Goal: Task Accomplishment & Management: Manage account settings

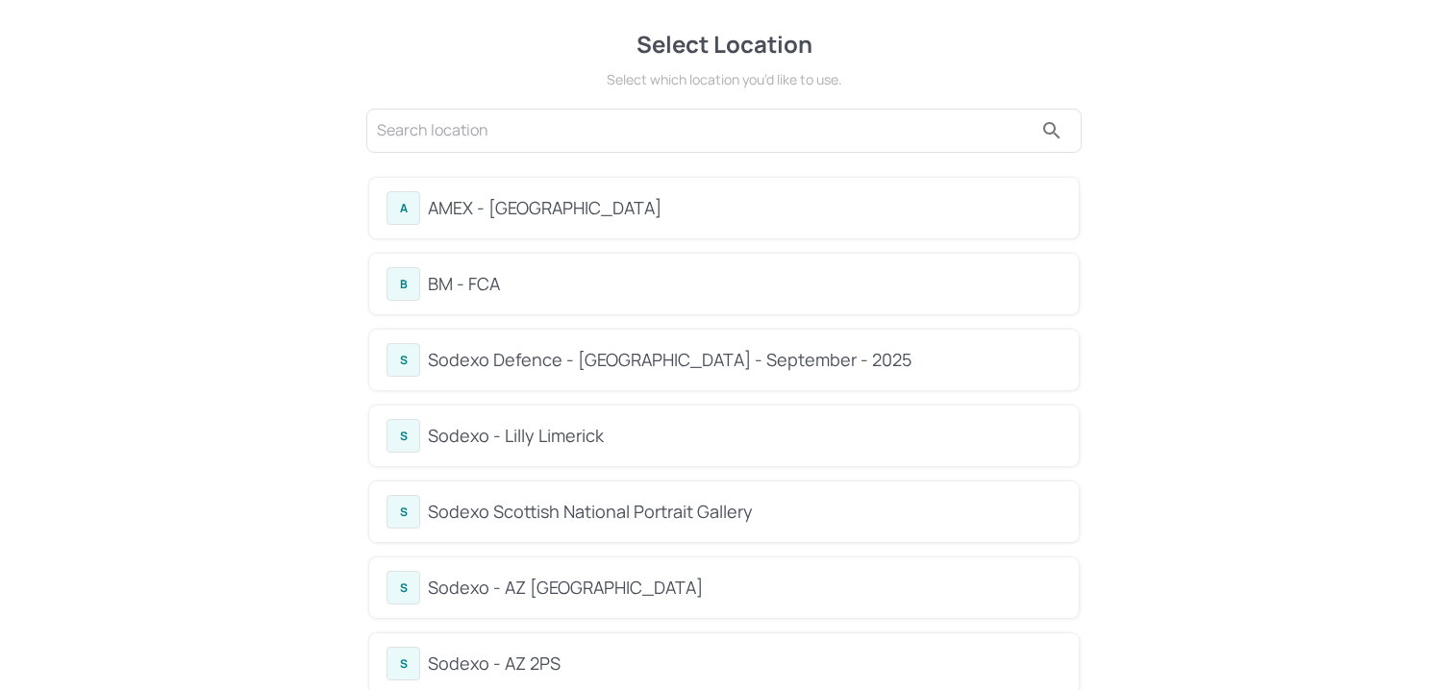
click at [543, 300] on div "B BM - FCA" at bounding box center [723, 284] width 675 height 34
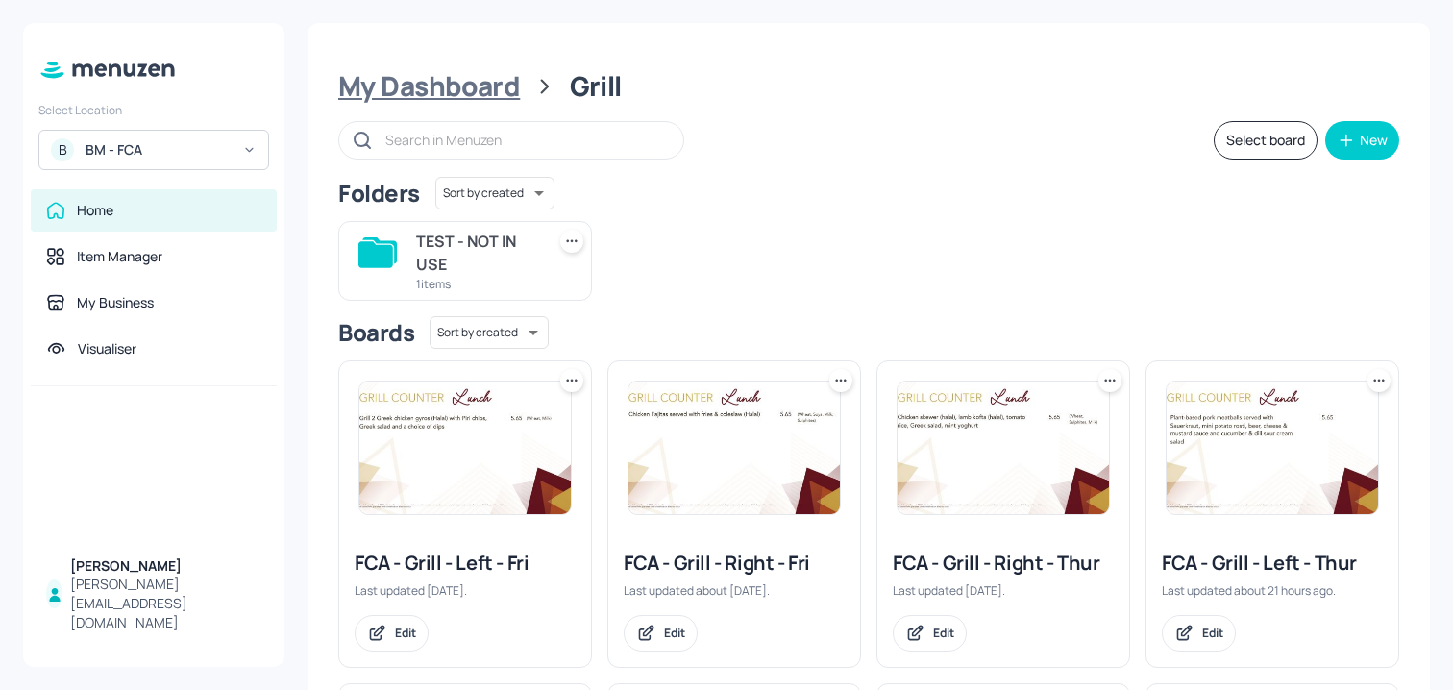
click at [459, 71] on div "My Dashboard" at bounding box center [429, 86] width 182 height 35
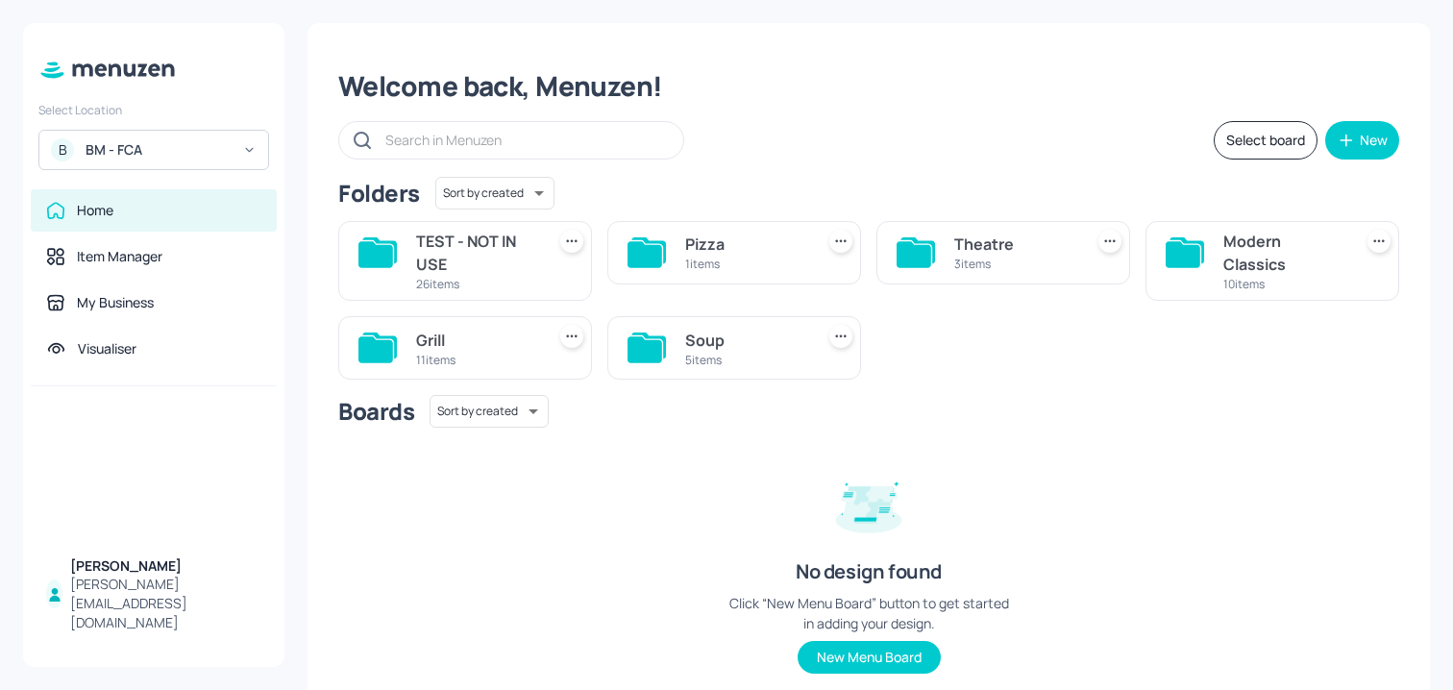
click at [733, 360] on div "5 items" at bounding box center [745, 360] width 121 height 16
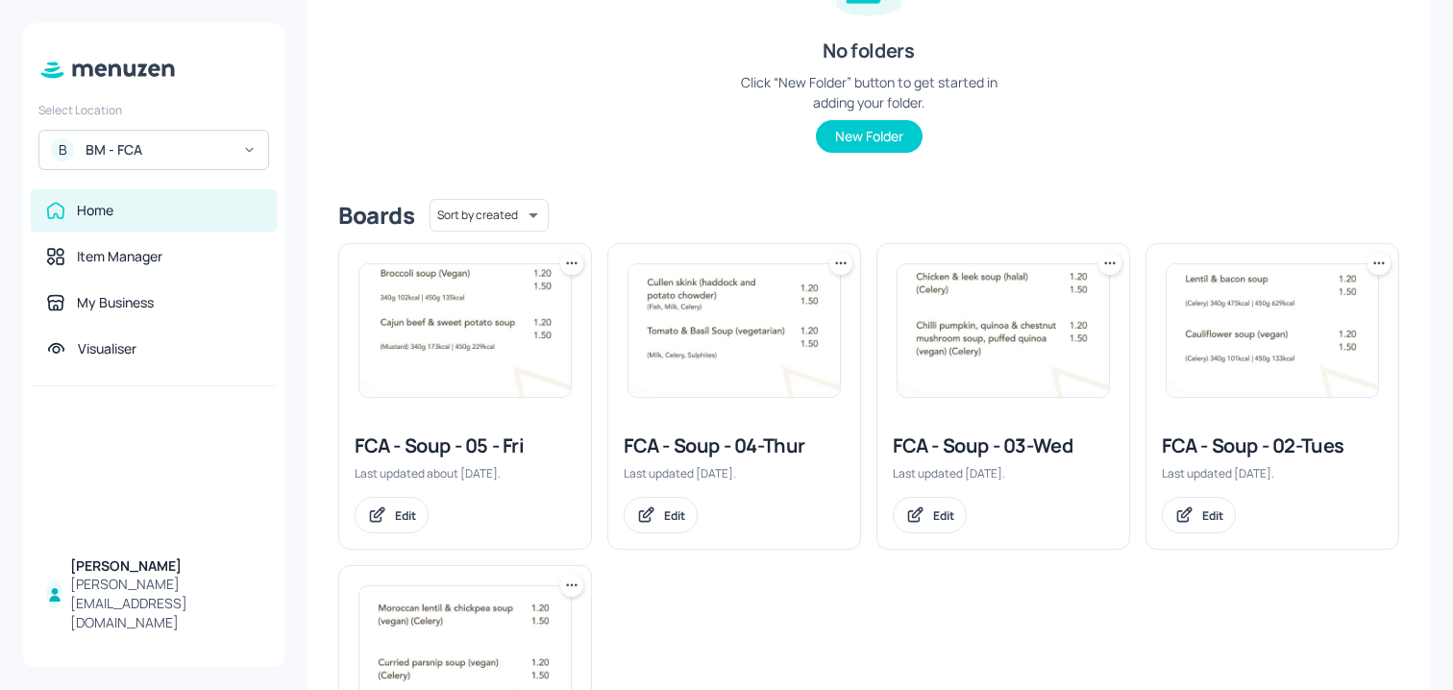
scroll to position [531, 0]
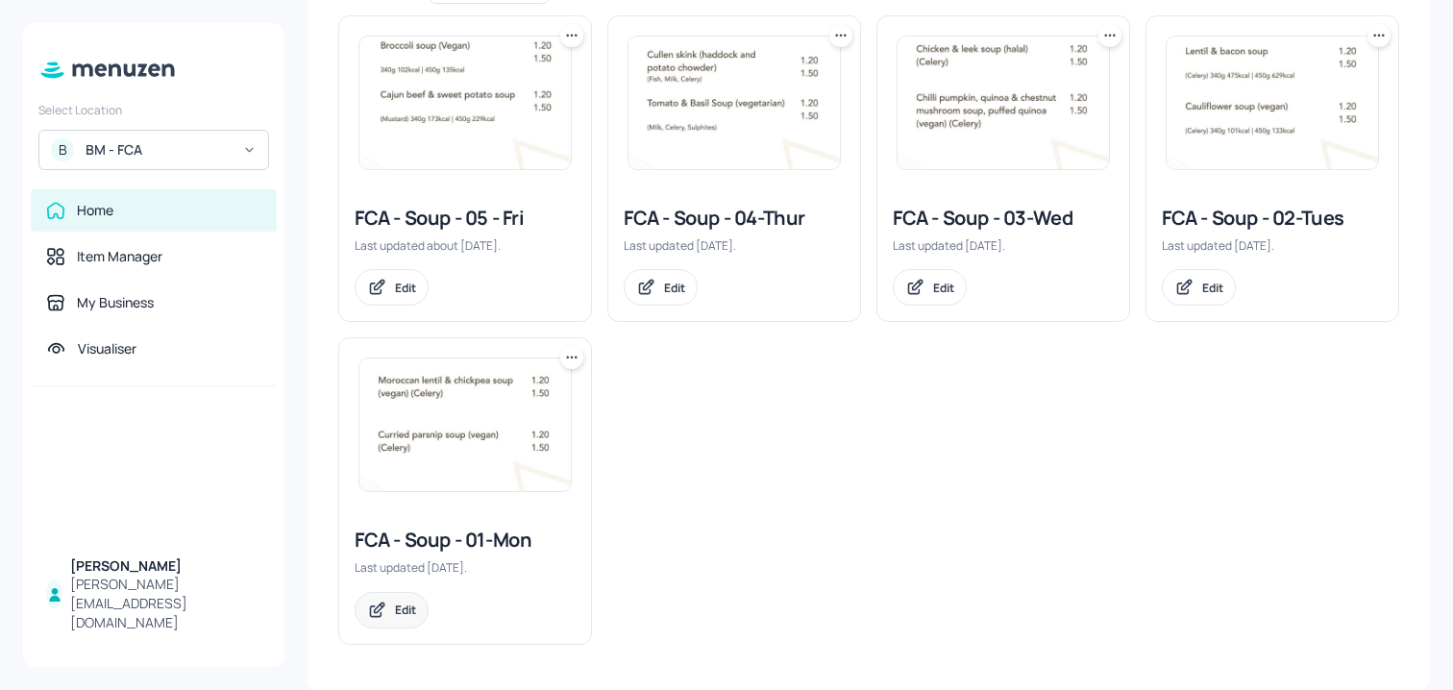
click at [401, 607] on div "Edit" at bounding box center [405, 610] width 21 height 16
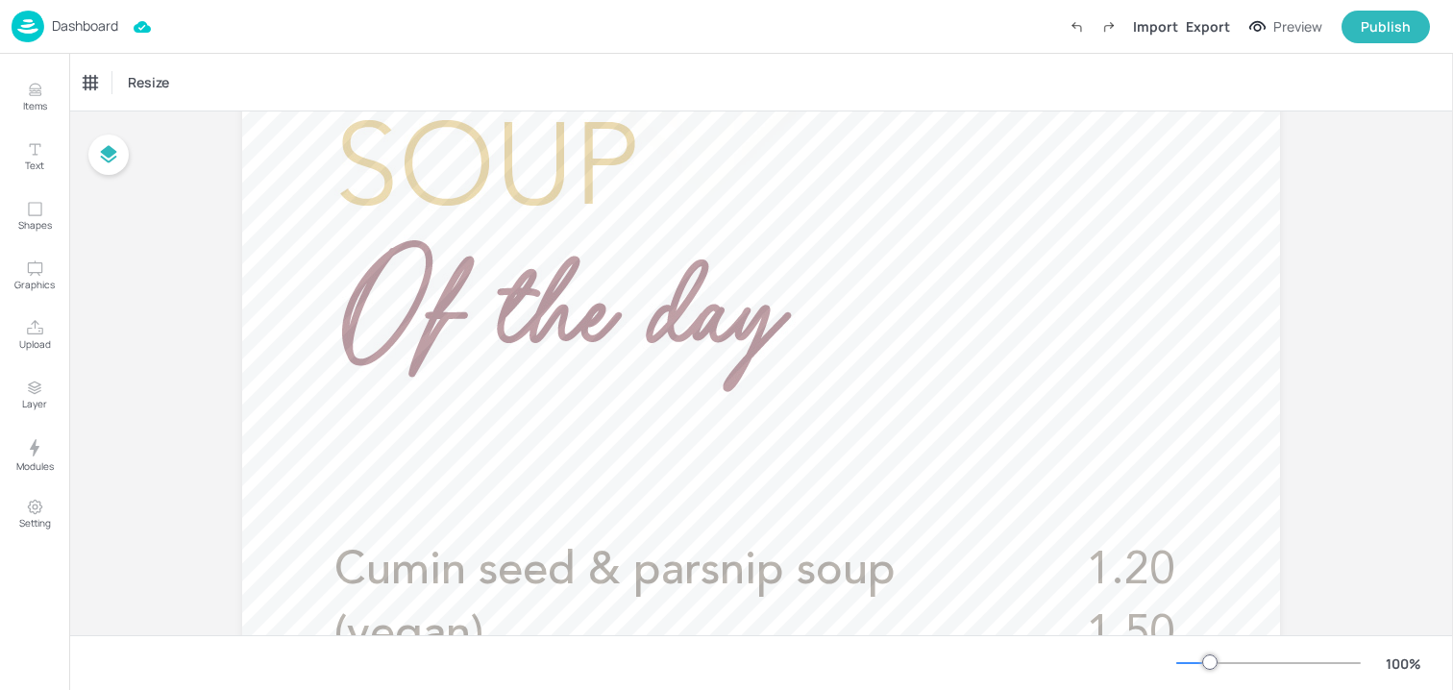
scroll to position [520, 0]
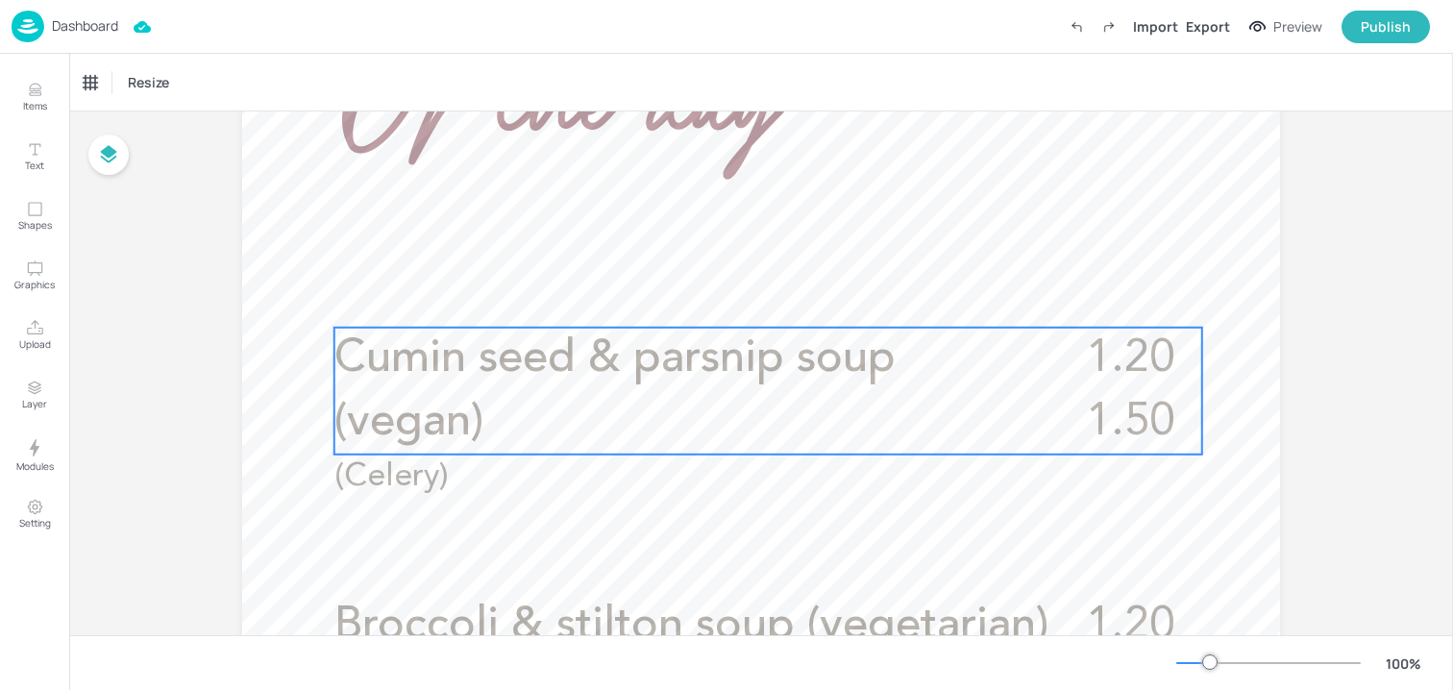
click at [851, 395] on p "Cumin seed & parsnip soup (vegan)" at bounding box center [694, 391] width 718 height 127
click at [753, 294] on icon "Edit Item" at bounding box center [757, 293] width 8 height 8
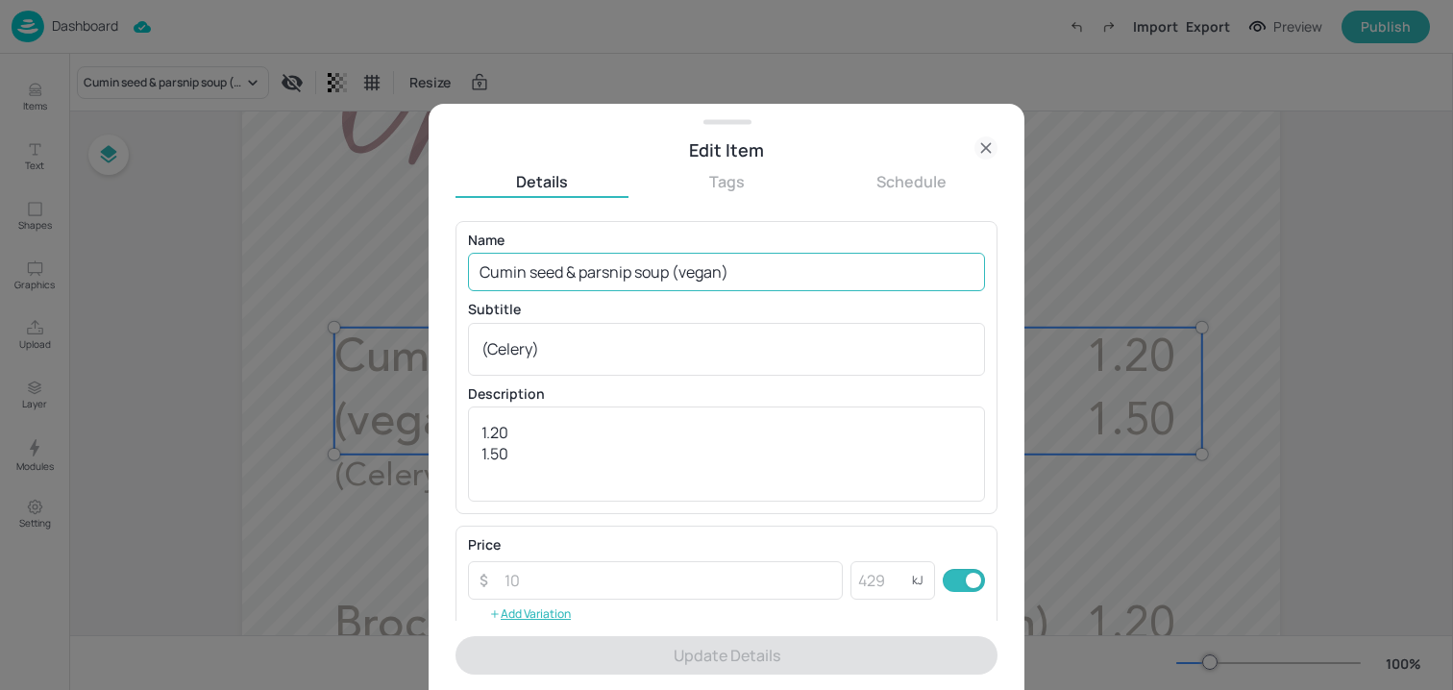
click at [710, 260] on input "Cumin seed & parsnip soup (vegan)" at bounding box center [726, 272] width 517 height 38
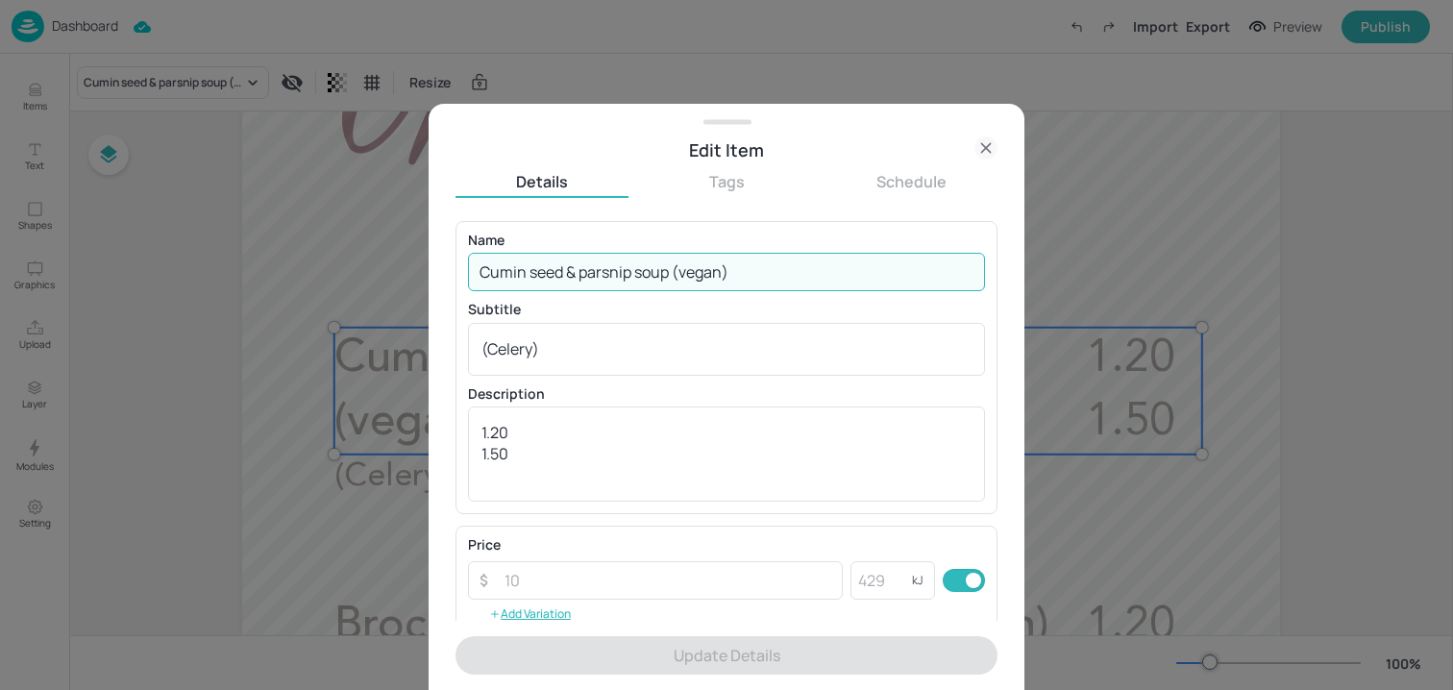
click at [710, 260] on input "Cumin seed & parsnip soup (vegan)" at bounding box center [726, 272] width 517 height 38
paste input "Fennel, celery, leek & kale soup (vegan) (Celery)"
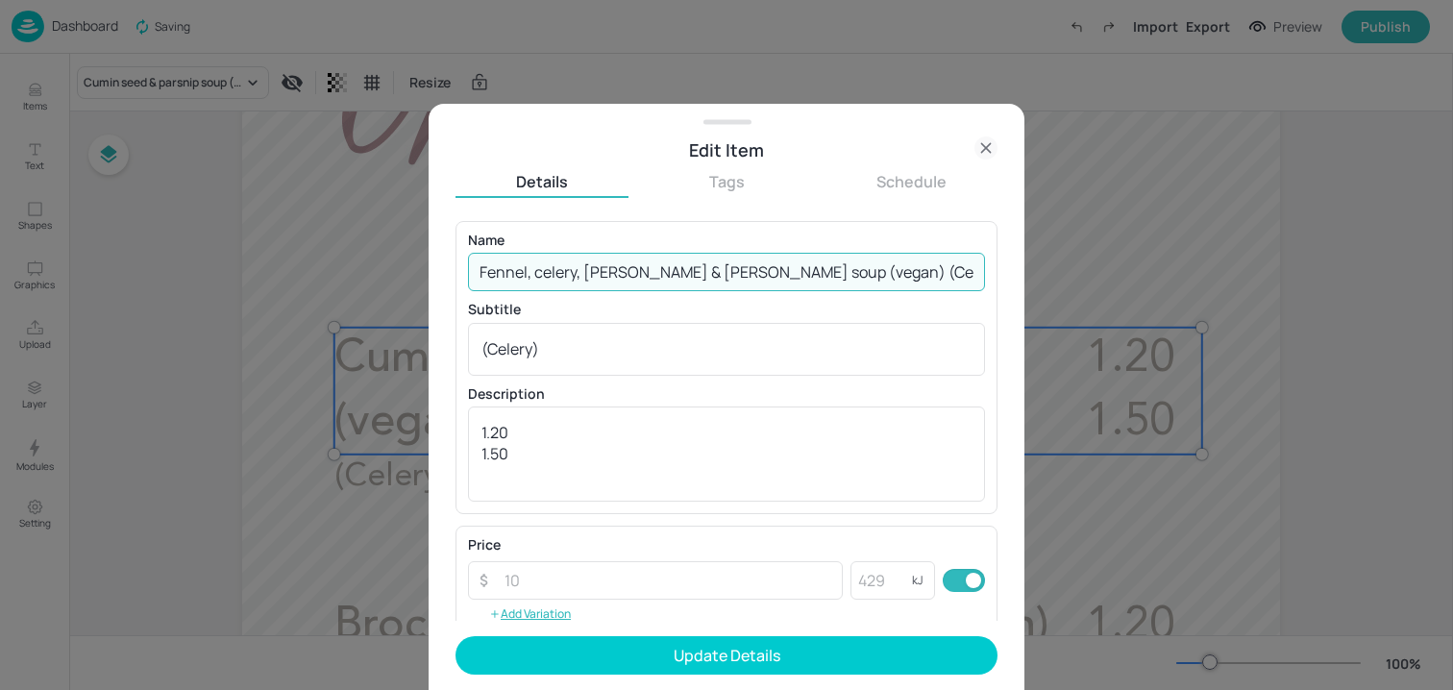
drag, startPoint x: 760, startPoint y: 272, endPoint x: 1013, endPoint y: 272, distance: 252.8
click at [1013, 272] on div "Edit Item Details Tags Schedule Name Fennel, celery, leek & kale soup (vegan) (…" at bounding box center [727, 397] width 596 height 586
drag, startPoint x: 844, startPoint y: 266, endPoint x: 755, endPoint y: 266, distance: 89.4
click at [755, 266] on input "Fennel, celery, leek & kale soup (vegan) (Celery)" at bounding box center [726, 272] width 517 height 38
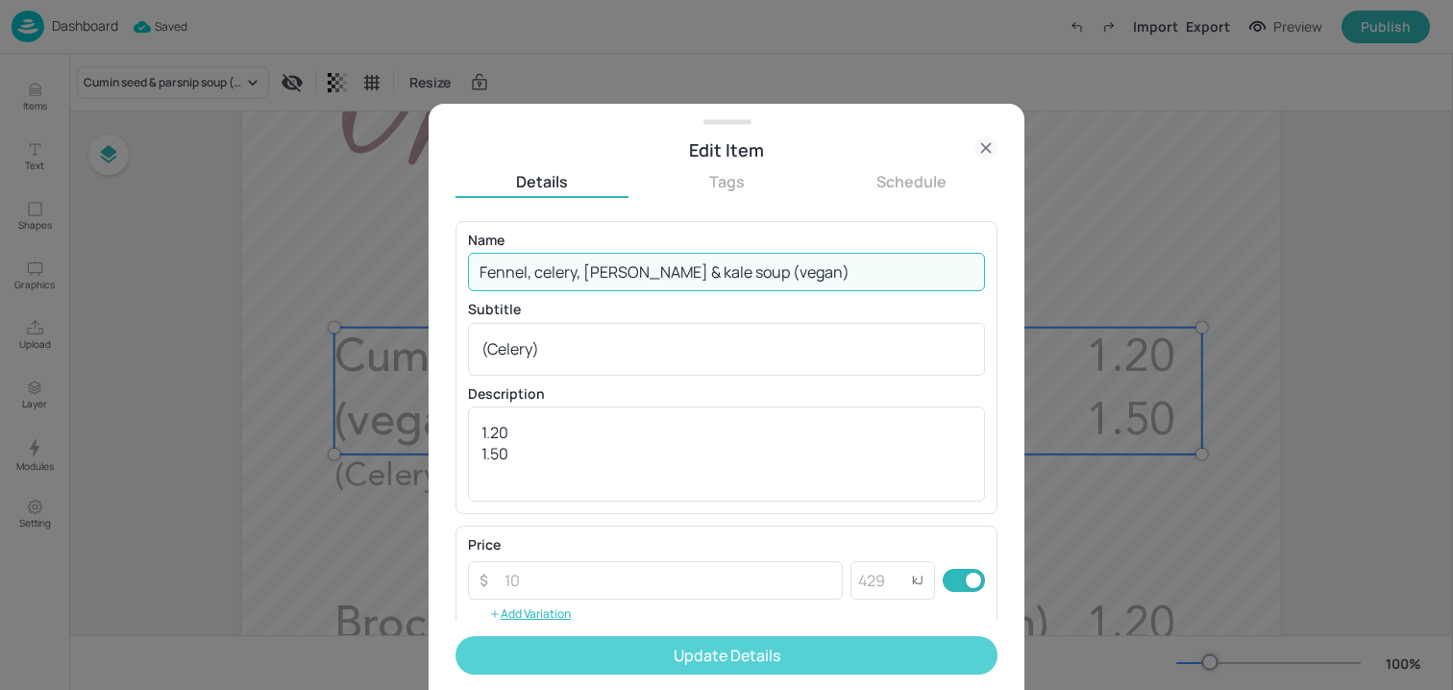
type input "Fennel, celery, leek & kale soup (vegan)"
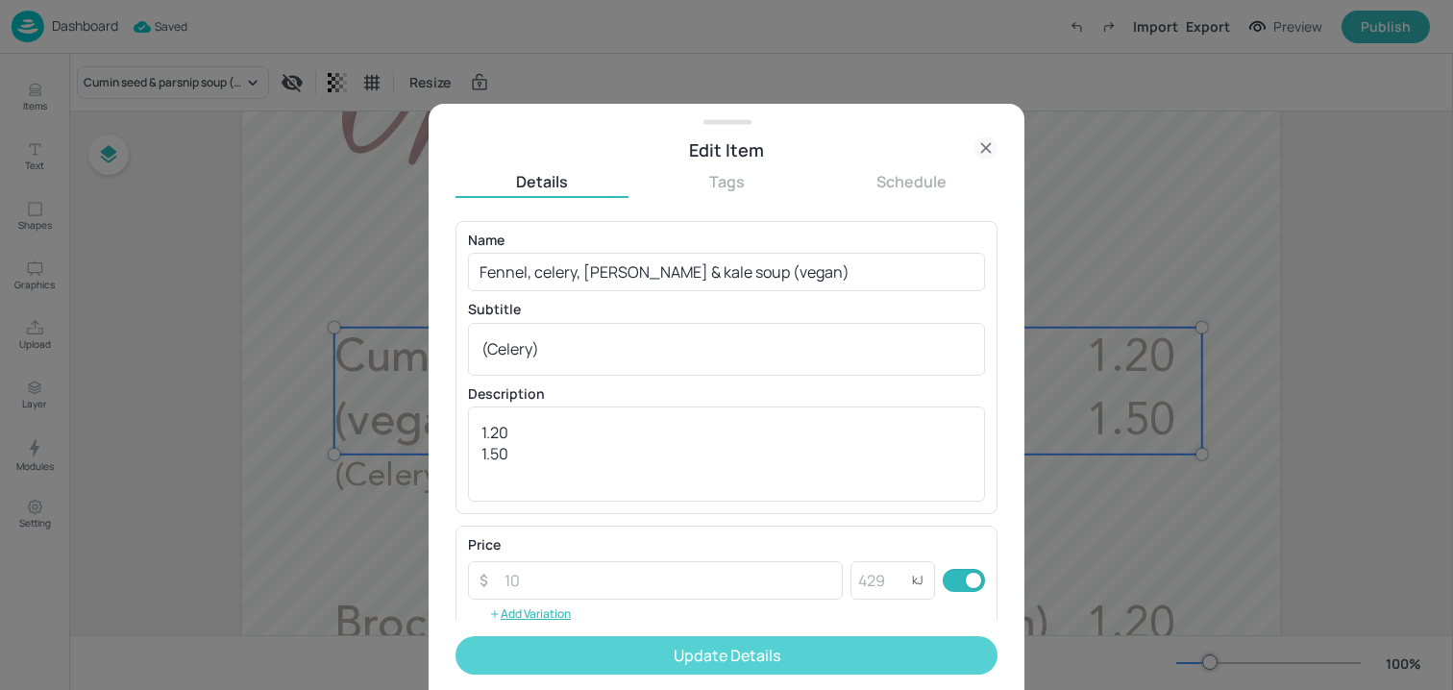
click at [709, 657] on button "Update Details" at bounding box center [727, 655] width 542 height 38
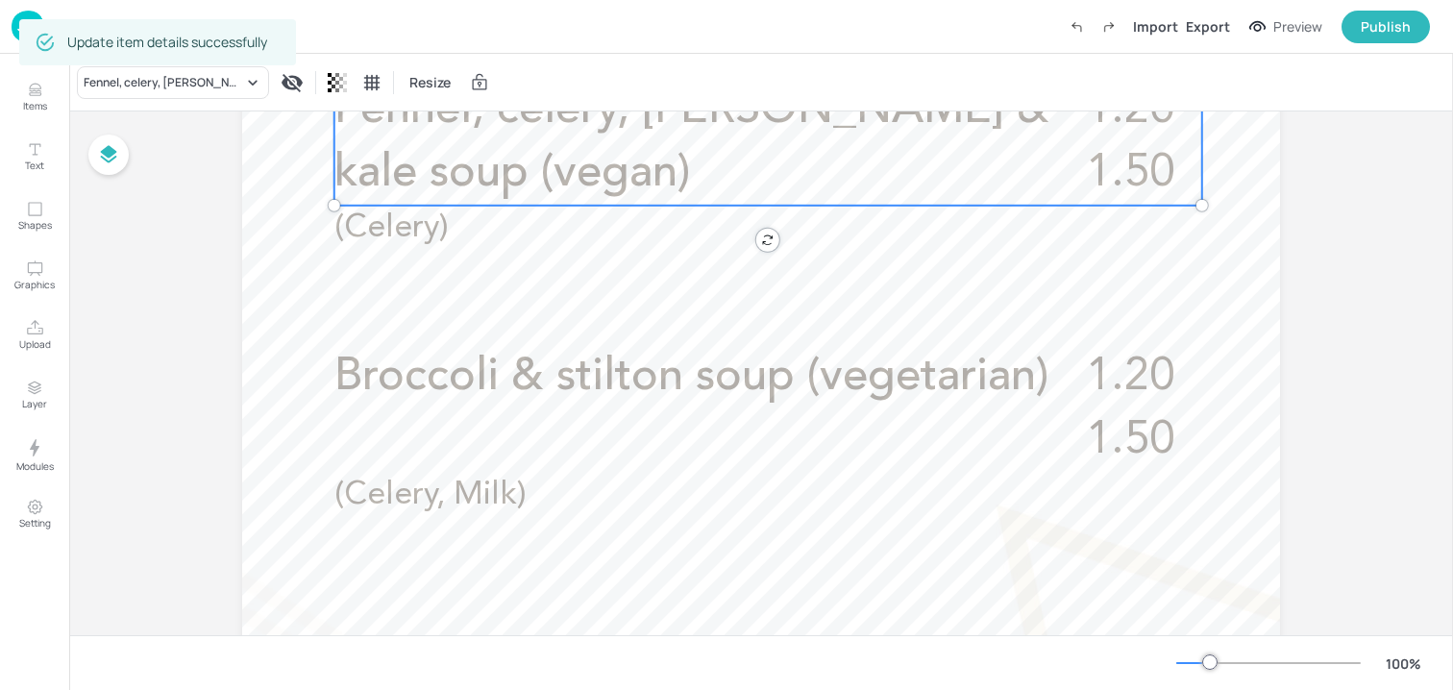
scroll to position [829, 0]
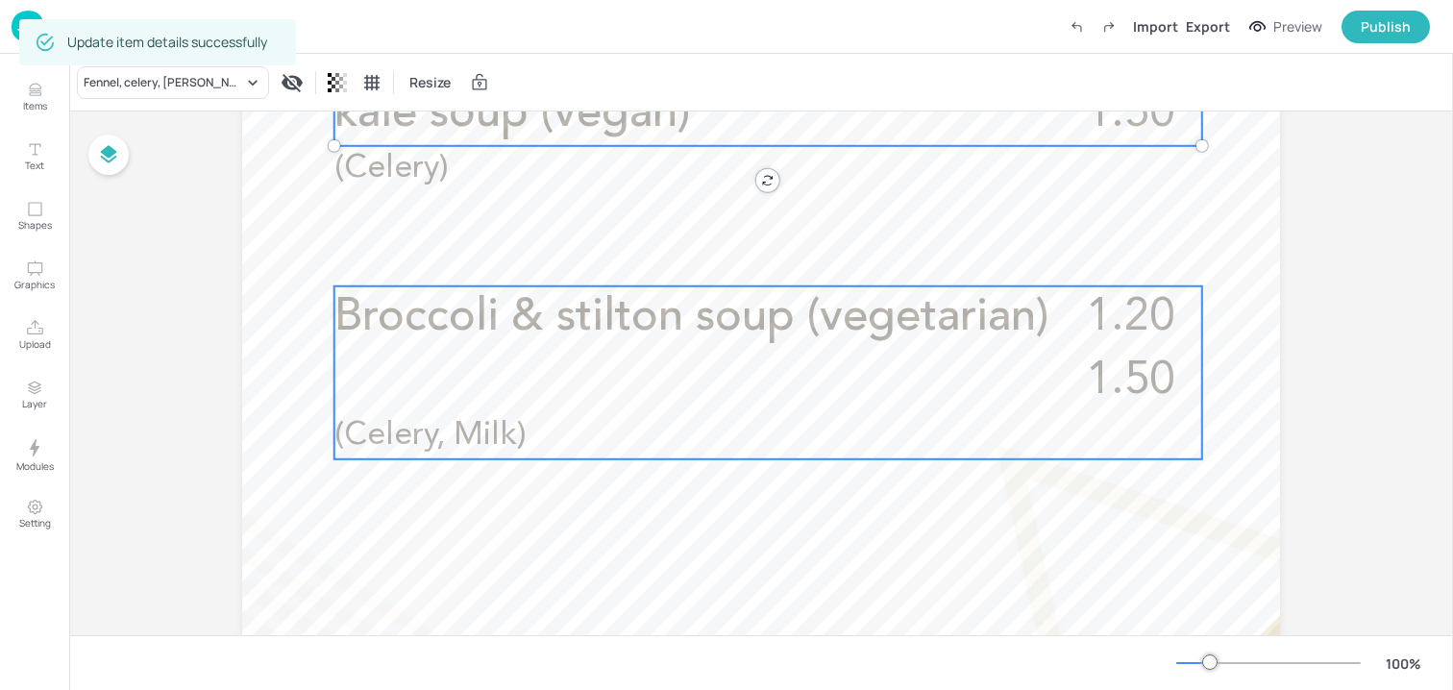
click at [830, 340] on p "Broccoli & stilton soup (vegetarian)" at bounding box center [694, 317] width 718 height 63
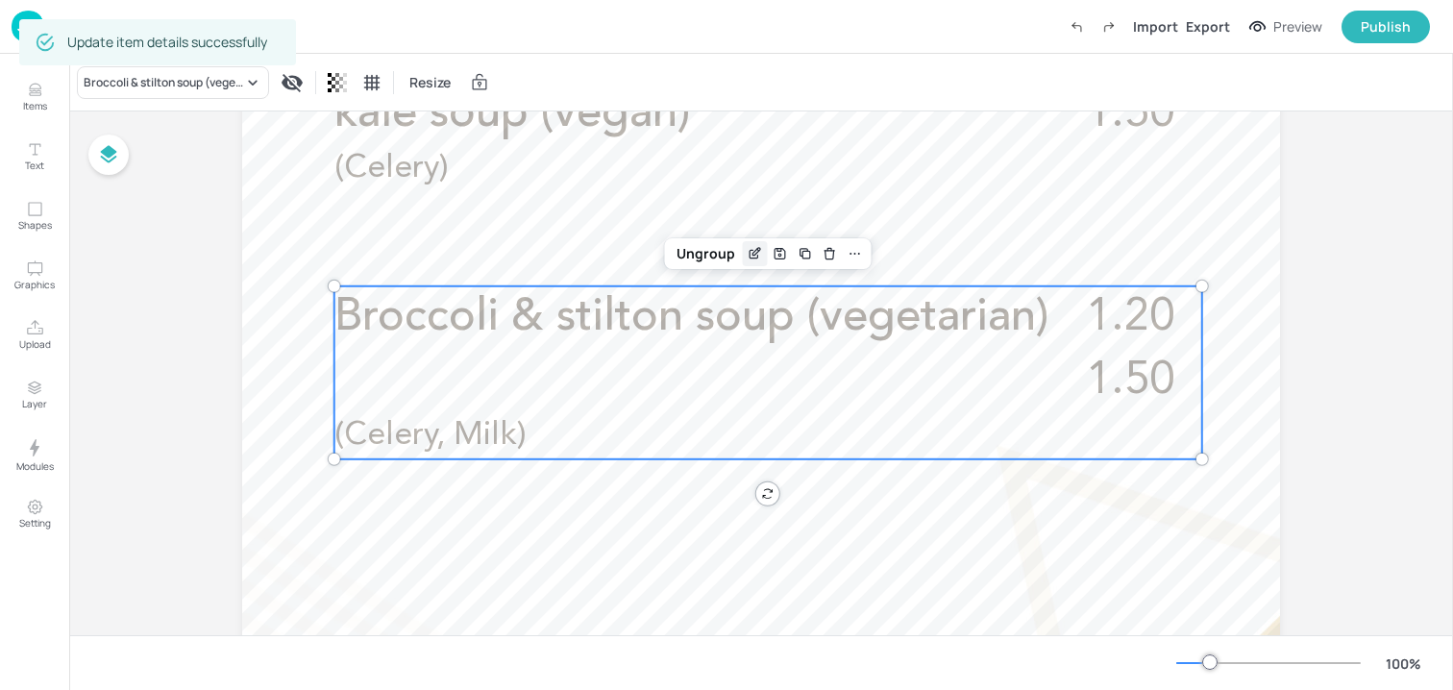
click at [743, 259] on div "Edit Item" at bounding box center [755, 253] width 25 height 25
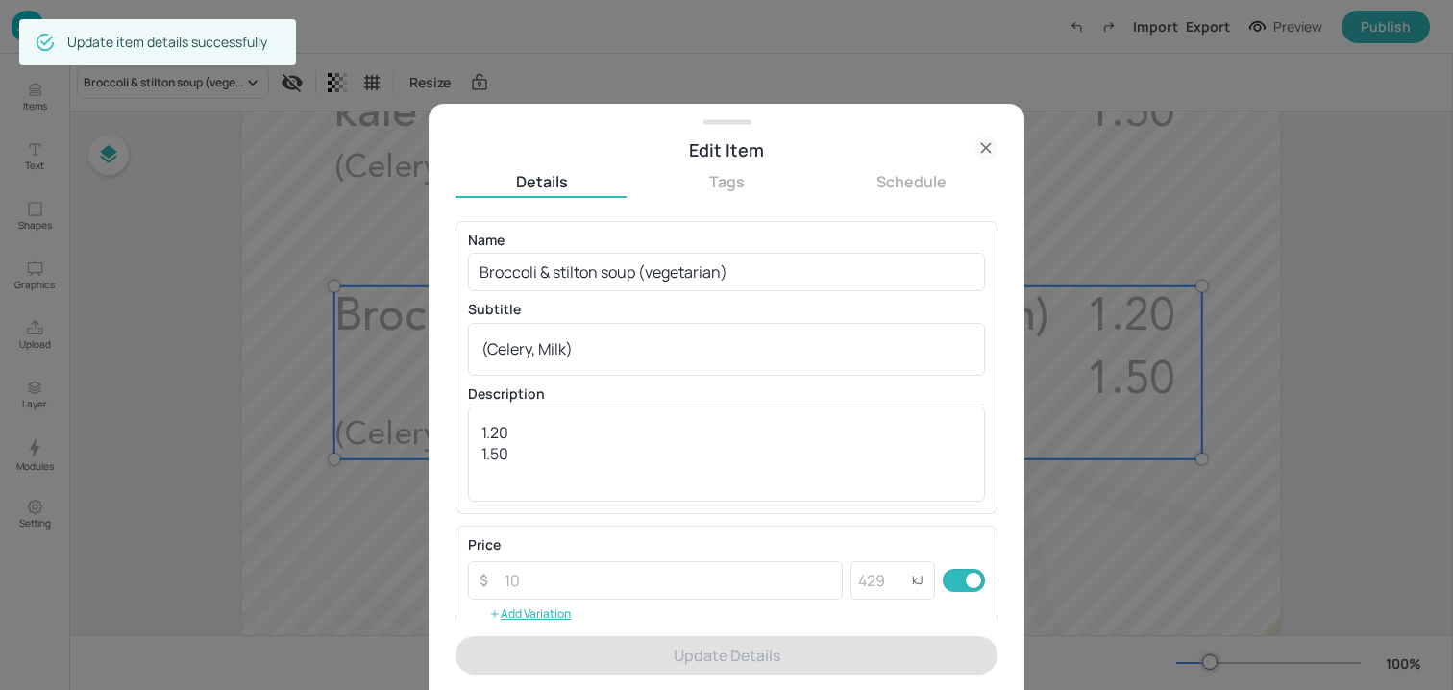
click at [682, 250] on div "Name Broccoli & stilton soup (vegetarian) ​" at bounding box center [726, 263] width 517 height 58
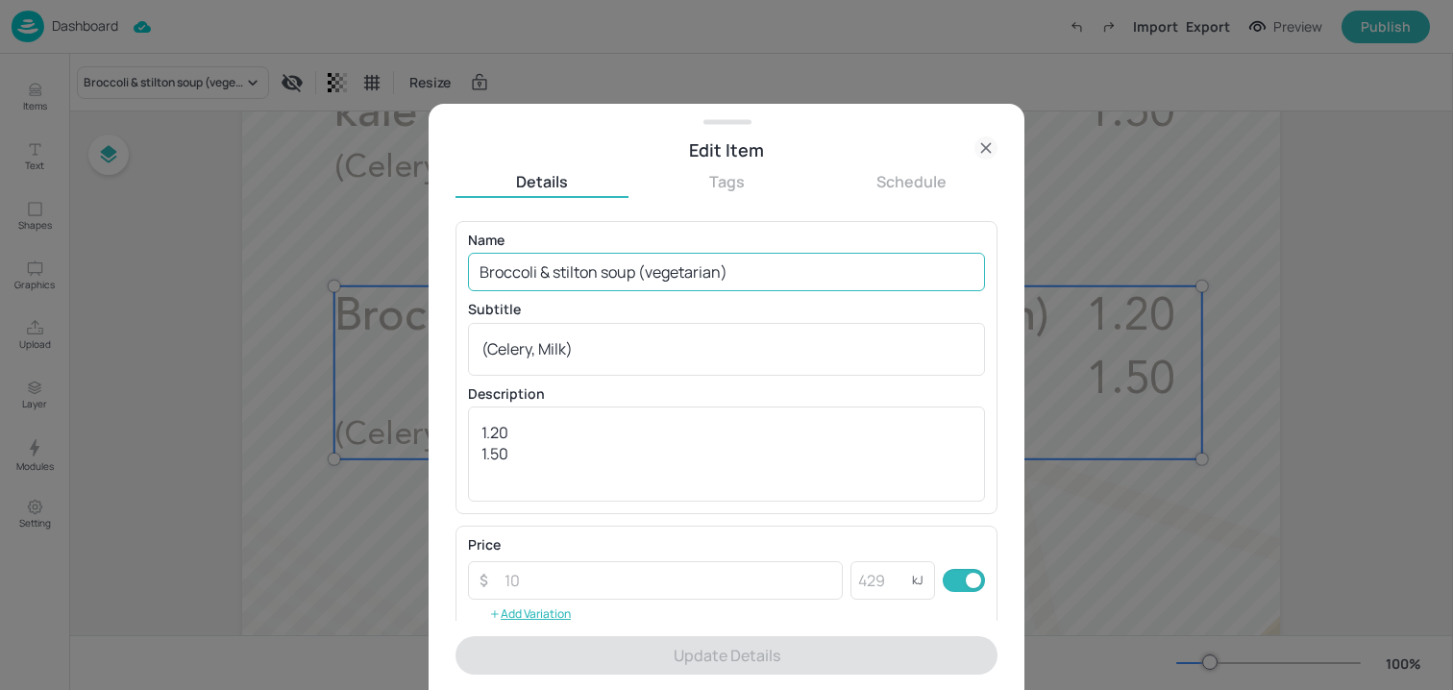
click at [682, 270] on input "Broccoli & stilton soup (vegetarian)" at bounding box center [726, 272] width 517 height 38
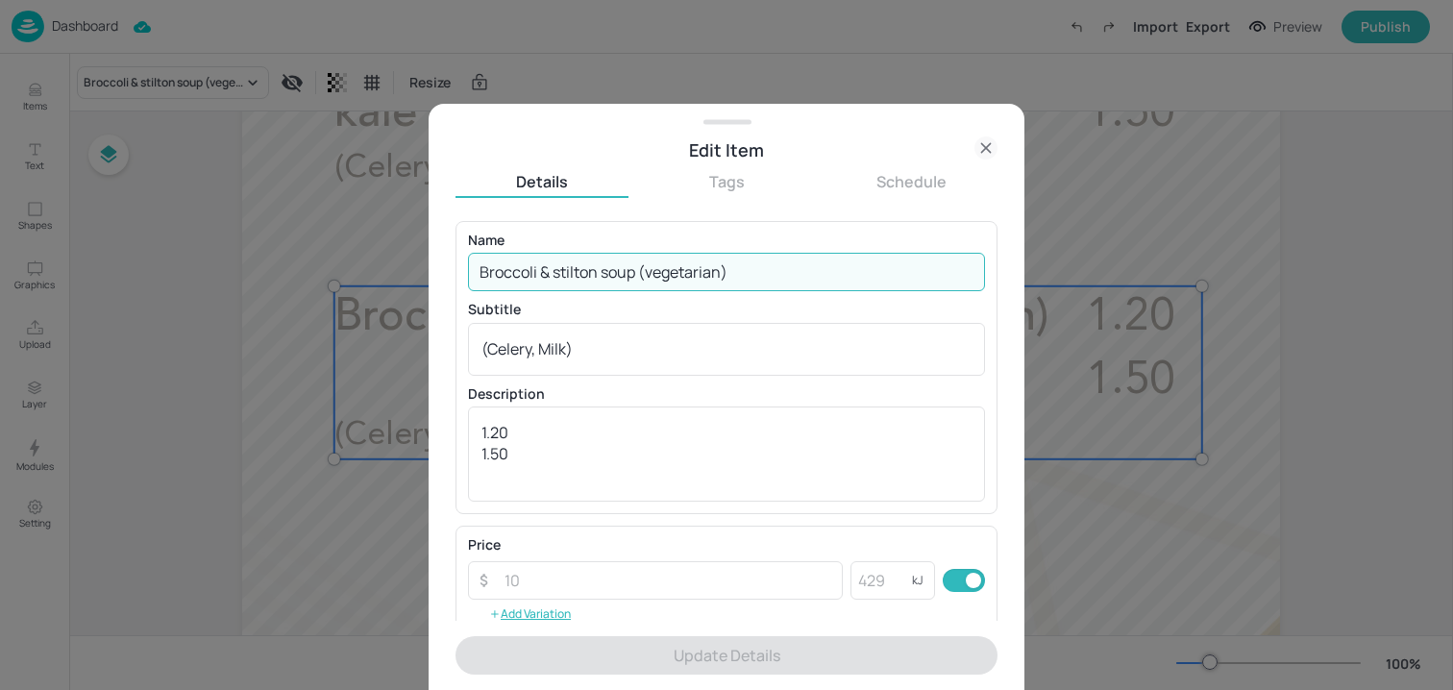
click at [682, 270] on input "Broccoli & stilton soup (vegetarian)" at bounding box center [726, 272] width 517 height 38
paste input "Chicken, tomato & red peppers soup (halal) (Celery)"
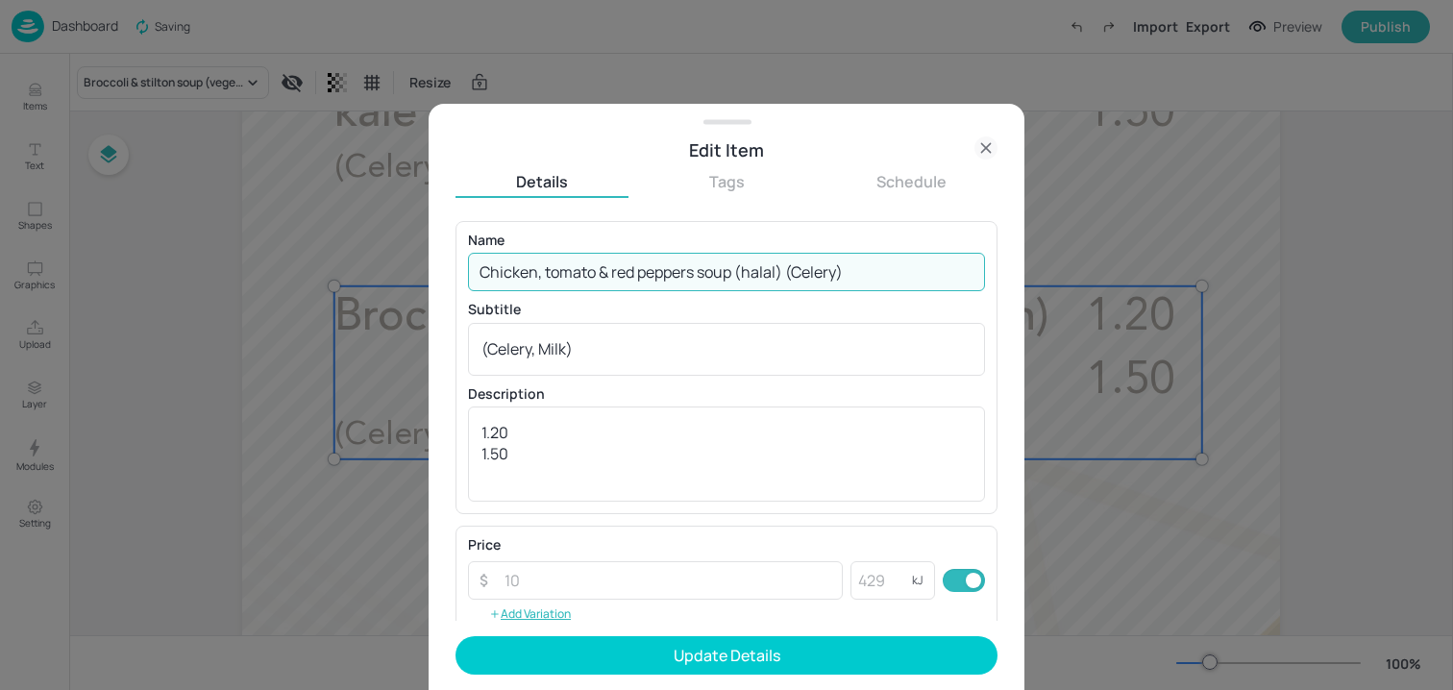
drag, startPoint x: 788, startPoint y: 275, endPoint x: 959, endPoint y: 275, distance: 171.1
click at [959, 275] on input "Chicken, tomato & red peppers soup (halal) (Celery)" at bounding box center [726, 272] width 517 height 38
type input "Chicken, tomato & red peppers soup (halal)"
click at [657, 367] on div "(Celery, Milk) x ​" at bounding box center [726, 349] width 517 height 53
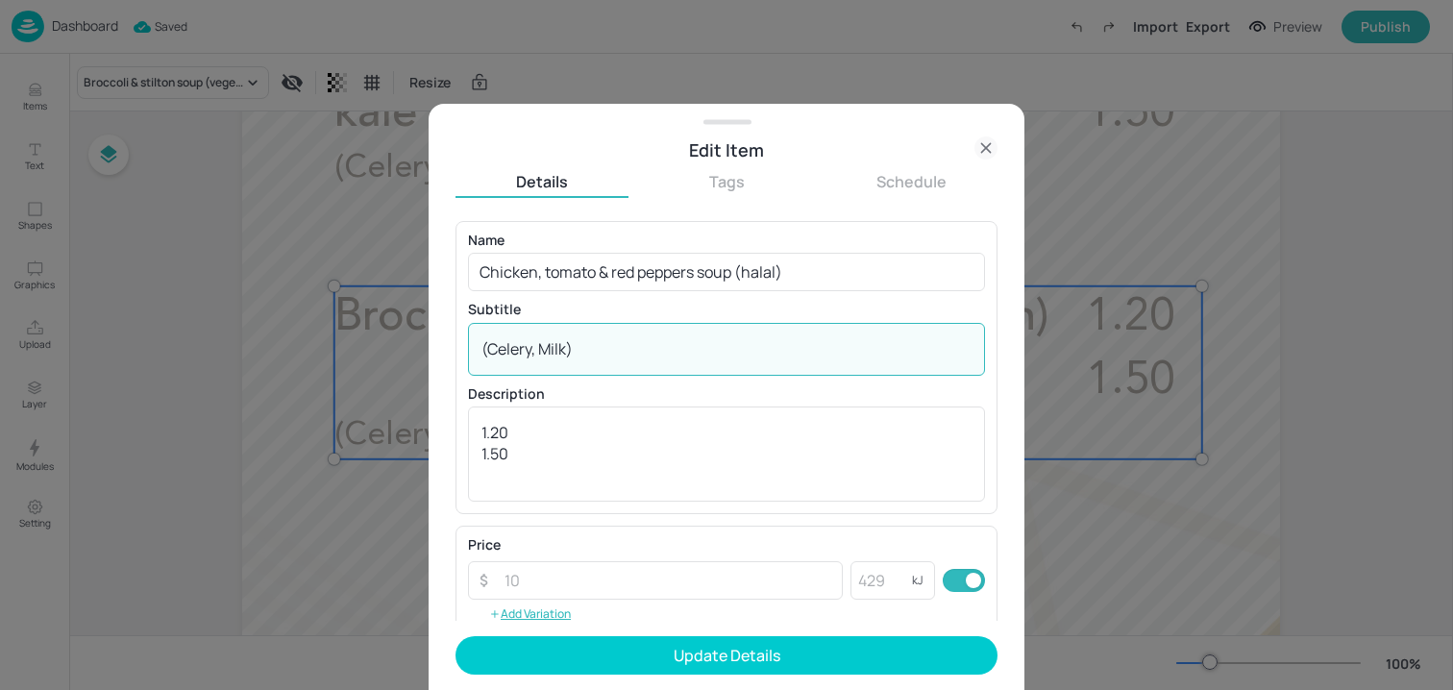
click at [657, 367] on div "(Celery, Milk) x ​" at bounding box center [726, 349] width 517 height 53
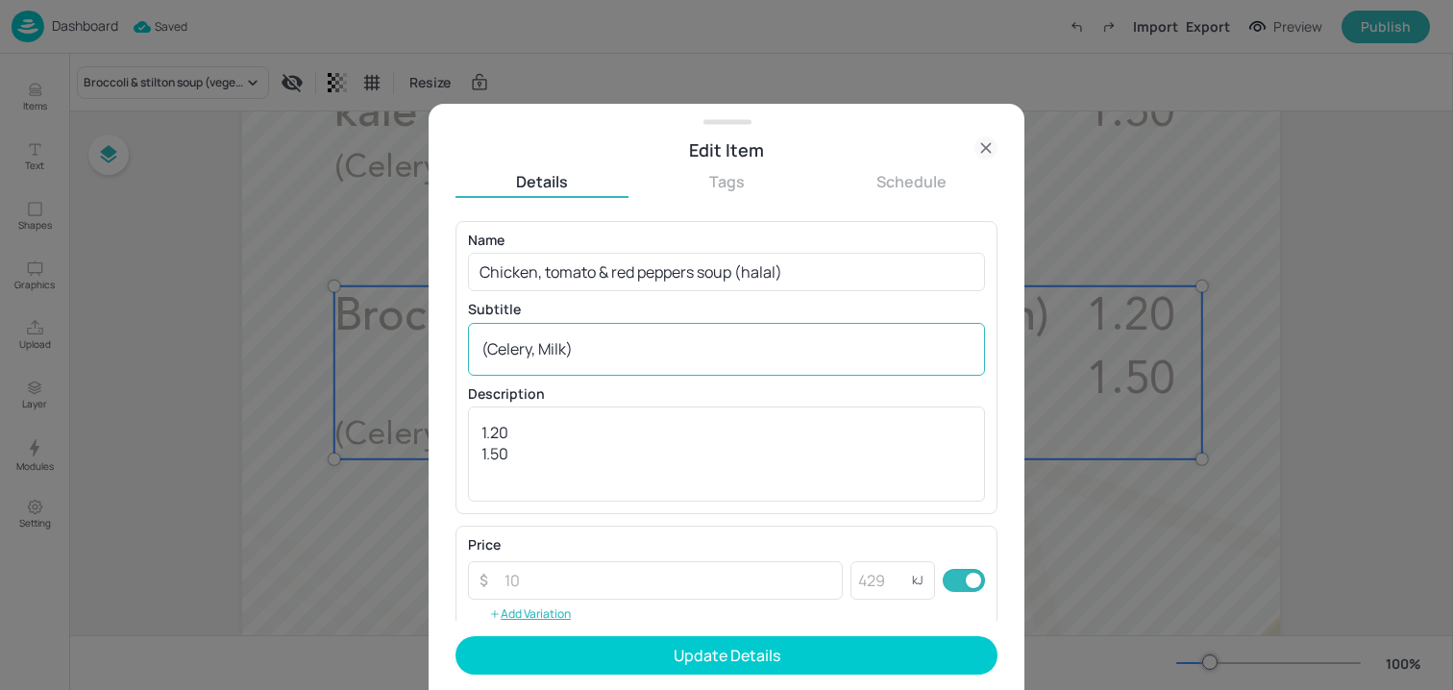
click at [657, 367] on div "(Celery, Milk) x ​" at bounding box center [726, 349] width 517 height 53
paste textarea "(Celery)"
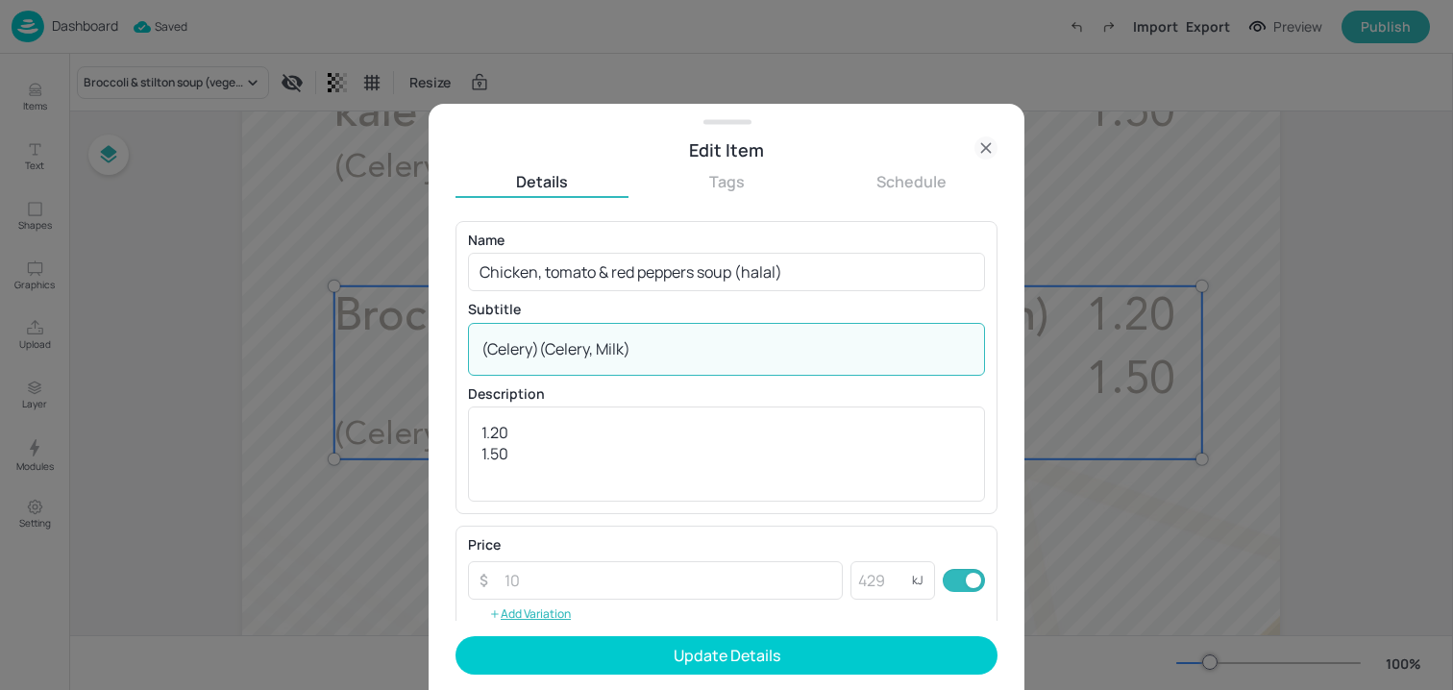
paste textarea
type textarea "(Celery)"
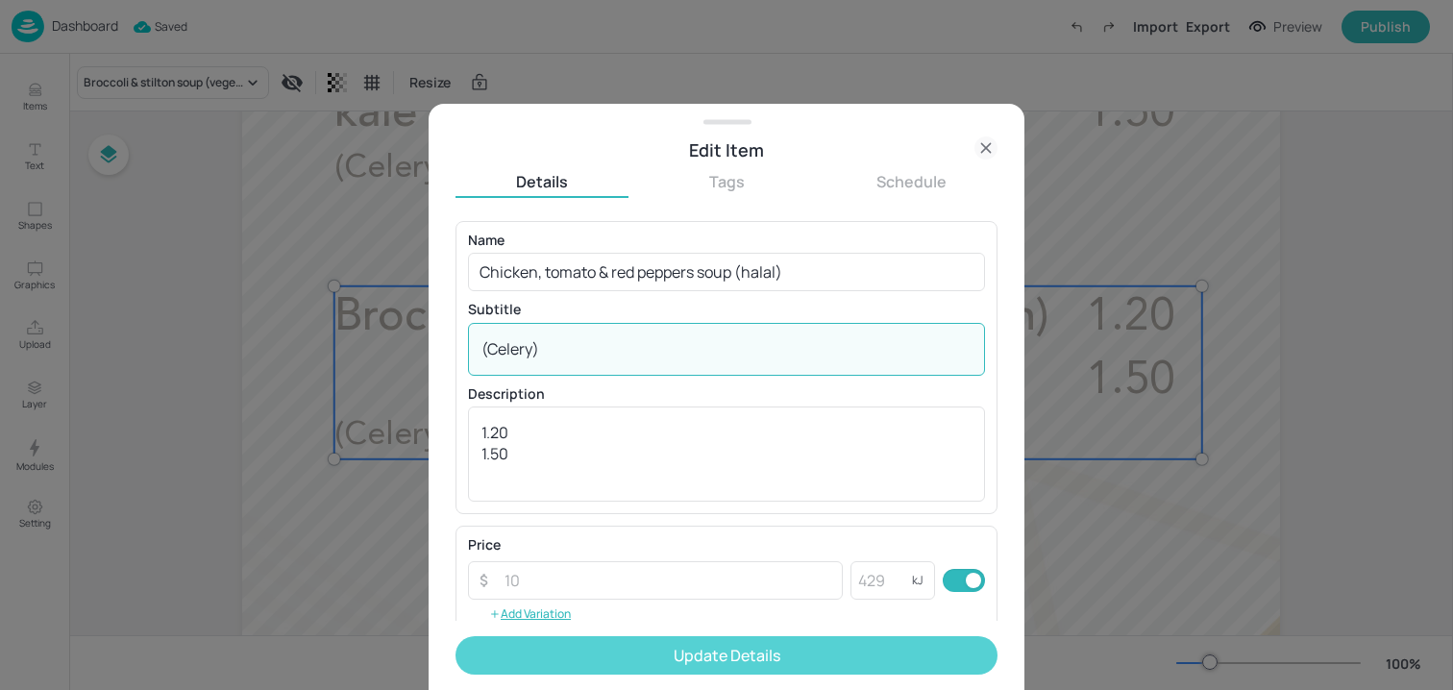
click at [627, 654] on button "Update Details" at bounding box center [727, 655] width 542 height 38
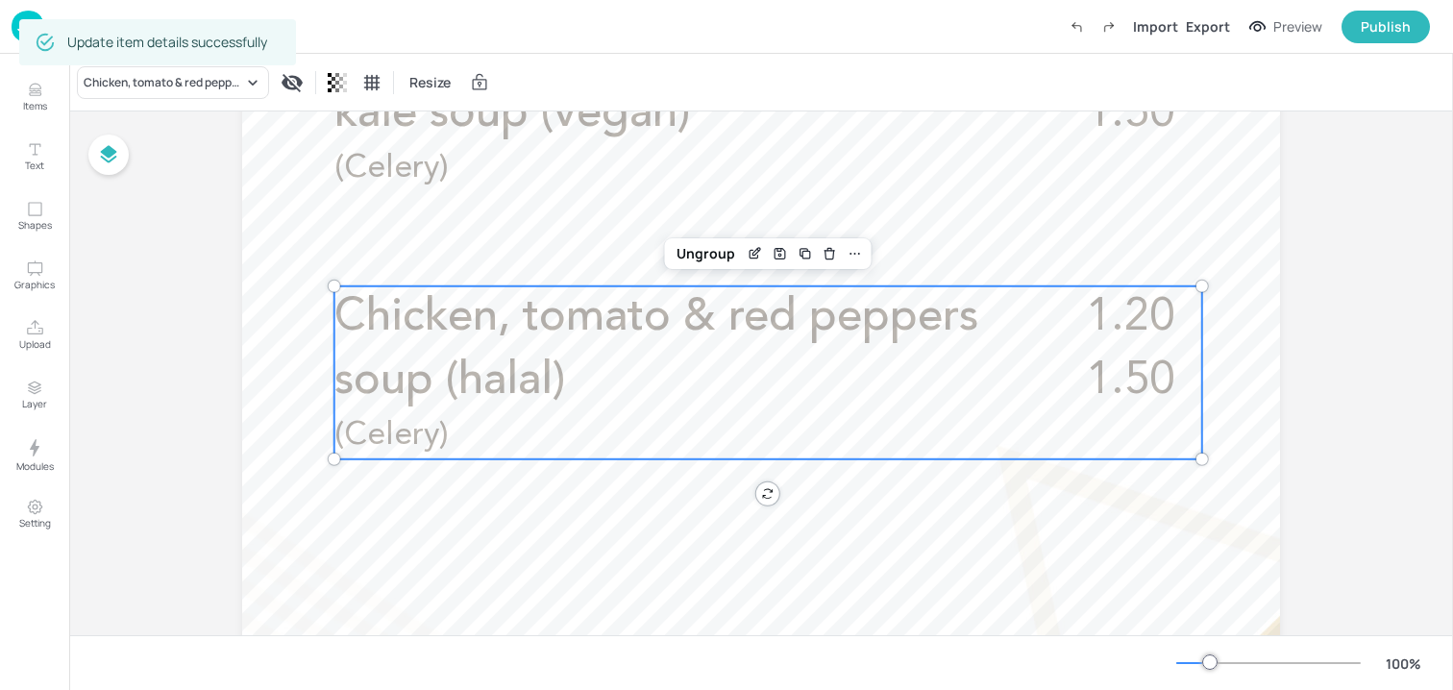
click at [627, 642] on div "100 %" at bounding box center [761, 662] width 1384 height 55
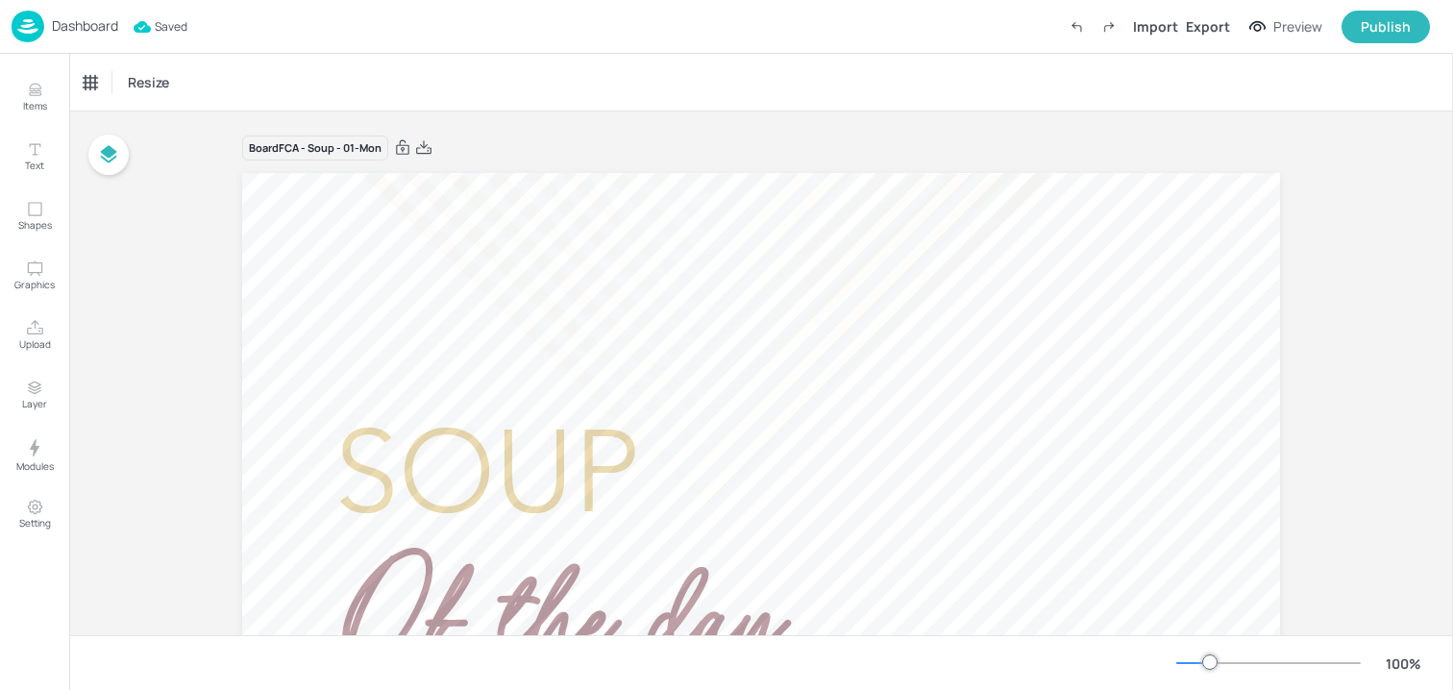
click at [101, 37] on div "Dashboard" at bounding box center [65, 27] width 107 height 32
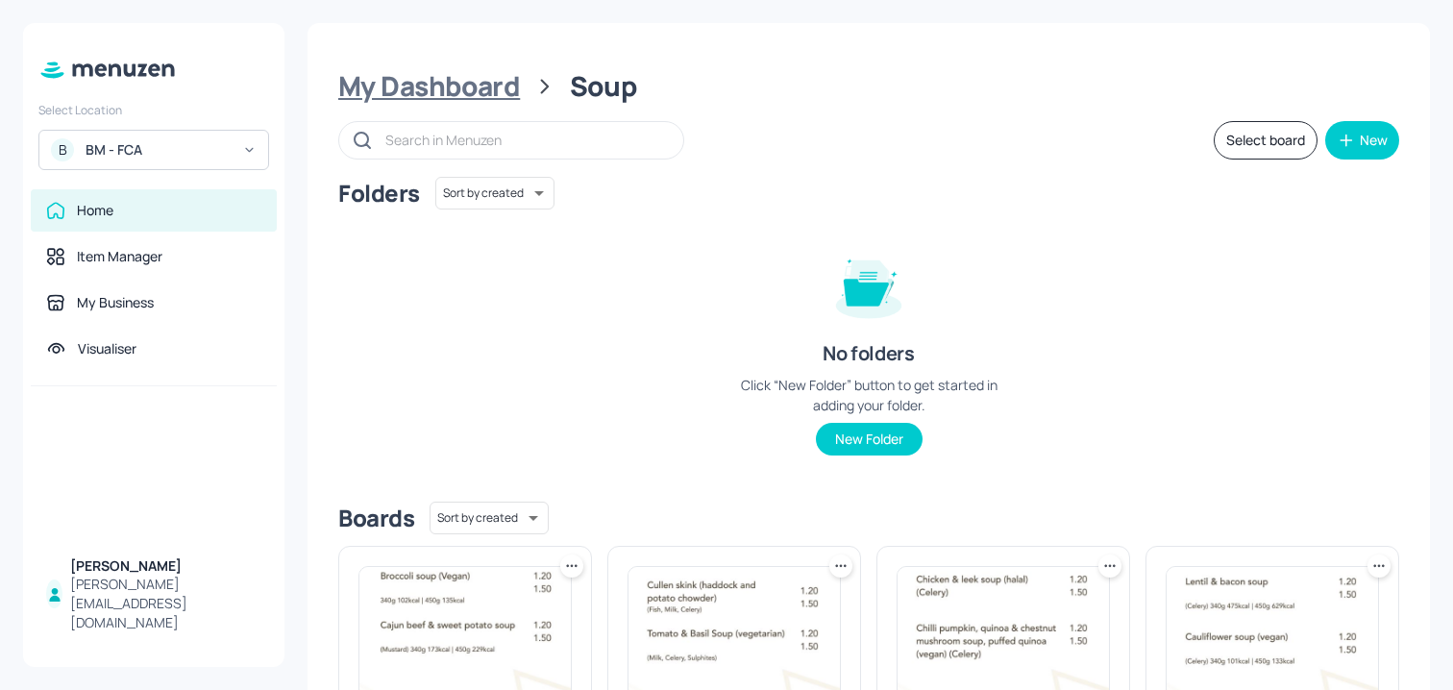
click at [486, 82] on div "My Dashboard" at bounding box center [429, 86] width 182 height 35
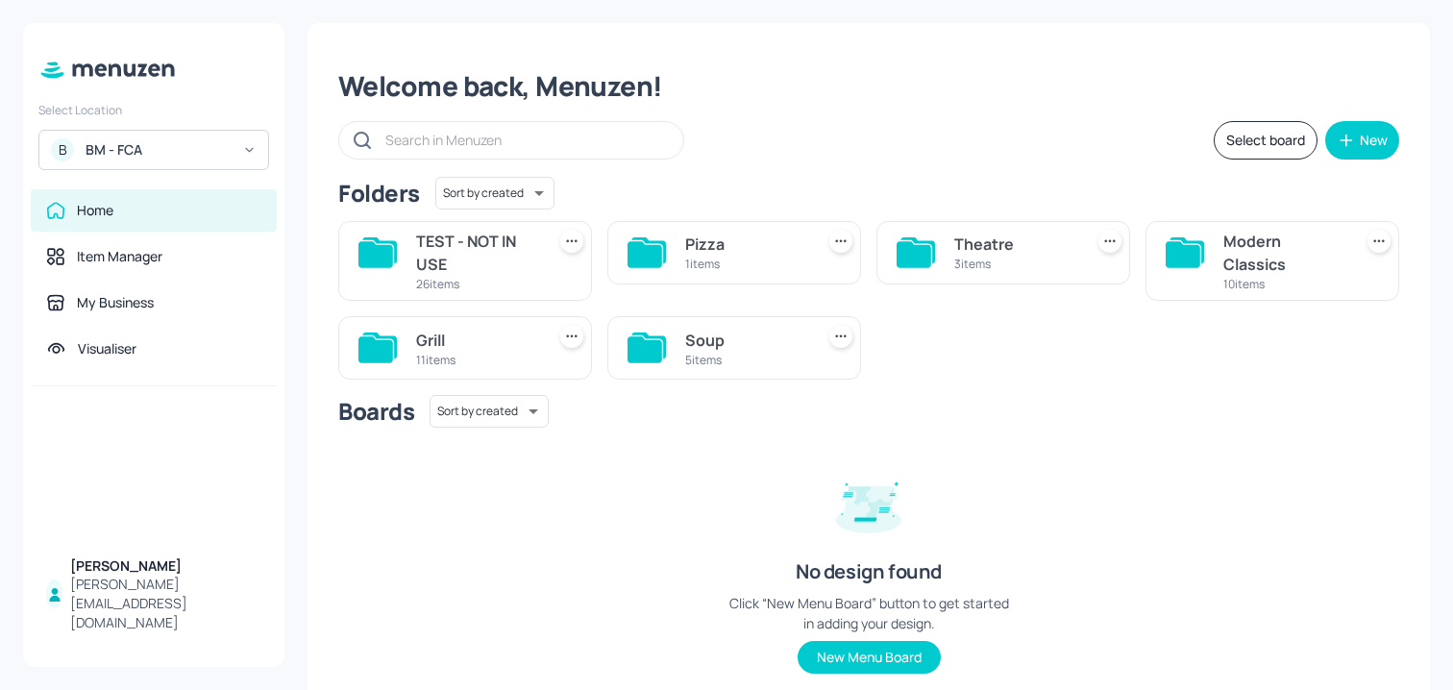
click at [1224, 250] on div "Modern Classics" at bounding box center [1284, 253] width 121 height 46
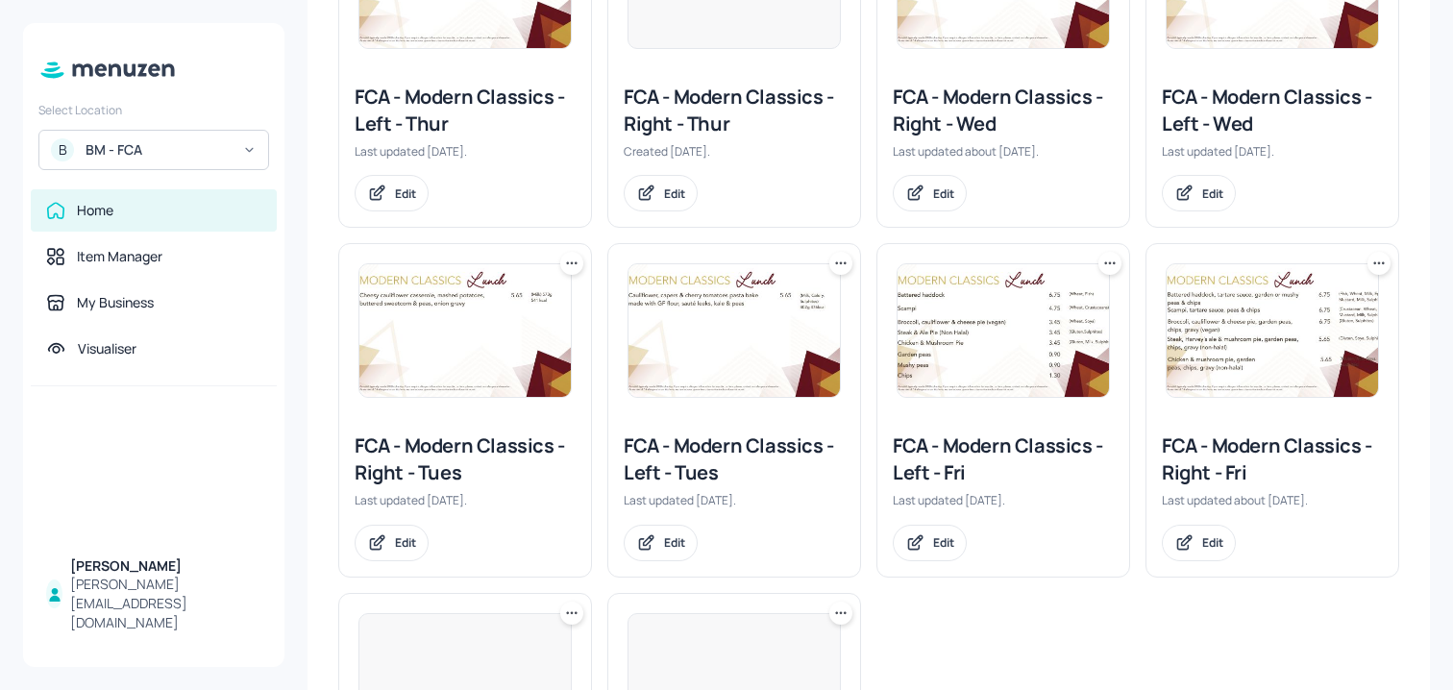
scroll to position [696, 0]
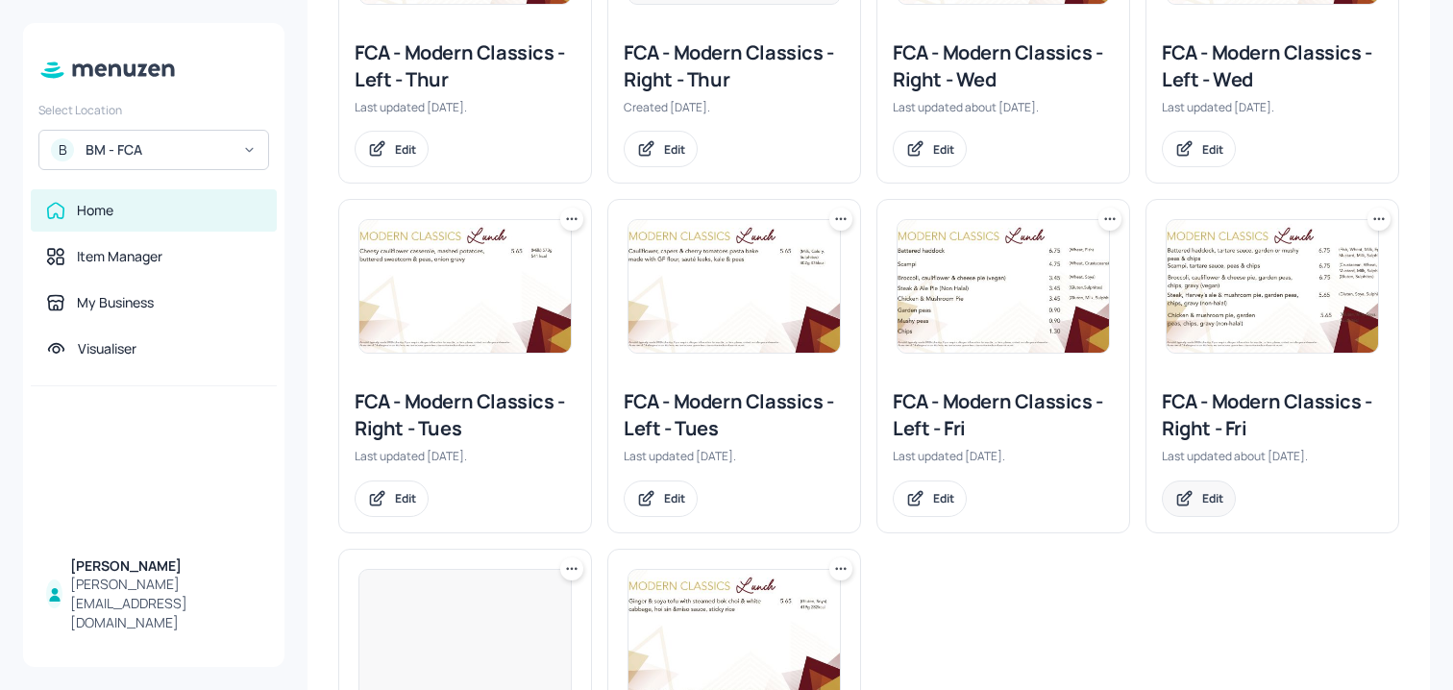
click at [1198, 509] on div "Edit" at bounding box center [1199, 499] width 74 height 37
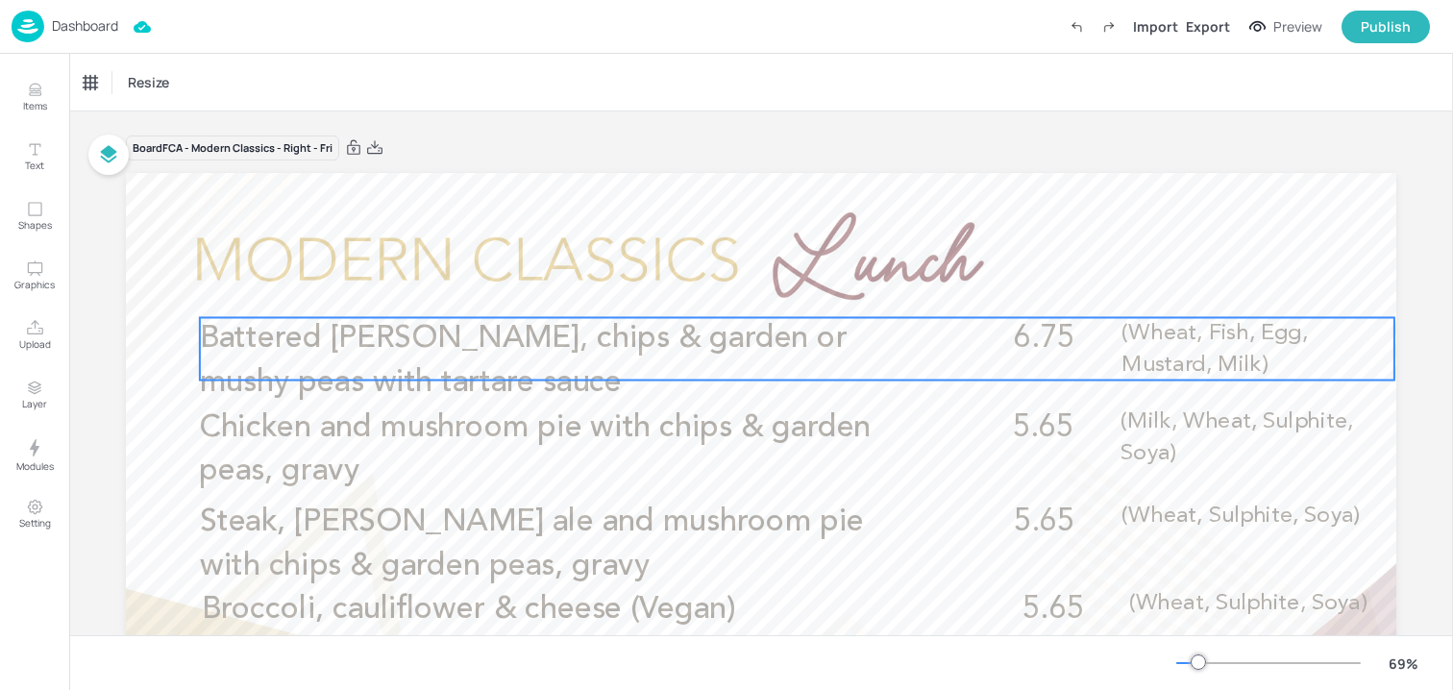
click at [531, 340] on span "Battered haddock, chips & garden or mushy peas with tartare sauce" at bounding box center [523, 361] width 647 height 75
click at [781, 282] on icon "Edit Item" at bounding box center [785, 286] width 9 height 9
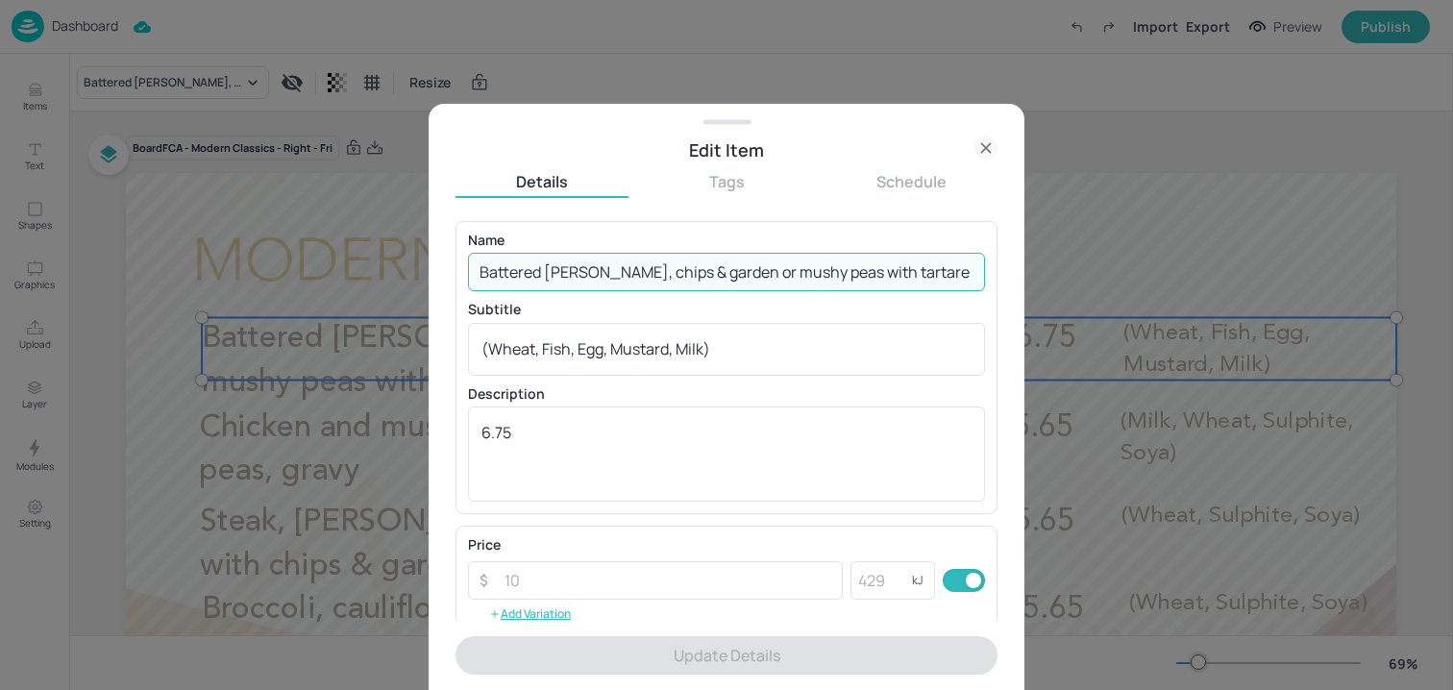
click at [620, 269] on input "Battered haddock, chips & garden or mushy peas with tartare sauce" at bounding box center [726, 272] width 517 height 38
paste input "tartare sauce, garden peas & chips(Fish, Wheat, Eggs, Mustard, Milk, Sulphites)"
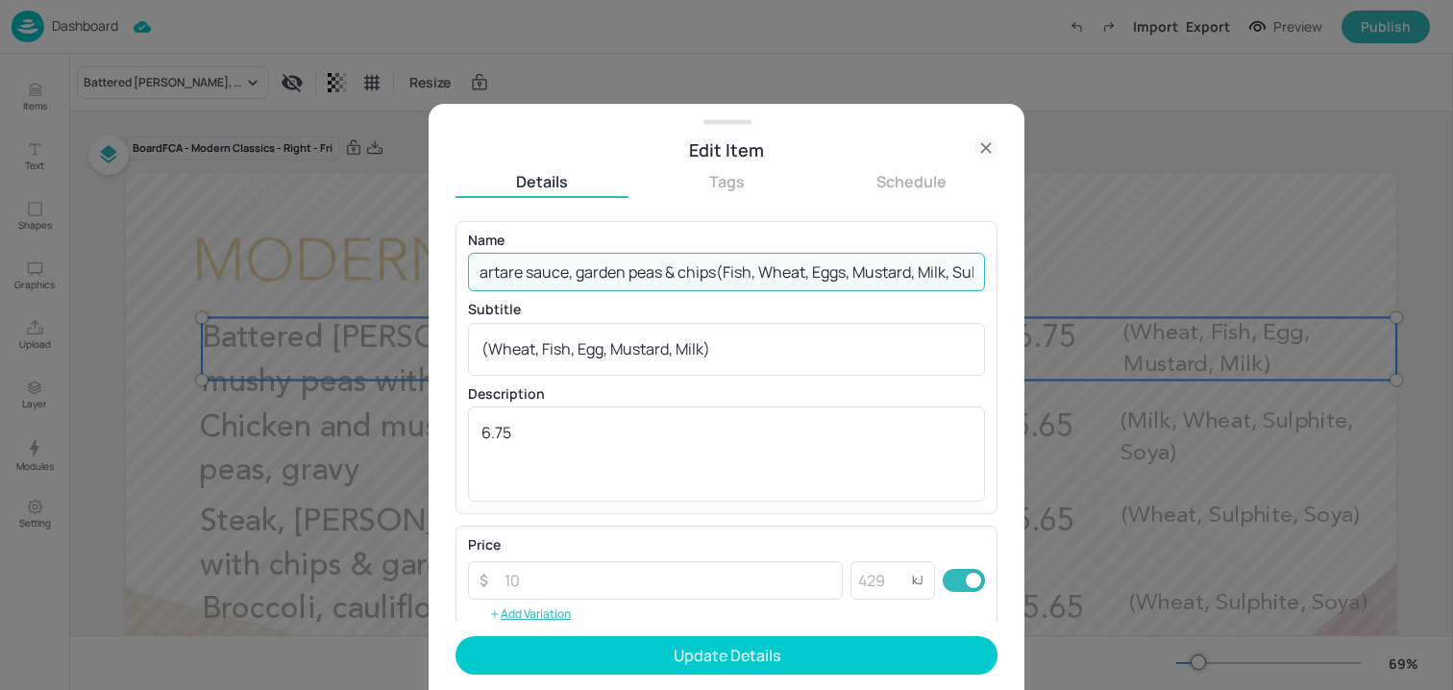
scroll to position [0, 203]
drag, startPoint x: 657, startPoint y: 274, endPoint x: 1170, endPoint y: 283, distance: 513.4
click at [1170, 283] on div "Edit Item Details Tags Schedule Name Battered haddock, tartare sauce, garden pe…" at bounding box center [726, 345] width 1453 height 690
type input "Battered haddock, tartare sauce, garden peas & chips"
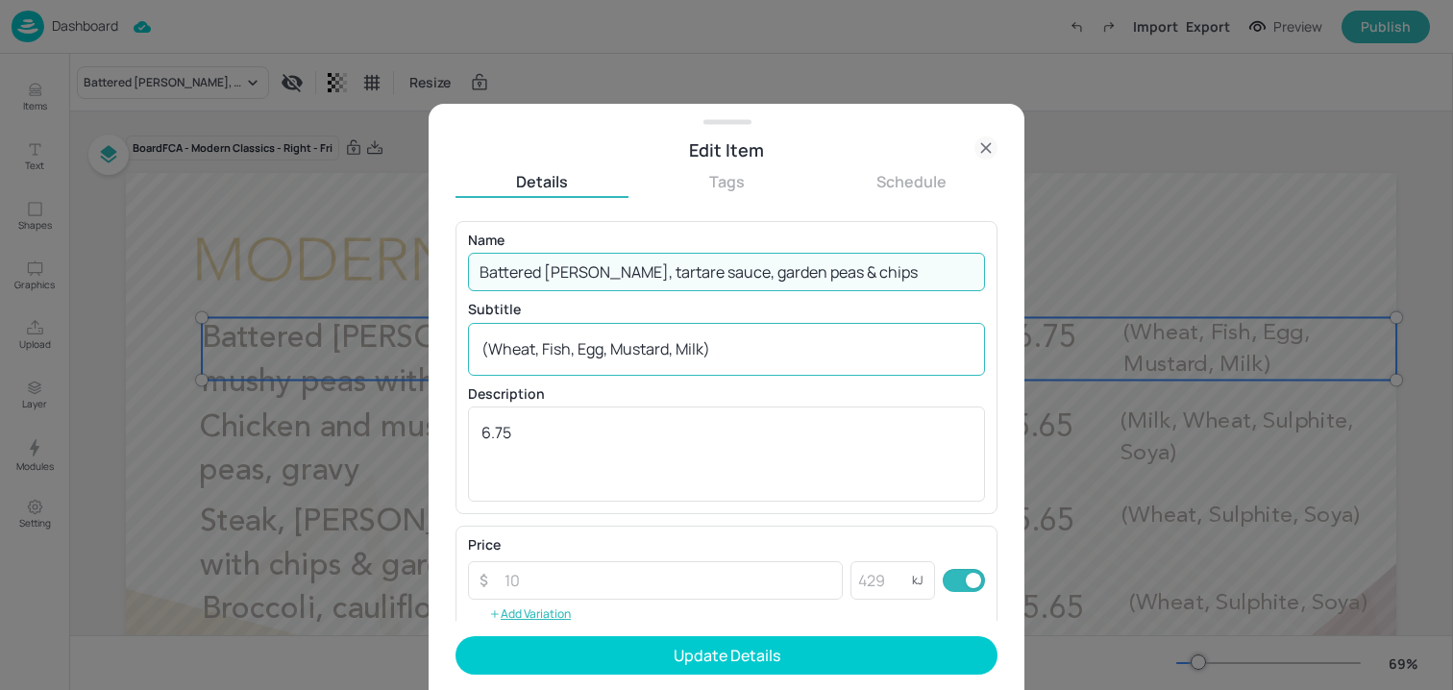
click at [786, 338] on textarea "(Wheat, Fish, Egg, Mustard, Milk)" at bounding box center [727, 348] width 490 height 21
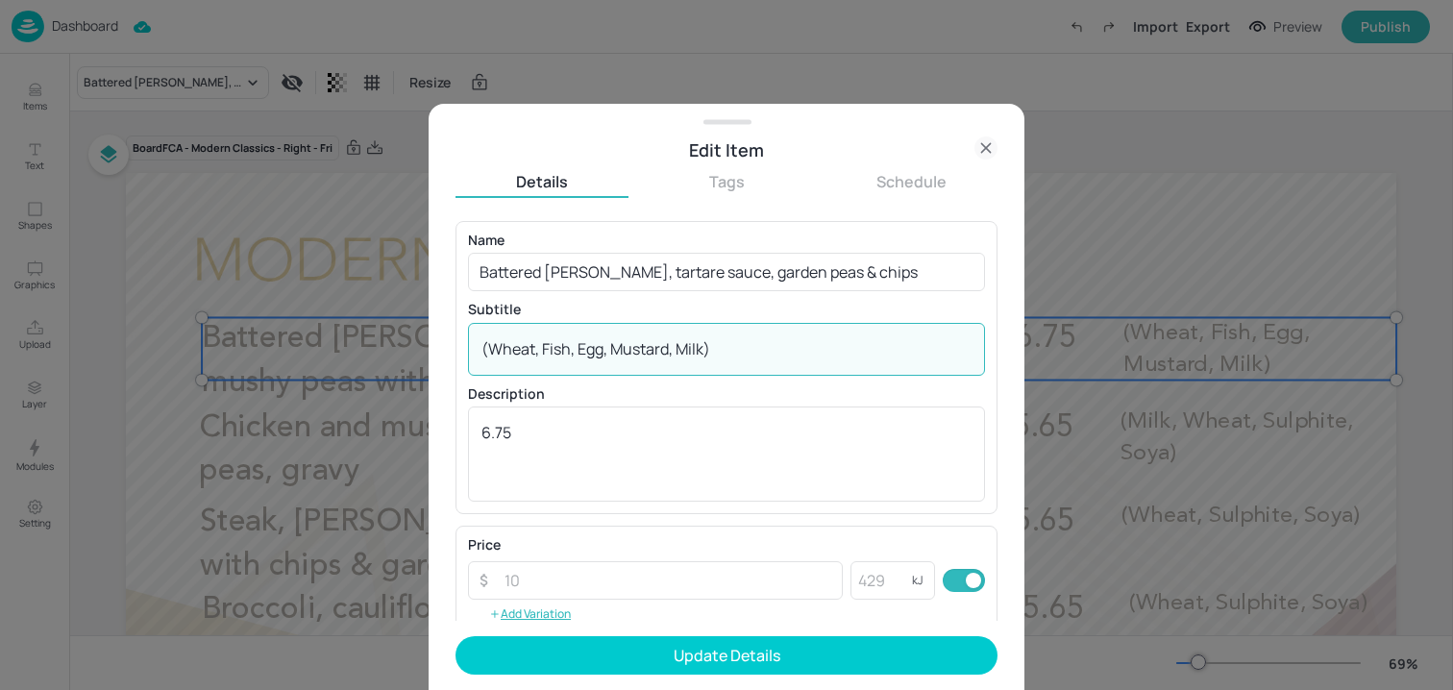
click at [786, 338] on textarea "(Wheat, Fish, Egg, Mustard, Milk)" at bounding box center [727, 348] width 490 height 21
paste textarea "Fish, Wheat, Eggs, Mustard, Milk, Sulphites"
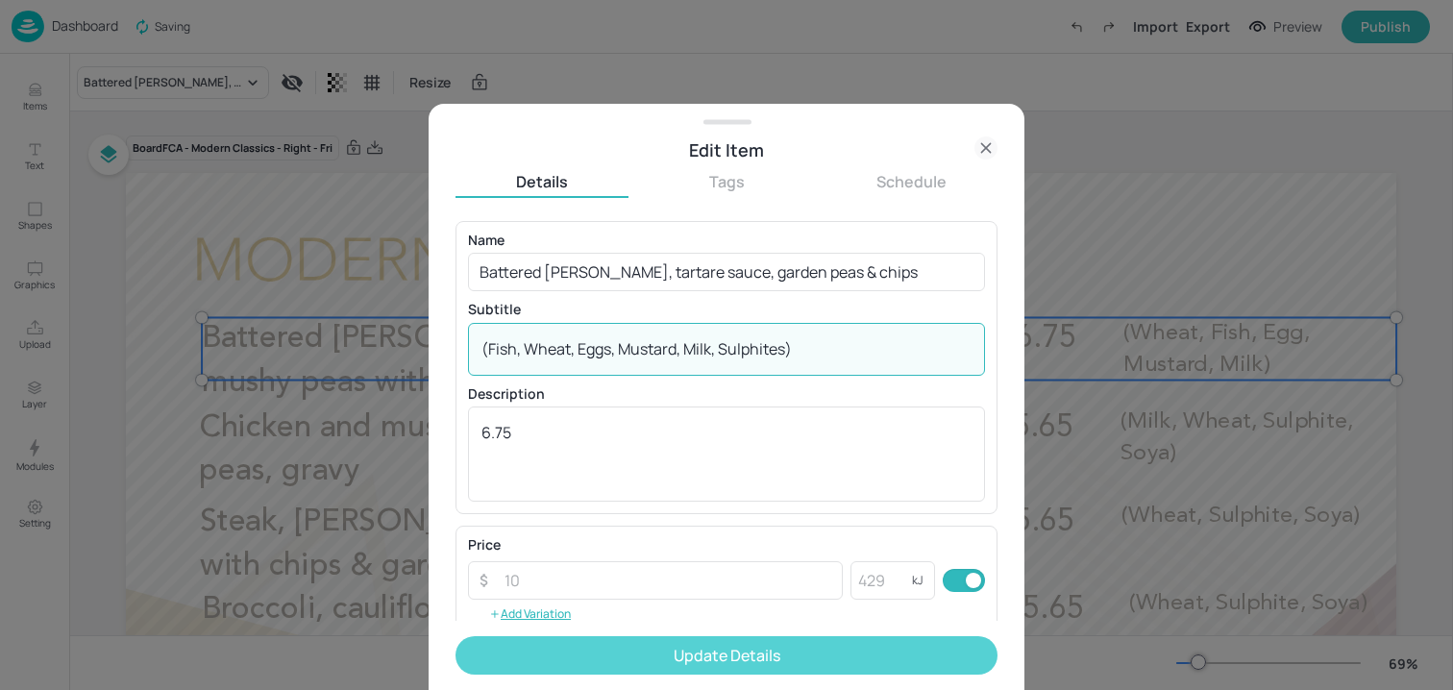
type textarea "(Fish, Wheat, Eggs, Mustard, Milk, Sulphites)"
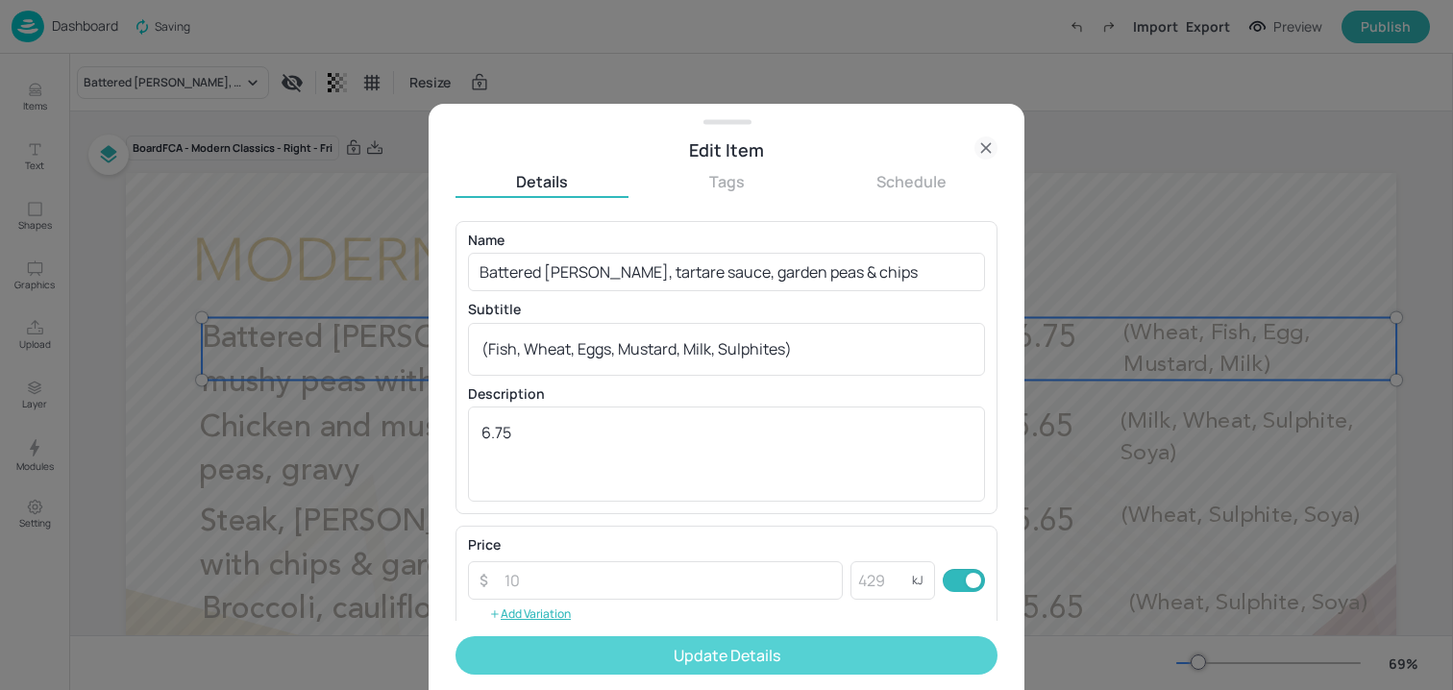
click at [601, 662] on button "Update Details" at bounding box center [727, 655] width 542 height 38
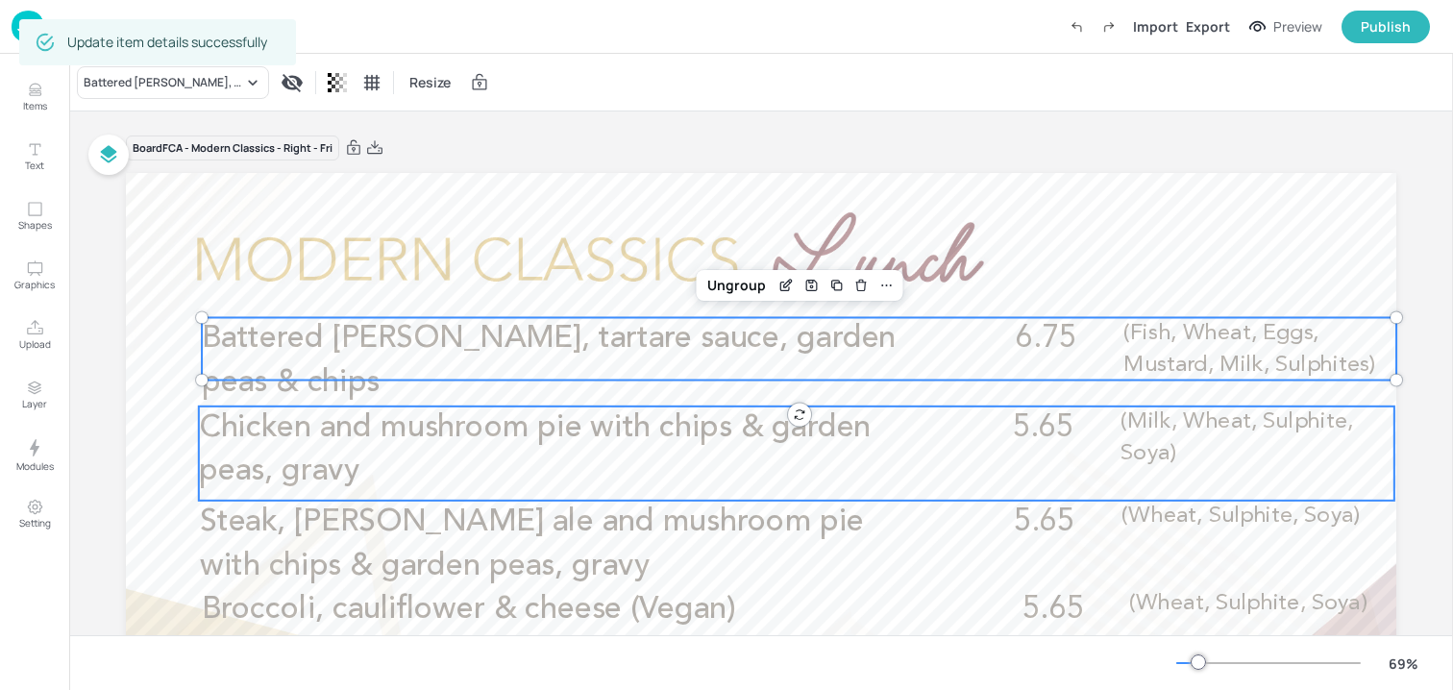
click at [778, 463] on p "Chicken and mushroom pie with chips & garden peas, gravy" at bounding box center [558, 450] width 719 height 87
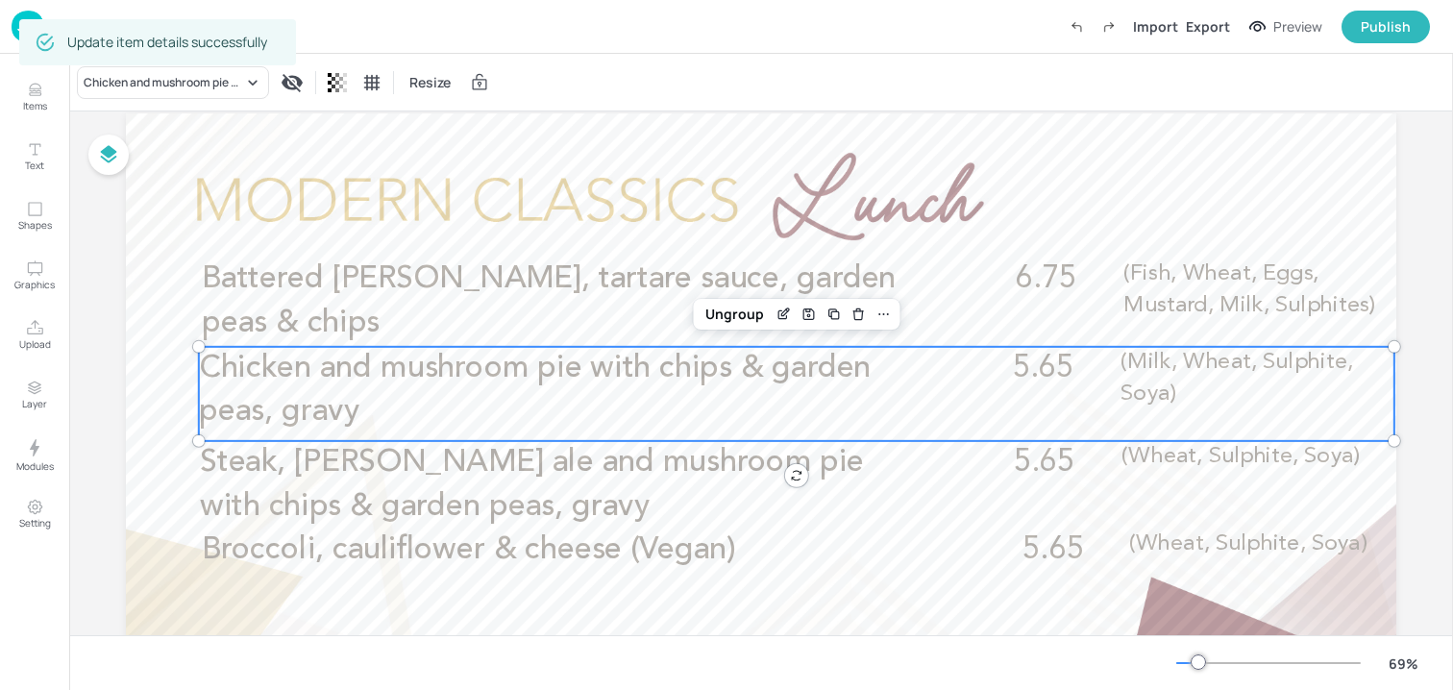
scroll to position [99, 0]
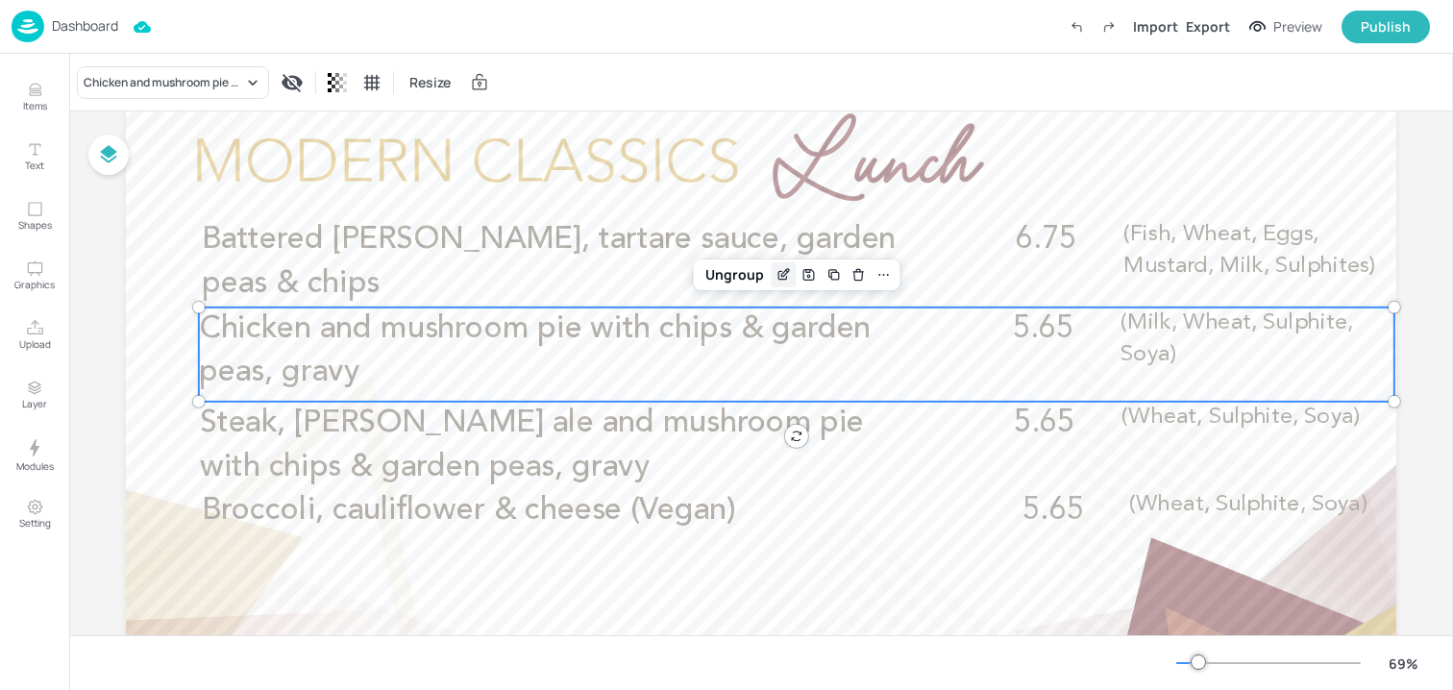
click at [776, 276] on icon "Edit Item" at bounding box center [784, 274] width 16 height 15
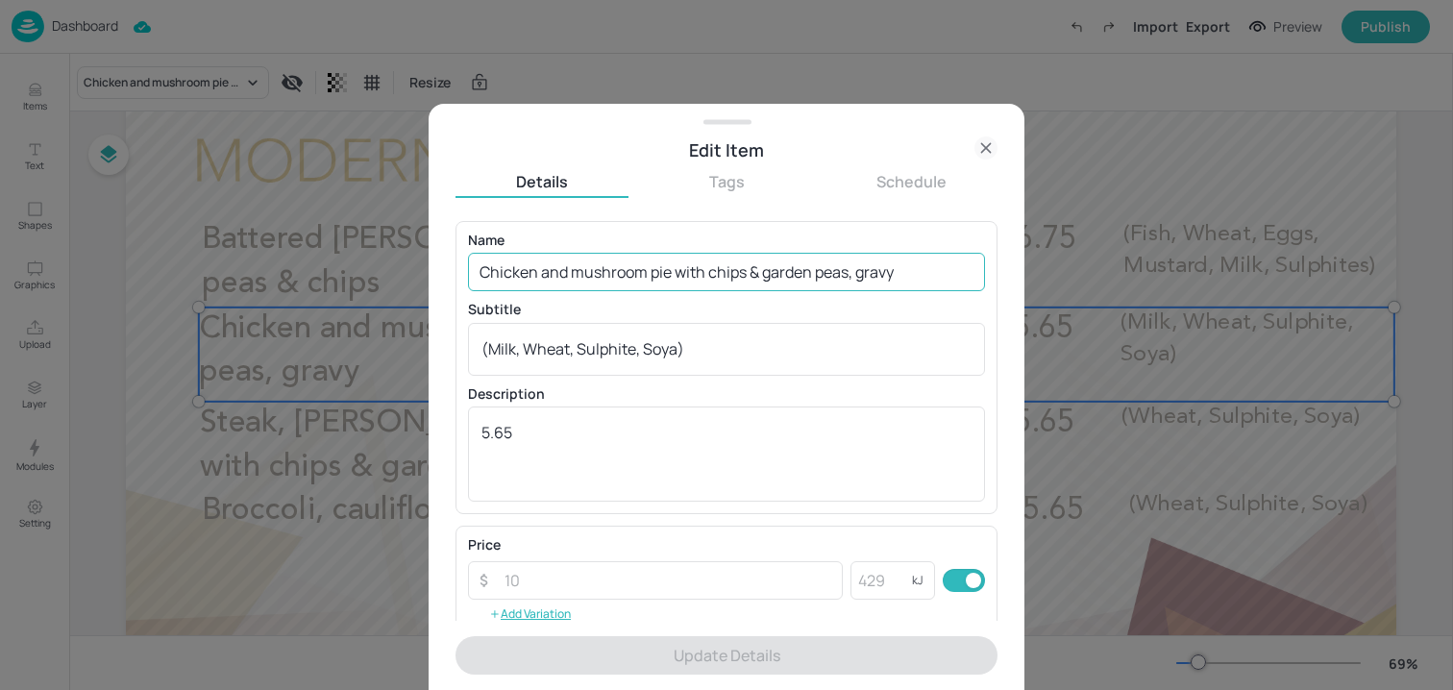
click at [723, 260] on input "Chicken and mushroom pie with chips & garden peas, gravy" at bounding box center [726, 272] width 517 height 38
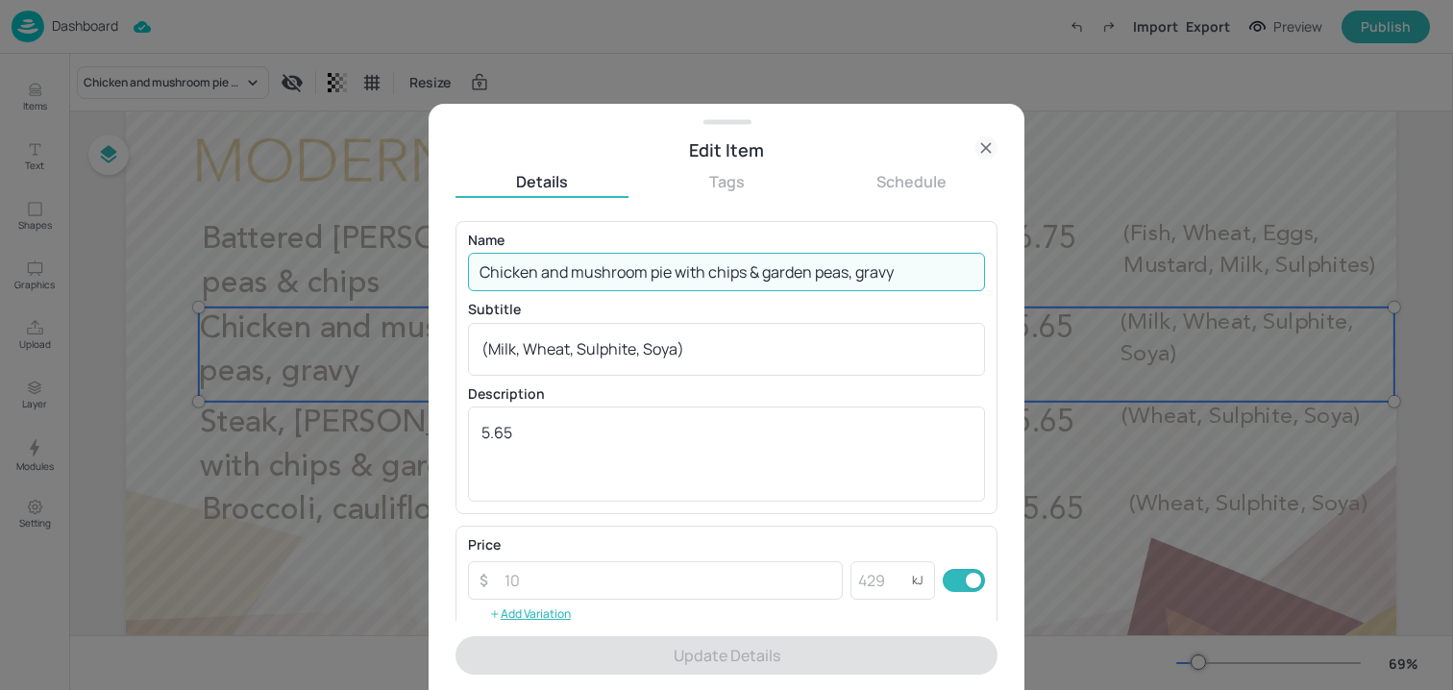
click at [723, 260] on input "Chicken and mushroom pie with chips & garden peas, gravy" at bounding box center [726, 272] width 517 height 38
paste input "Scampi, tartare sauce, garden peas & chips (Crustacean, Wheat, Eggs, Mustard, M…"
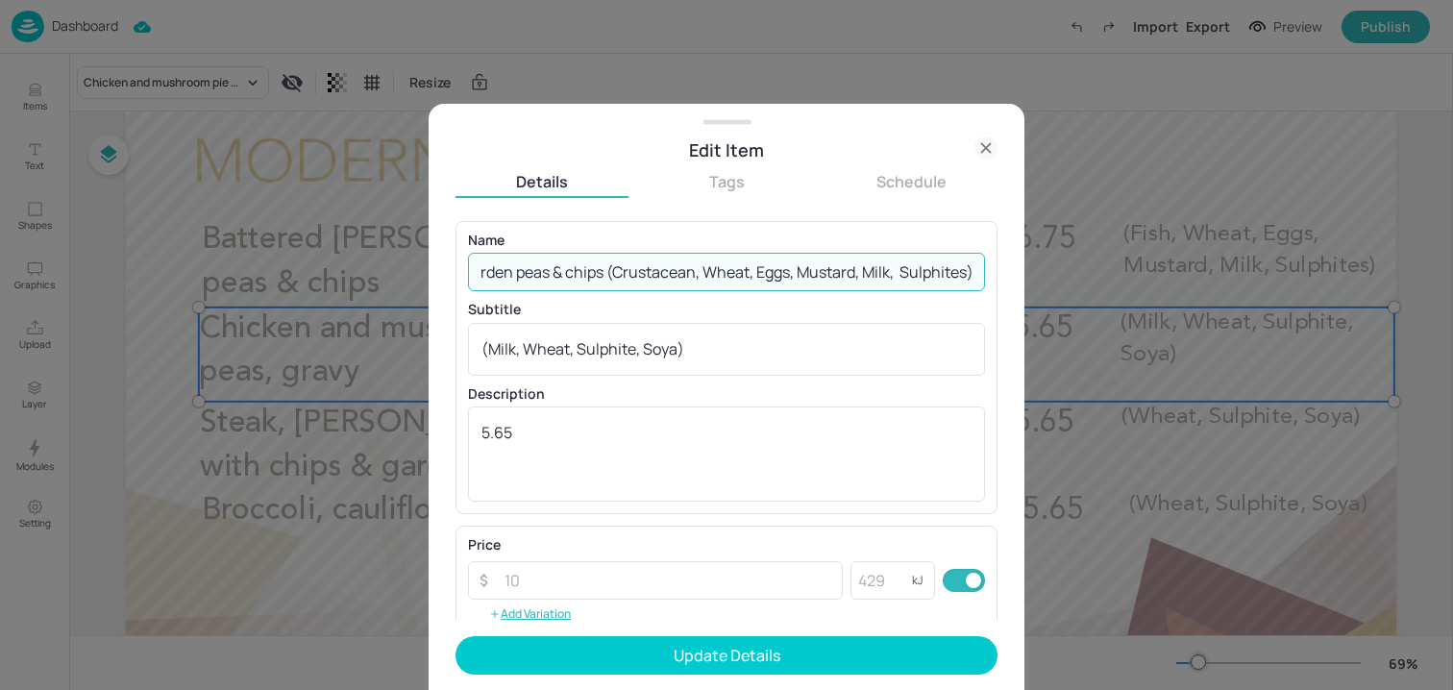
drag, startPoint x: 599, startPoint y: 275, endPoint x: 1042, endPoint y: 278, distance: 443.1
click at [1042, 278] on div "Edit Item Details Tags Schedule Name Scampi, tartare sauce, garden peas & chips…" at bounding box center [726, 345] width 1453 height 690
click at [830, 283] on input "Scampi, tartare sauce, garden peas & chips (Crustacean, Wheat, Eggs, Mustard, M…" at bounding box center [726, 272] width 517 height 38
paste input "Chicken & mushroom pie, garden peas, chips, gravy (non-halal) (Wheat, Soya, Mil…"
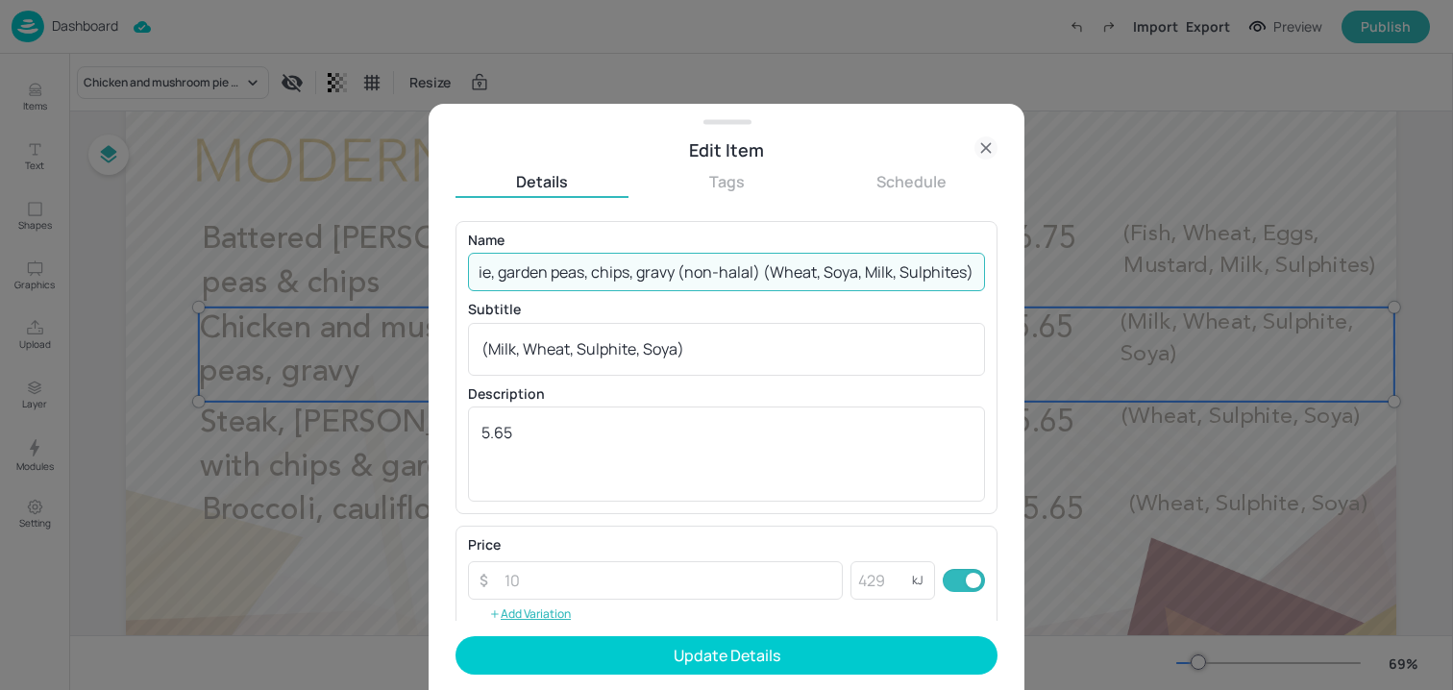
scroll to position [0, 181]
drag, startPoint x: 748, startPoint y: 272, endPoint x: 1058, endPoint y: 277, distance: 310.5
click at [1058, 277] on div "Edit Item Details Tags Schedule Name Chicken & mushroom pie, garden peas, chips…" at bounding box center [726, 345] width 1453 height 690
type input "Chicken & mushroom pie, garden peas, chips, gravy (non-halal)"
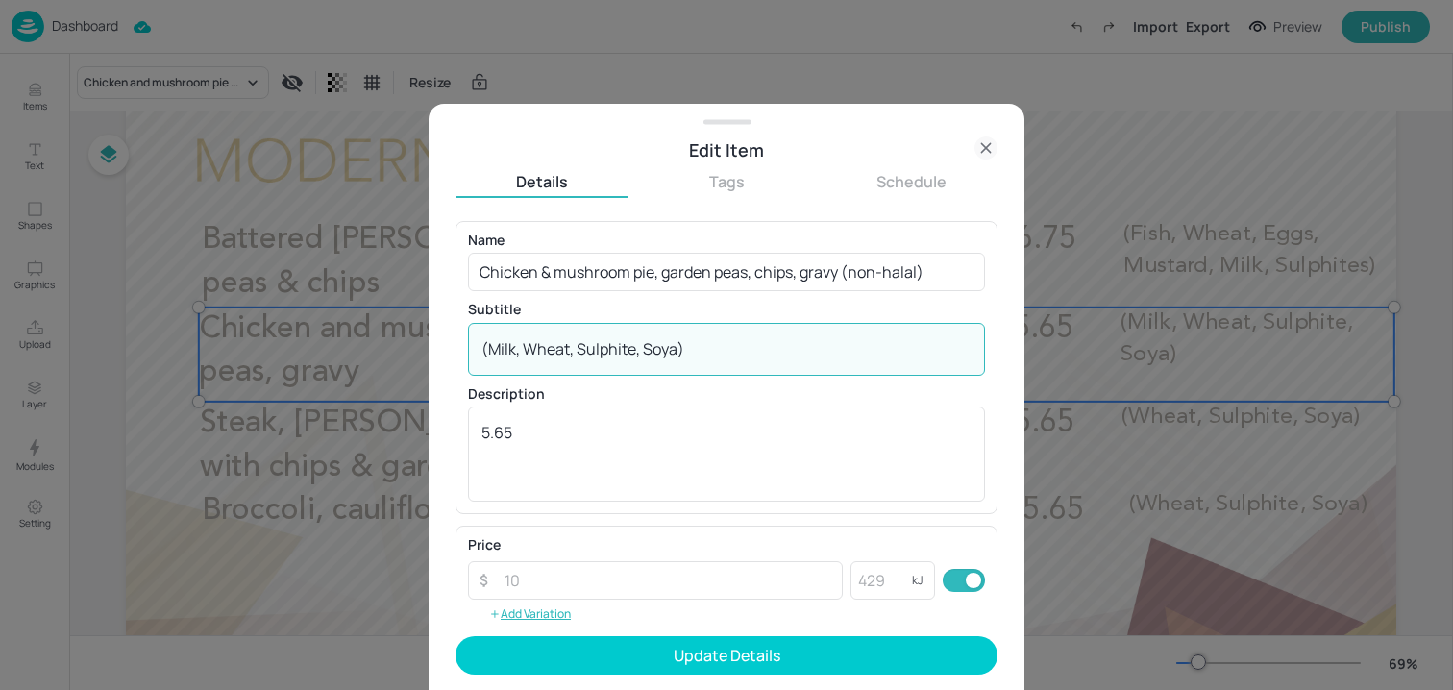
click at [702, 356] on textarea "(Milk, Wheat, Sulphite, Soya)" at bounding box center [727, 348] width 490 height 21
paste textarea "Wheat, Soya, Milk, Sulphites)"
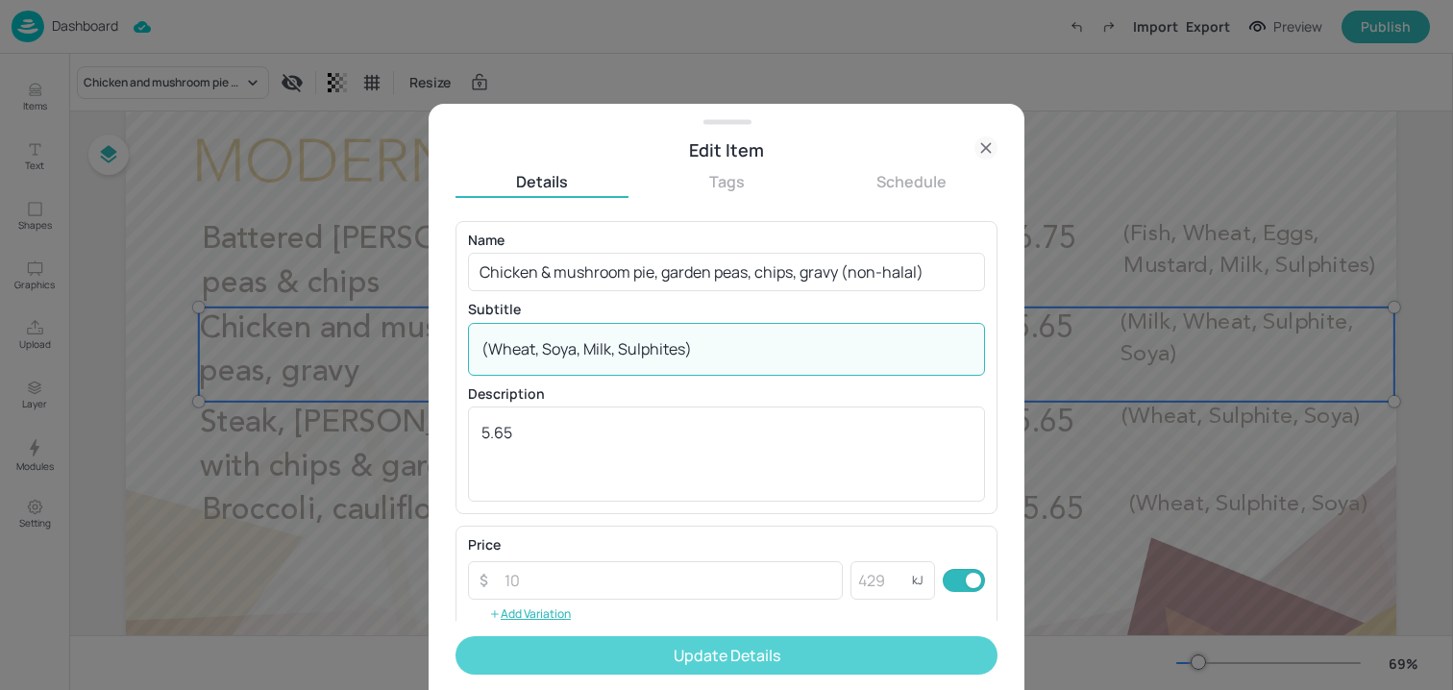
type textarea "(Wheat, Soya, Milk, Sulphites)"
click at [600, 649] on button "Update Details" at bounding box center [727, 655] width 542 height 38
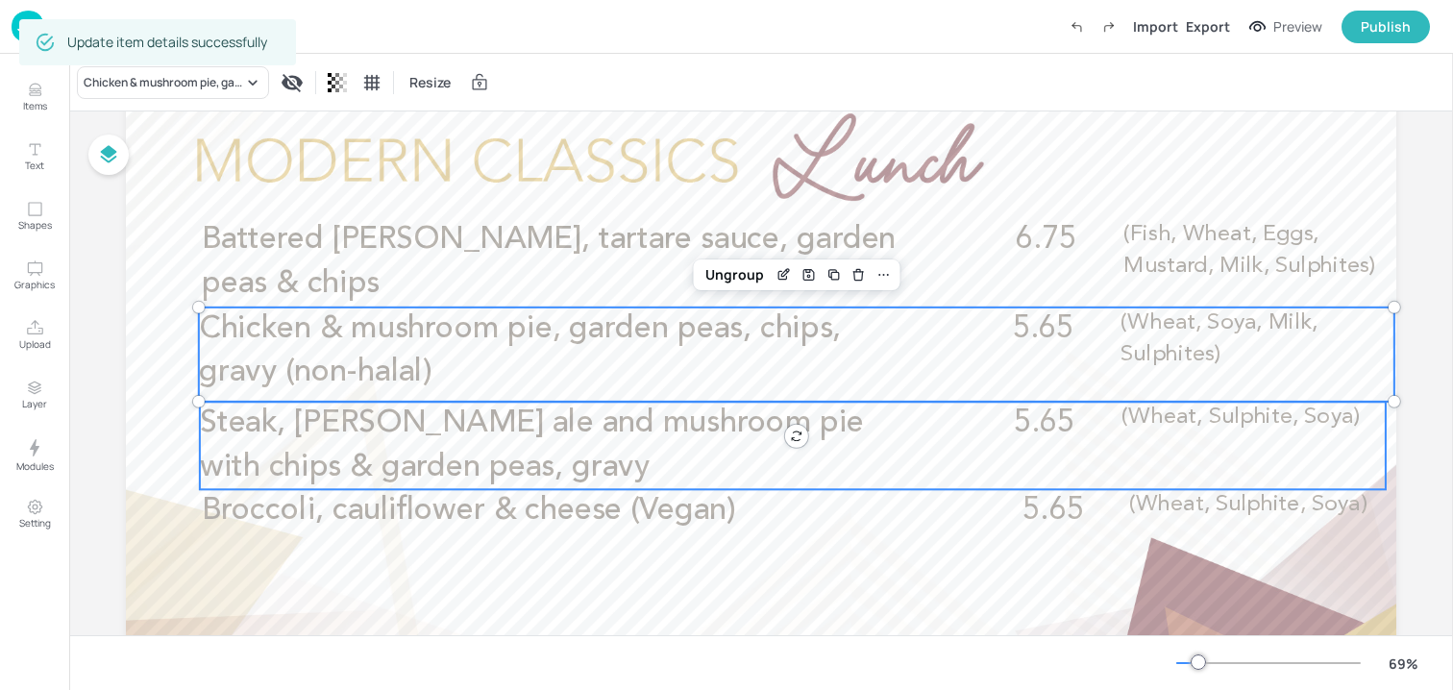
click at [519, 440] on p "Steak, Harvey's ale and mushroom pie with chips & garden peas, gravy" at bounding box center [559, 445] width 719 height 87
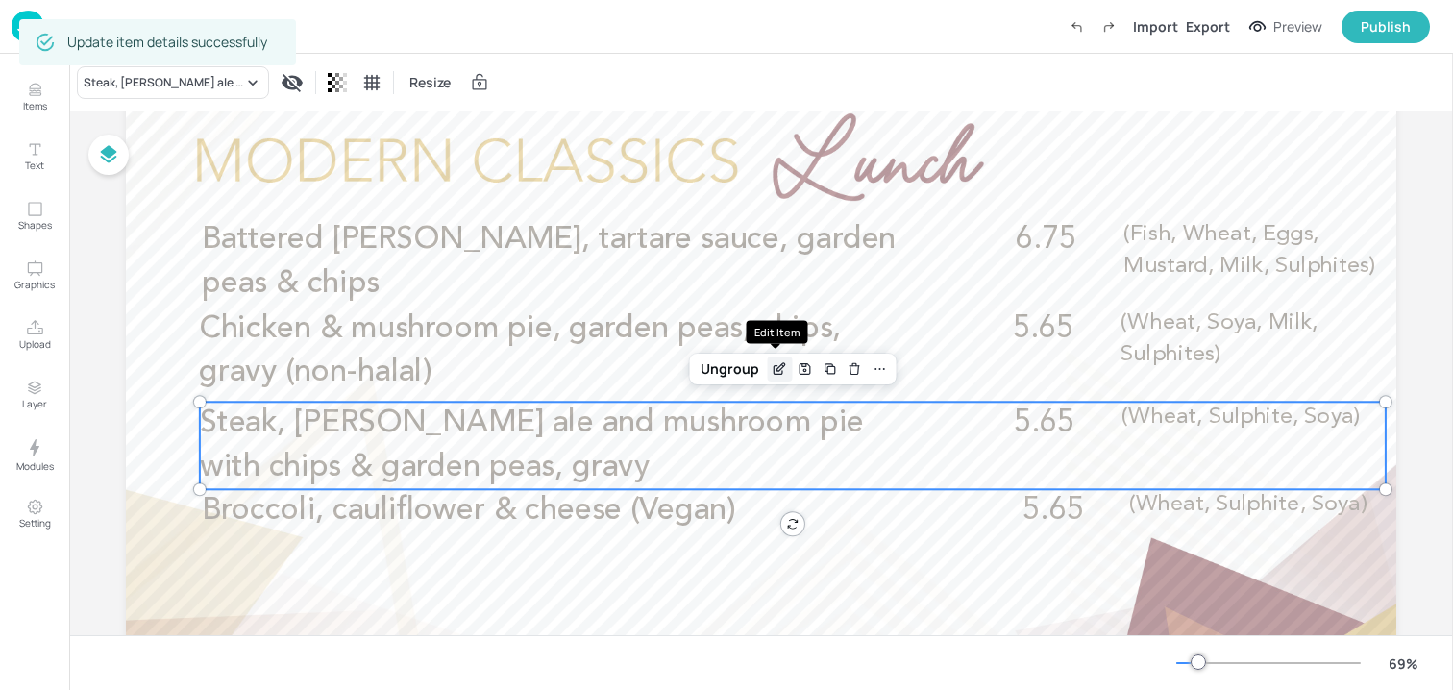
click at [780, 376] on icon "Edit Item" at bounding box center [780, 368] width 16 height 15
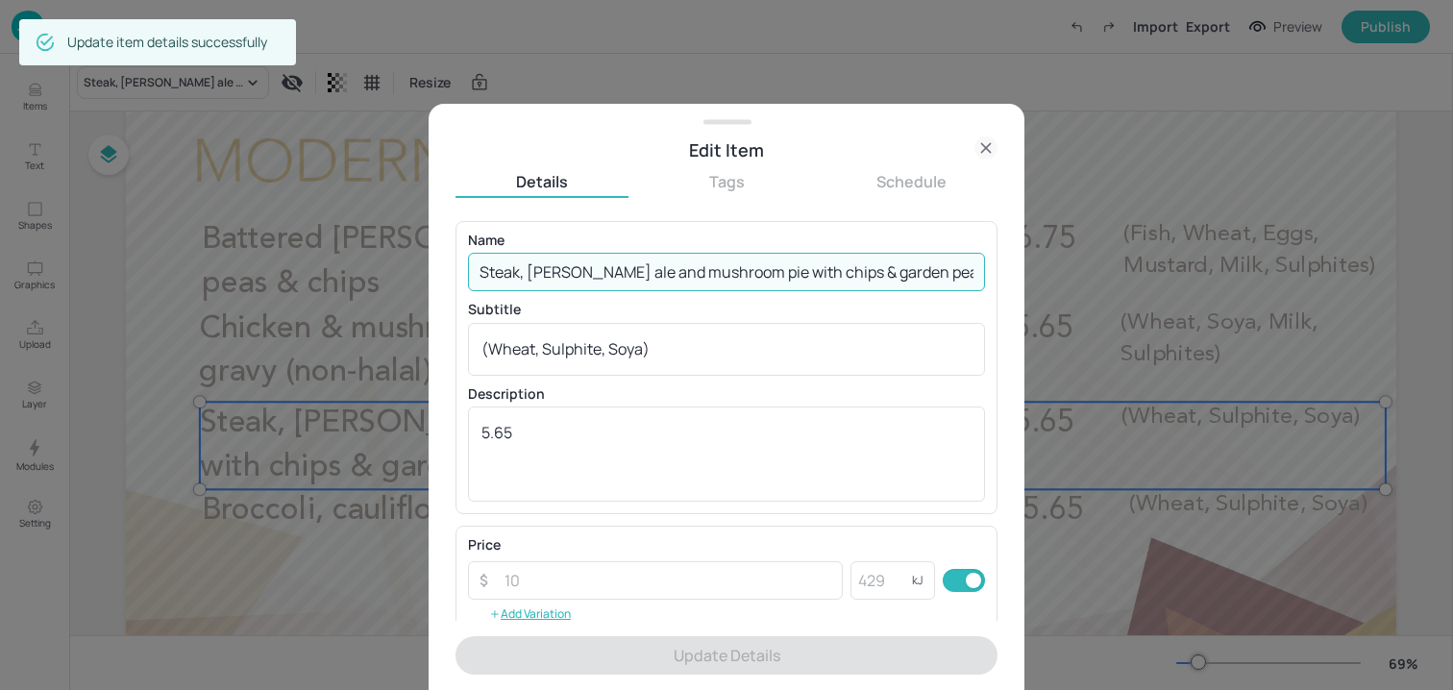
click at [662, 279] on input "Steak, Harvey's ale and mushroom pie with chips & garden peas, gravy" at bounding box center [726, 272] width 517 height 38
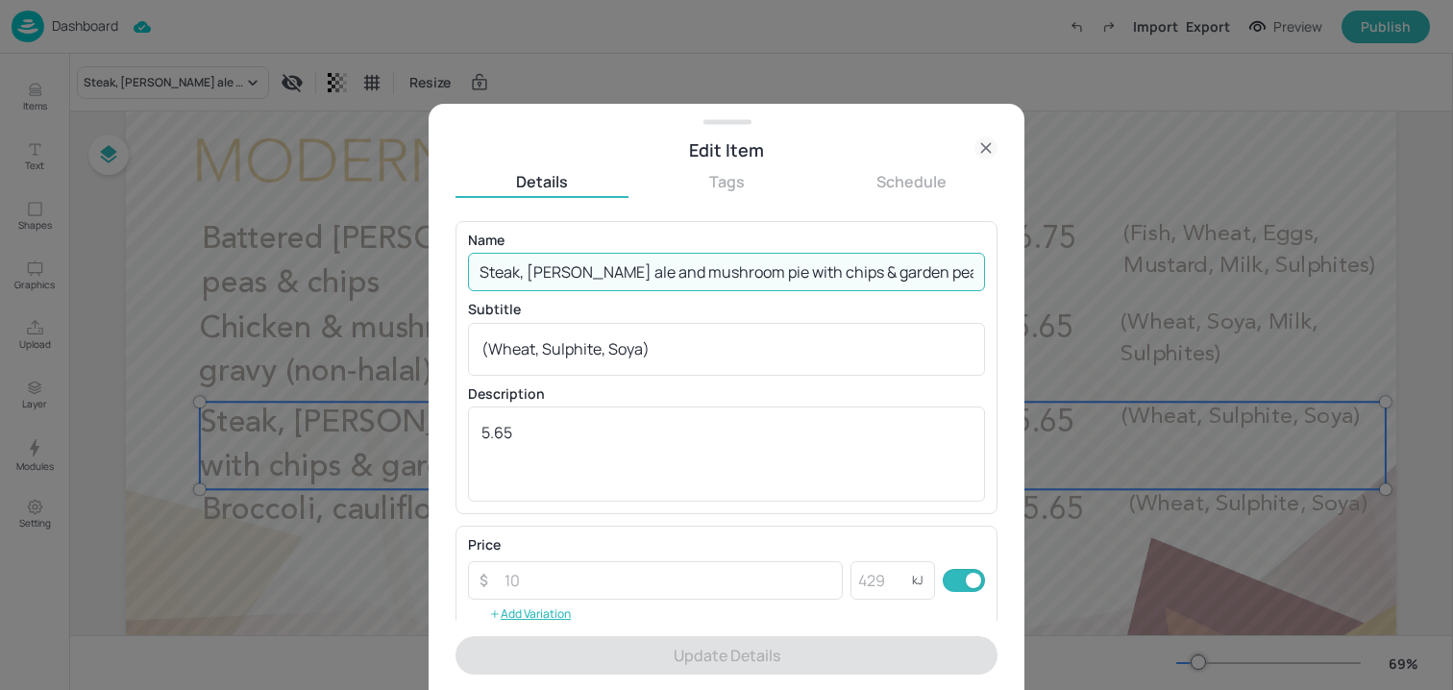
click at [662, 279] on input "Steak, Harvey's ale and mushroom pie with chips & garden peas, gravy" at bounding box center [726, 272] width 517 height 38
paste input "’s ale & mushroom pie, garden peas, chips, gravy (non-halal) (Wheat, Barley, So…"
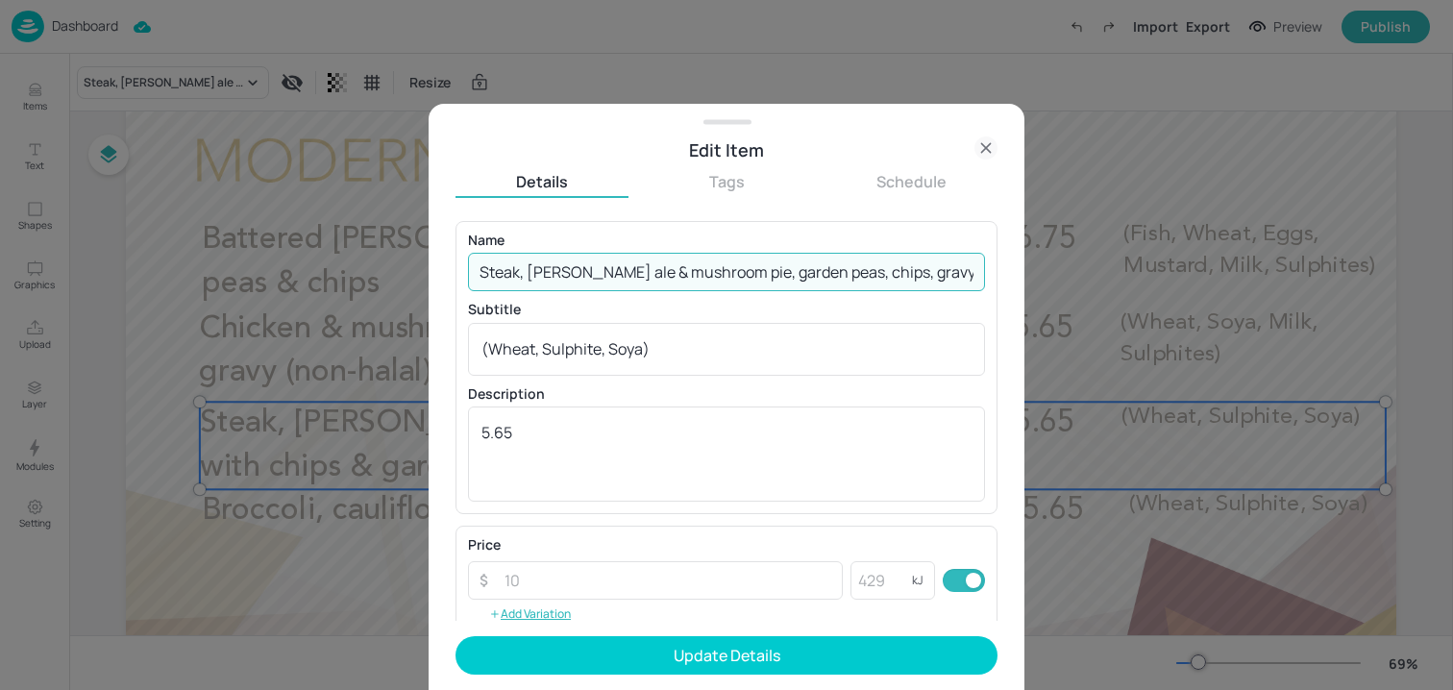
scroll to position [0, 257]
drag, startPoint x: 745, startPoint y: 274, endPoint x: 1127, endPoint y: 288, distance: 381.9
click at [1127, 288] on div "Edit Item Details Tags Schedule Name Steak, Harvey’s ale & mushroom pie, garden…" at bounding box center [726, 345] width 1453 height 690
type input "Steak, Harvey’s ale & mushroom pie, garden peas, chips, gravy (non-halal)"
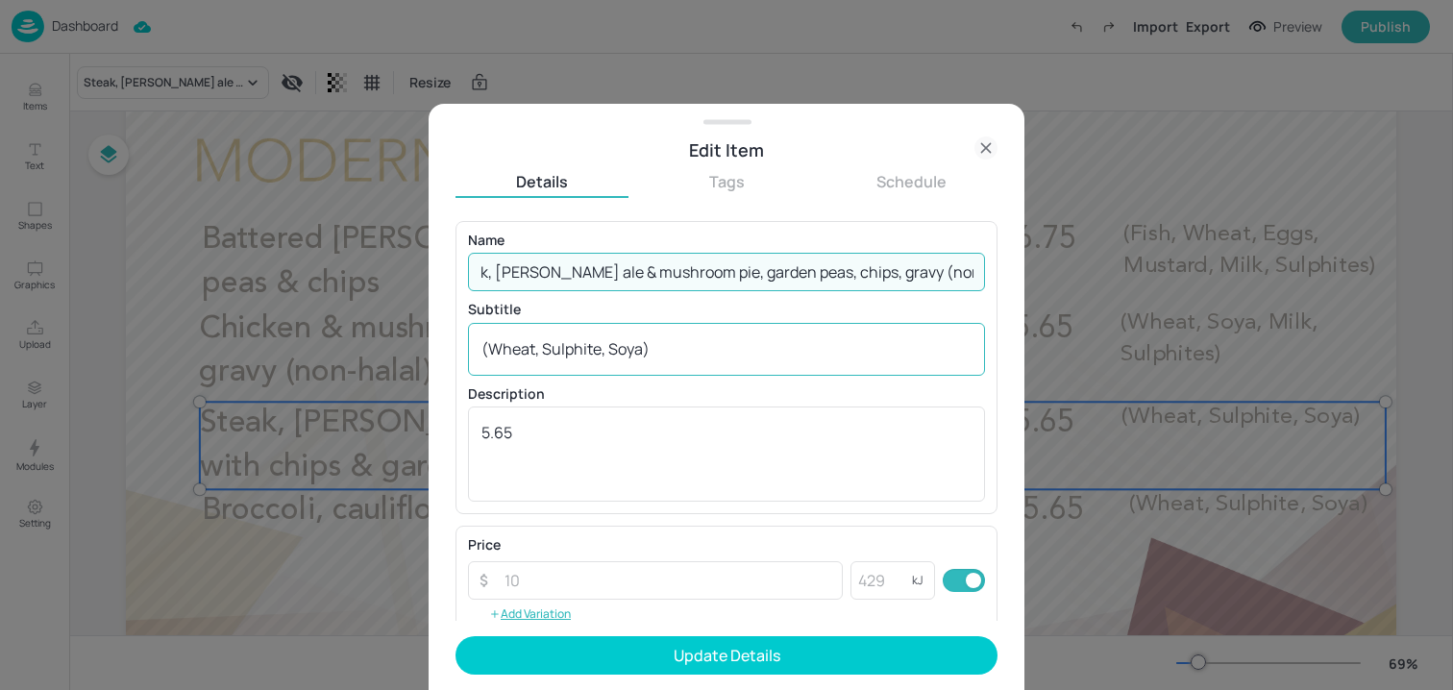
scroll to position [0, 0]
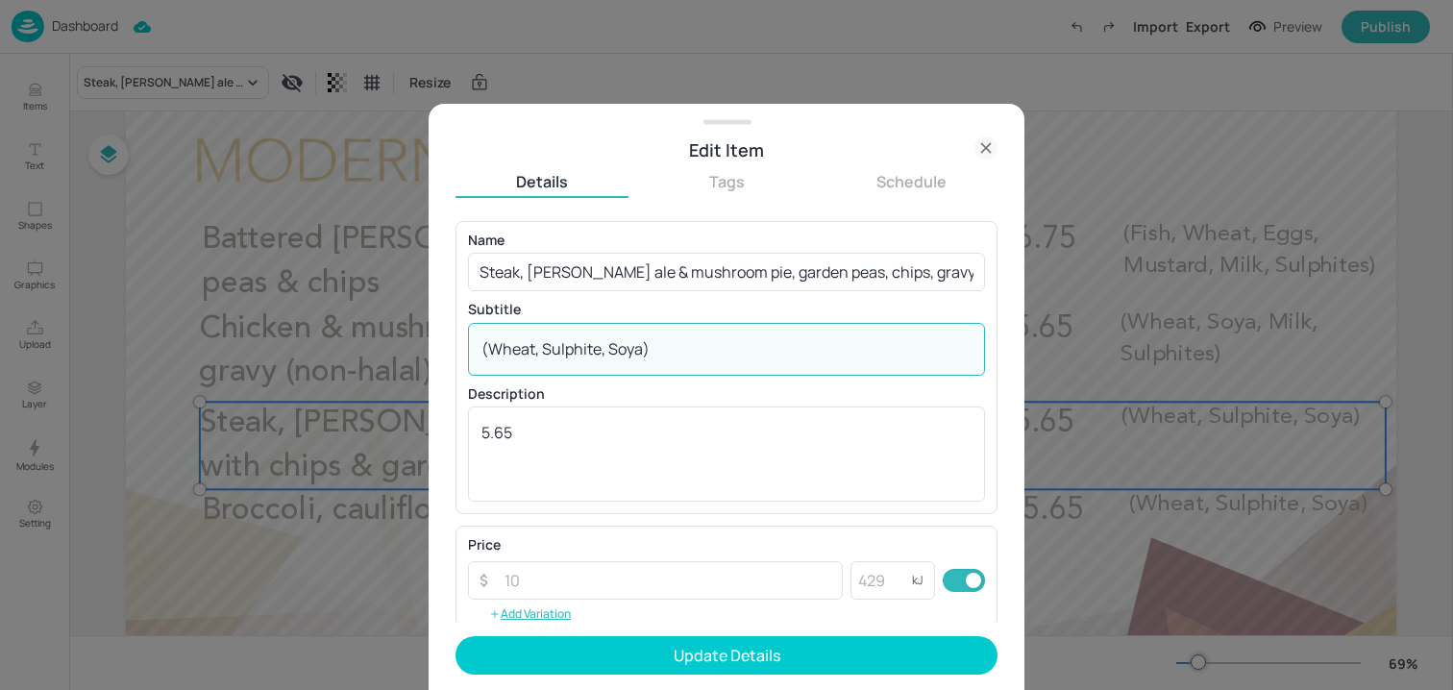
click at [731, 353] on textarea "(Wheat, Sulphite, Soya)" at bounding box center [727, 348] width 490 height 21
paste textarea "Barley, Soya, Sulphites)"
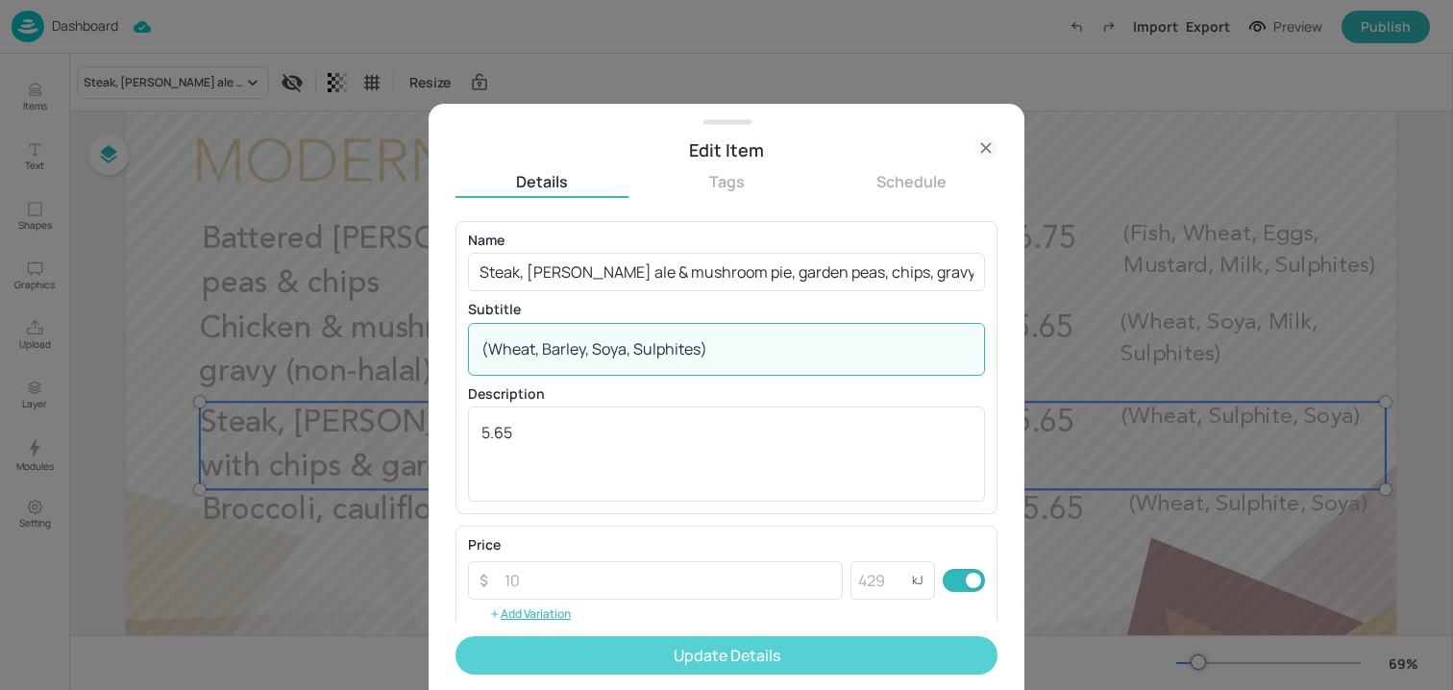
type textarea "(Wheat, Barley, Soya, Sulphites)"
click at [607, 653] on button "Update Details" at bounding box center [727, 655] width 542 height 38
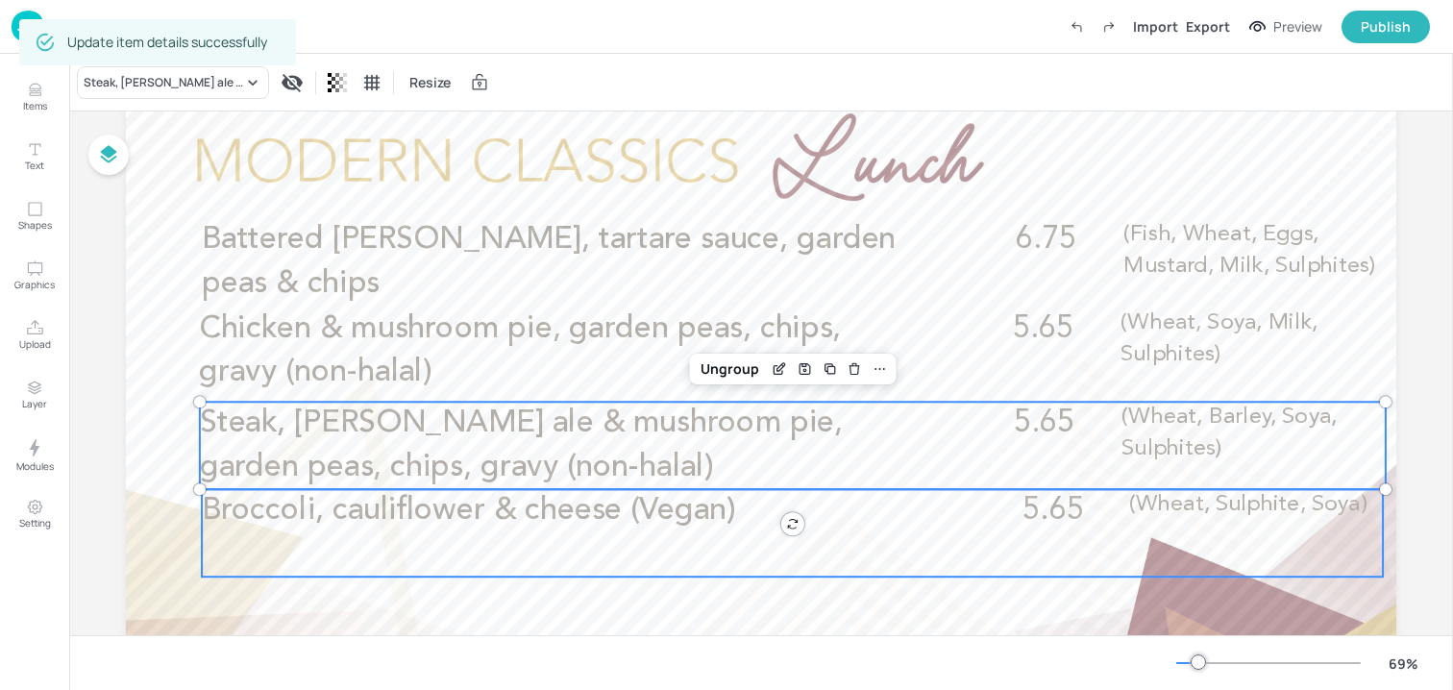
click at [545, 541] on div "Broccoli, cauliflower & cheese (Vegan) 5.65 (Wheat, Sulphite, Soya)" at bounding box center [792, 532] width 1181 height 87
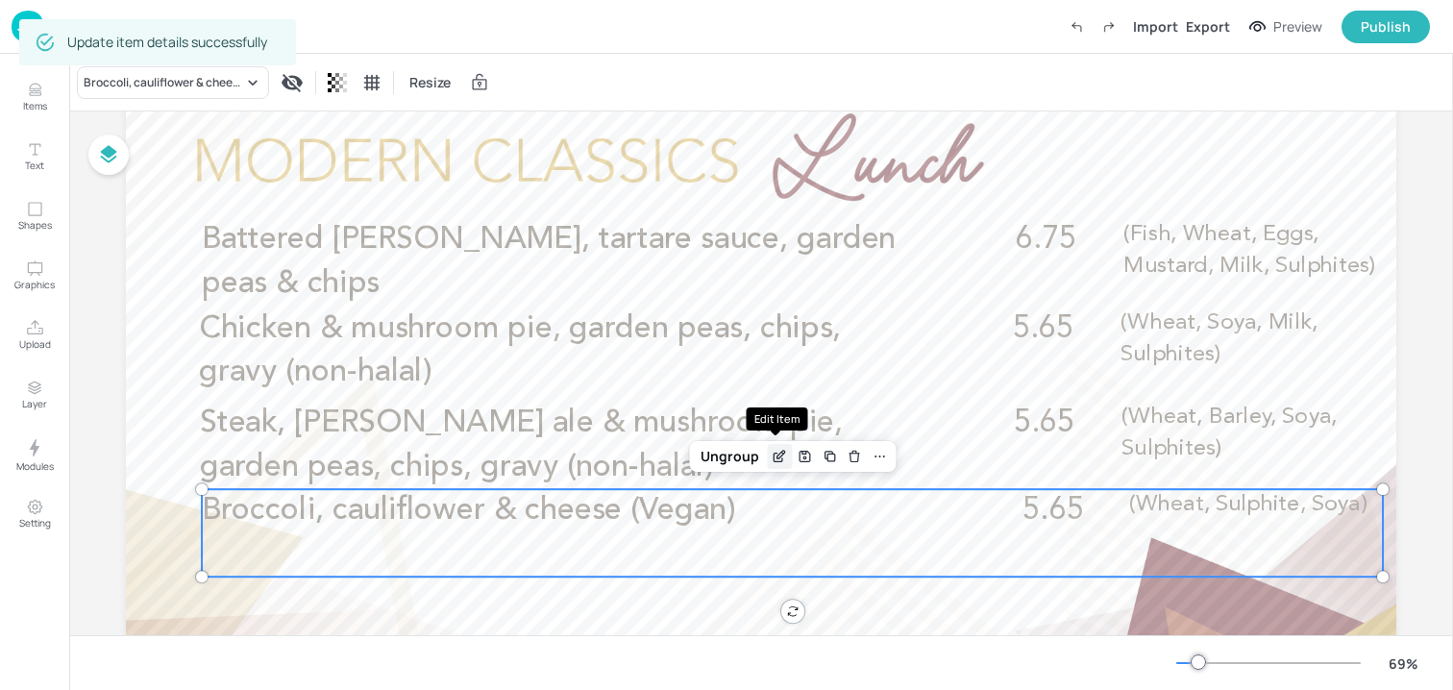
click at [774, 452] on icon "Edit Item" at bounding box center [780, 456] width 16 height 15
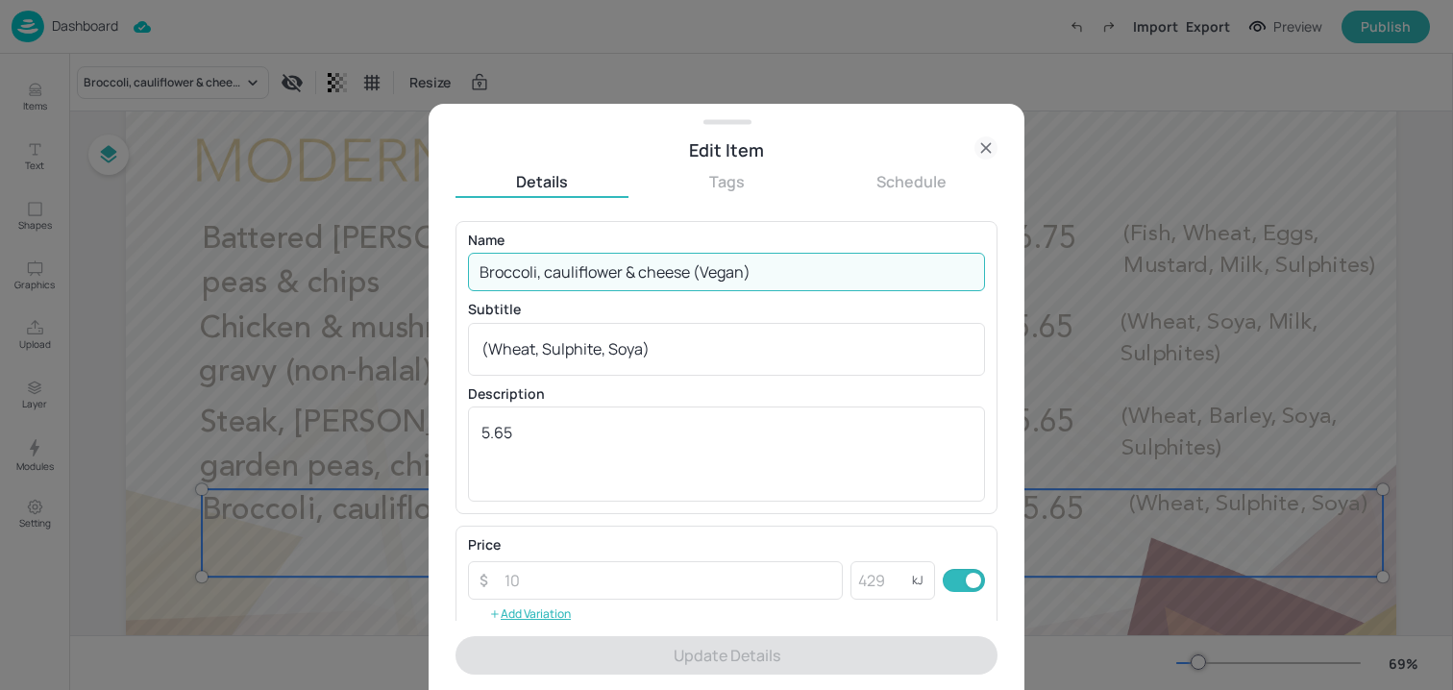
click at [685, 285] on input "Broccoli, cauliflower & cheese (Vegan)" at bounding box center [726, 272] width 517 height 38
paste input "pie, garden peas, chips, gravy (vegan) (Wheat, Soya, Sulphites"
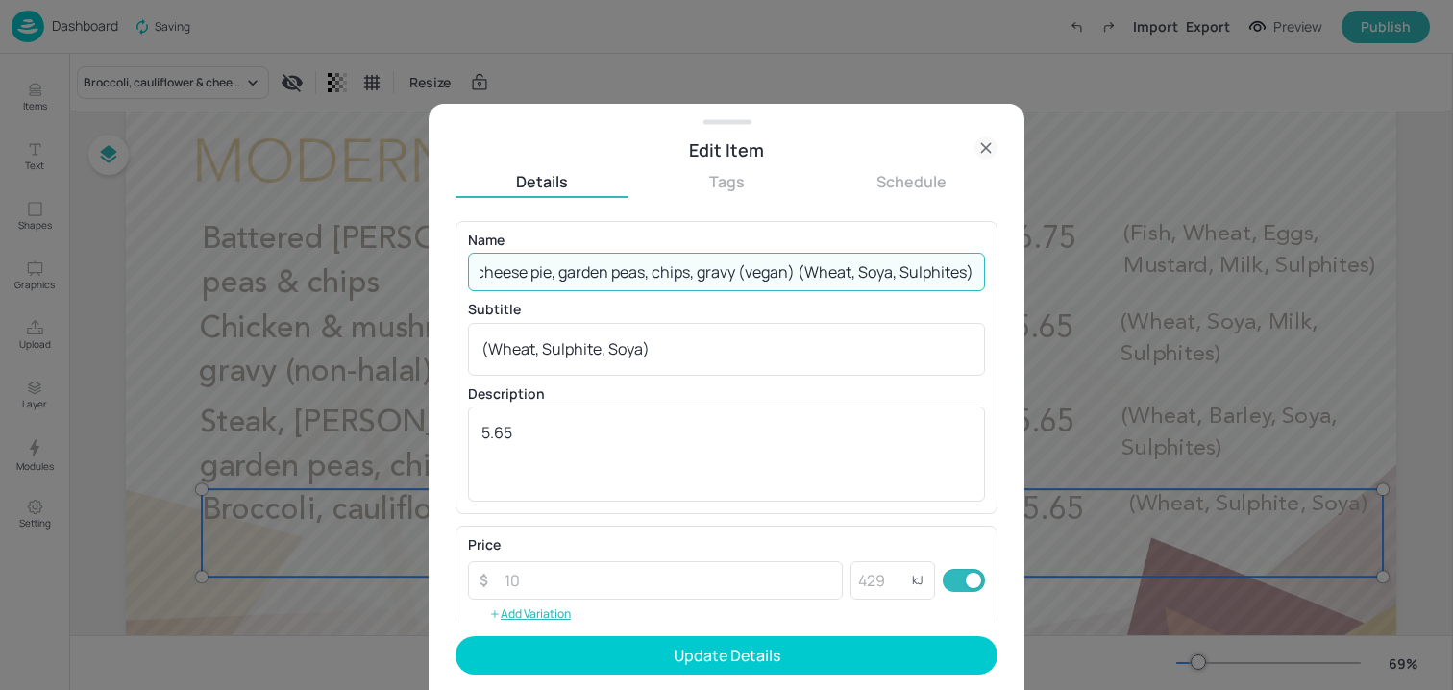
scroll to position [0, 170]
drag, startPoint x: 795, startPoint y: 275, endPoint x: 1108, endPoint y: 266, distance: 313.5
click at [1108, 266] on div "Edit Item Details Tags Schedule Name Broccoli, cauliflower & cheese pie, garden…" at bounding box center [726, 345] width 1453 height 690
type input "Broccoli, cauliflower & cheese pie, garden peas, chips, gravy (vegan)"
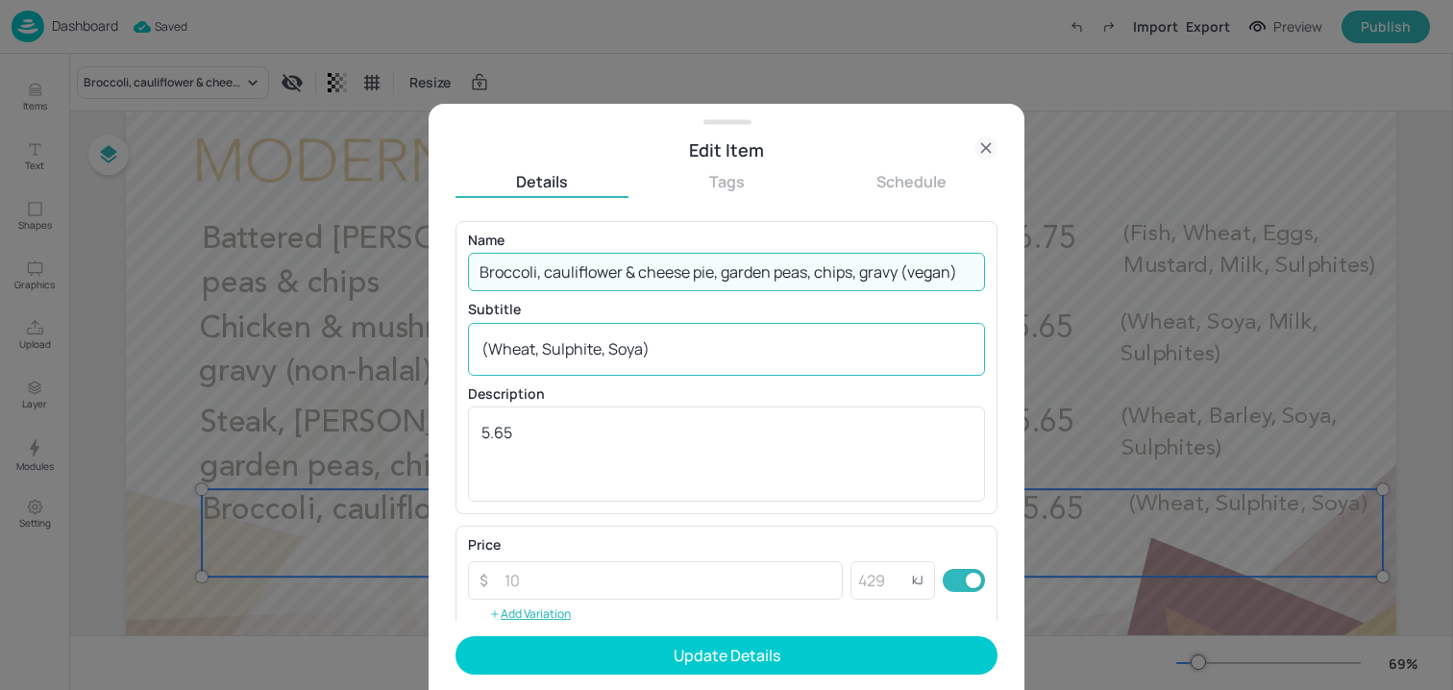
click at [735, 364] on div "(Wheat, Sulphite, Soya) x ​" at bounding box center [726, 349] width 517 height 53
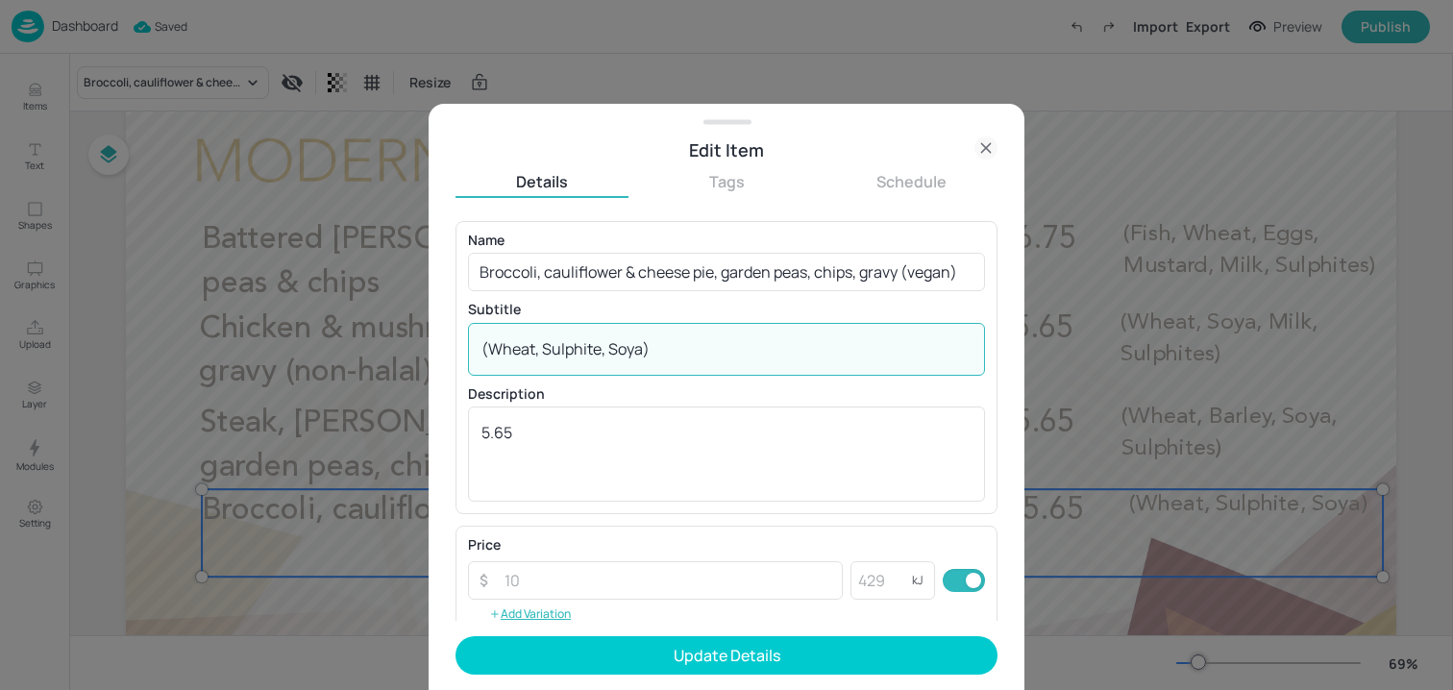
click at [735, 364] on div "(Wheat, Sulphite, Soya) x ​" at bounding box center [726, 349] width 517 height 53
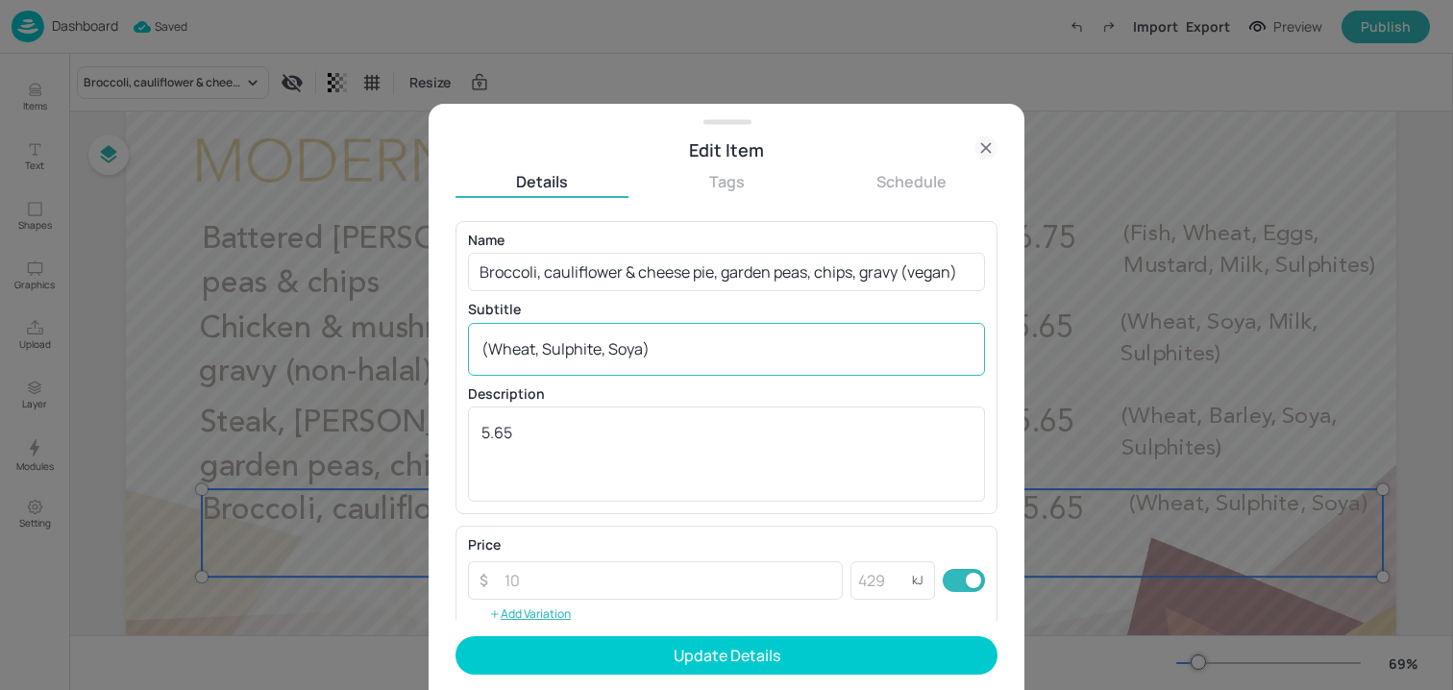
click at [735, 364] on div "(Wheat, Sulphite, Soya) x ​" at bounding box center [726, 349] width 517 height 53
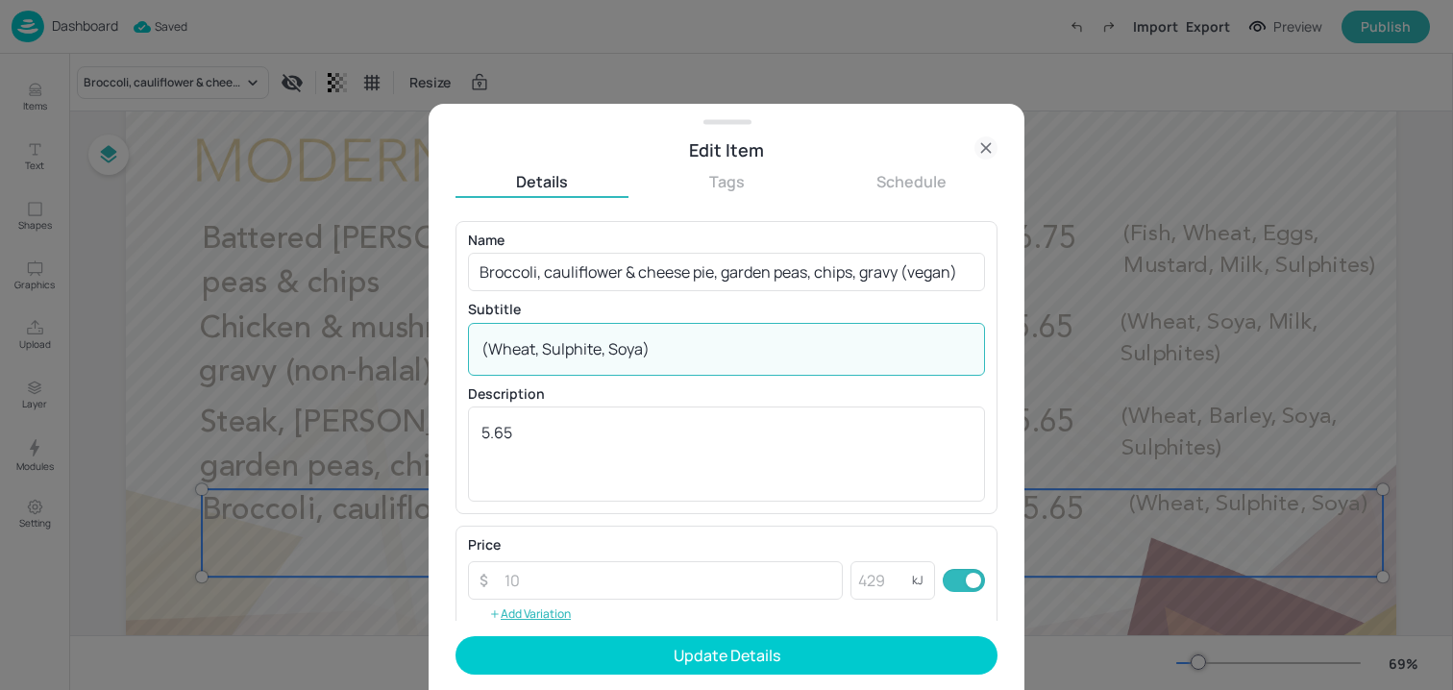
click at [715, 347] on textarea "(Wheat, Sulphite, Soya)" at bounding box center [727, 348] width 490 height 21
paste textarea "oya, Sulphites)"
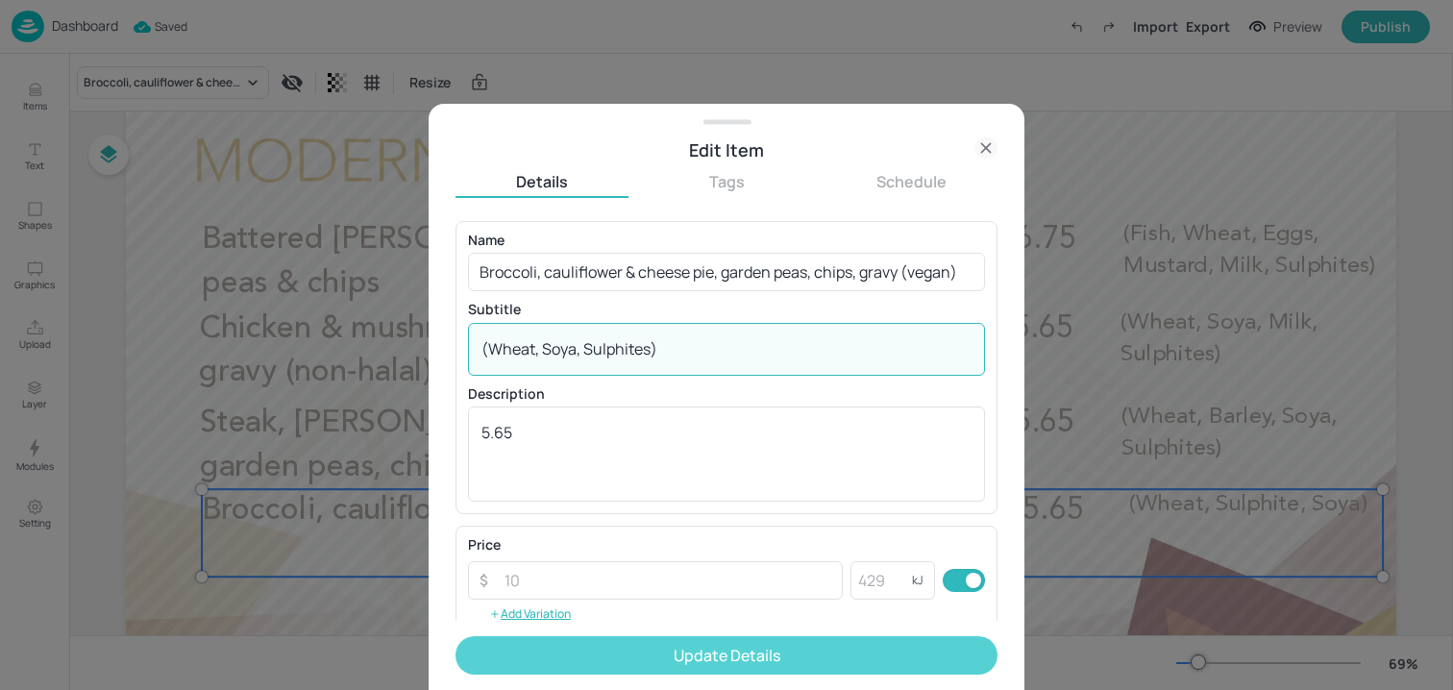
type textarea "(Wheat, Soya, Sulphites)"
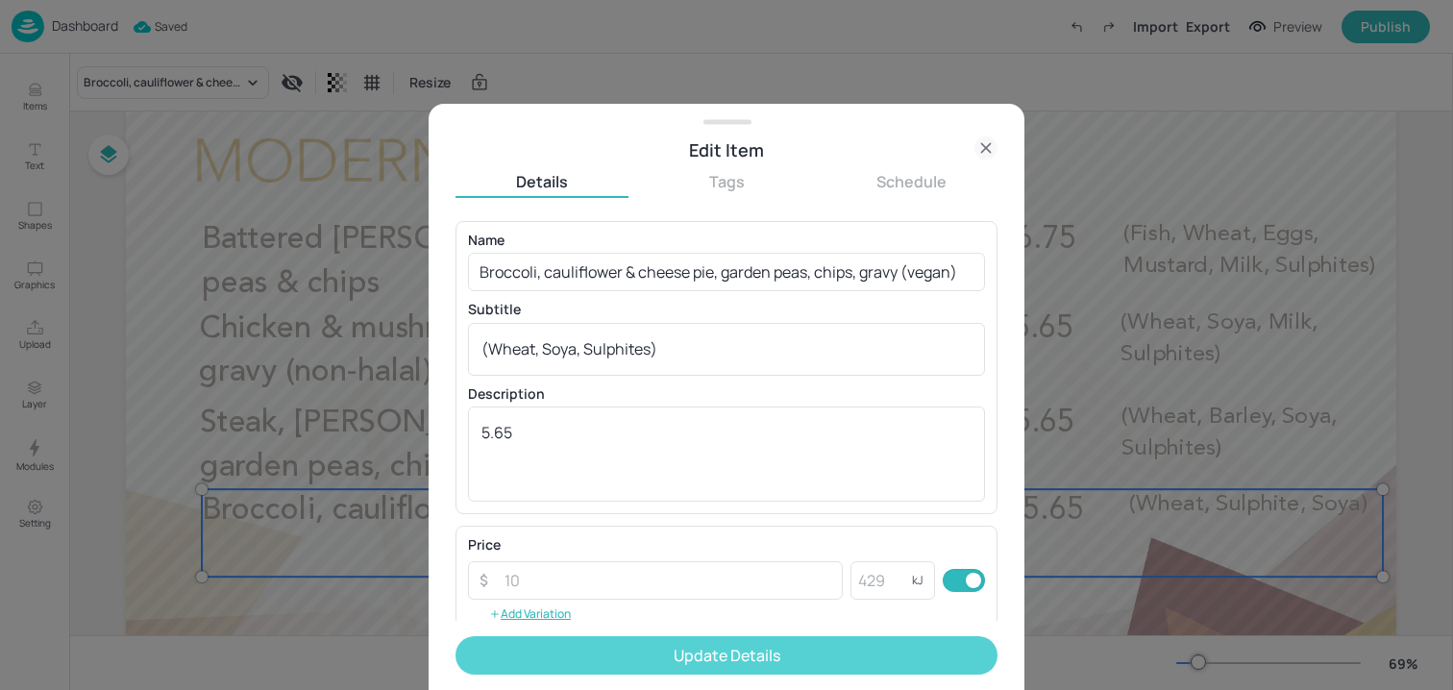
click at [626, 646] on button "Update Details" at bounding box center [727, 655] width 542 height 38
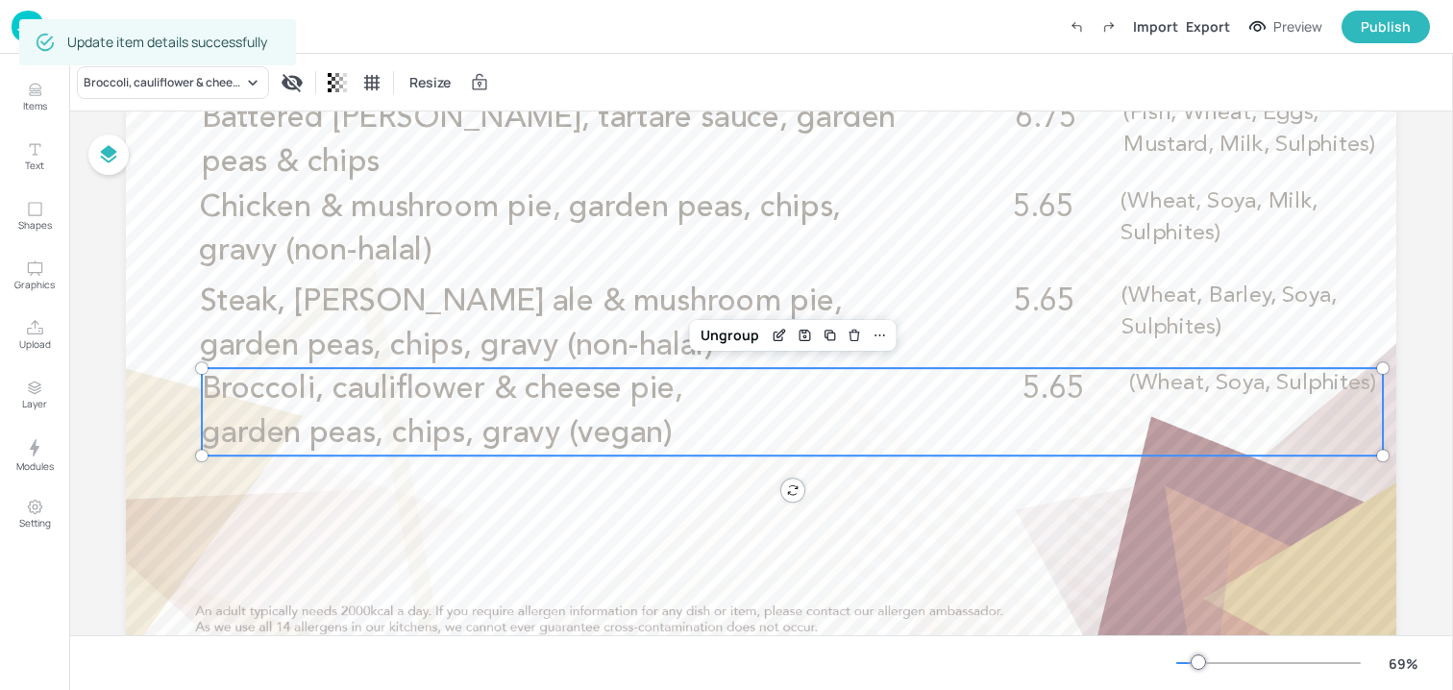
scroll to position [238, 0]
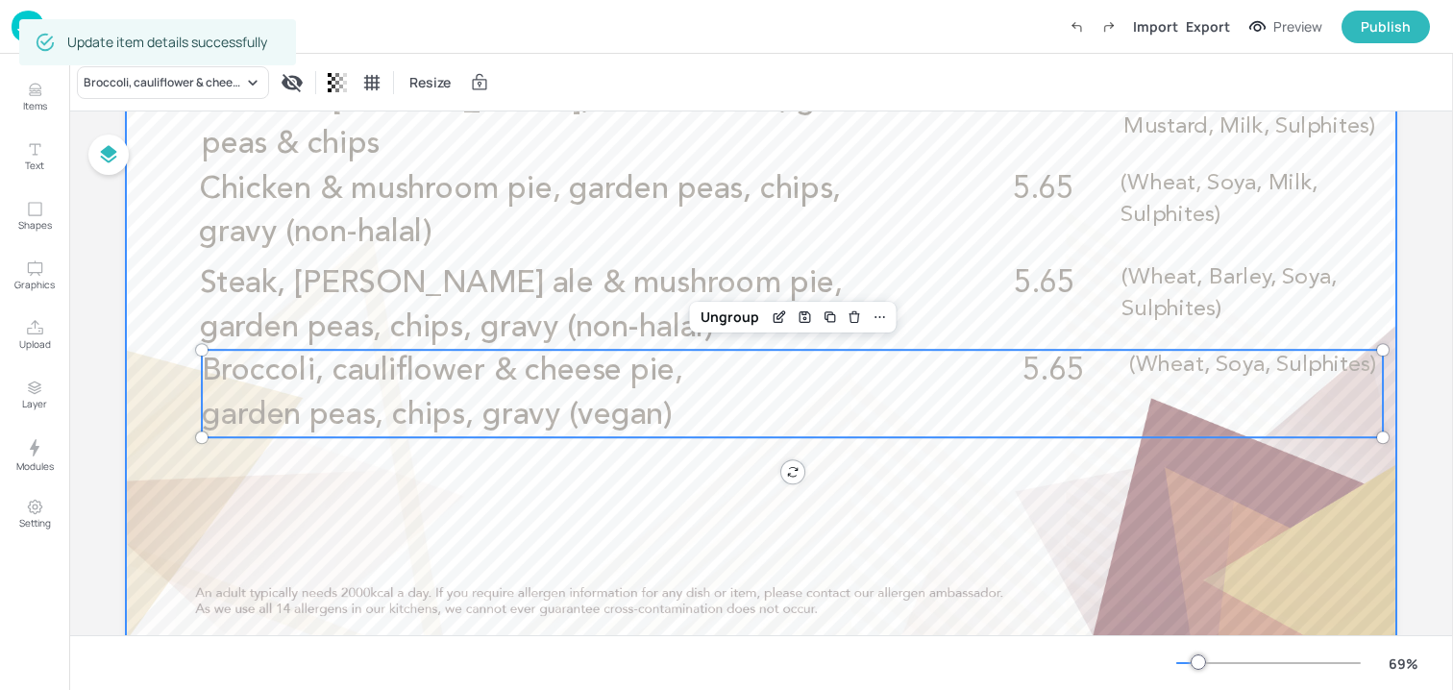
click at [578, 568] on div at bounding box center [761, 292] width 1271 height 715
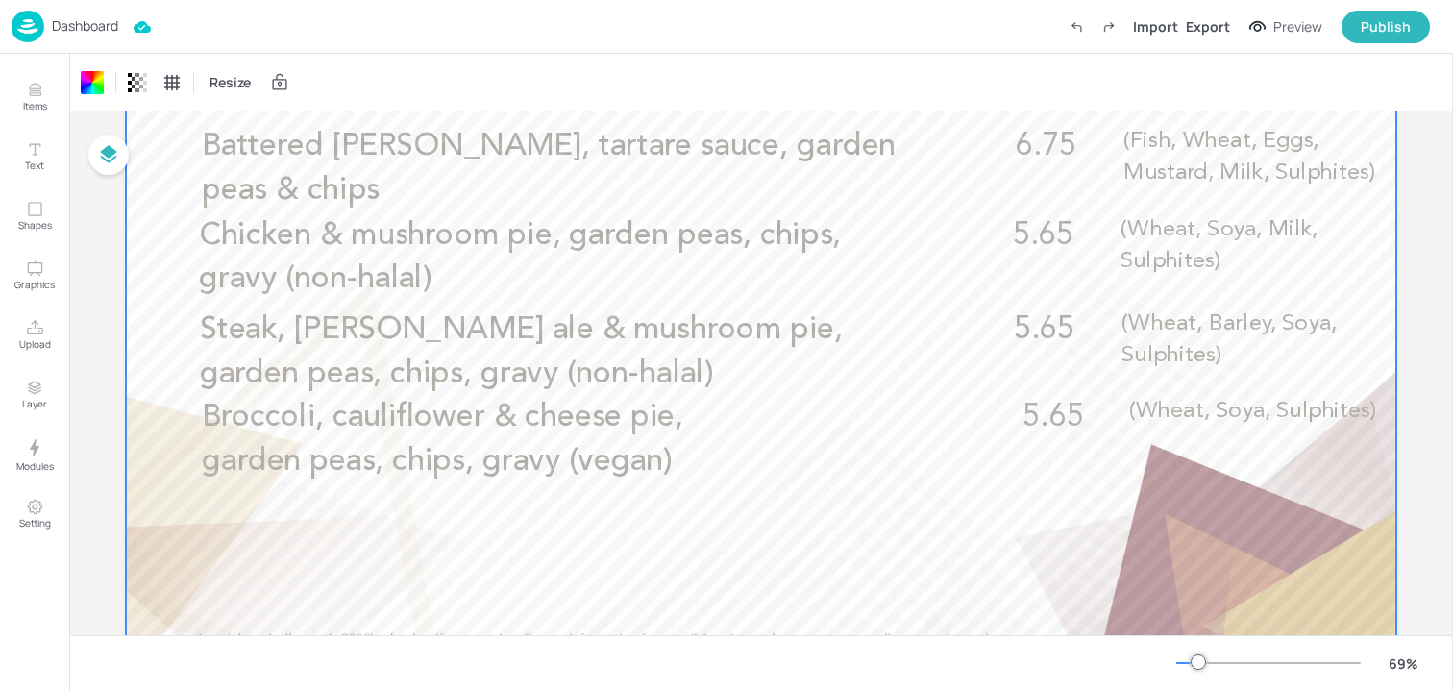
scroll to position [112, 0]
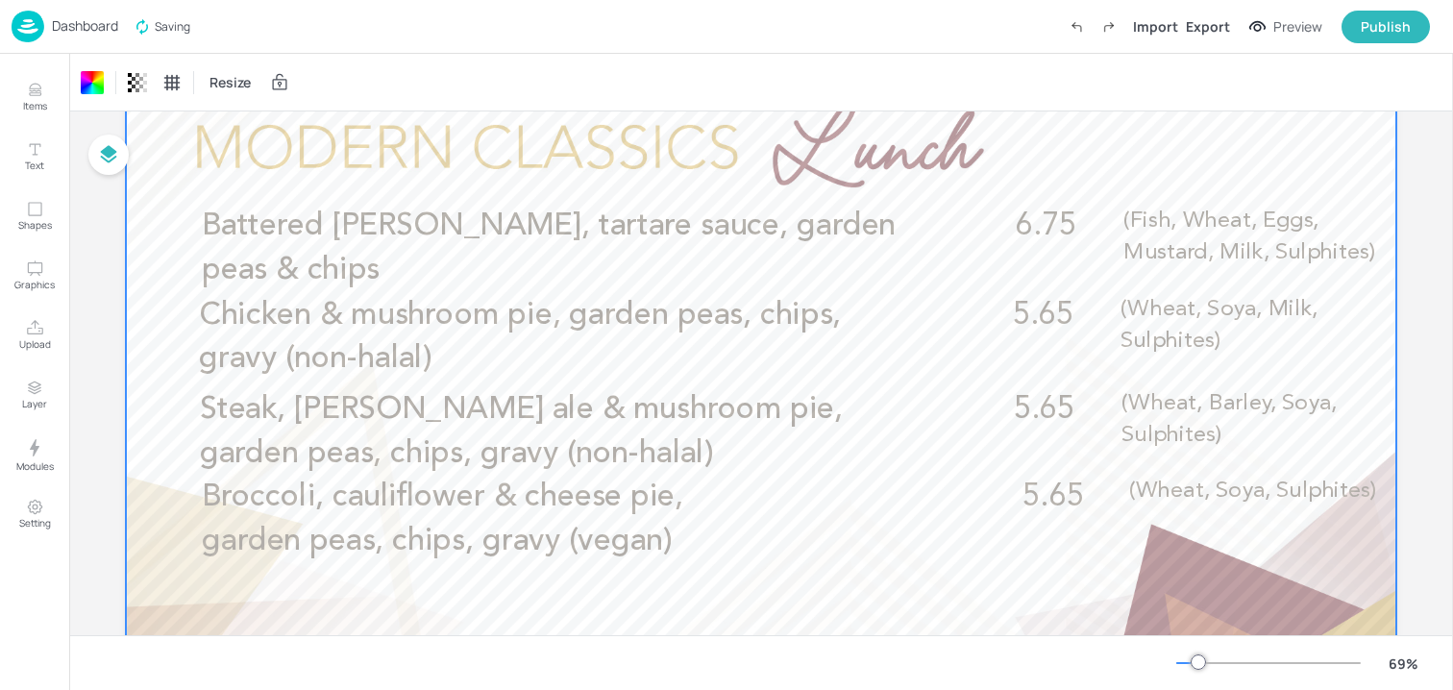
click at [434, 590] on div at bounding box center [761, 418] width 1271 height 715
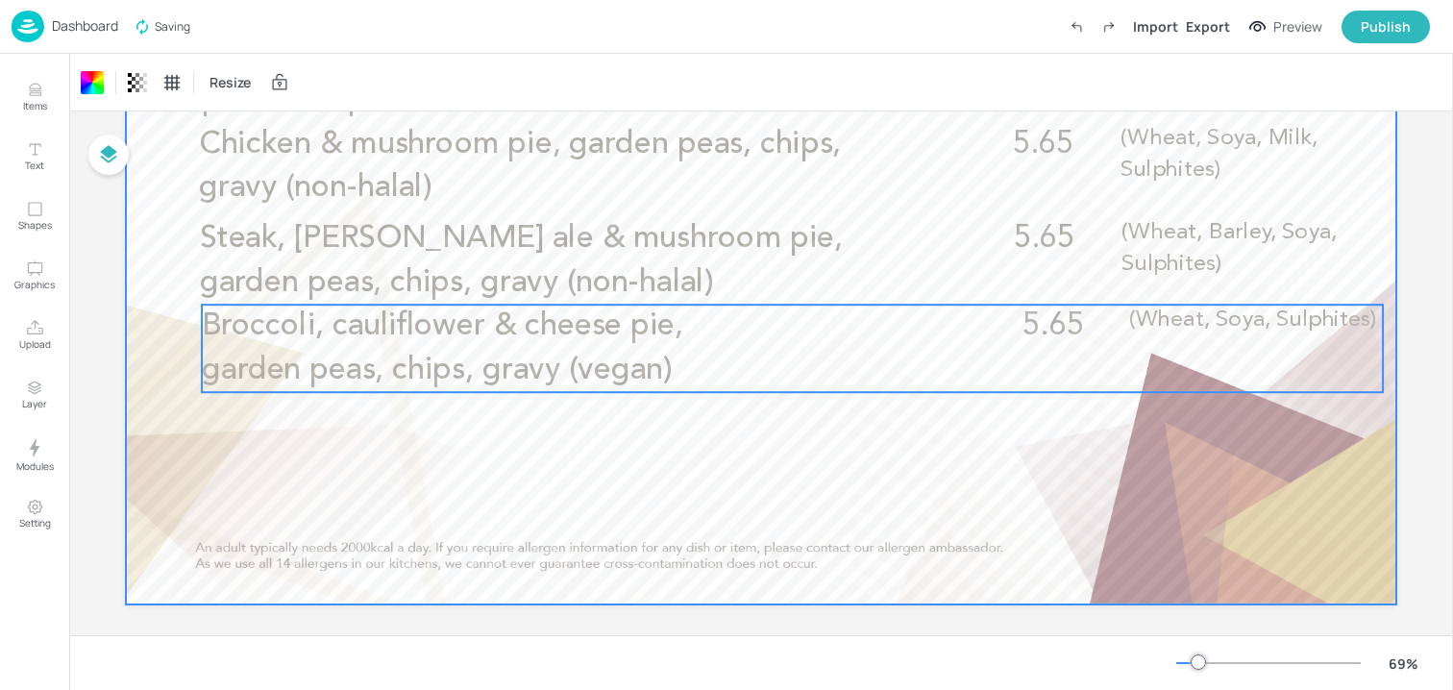
scroll to position [299, 0]
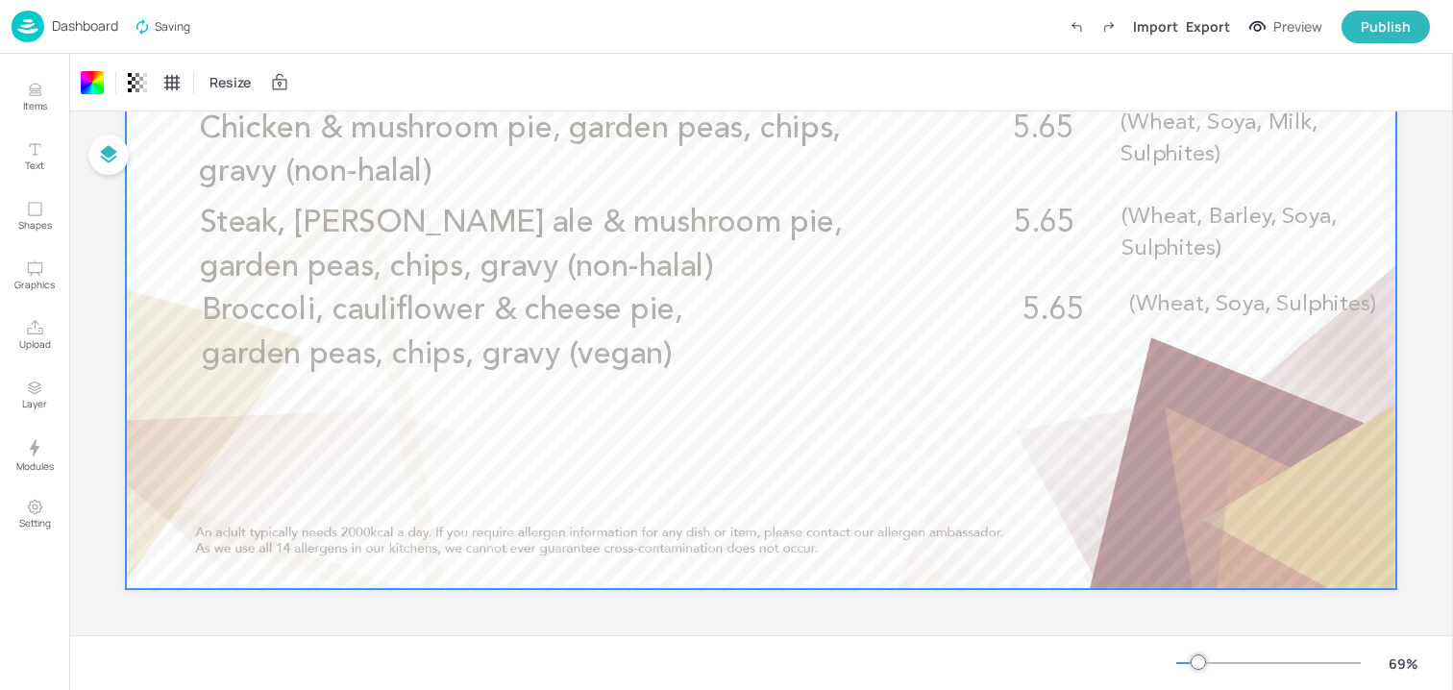
click at [431, 495] on div at bounding box center [761, 231] width 1271 height 715
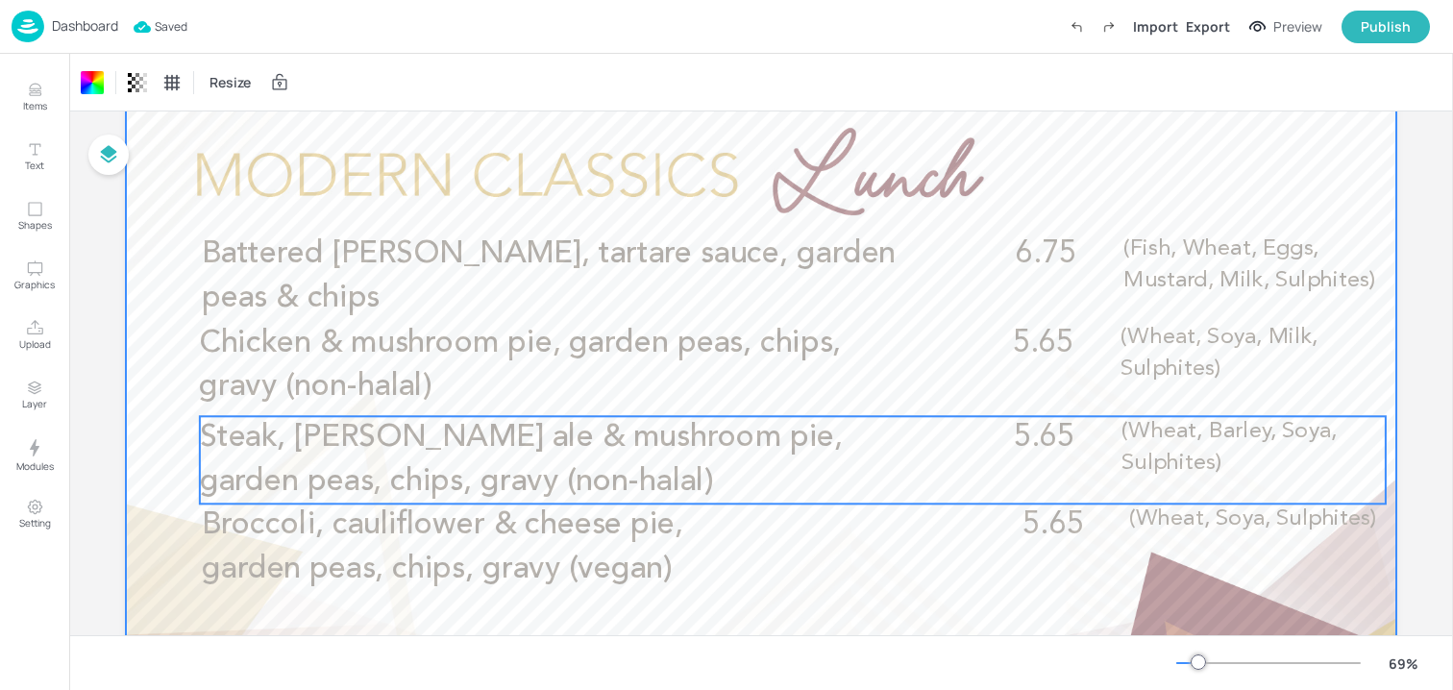
scroll to position [82, 0]
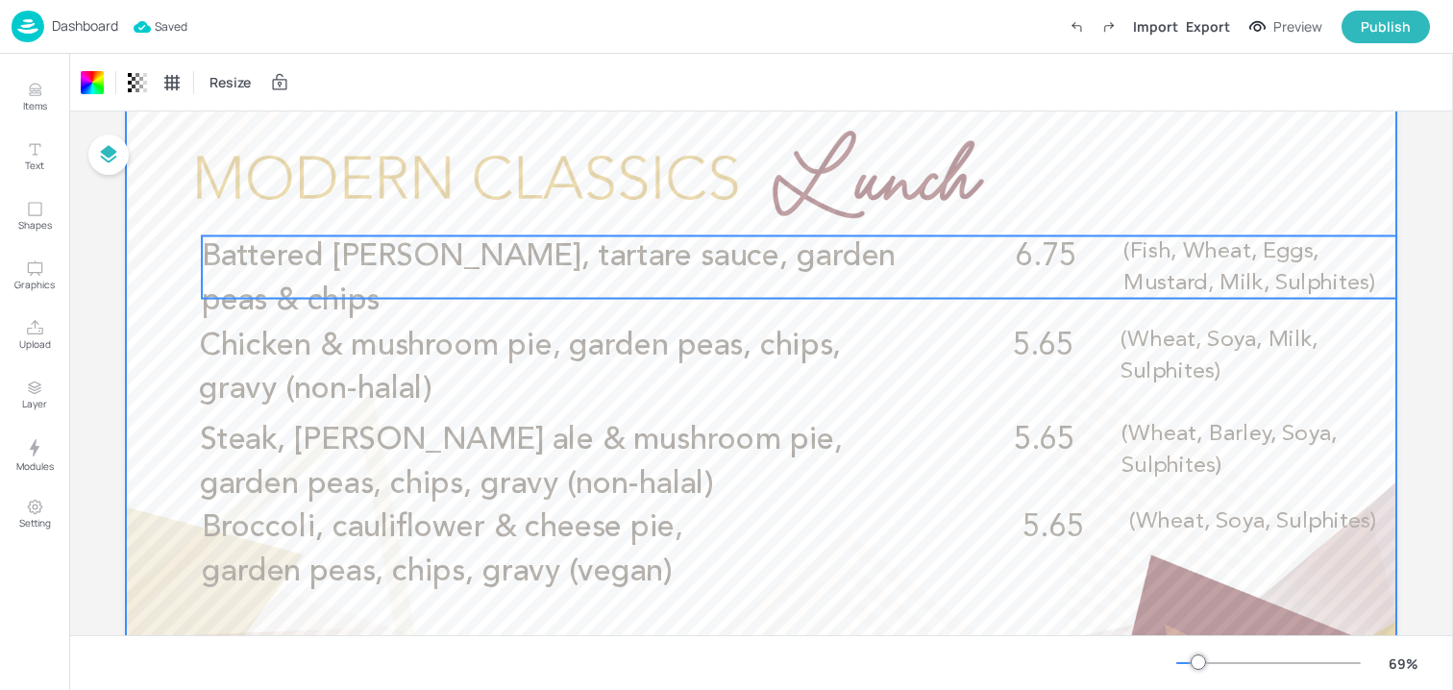
click at [433, 286] on p "Battered haddock, tartare sauce, garden peas & chips" at bounding box center [561, 279] width 719 height 87
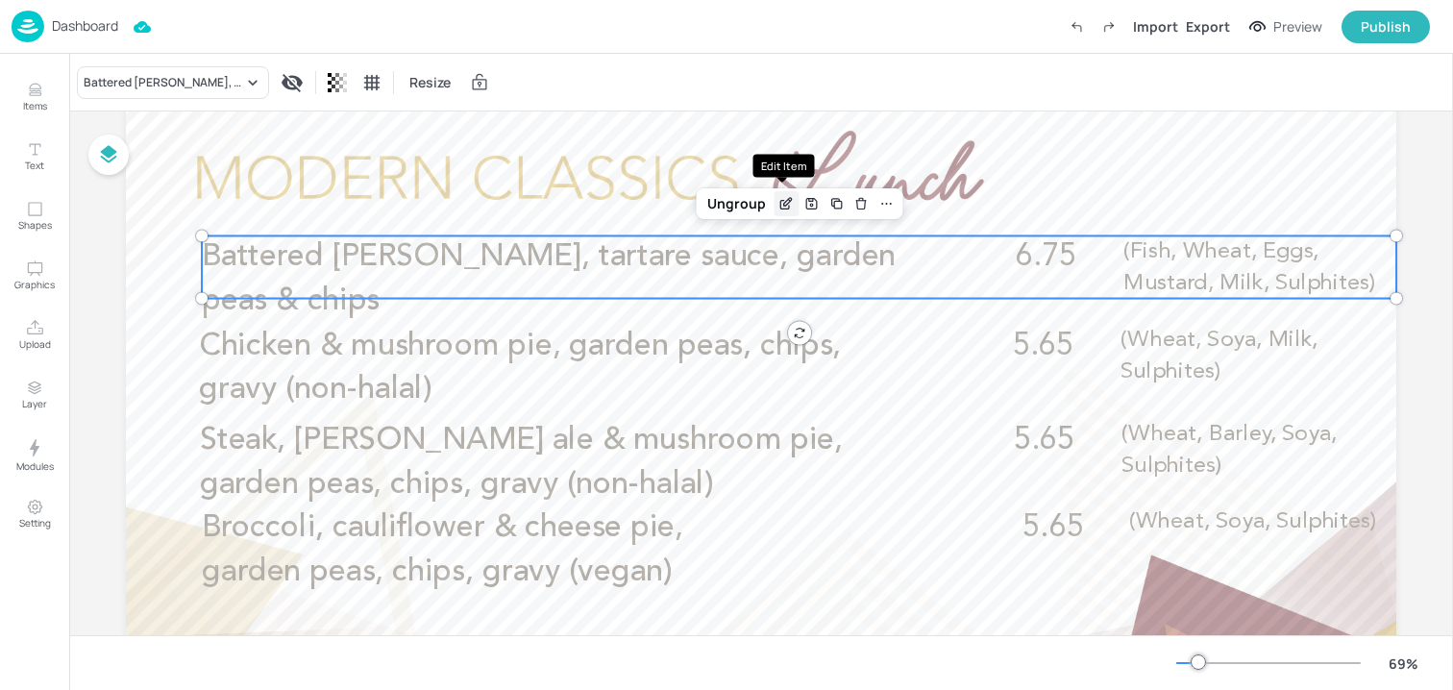
click at [787, 199] on icon "Edit Item" at bounding box center [788, 201] width 8 height 8
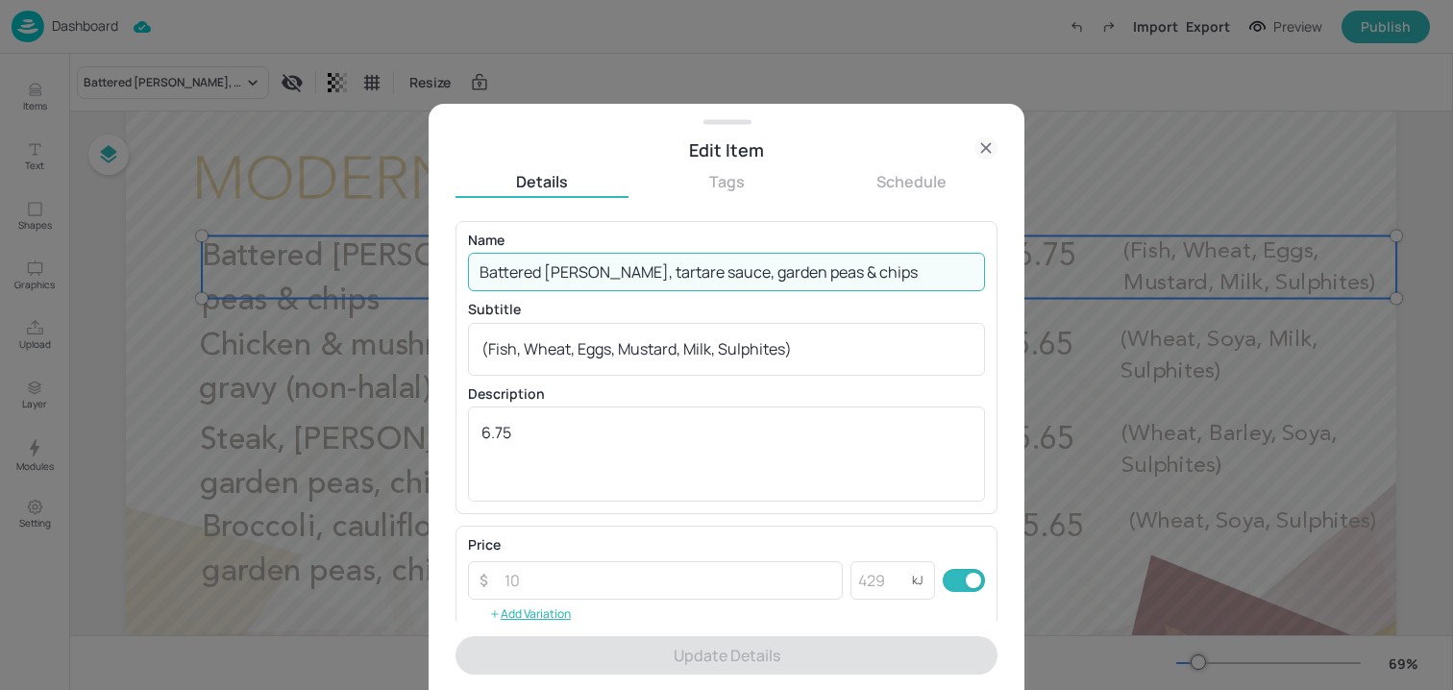
click at [648, 277] on input "Battered haddock, tartare sauce, garden peas & chips" at bounding box center [726, 272] width 517 height 38
click at [611, 269] on input "Battered haddock, tartare sauce, garden peas & chips" at bounding box center [726, 272] width 517 height 38
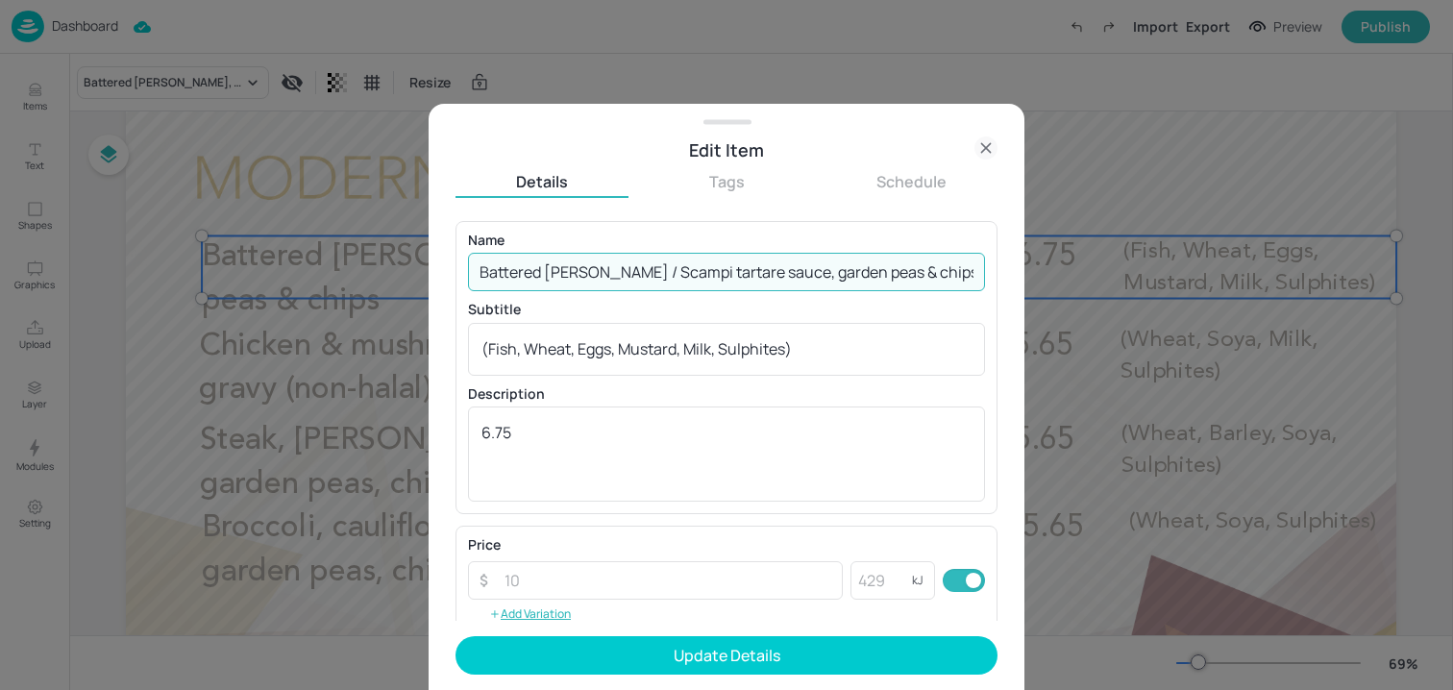
type input "Battered haddock / Scampi tartare sauce, garden peas & chips"
click at [487, 343] on textarea "(Fish, Wheat, Eggs, Mustard, Milk, Sulphites)" at bounding box center [727, 348] width 490 height 21
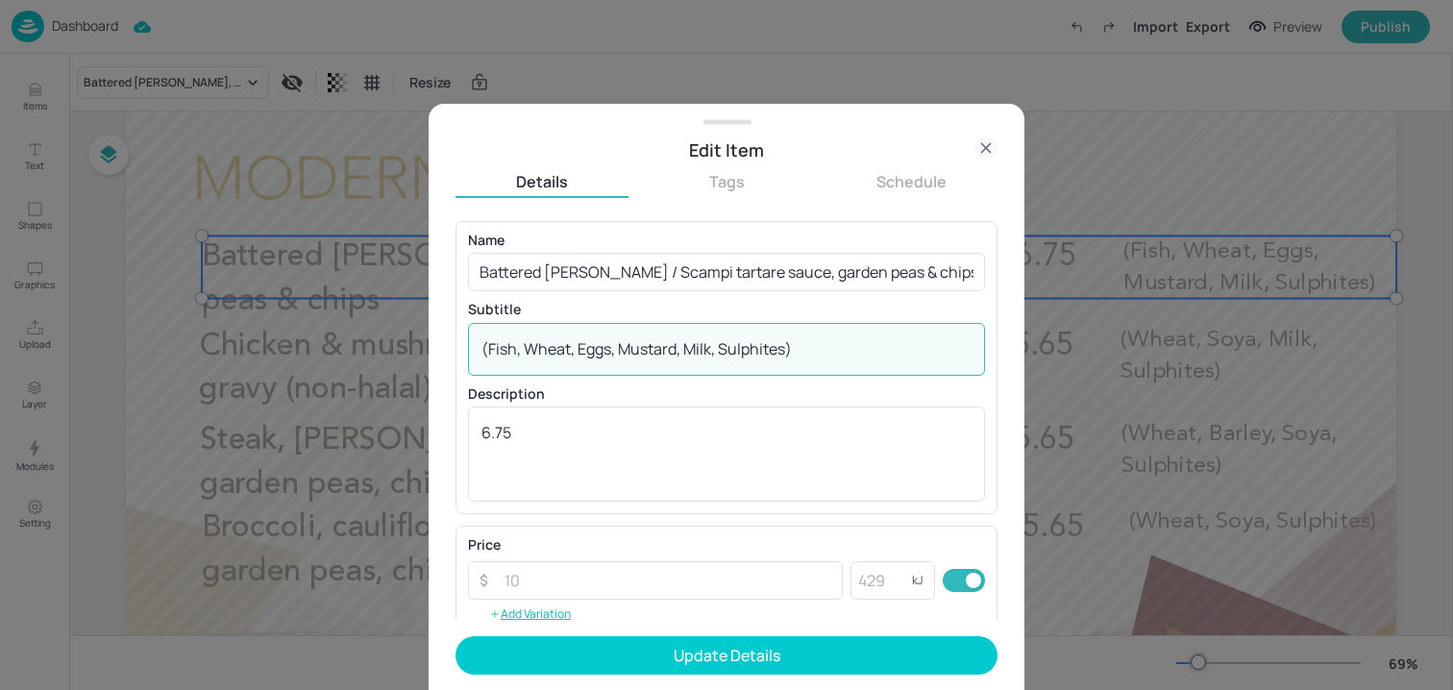
paste textarea "Crustacean"
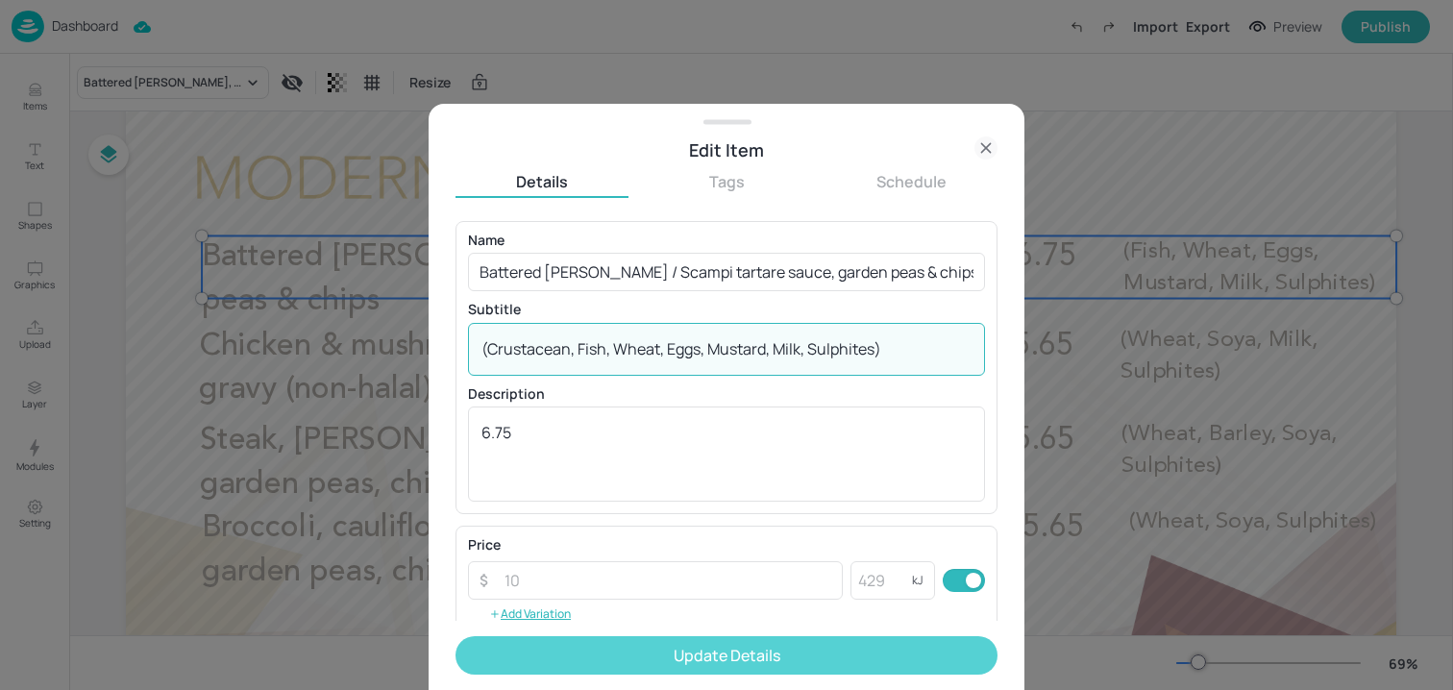
type textarea "(Crustacean, Fish, Wheat, Eggs, Mustard, Milk, Sulphites)"
click at [580, 637] on button "Update Details" at bounding box center [727, 655] width 542 height 38
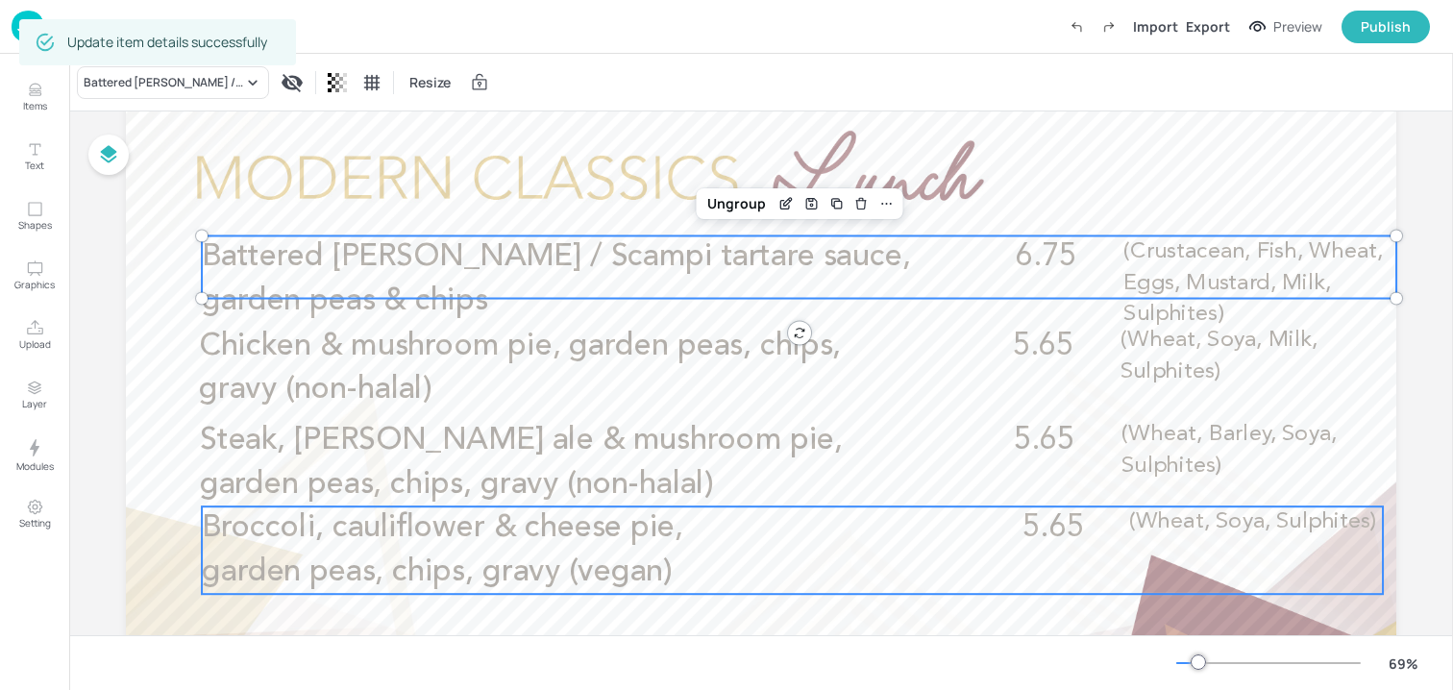
click at [567, 585] on span "Broccoli, cauliflower & cheese pie, garden peas, chips, gravy (vegan)" at bounding box center [443, 549] width 482 height 75
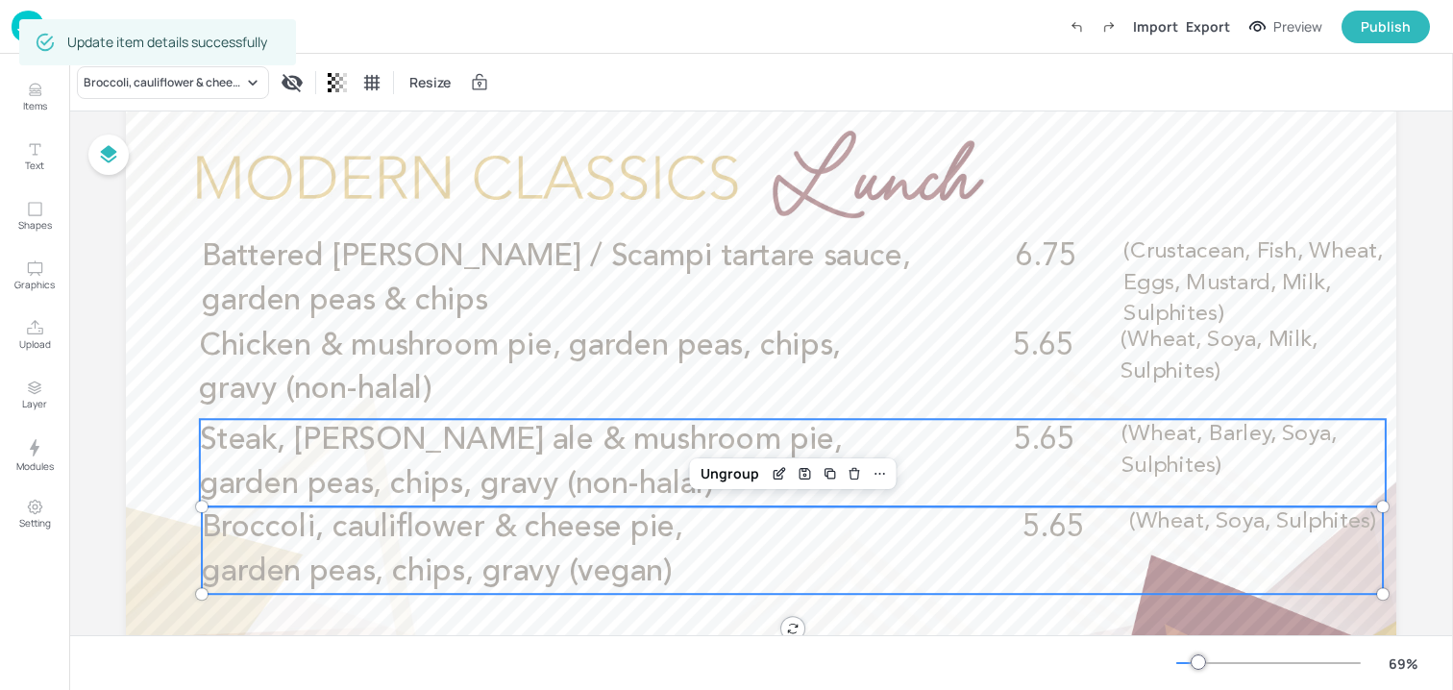
click at [810, 428] on span "Steak, Harvey’s ale & mushroom pie, garden peas, chips, gravy (non-halal)" at bounding box center [521, 463] width 643 height 75
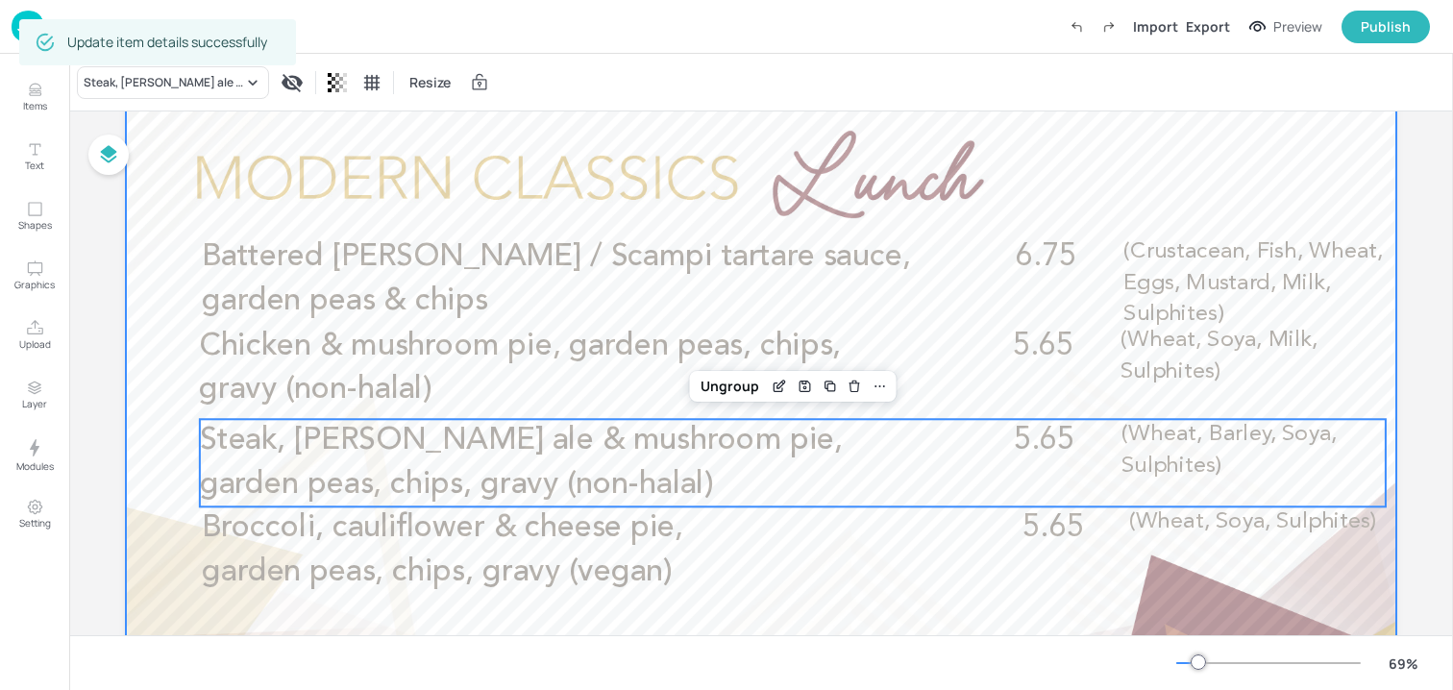
click at [1039, 194] on div at bounding box center [761, 448] width 1271 height 715
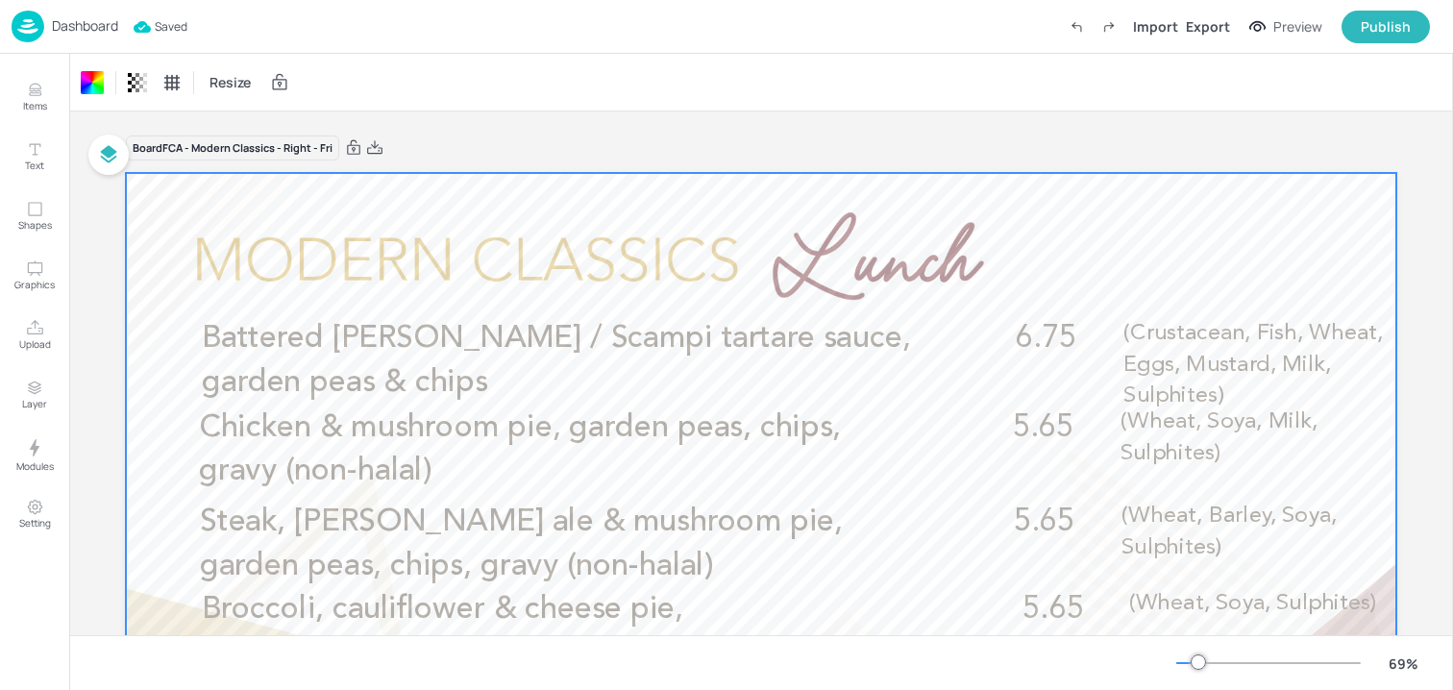
click at [103, 39] on div "Dashboard" at bounding box center [65, 27] width 107 height 32
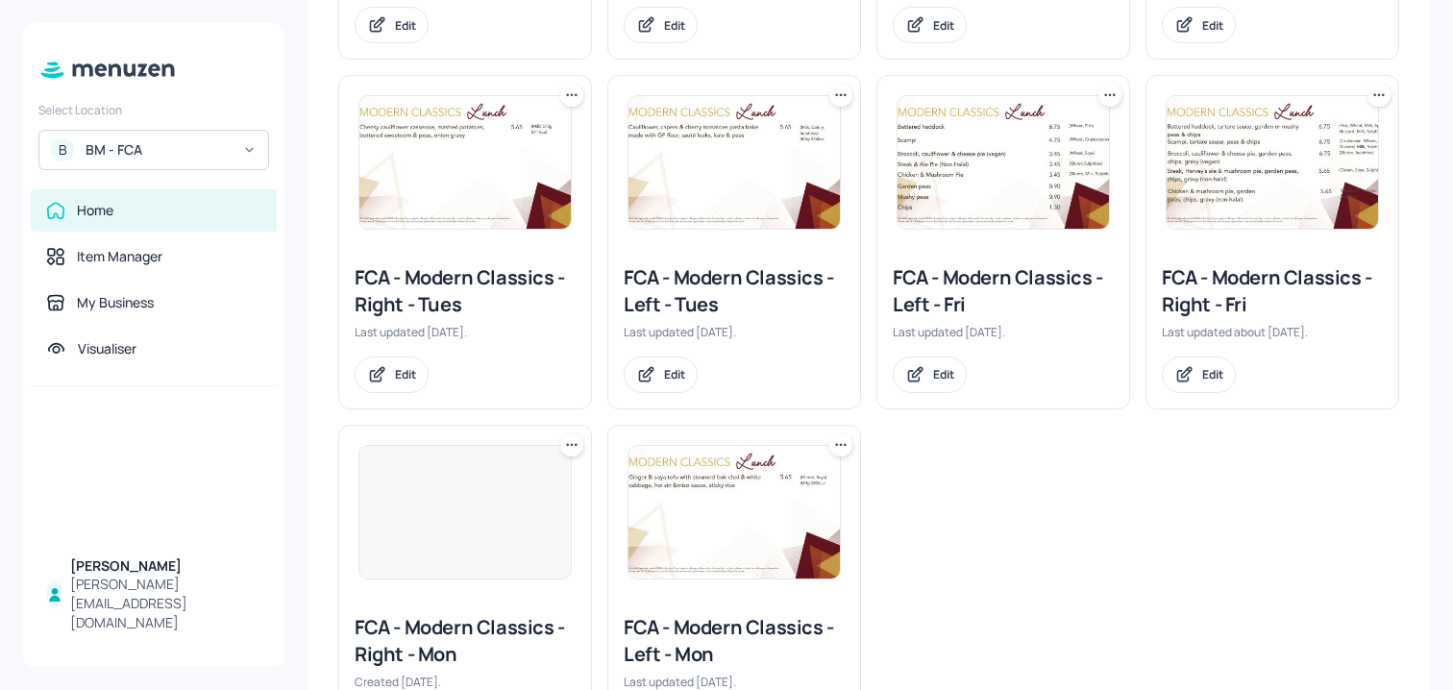
scroll to position [819, 0]
click at [933, 374] on div "Edit" at bounding box center [943, 375] width 21 height 16
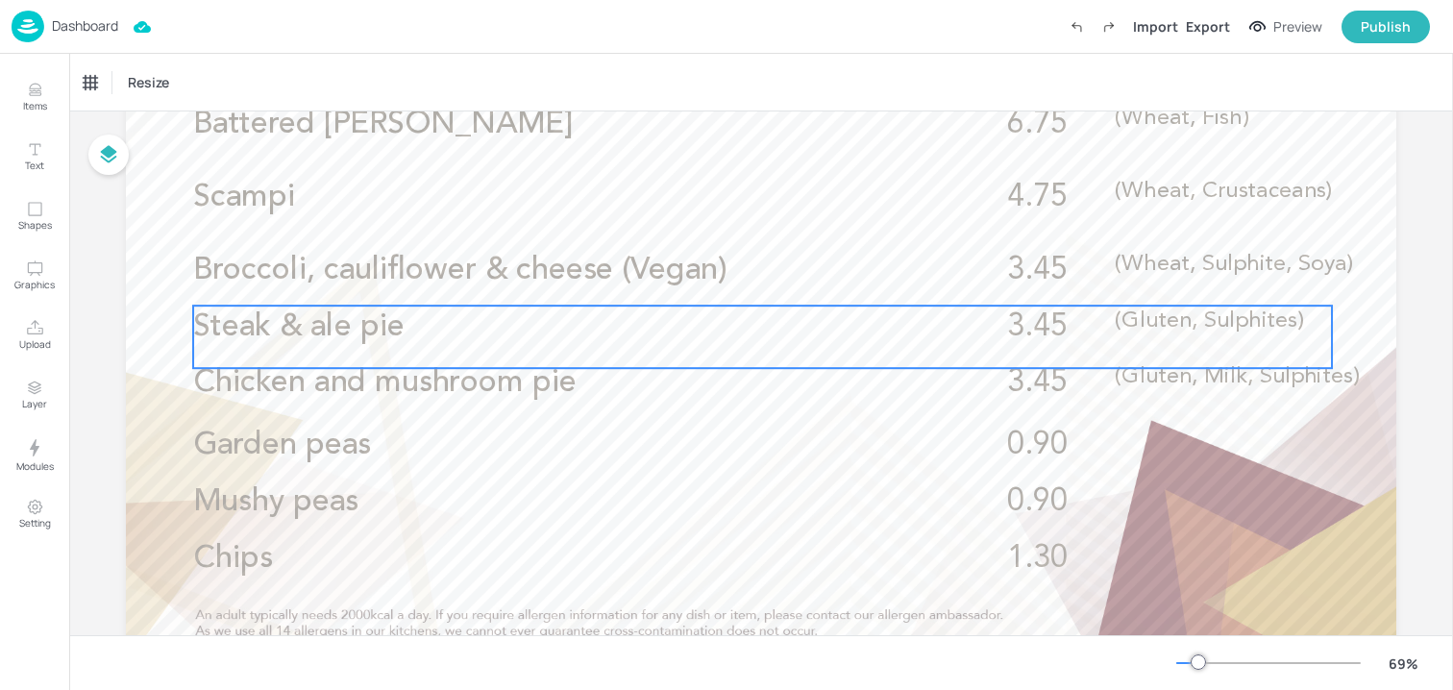
scroll to position [228, 0]
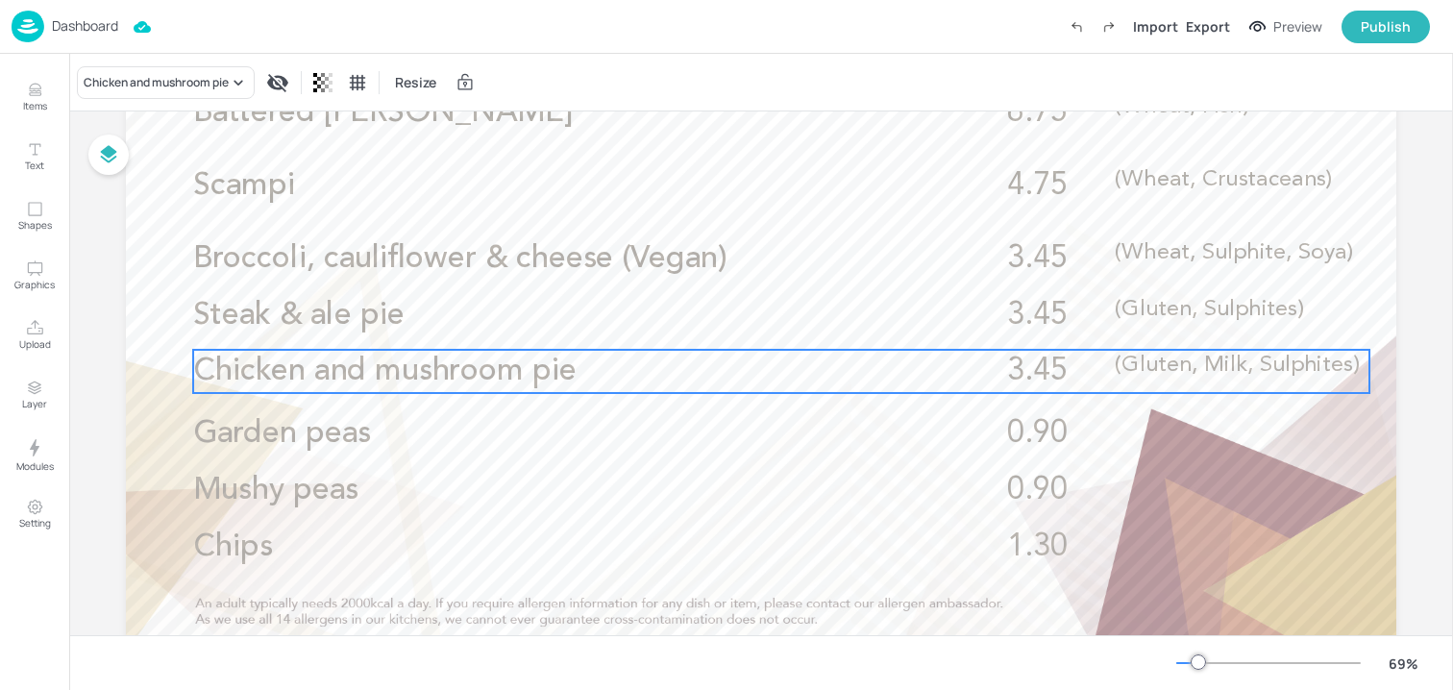
click at [755, 369] on p "Chicken and mushroom pie" at bounding box center [552, 371] width 719 height 43
click at [764, 322] on icon "Edit Item" at bounding box center [767, 318] width 9 height 9
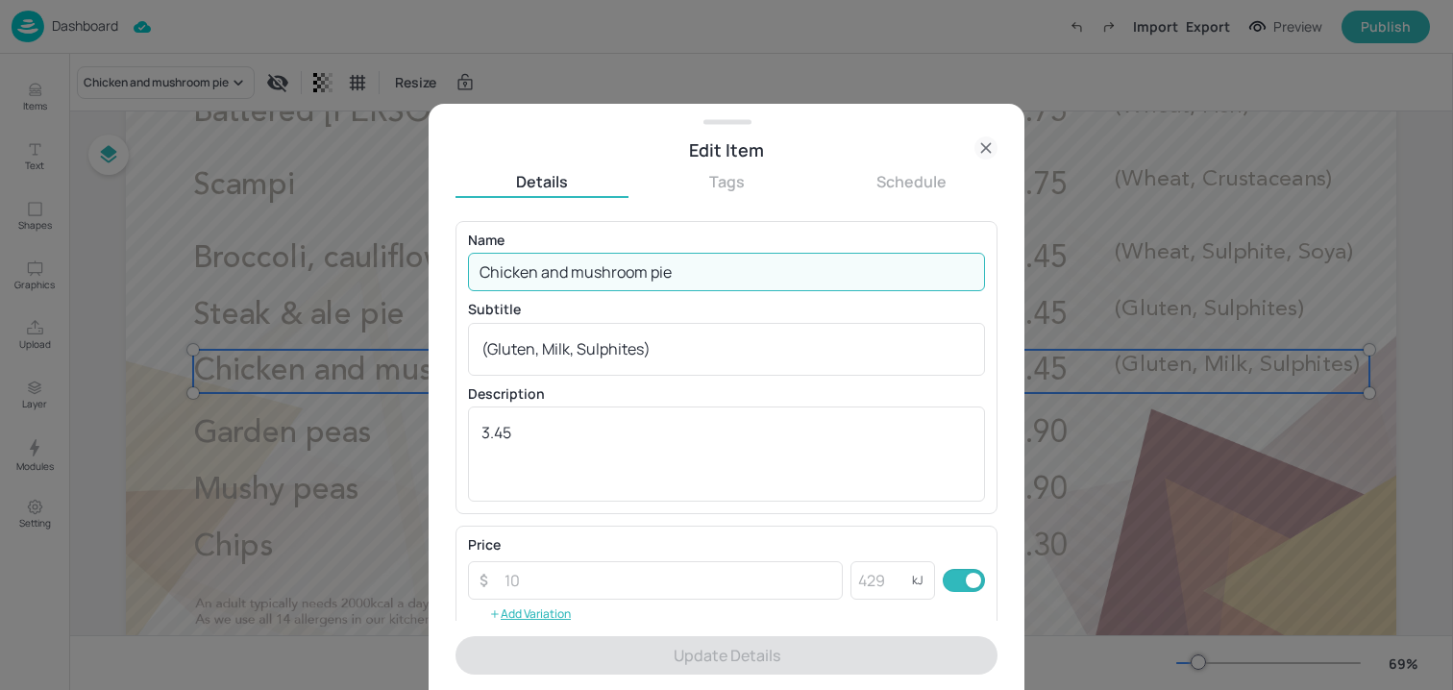
click at [738, 267] on input "Chicken and mushroom pie" at bounding box center [726, 272] width 517 height 38
click at [678, 268] on input "Chicken and mushroom pie" at bounding box center [726, 272] width 517 height 38
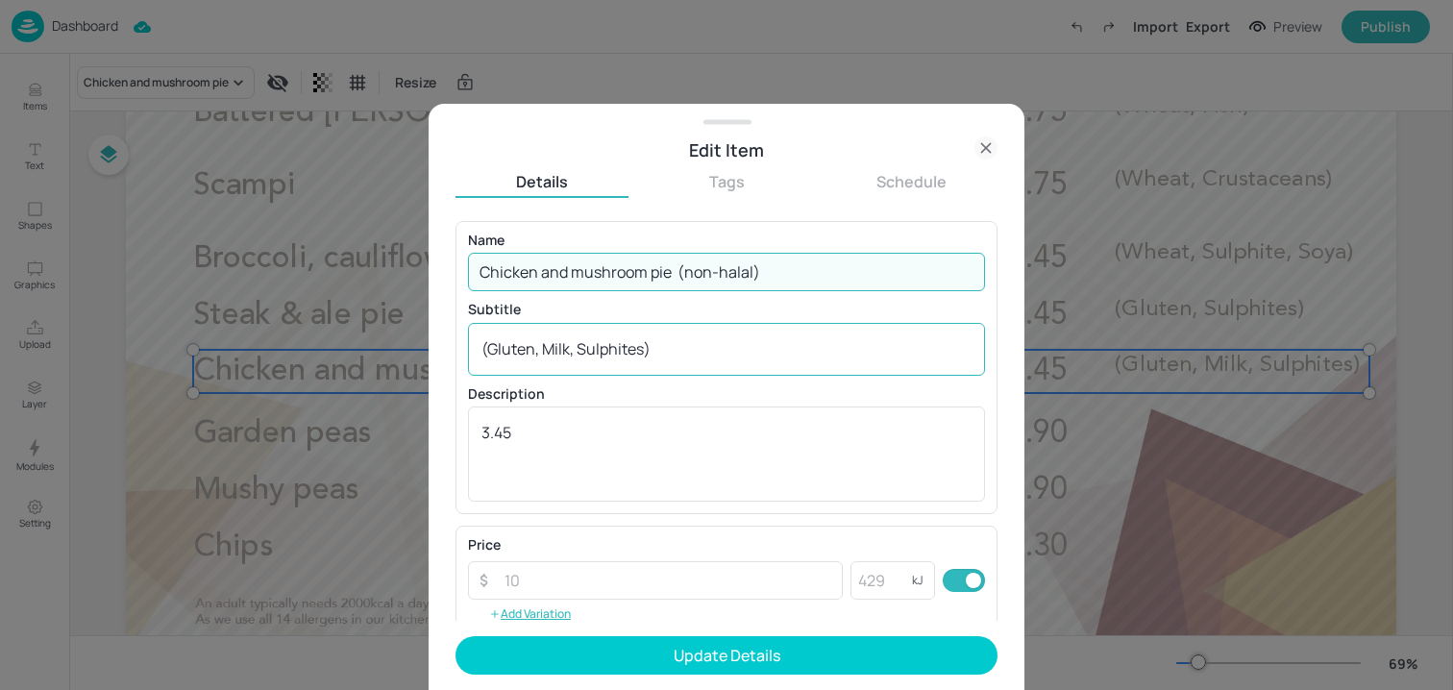
type input "Chicken and mushroom pie (non-halal)"
click at [489, 347] on textarea "(Gluten, Milk, Sulphites)" at bounding box center [727, 348] width 490 height 21
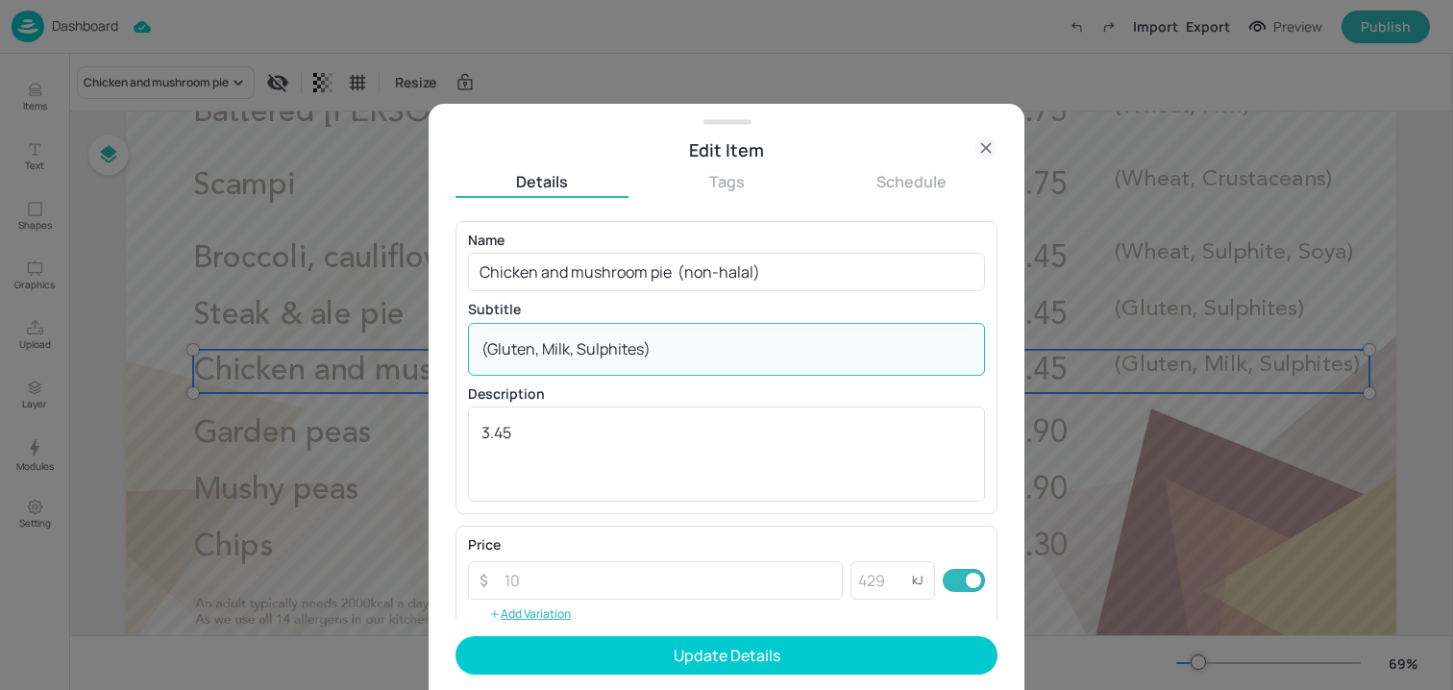
click at [511, 354] on textarea "(Gluten, Milk, Sulphites)" at bounding box center [727, 348] width 490 height 21
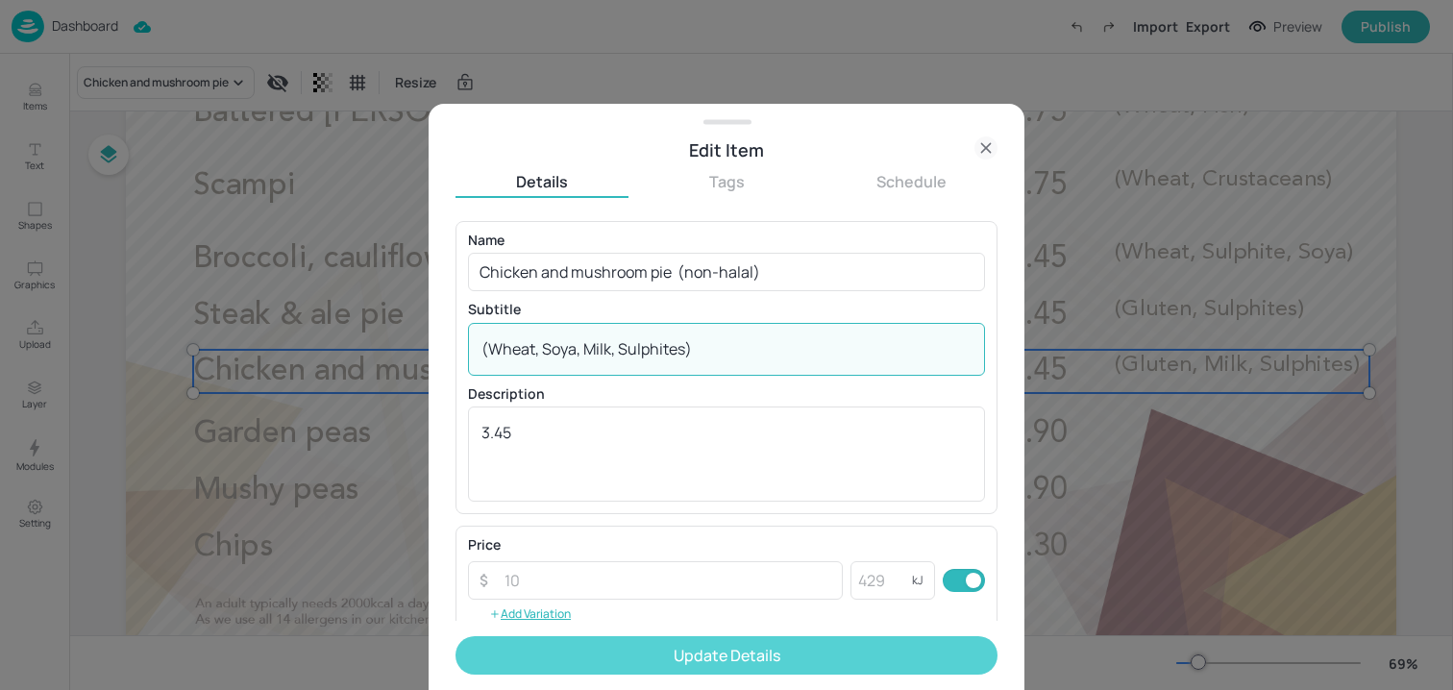
type textarea "(Wheat, Soya, Milk, Sulphites)"
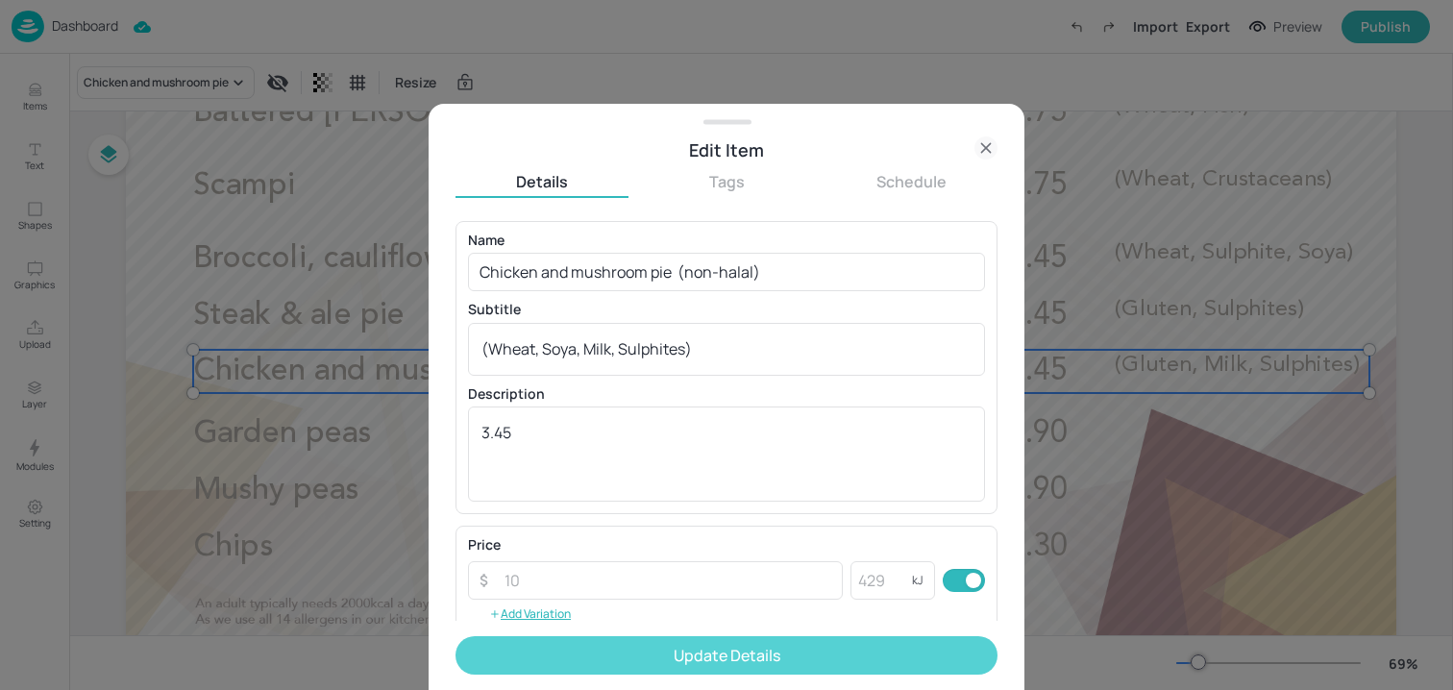
click at [548, 664] on button "Update Details" at bounding box center [727, 655] width 542 height 38
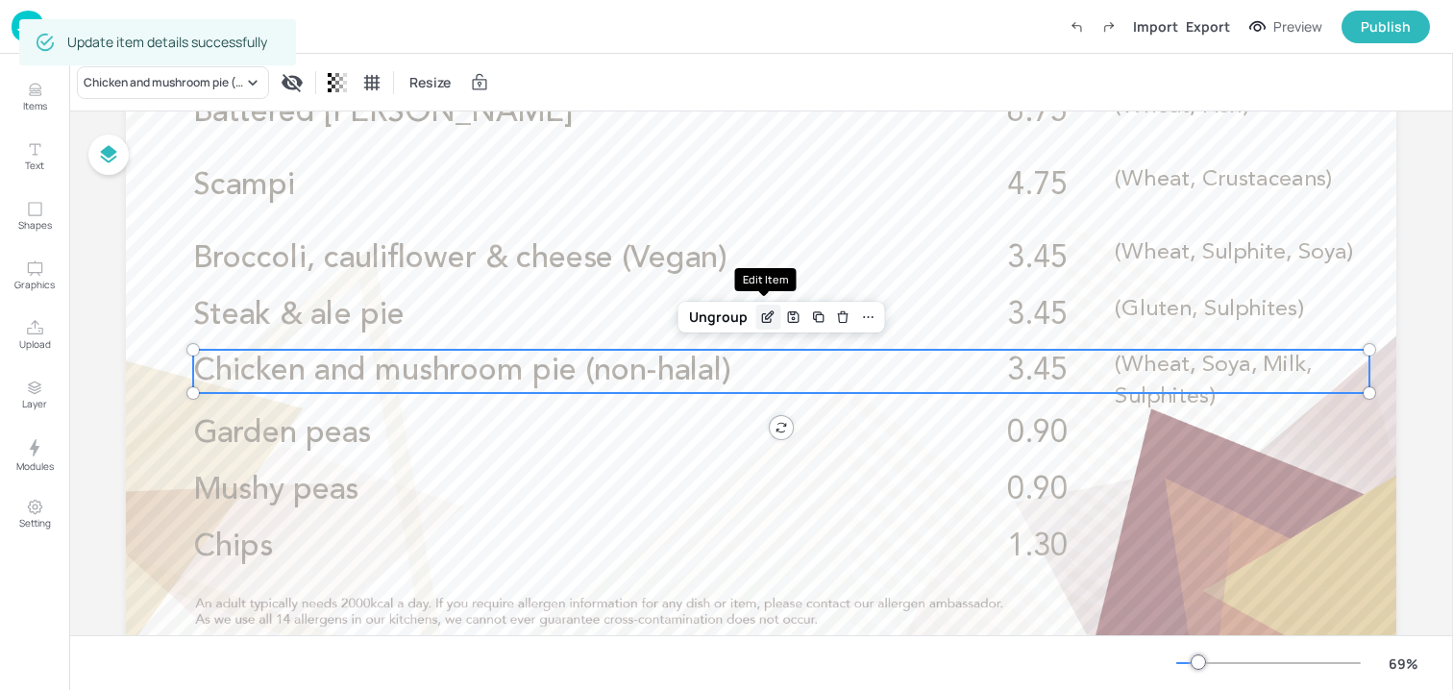
click at [763, 305] on div "Edit Item" at bounding box center [768, 317] width 25 height 25
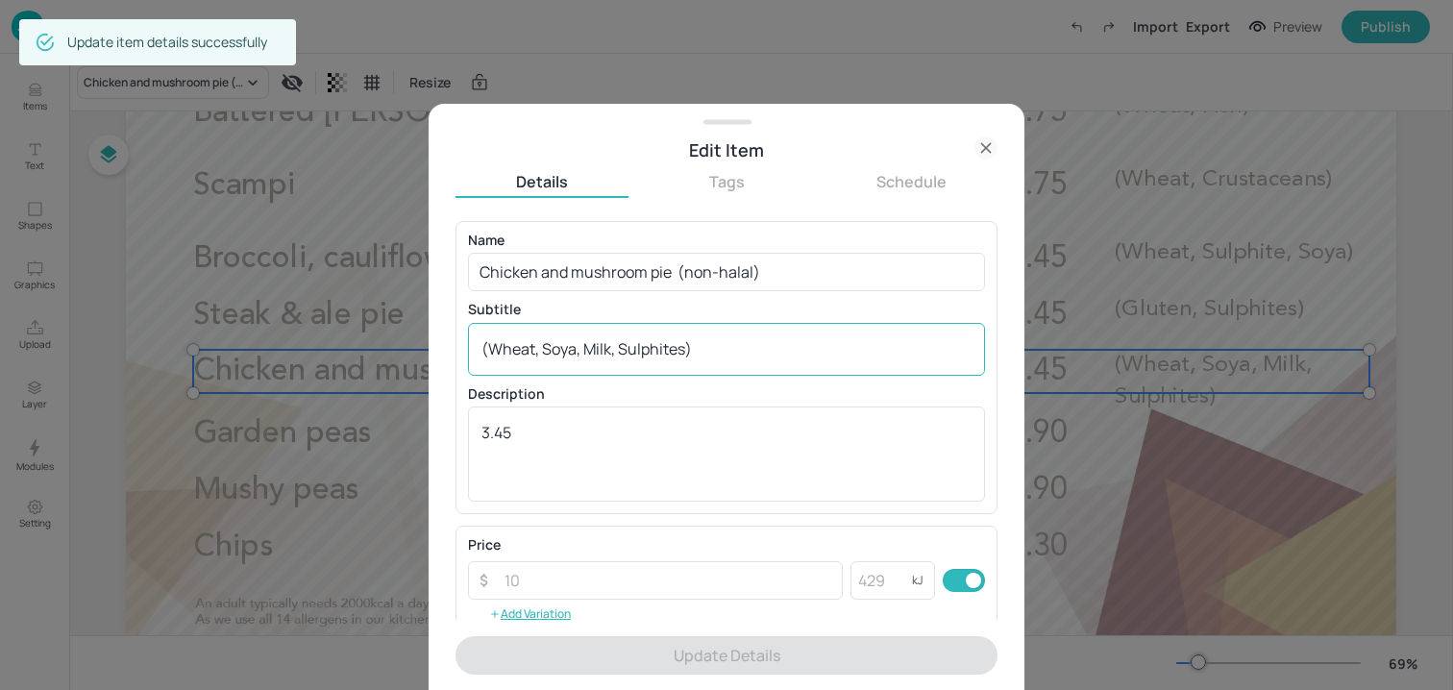
click at [664, 347] on textarea "(Wheat, Soya, Milk, Sulphites)" at bounding box center [727, 348] width 490 height 21
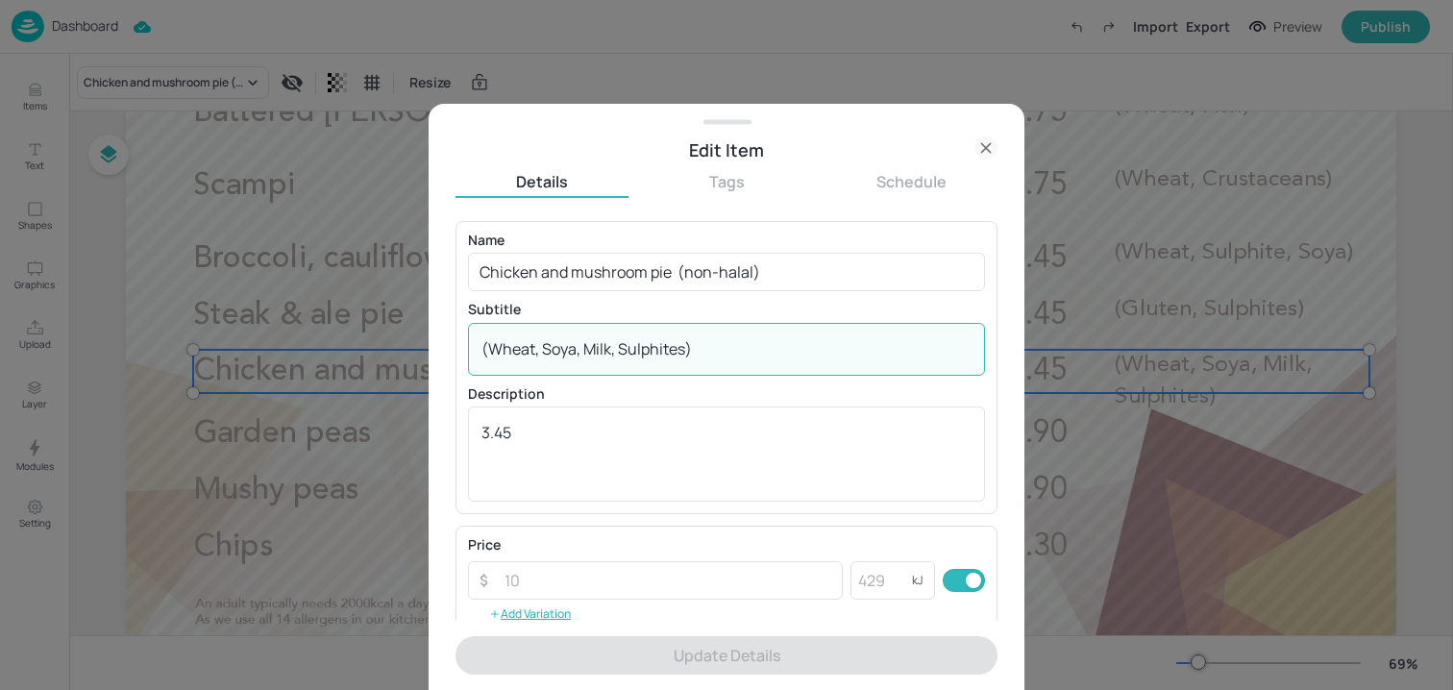
click at [664, 347] on textarea "(Wheat, Soya, Milk, Sulphites)" at bounding box center [727, 348] width 490 height 21
click at [995, 139] on icon at bounding box center [986, 147] width 23 height 23
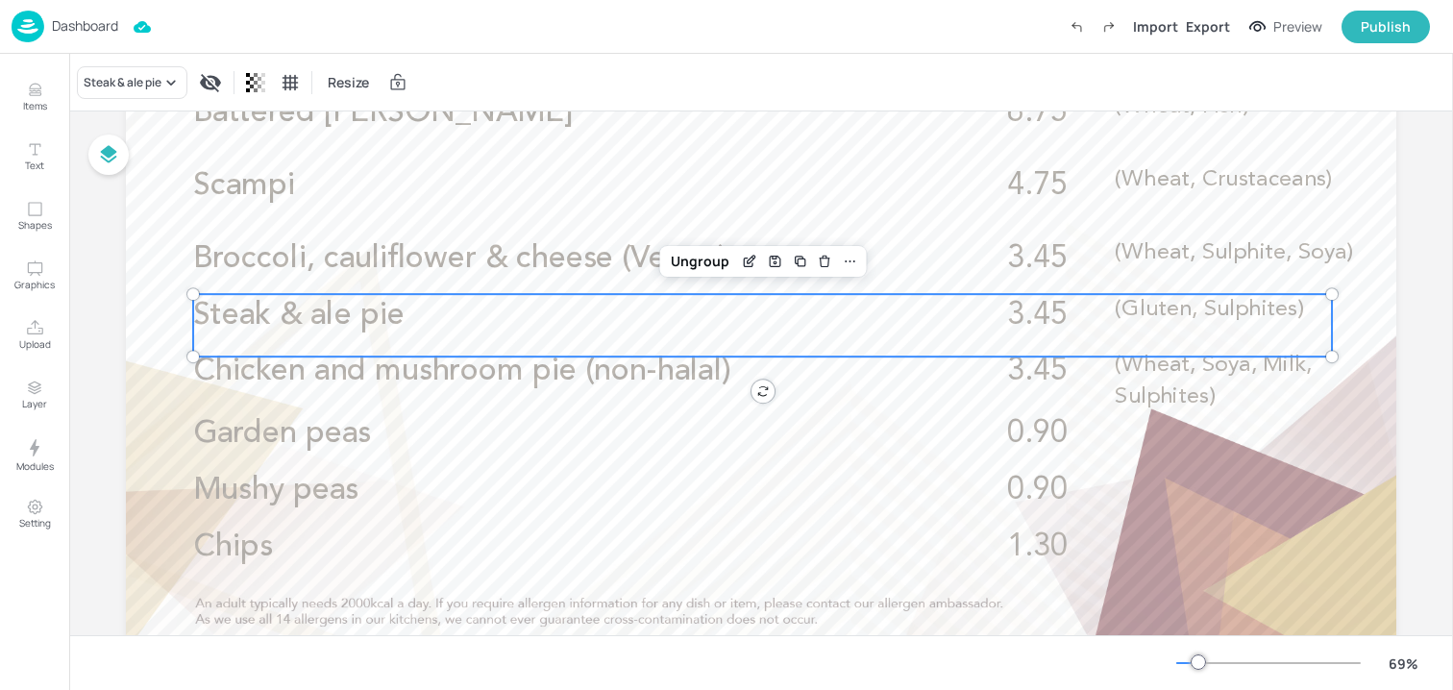
click at [1131, 304] on span "(Gluten, Sulphites)" at bounding box center [1209, 309] width 188 height 22
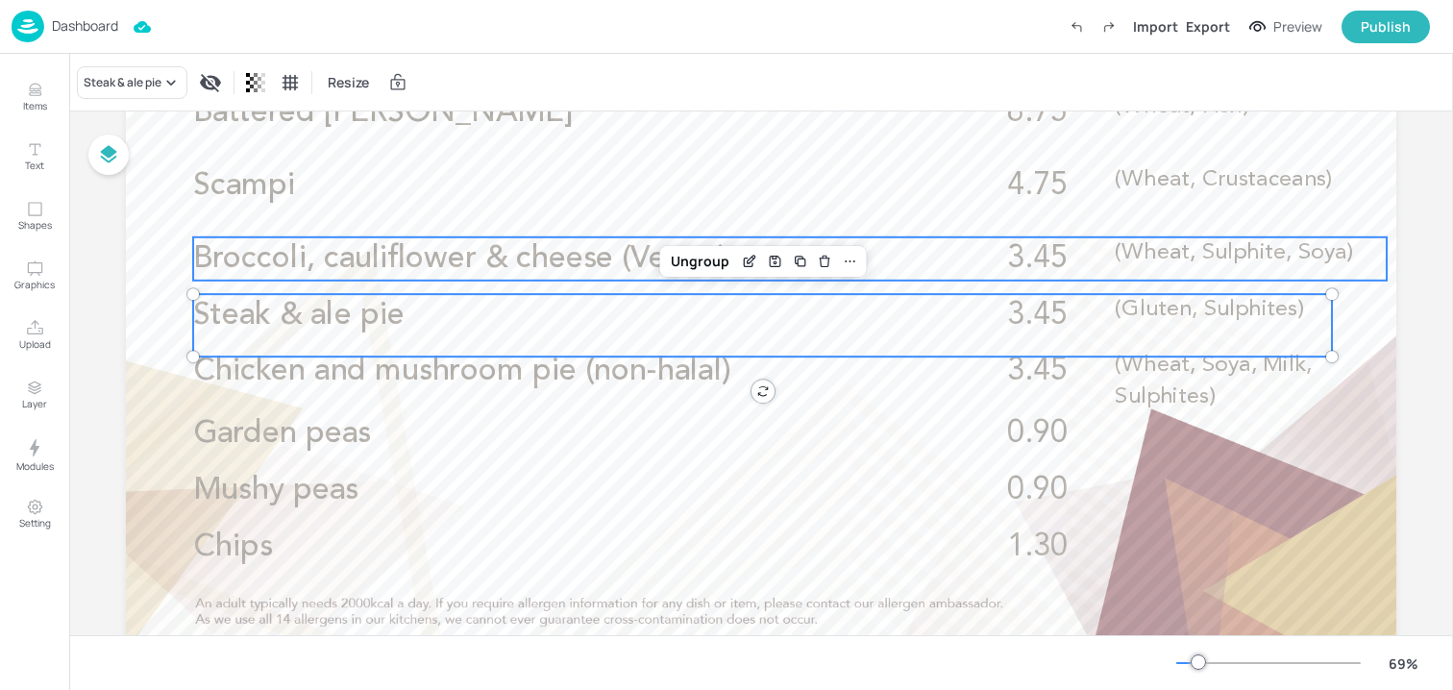
click at [977, 253] on div "Broccoli, cauliflower & cheese (Vegan) 3.45 (Wheat, Sulphite, Soya)" at bounding box center [790, 258] width 1194 height 43
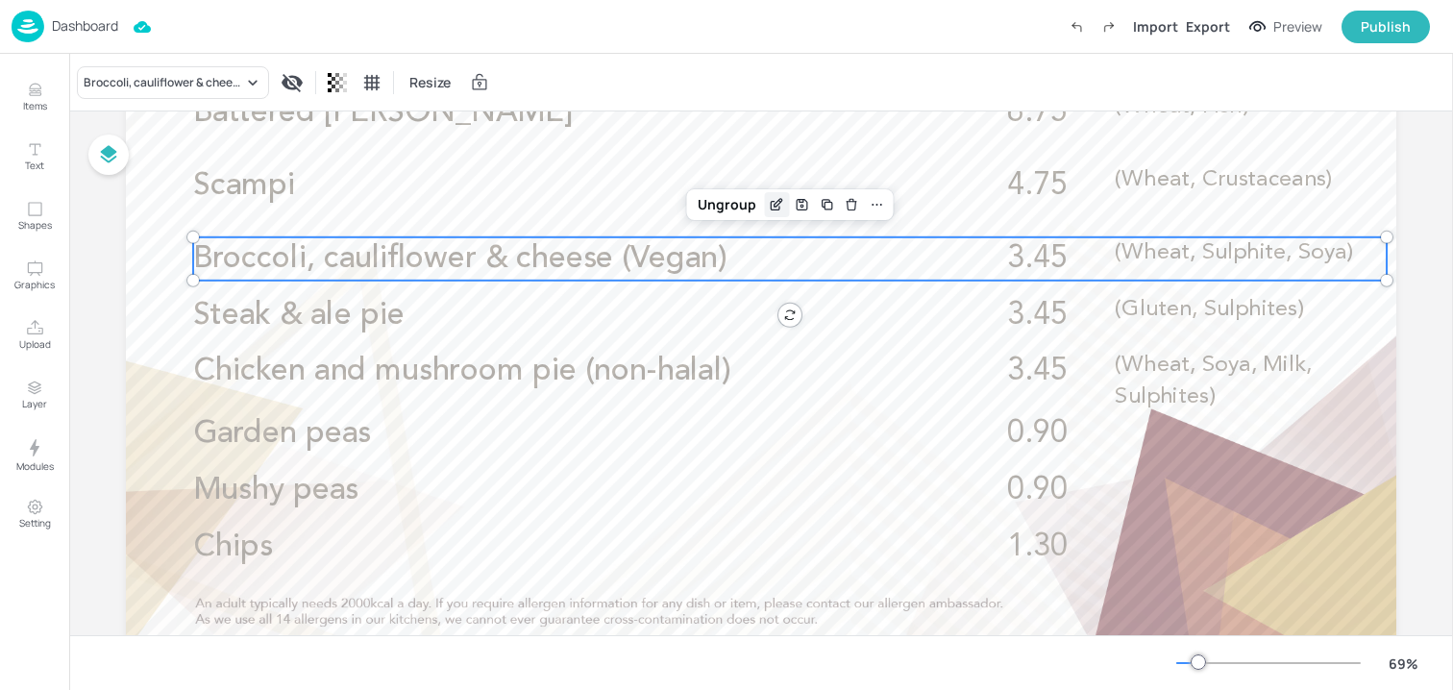
click at [780, 202] on icon "Edit Item" at bounding box center [781, 201] width 2 height 2
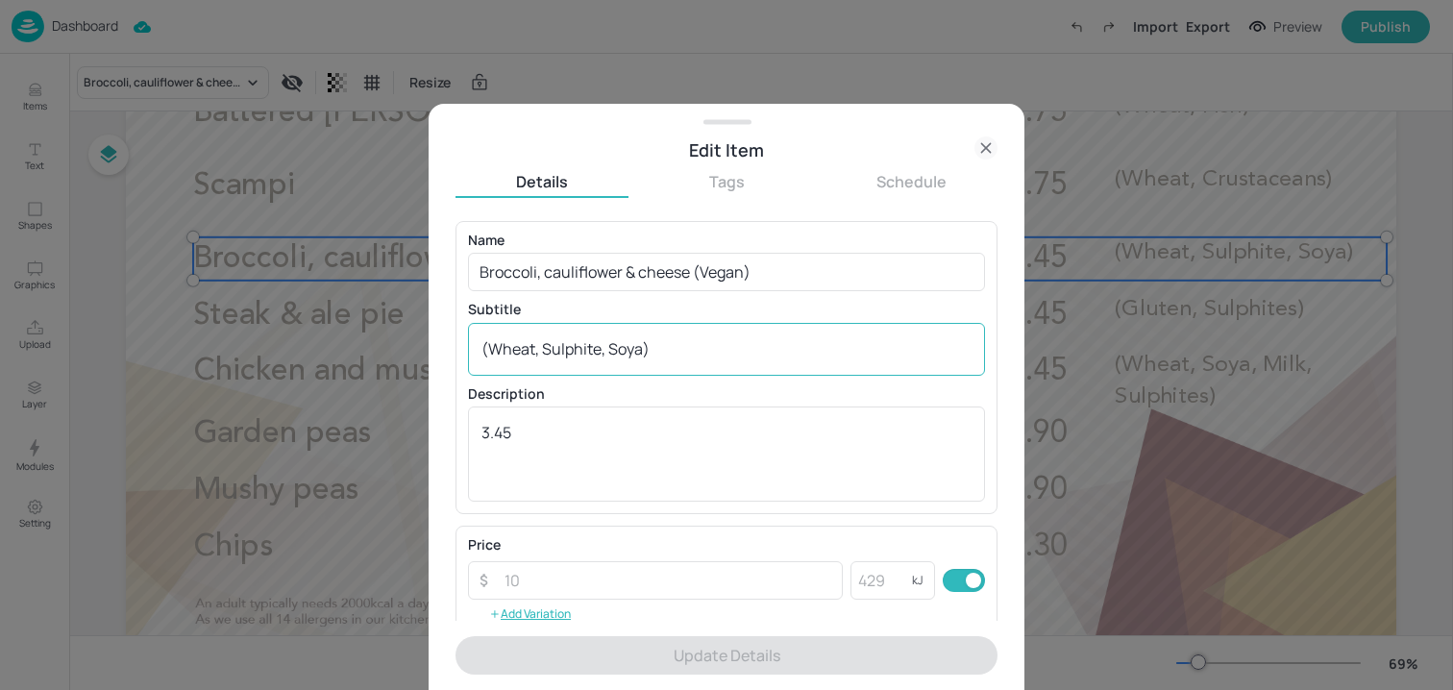
click at [764, 346] on textarea "(Wheat, Sulphite, Soya)" at bounding box center [727, 348] width 490 height 21
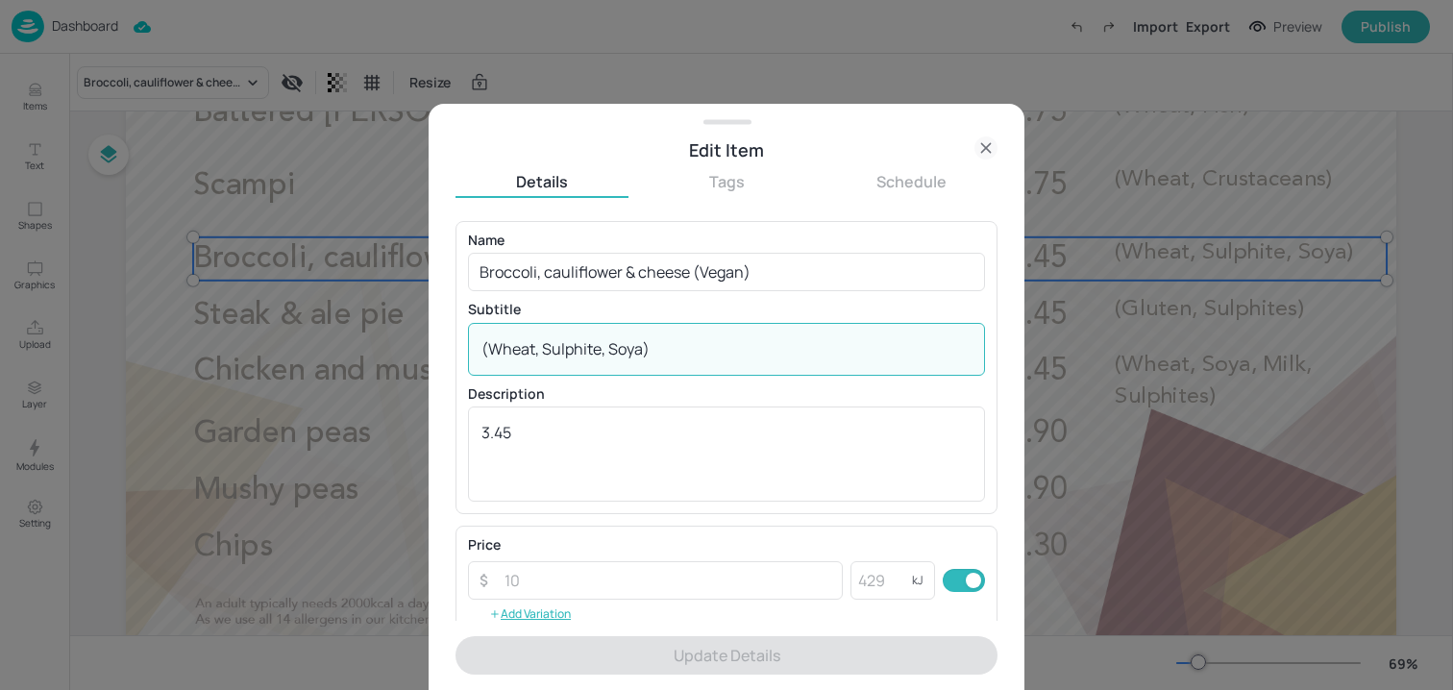
click at [764, 346] on textarea "(Wheat, Sulphite, Soya)" at bounding box center [727, 348] width 490 height 21
paste textarea "oya, Sulphites)"
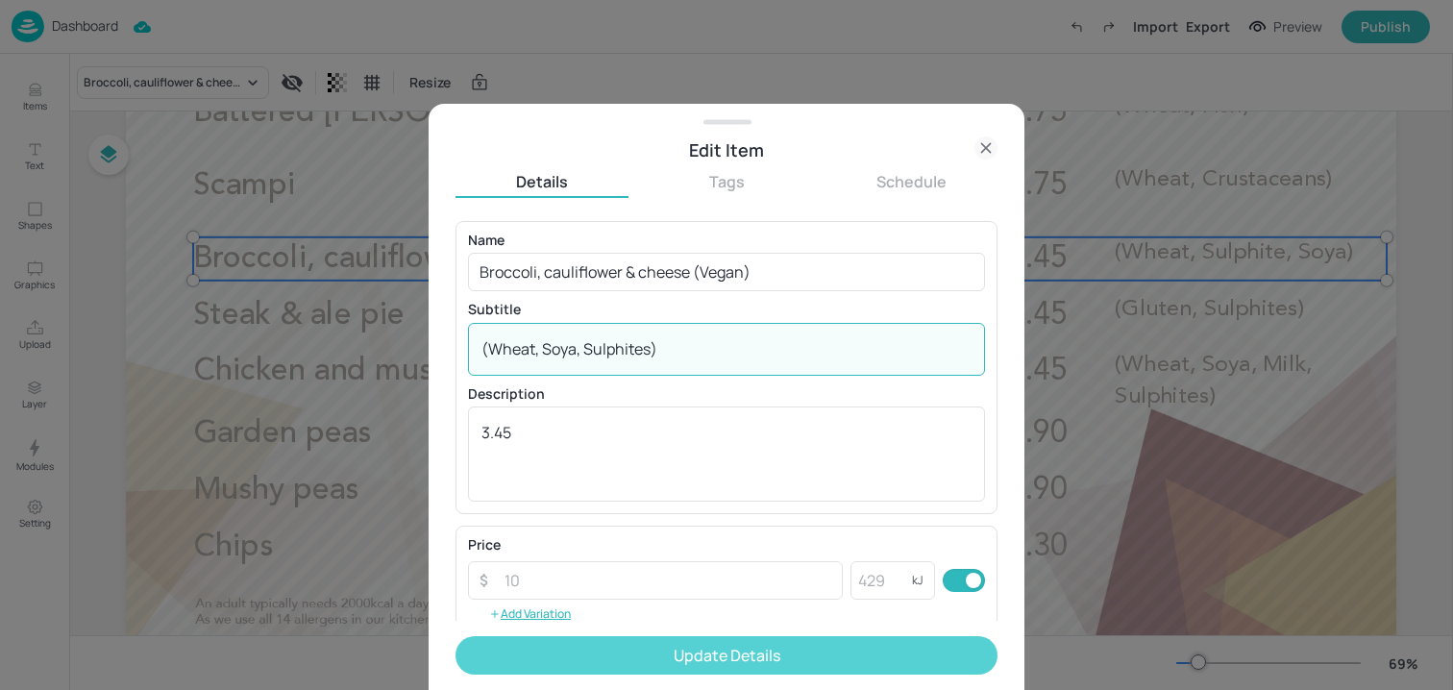
type textarea "(Wheat, Soya, Sulphites)"
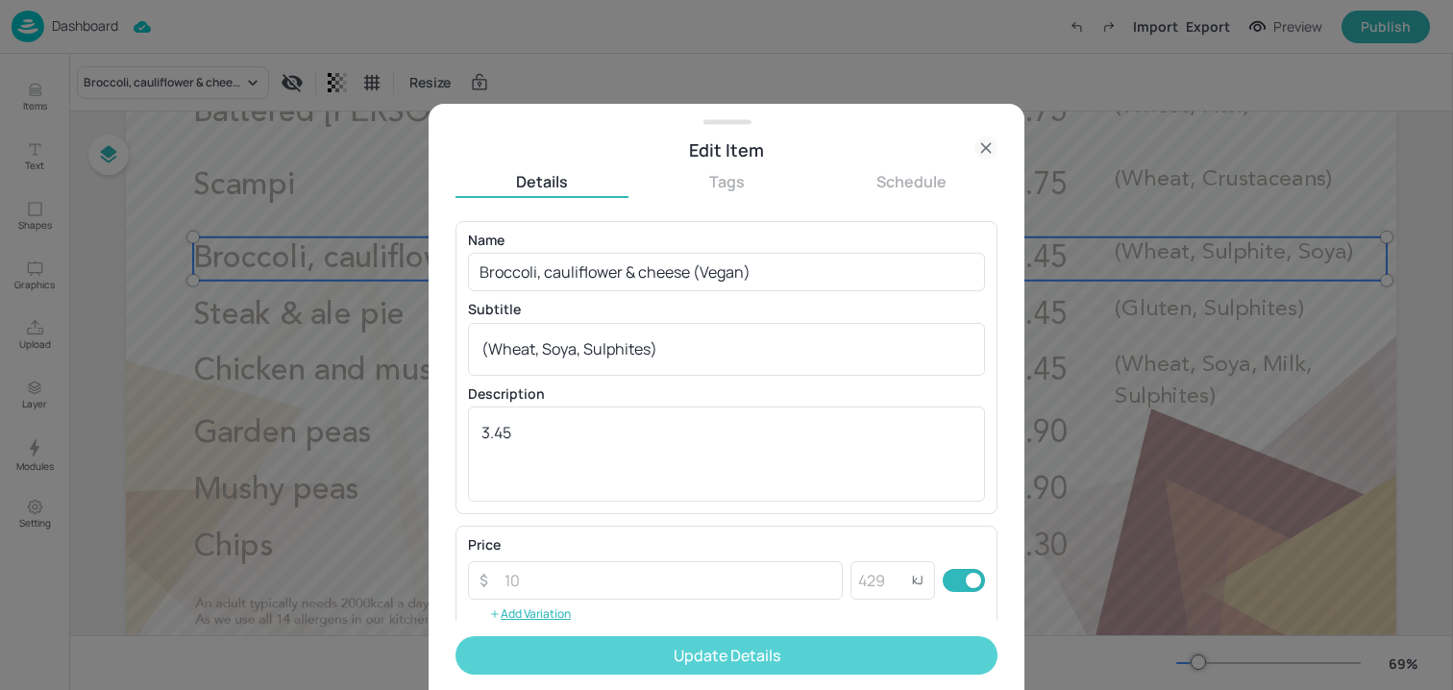
click at [674, 651] on button "Update Details" at bounding box center [727, 655] width 542 height 38
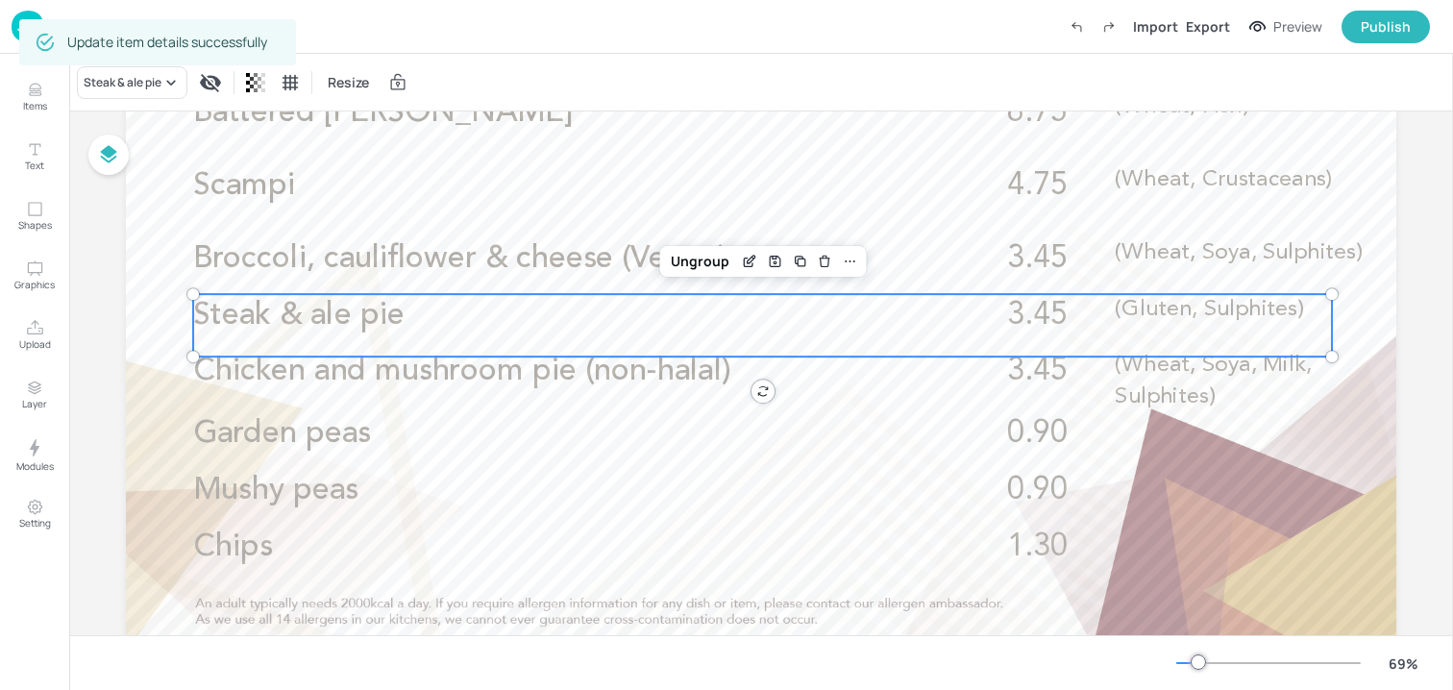
click at [1254, 340] on div "Steak & ale pie 3.45 (Gluten, Sulphites)" at bounding box center [762, 325] width 1139 height 62
click at [752, 264] on icon "Edit Item" at bounding box center [750, 261] width 16 height 15
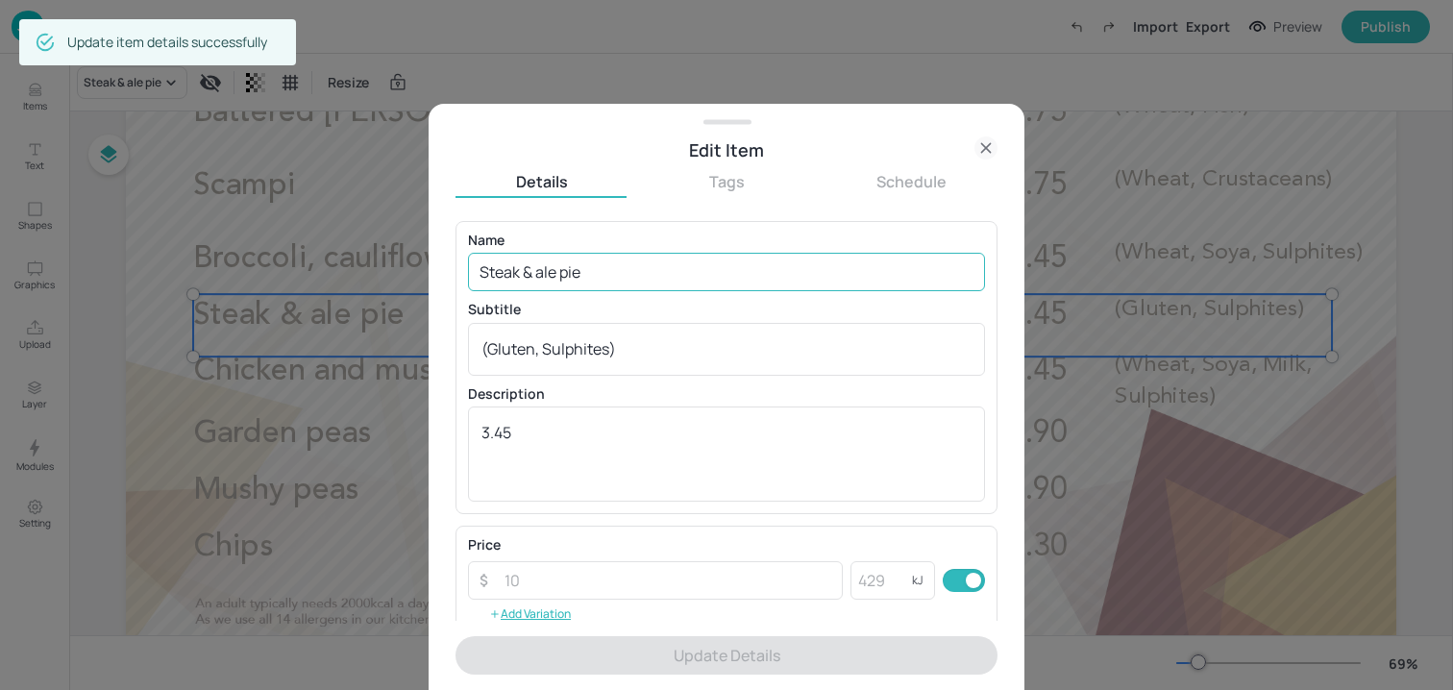
click at [673, 287] on input "Steak & ale pie" at bounding box center [726, 272] width 517 height 38
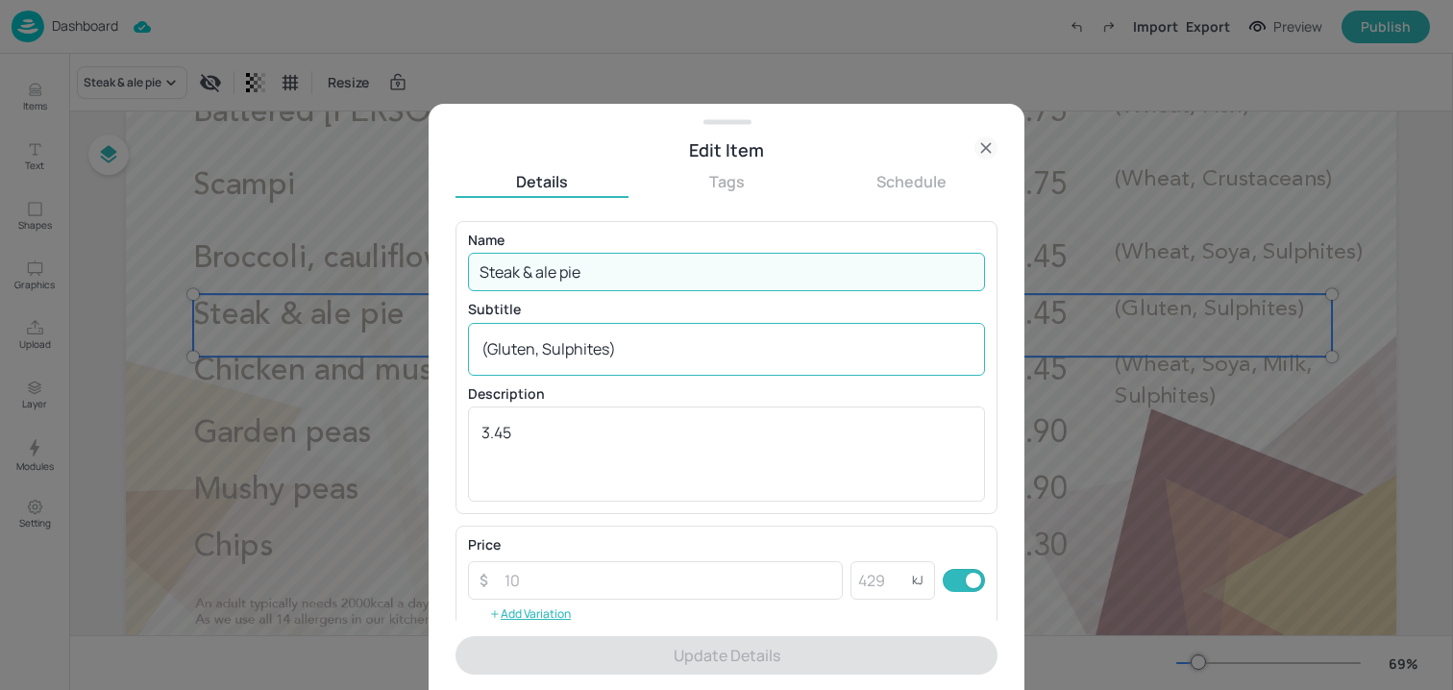
click at [816, 342] on textarea "(Gluten, Sulphites)" at bounding box center [727, 348] width 490 height 21
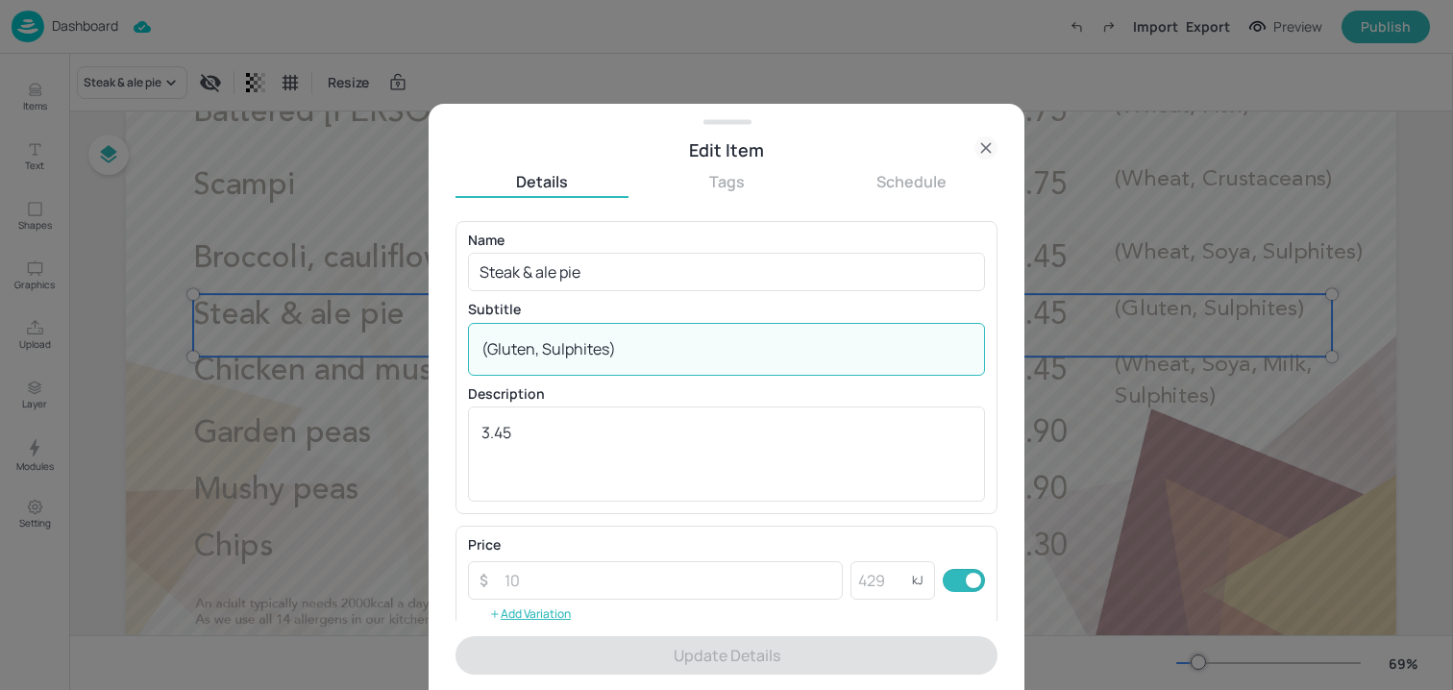
click at [816, 342] on textarea "(Gluten, Sulphites)" at bounding box center [727, 348] width 490 height 21
paste textarea "Wheat, Barley, Soya, Sulphites)"
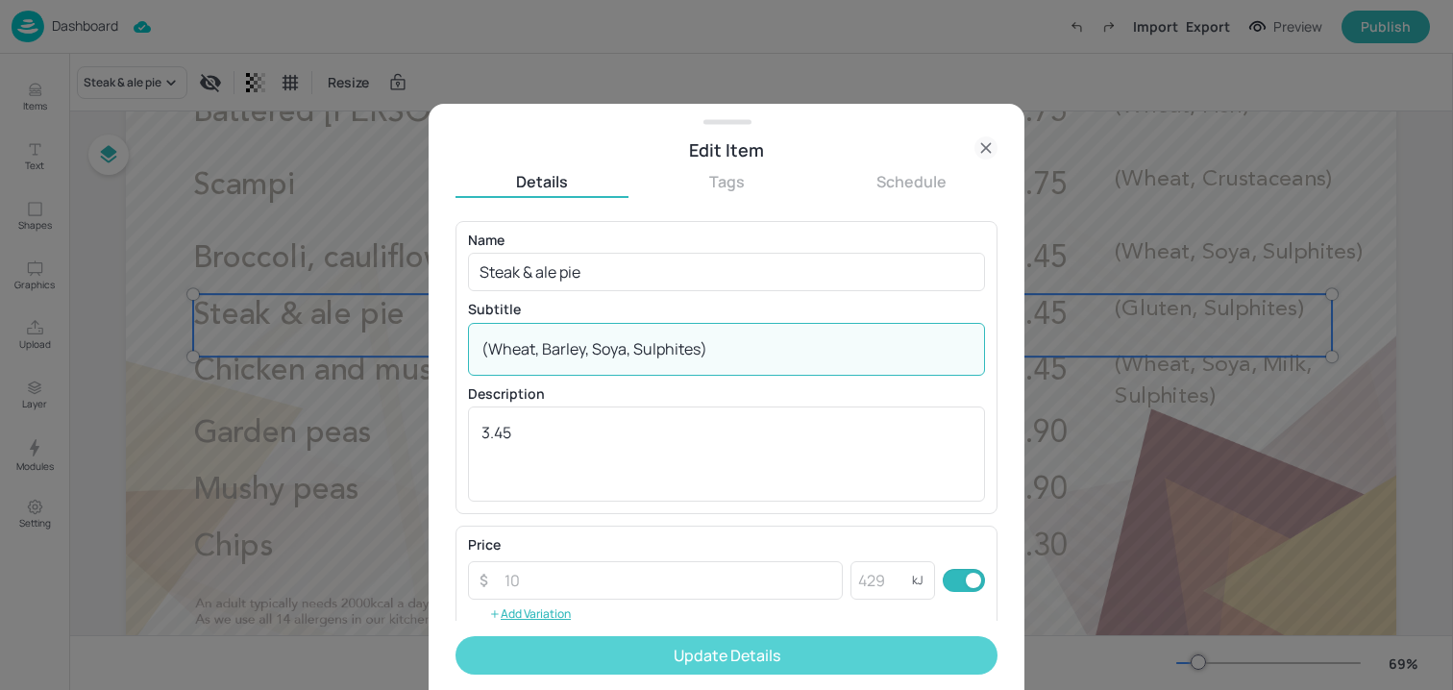
type textarea "(Wheat, Barley, Soya, Sulphites)"
click at [638, 661] on button "Update Details" at bounding box center [727, 655] width 542 height 38
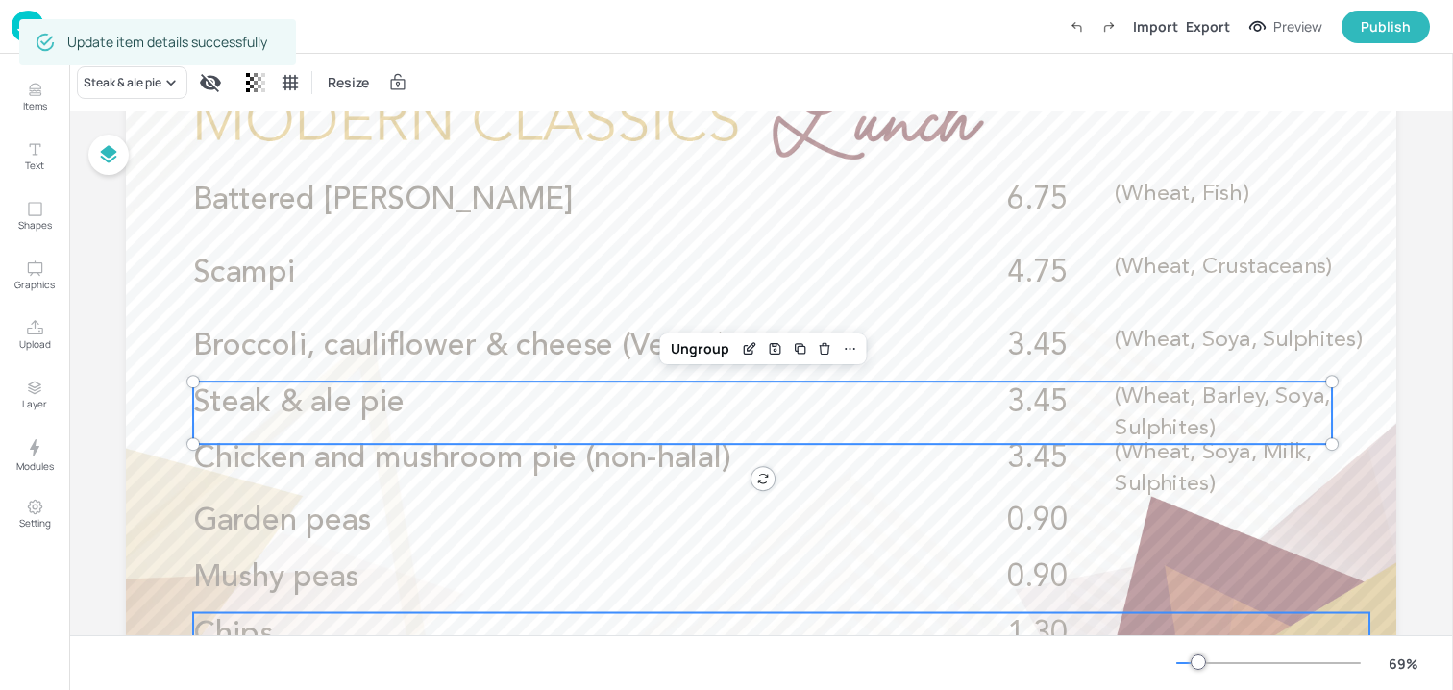
scroll to position [69, 0]
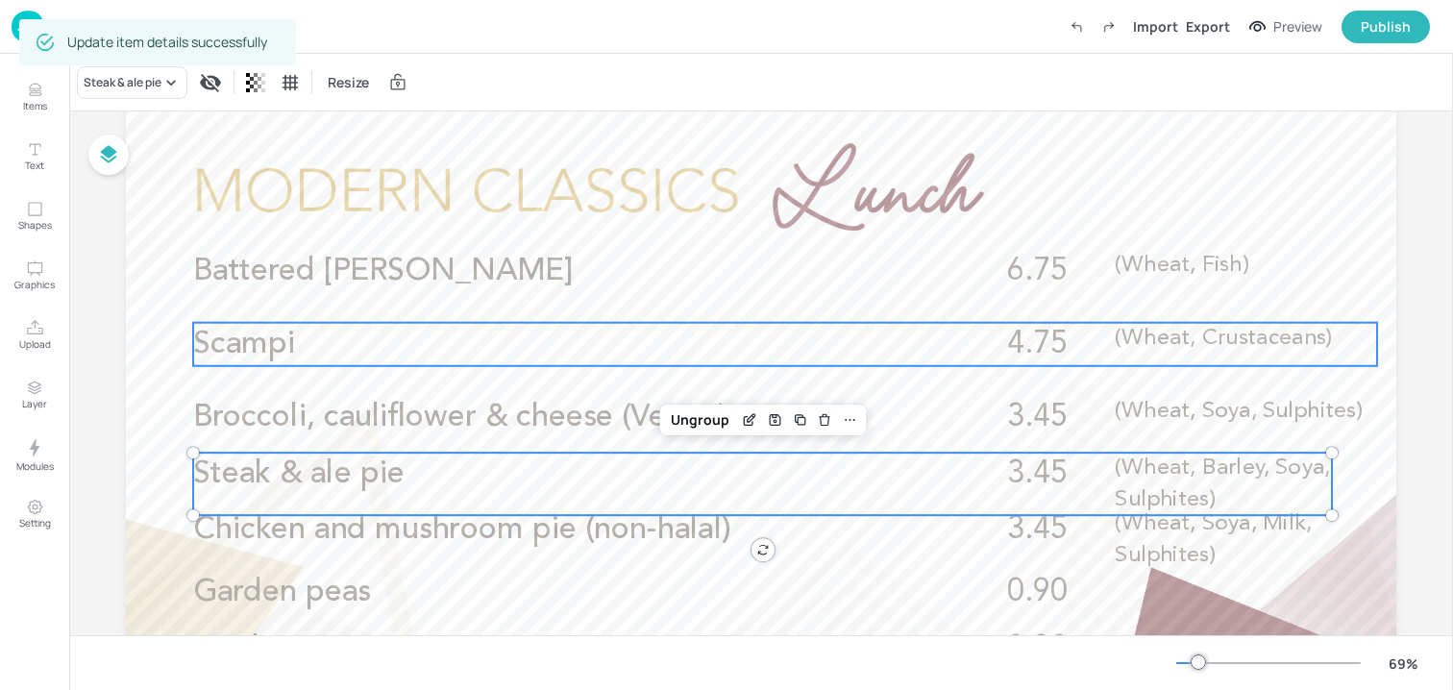
click at [478, 354] on p "Scampi" at bounding box center [552, 344] width 719 height 43
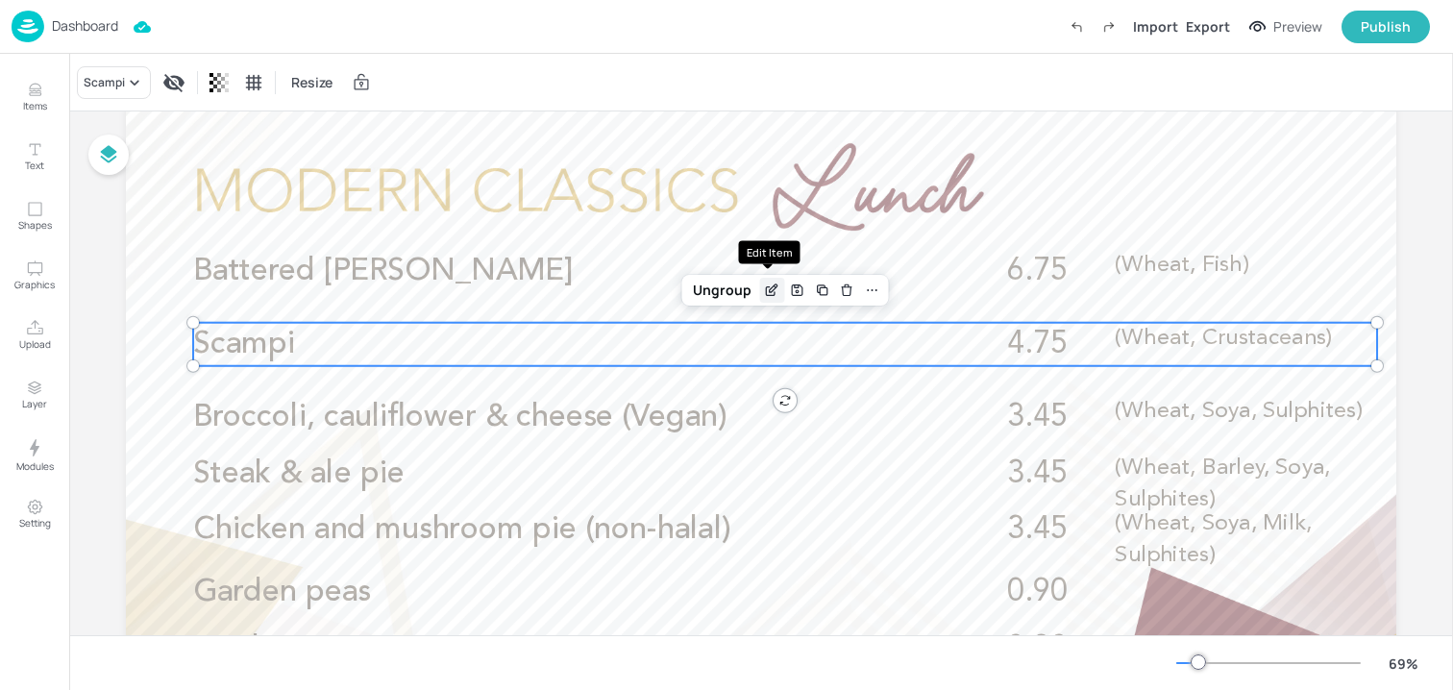
scroll to position [36, 0]
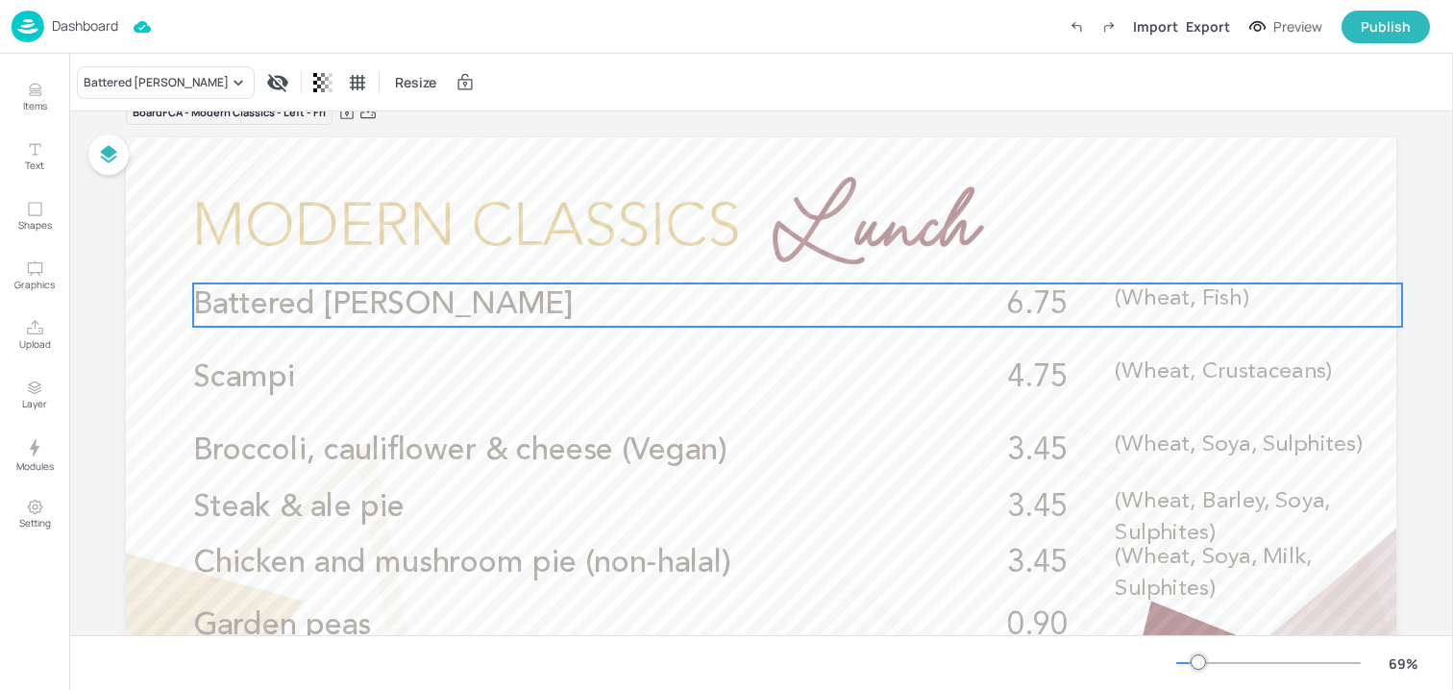
click at [1137, 290] on span "(Wheat, Fish)" at bounding box center [1182, 298] width 134 height 22
click at [778, 250] on icon "Edit Item" at bounding box center [785, 250] width 16 height 15
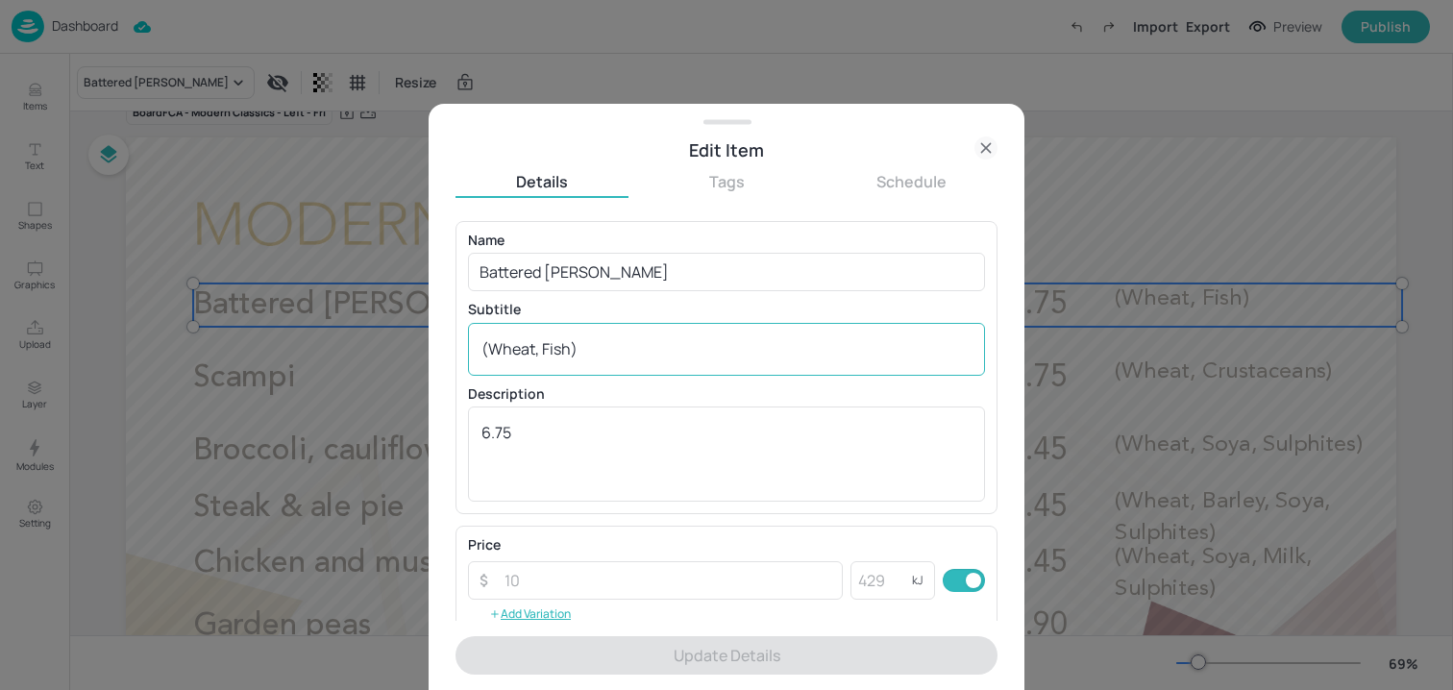
click at [680, 350] on textarea "(Wheat, Fish)" at bounding box center [727, 348] width 490 height 21
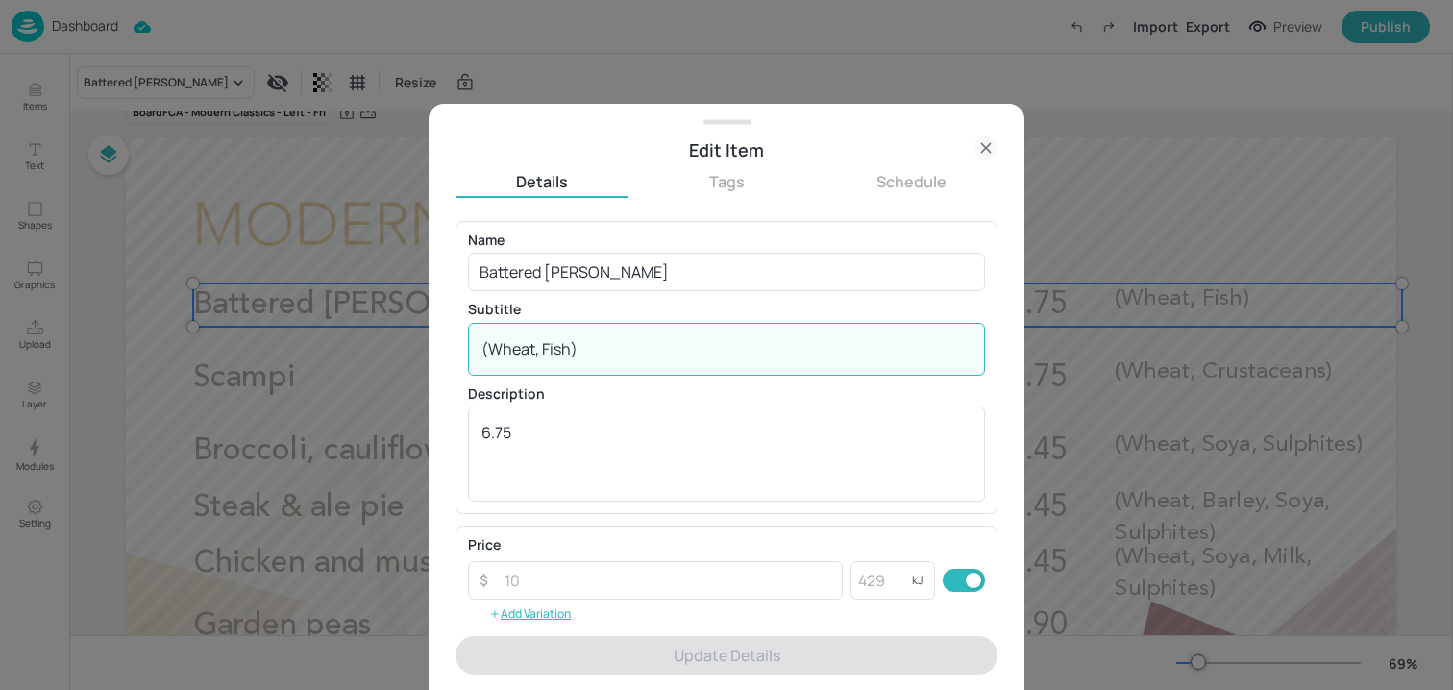
click at [680, 350] on textarea "(Wheat, Fish)" at bounding box center [727, 348] width 490 height 21
paste textarea "(Fish, Wheat, Eggs, Mustard, Milk, Sulphites)"
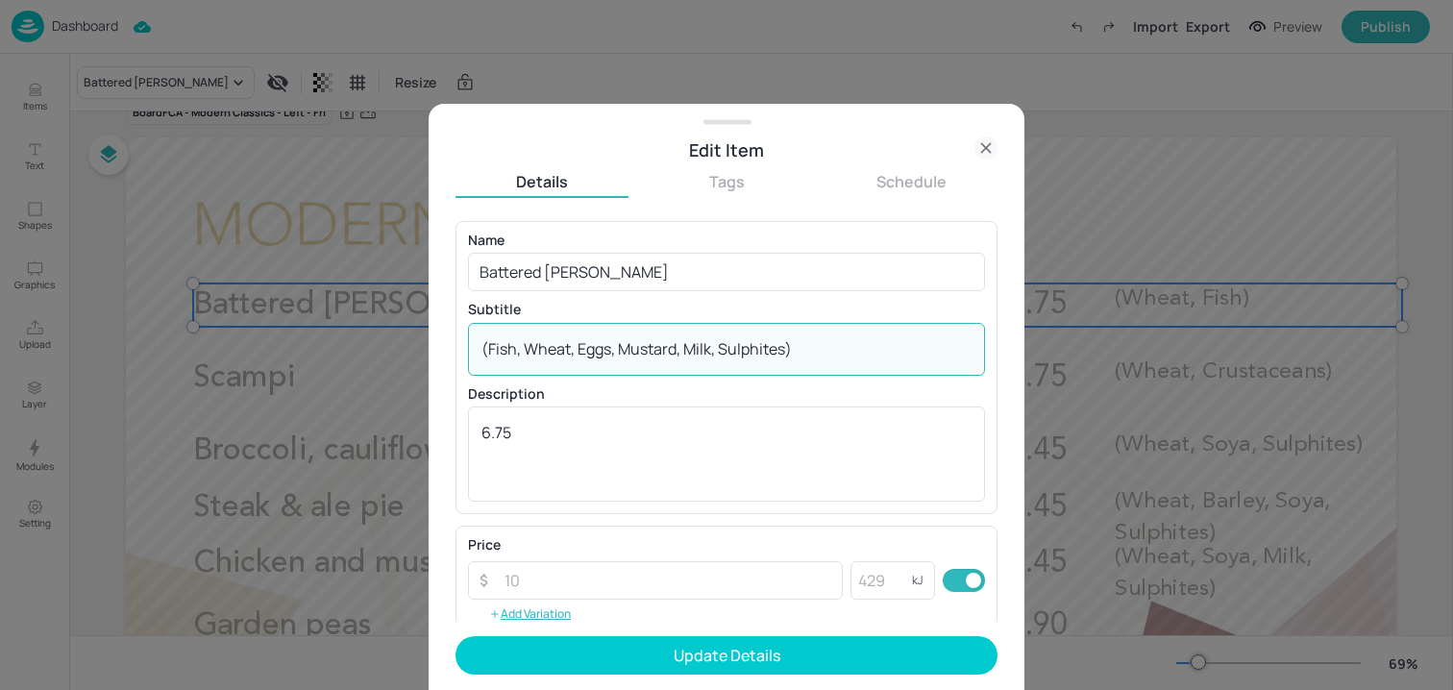
drag, startPoint x: 789, startPoint y: 350, endPoint x: 613, endPoint y: 341, distance: 176.1
click at [613, 341] on textarea "(Fish, Wheat, Eggs, Mustard, Milk, Sulphites)" at bounding box center [727, 348] width 490 height 21
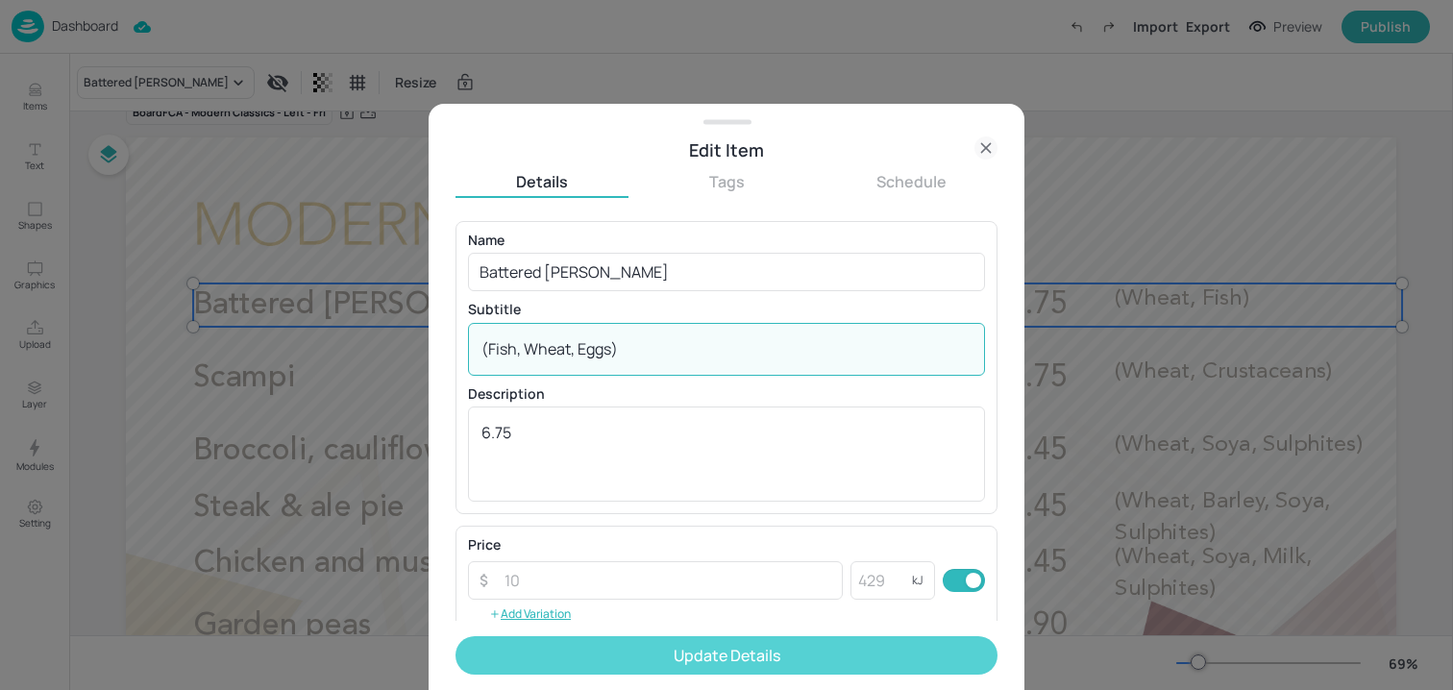
type textarea "(Fish, Wheat, Eggs)"
click at [652, 658] on button "Update Details" at bounding box center [727, 655] width 542 height 38
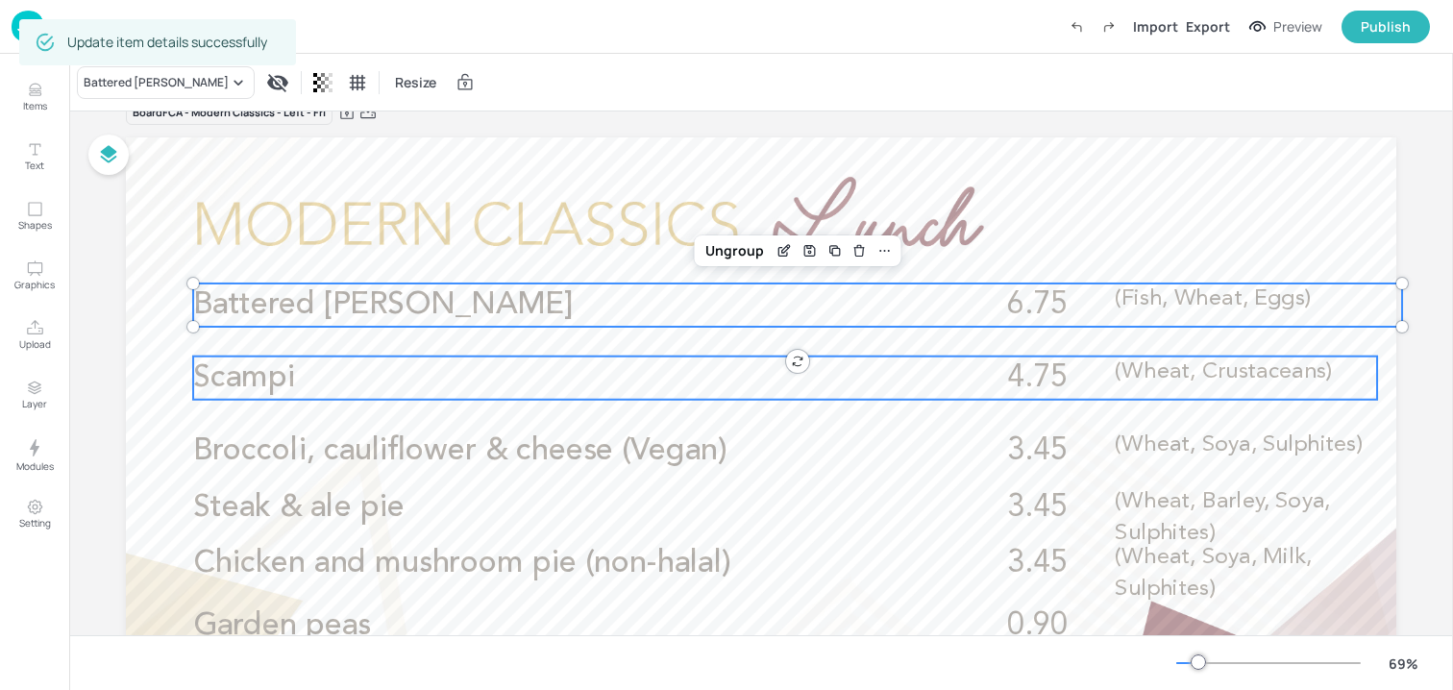
click at [1146, 380] on span "(Wheat, Crustaceans)" at bounding box center [1223, 371] width 217 height 22
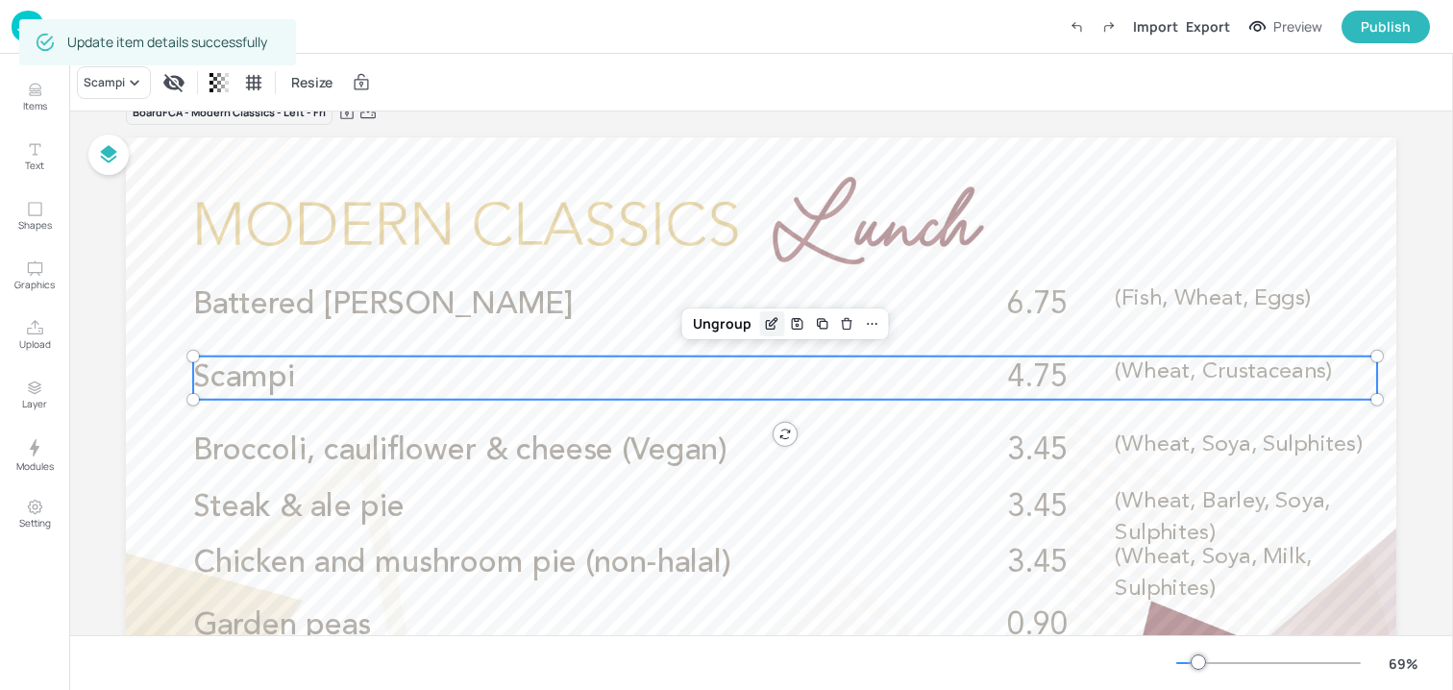
click at [767, 328] on icon "Edit Item" at bounding box center [771, 324] width 9 height 9
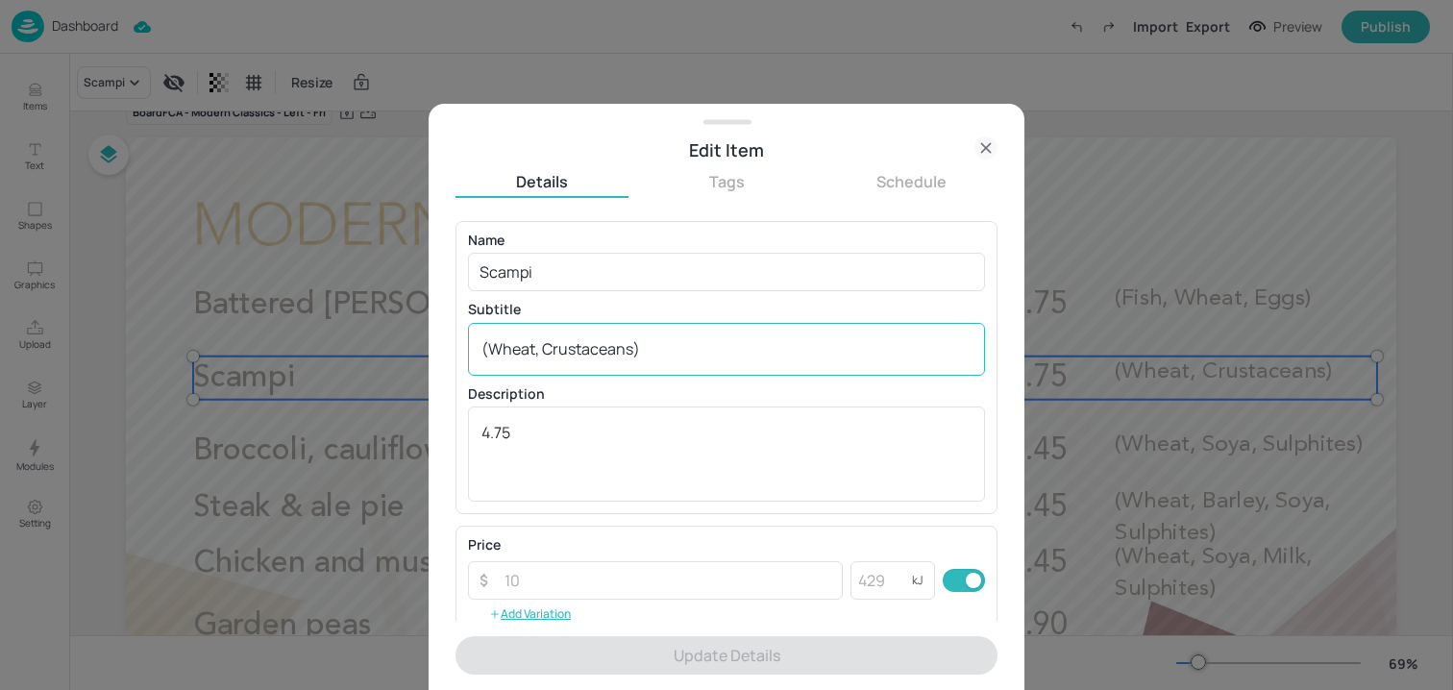
click at [632, 350] on textarea "(Wheat, Crustaceans)" at bounding box center [727, 348] width 490 height 21
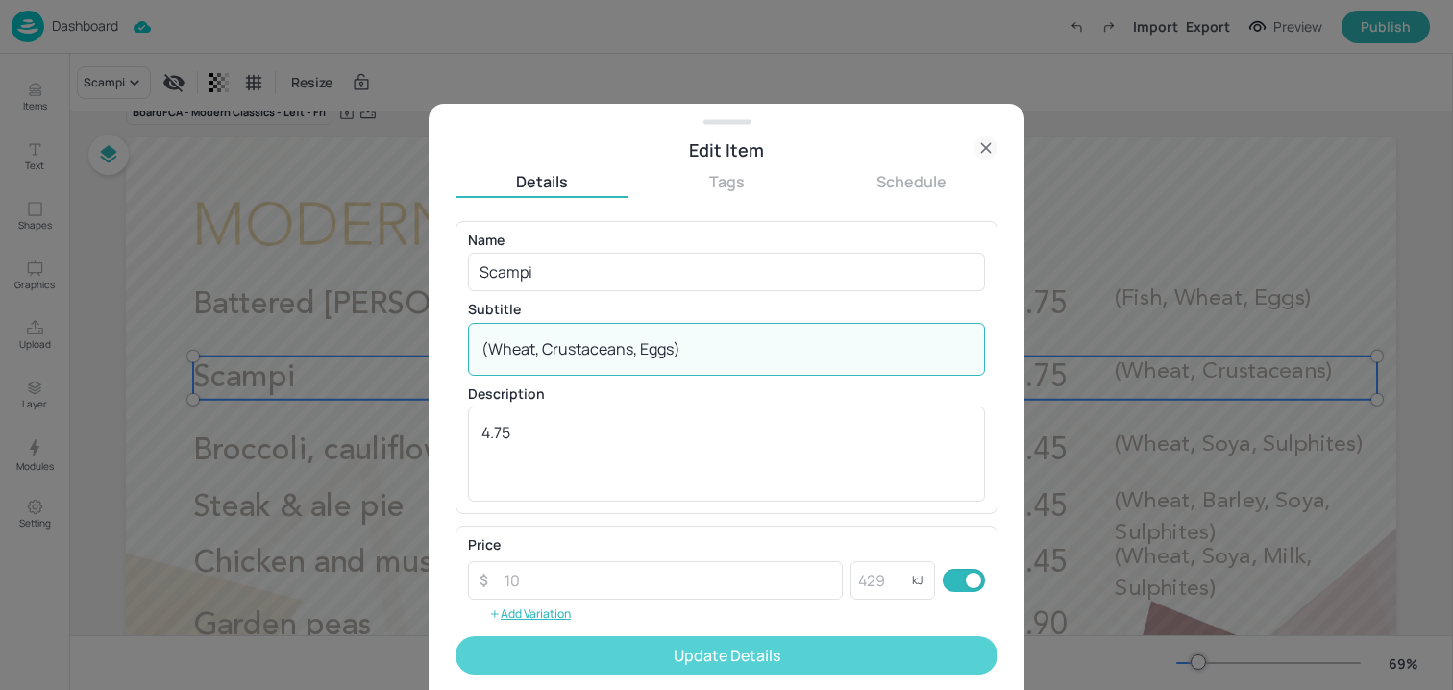
type textarea "(Wheat, Crustaceans, Eggs)"
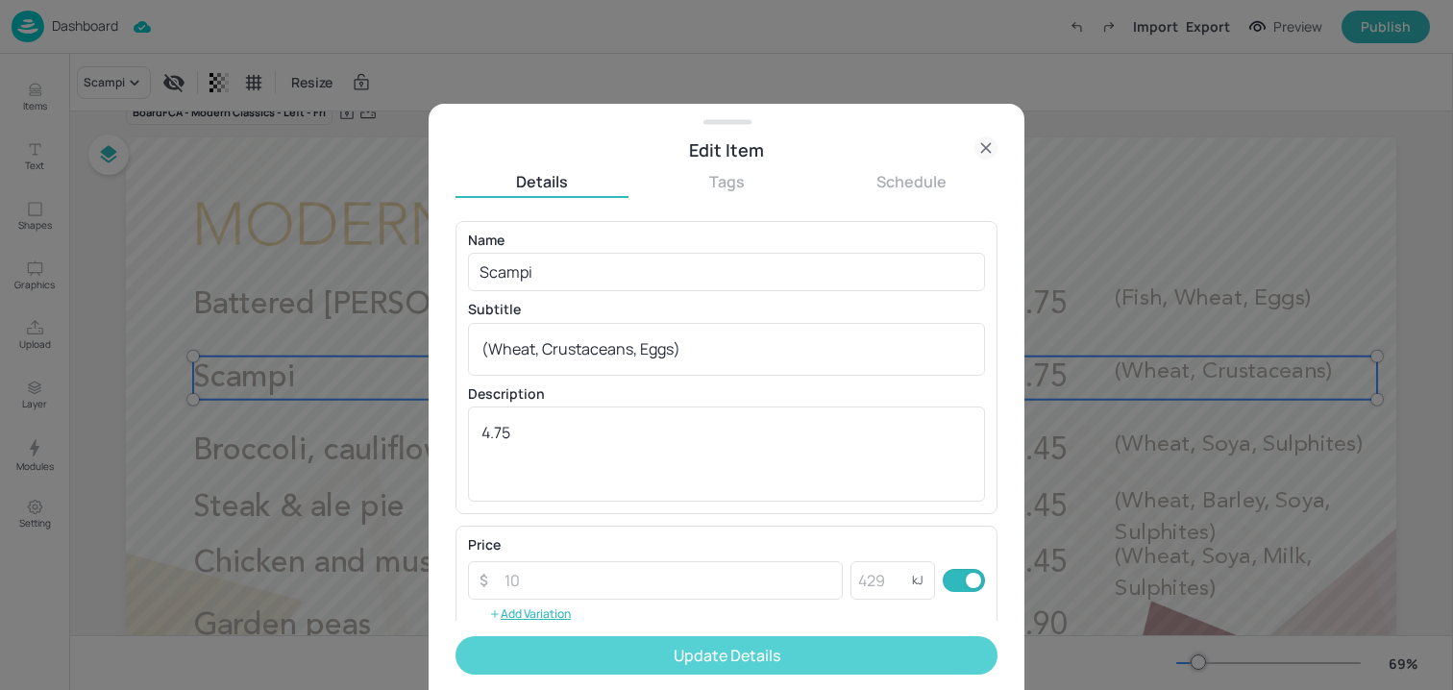
click at [685, 643] on button "Update Details" at bounding box center [727, 655] width 542 height 38
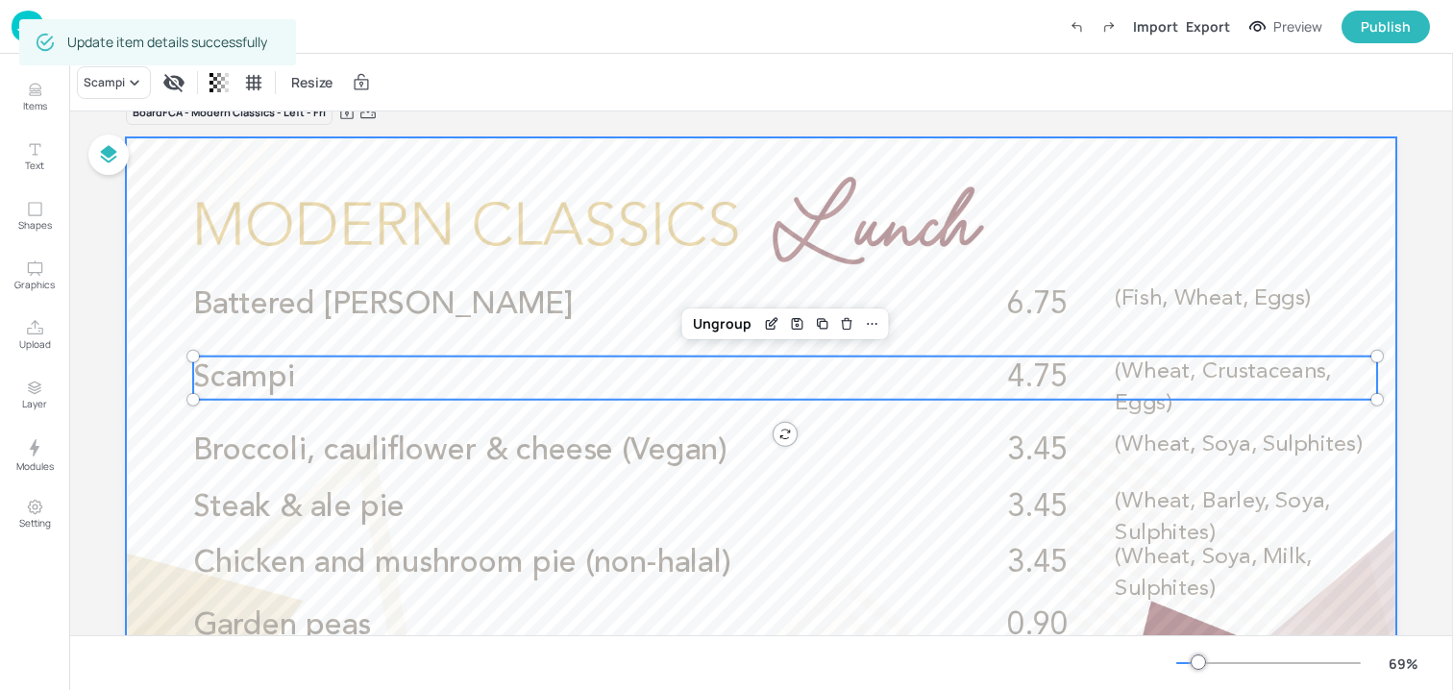
click at [1082, 202] on div at bounding box center [761, 494] width 1271 height 715
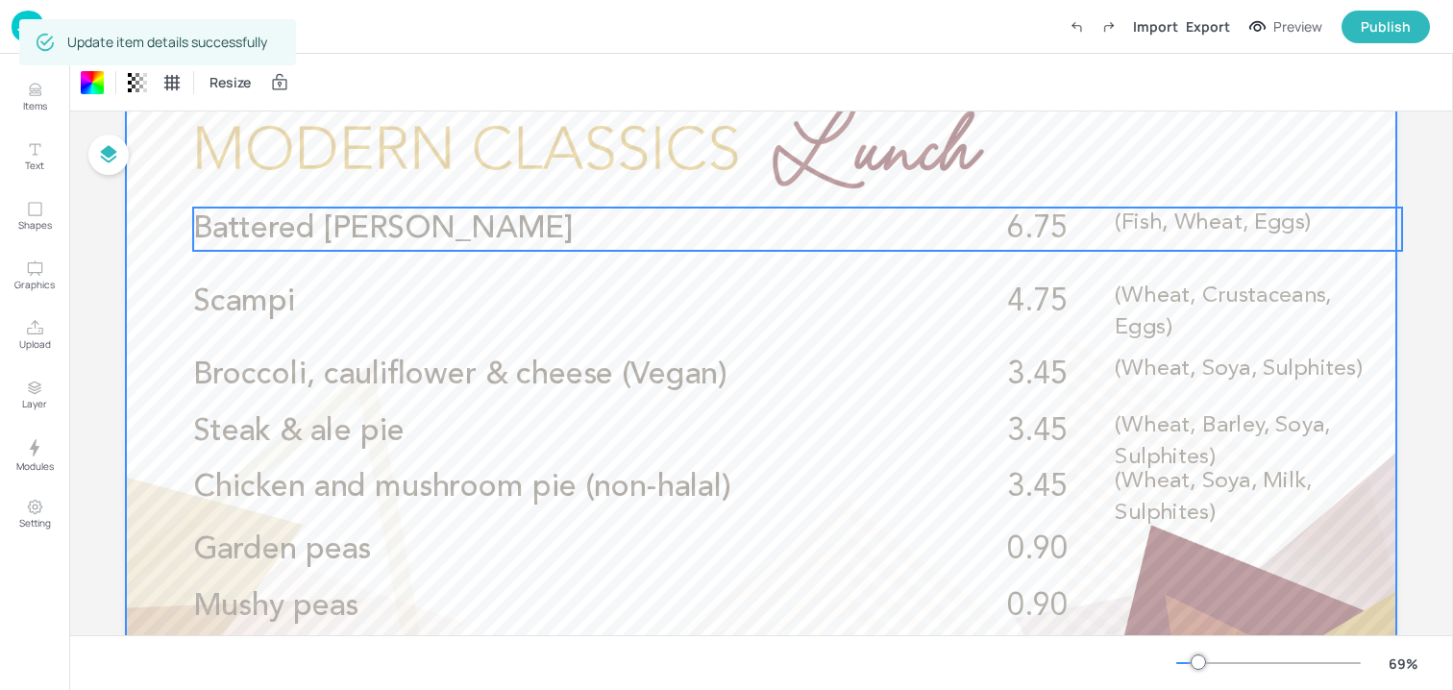
scroll to position [133, 0]
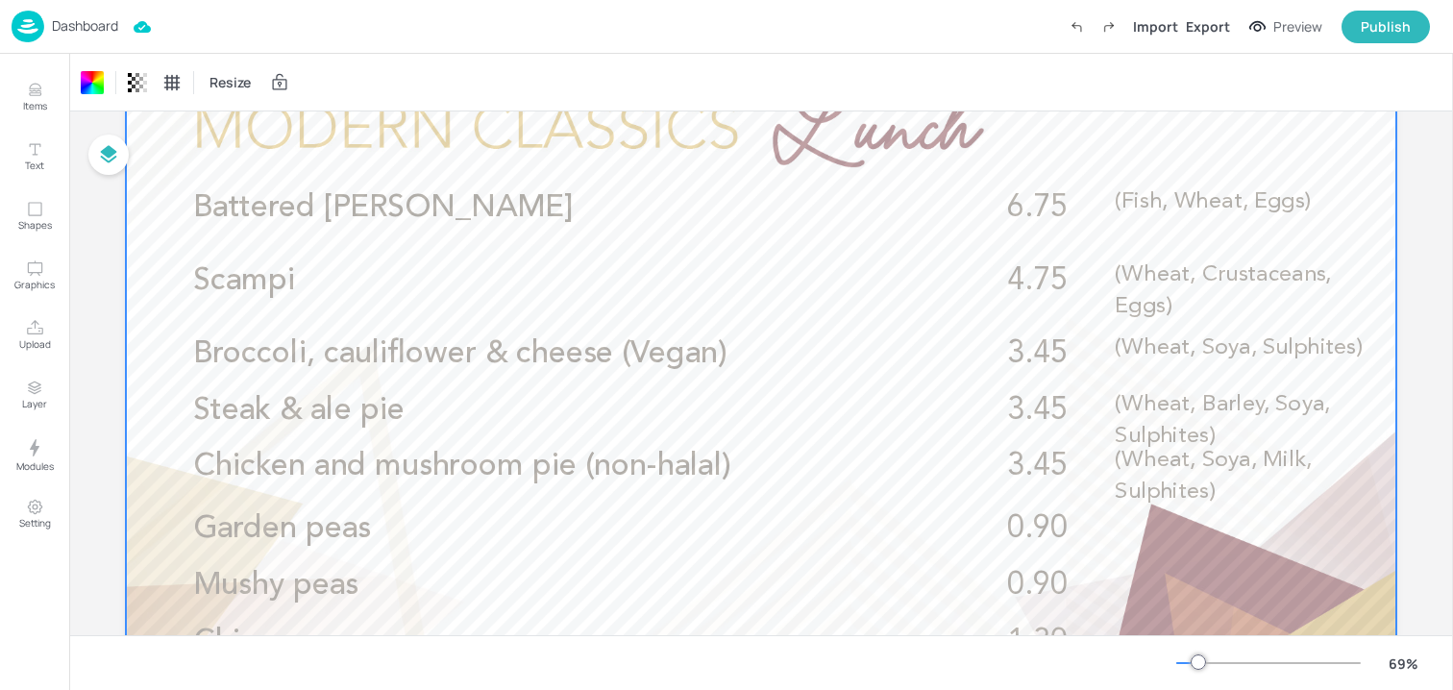
click at [537, 140] on div at bounding box center [761, 397] width 1271 height 715
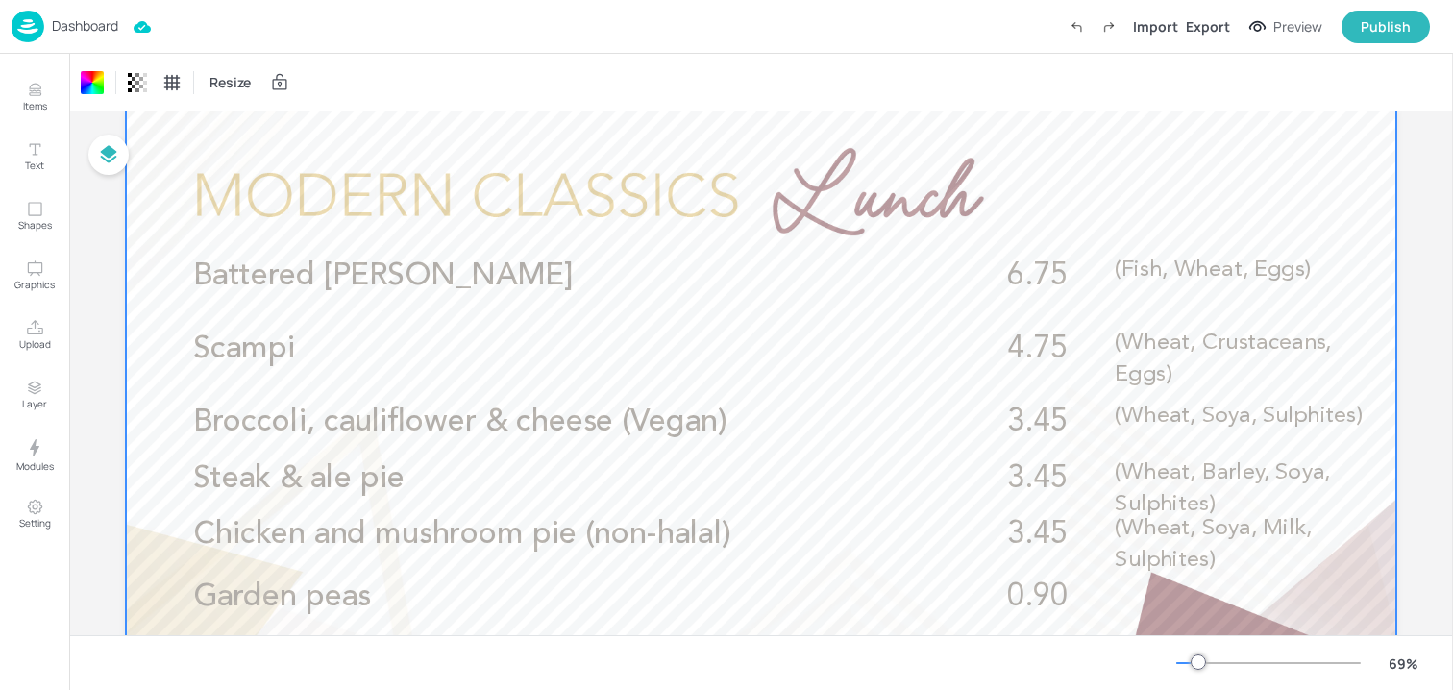
scroll to position [0, 0]
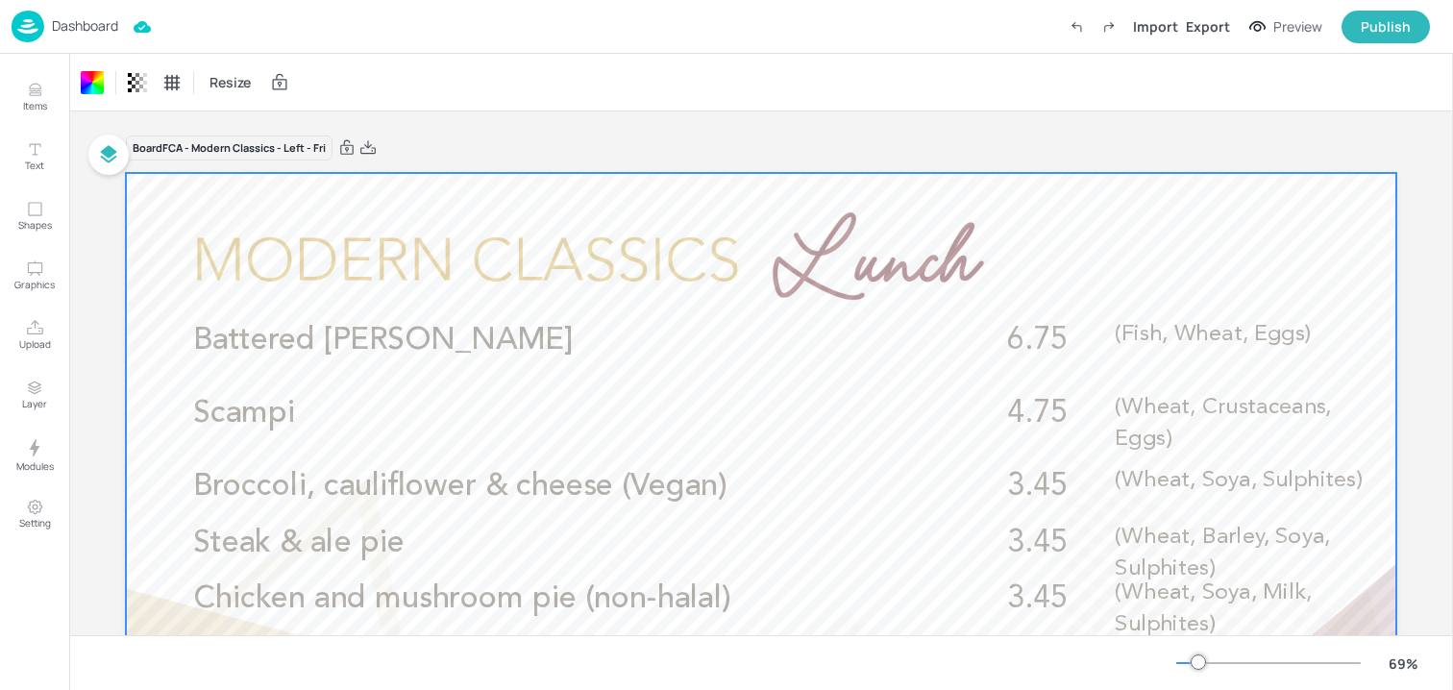
click at [111, 22] on p "Dashboard" at bounding box center [85, 25] width 66 height 13
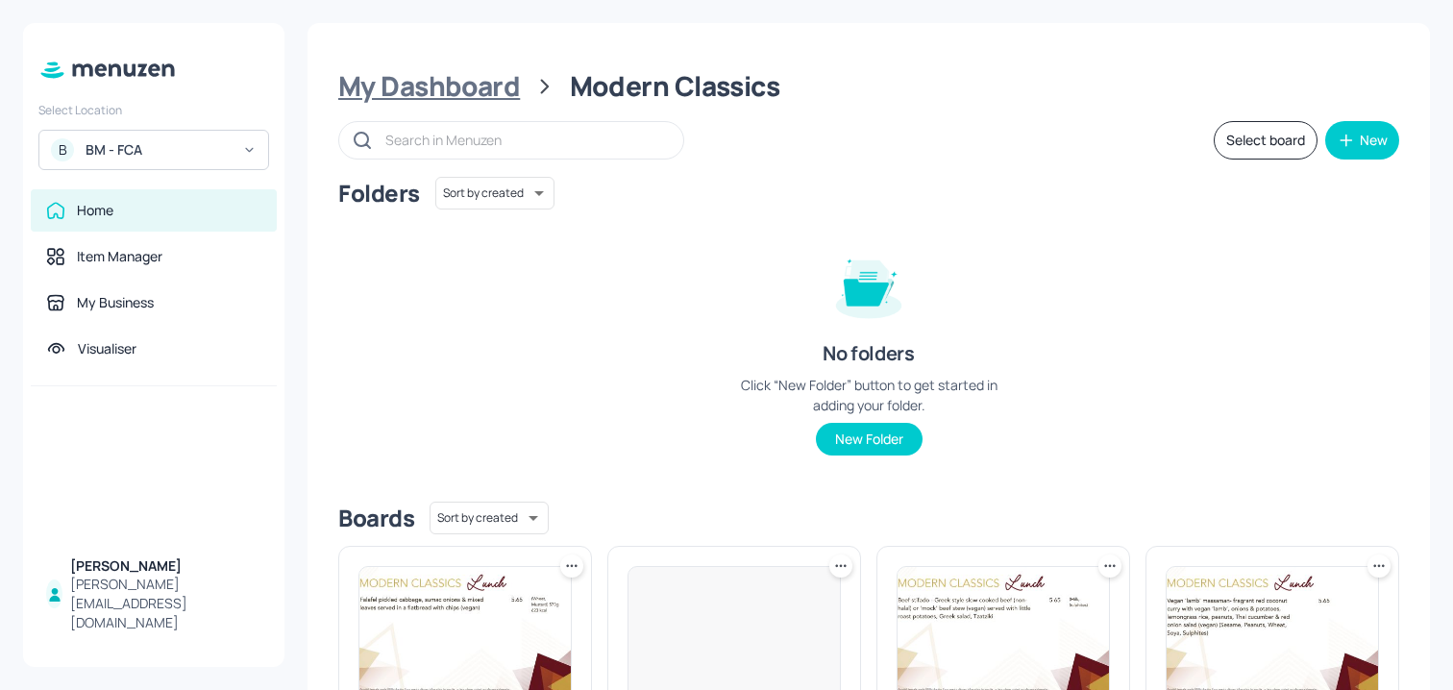
click at [494, 72] on div "My Dashboard" at bounding box center [429, 86] width 182 height 35
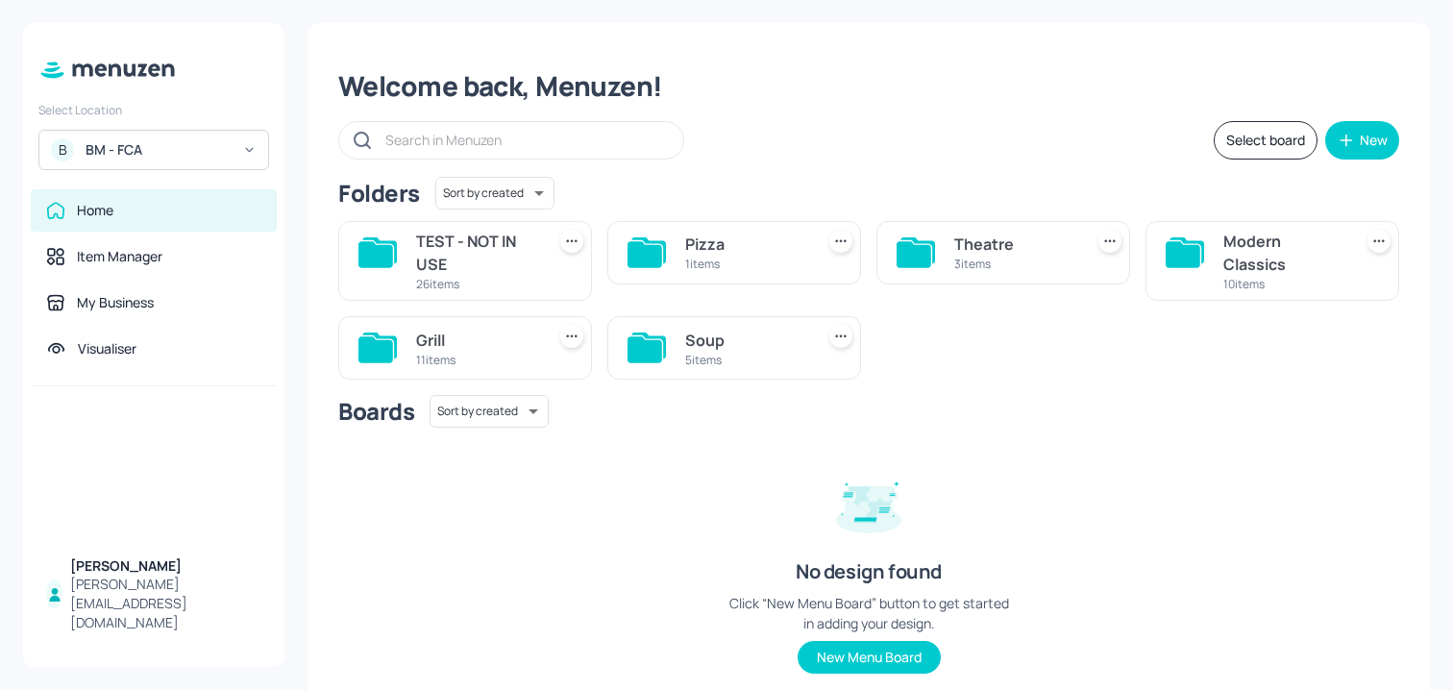
click at [450, 336] on div "Grill" at bounding box center [476, 340] width 121 height 23
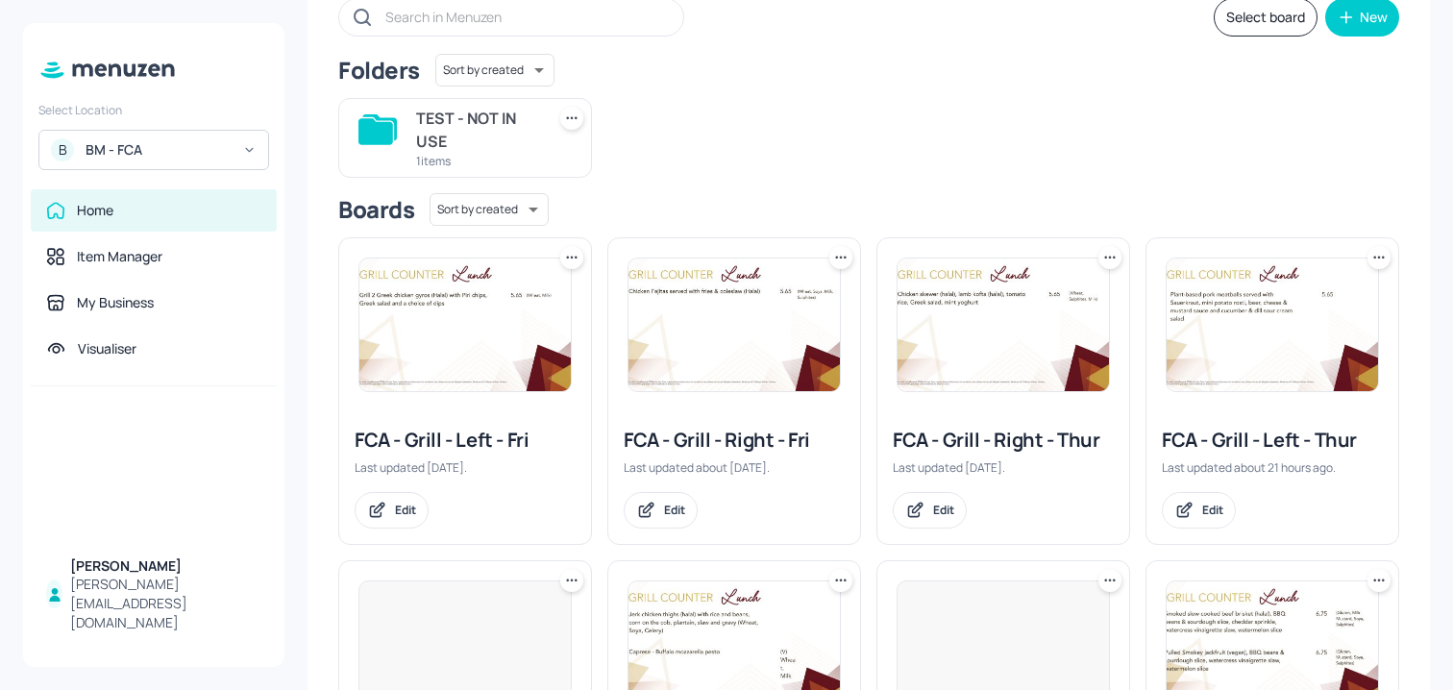
scroll to position [207, 0]
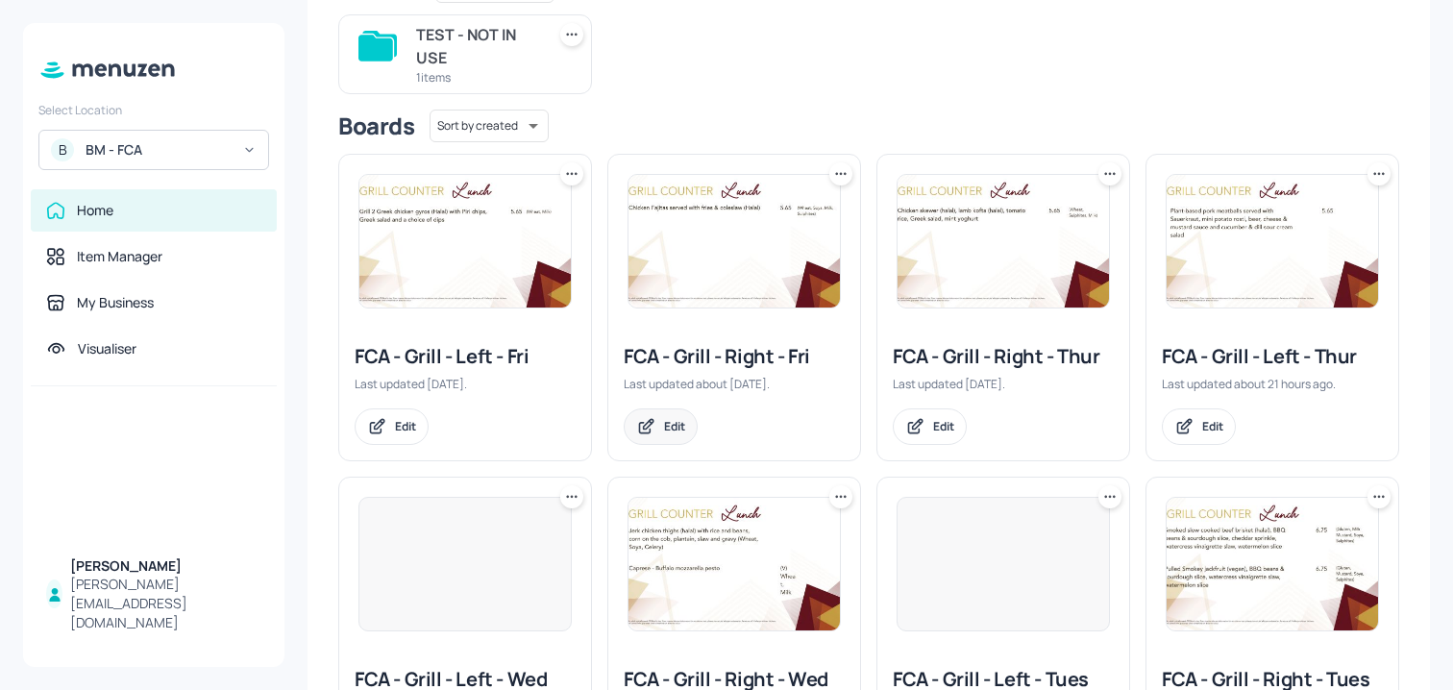
click at [669, 421] on div "Edit" at bounding box center [674, 426] width 21 height 16
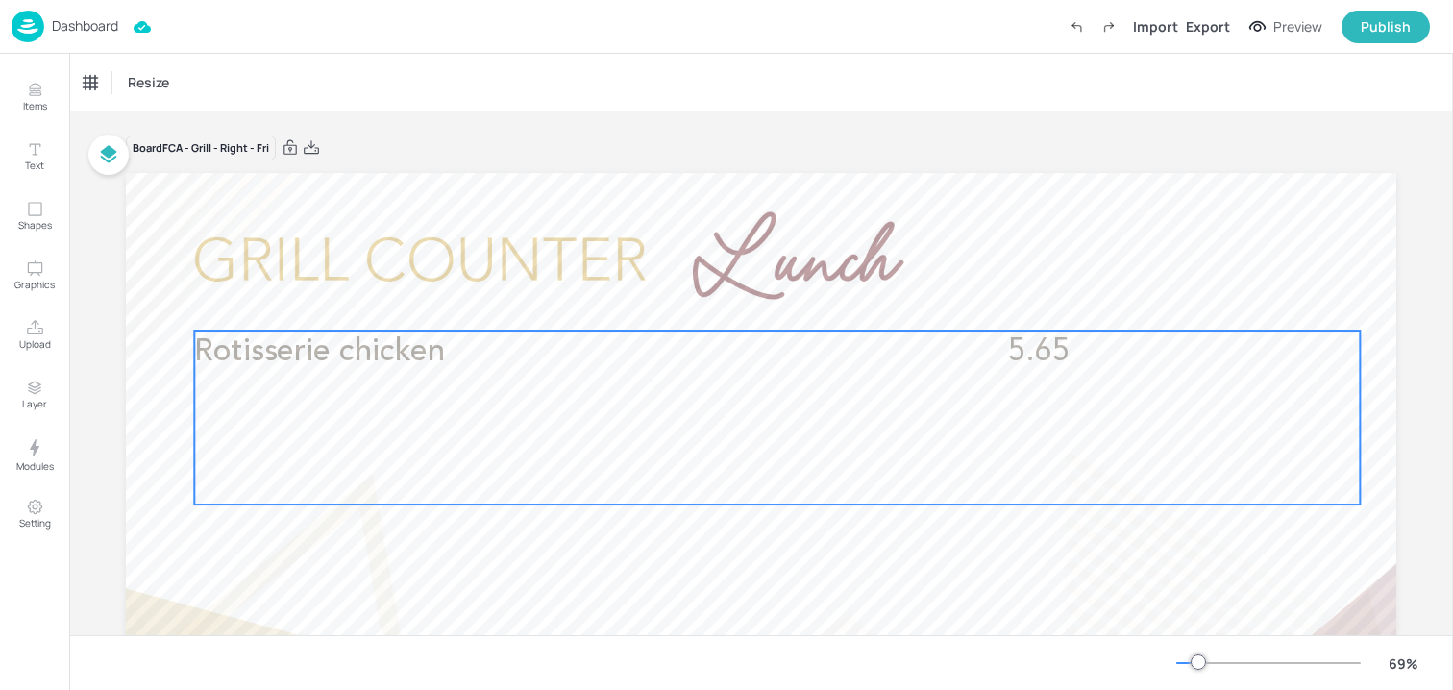
click at [586, 405] on div "Rotisserie chicken 5.65" at bounding box center [777, 418] width 1166 height 174
click at [758, 296] on icon "Edit Item" at bounding box center [764, 297] width 16 height 15
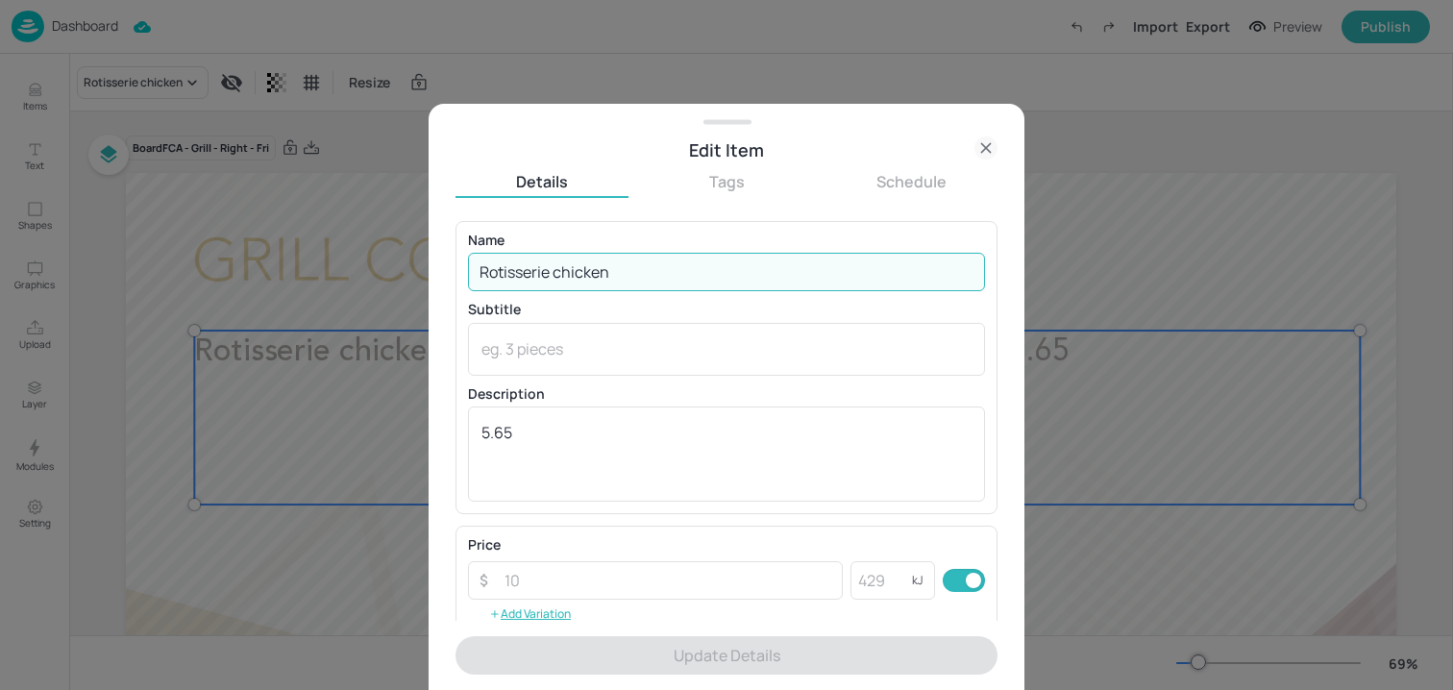
click at [688, 270] on input "Rotisserie chicken" at bounding box center [726, 272] width 517 height 38
paste input "BBQ rotisserie chicken (halal), slaw cabbage, chips (Sulphites)"
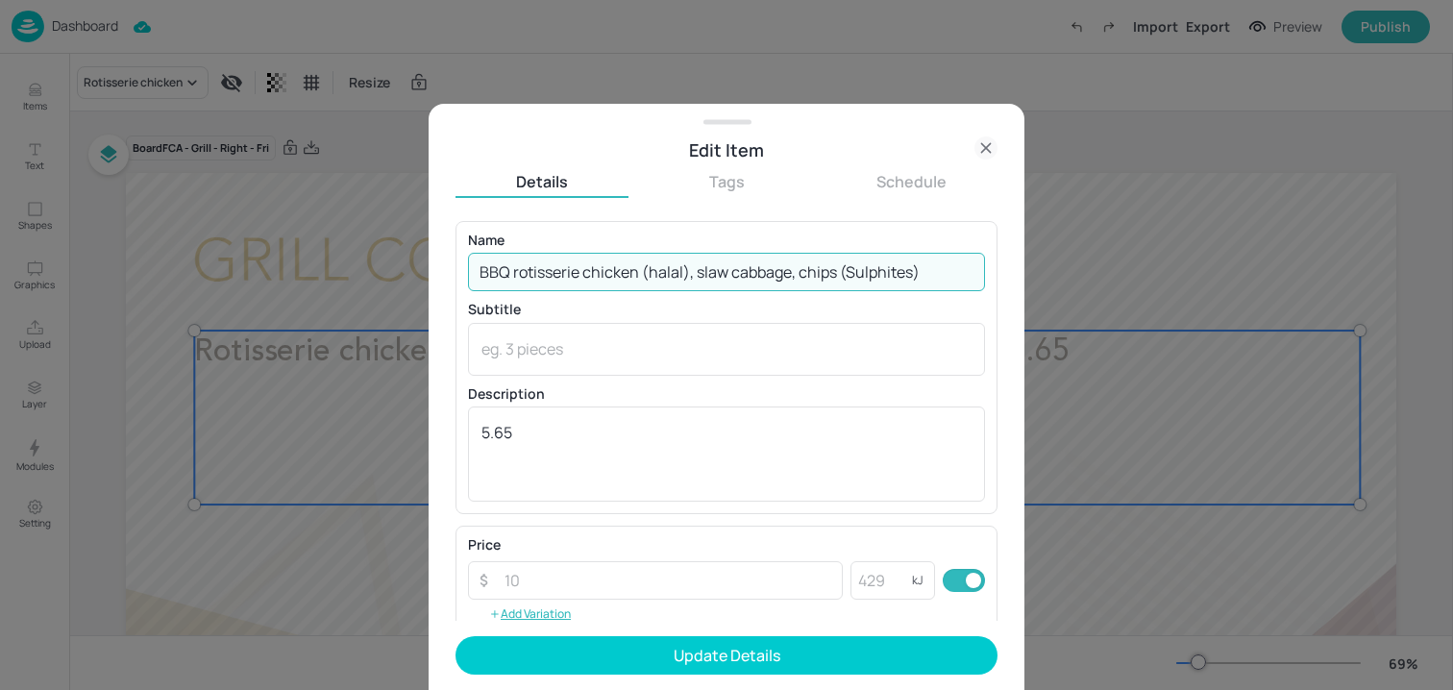
drag, startPoint x: 841, startPoint y: 267, endPoint x: 983, endPoint y: 267, distance: 142.3
click at [983, 267] on div "Name BBQ rotisserie chicken (halal), slaw cabbage, chips (Sulphites) ​ Subtitle…" at bounding box center [727, 367] width 542 height 293
type input "BBQ rotisserie chicken (halal), slaw cabbage, chips"
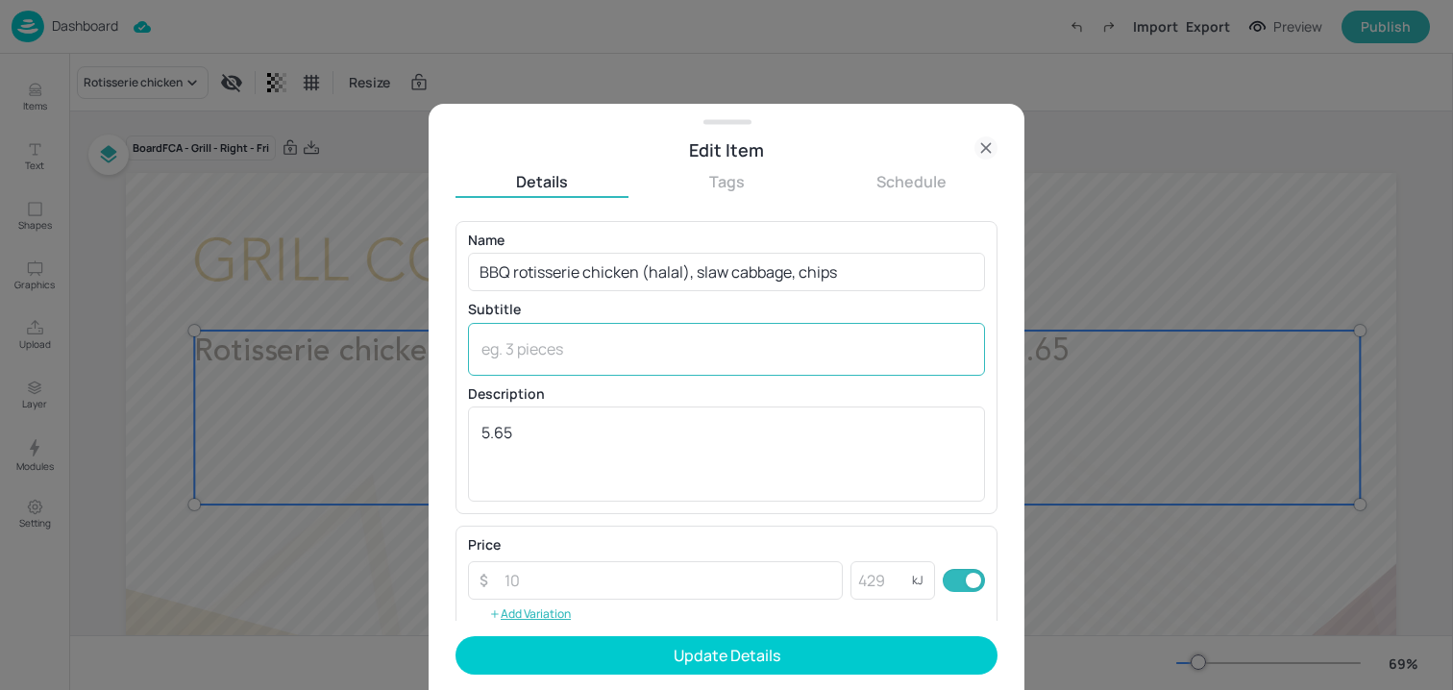
click at [672, 366] on div "x ​" at bounding box center [726, 349] width 517 height 53
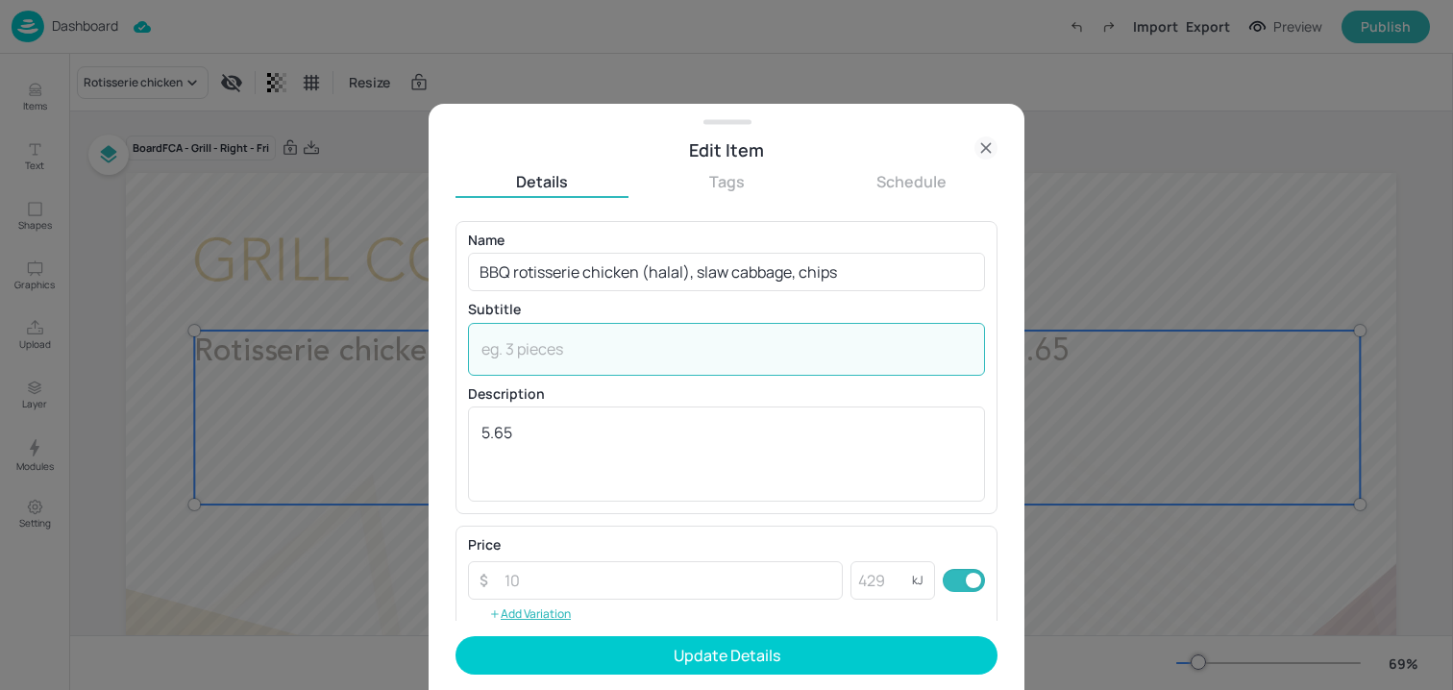
paste textarea "(Sulphites)"
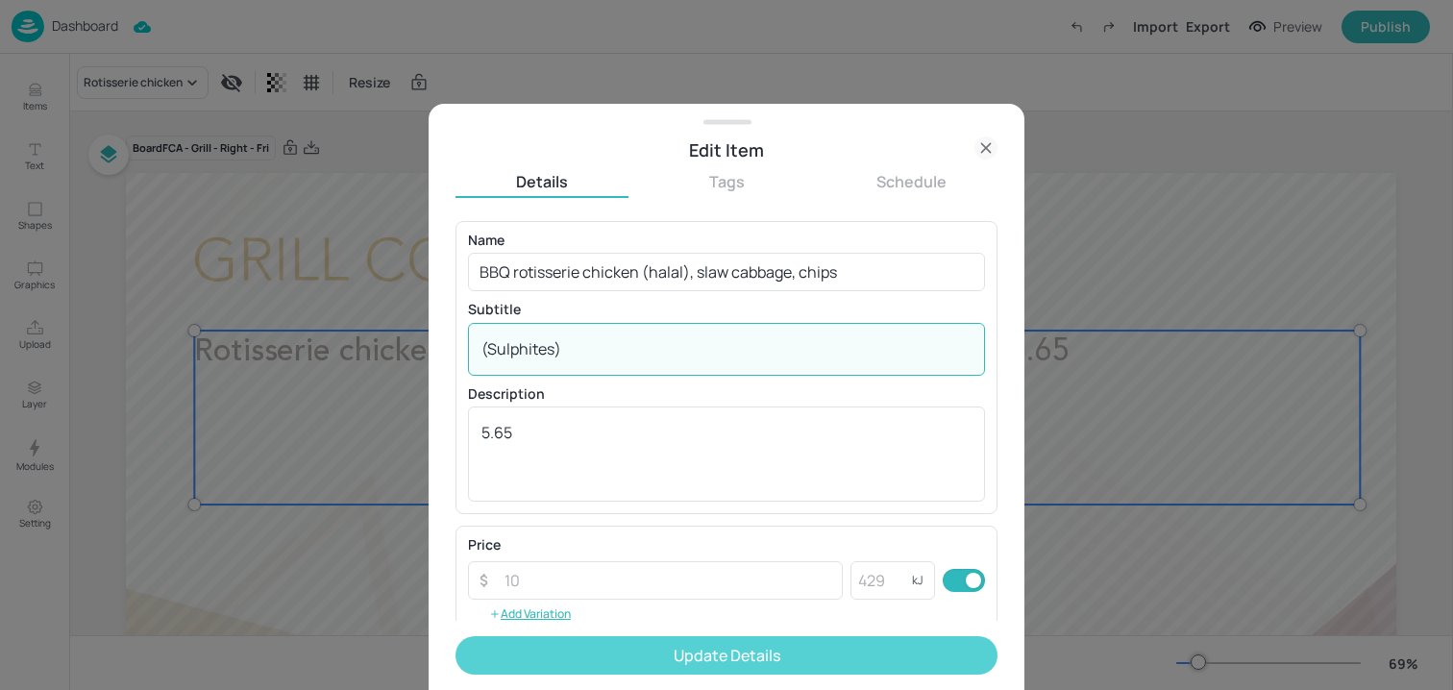
type textarea "(Sulphites)"
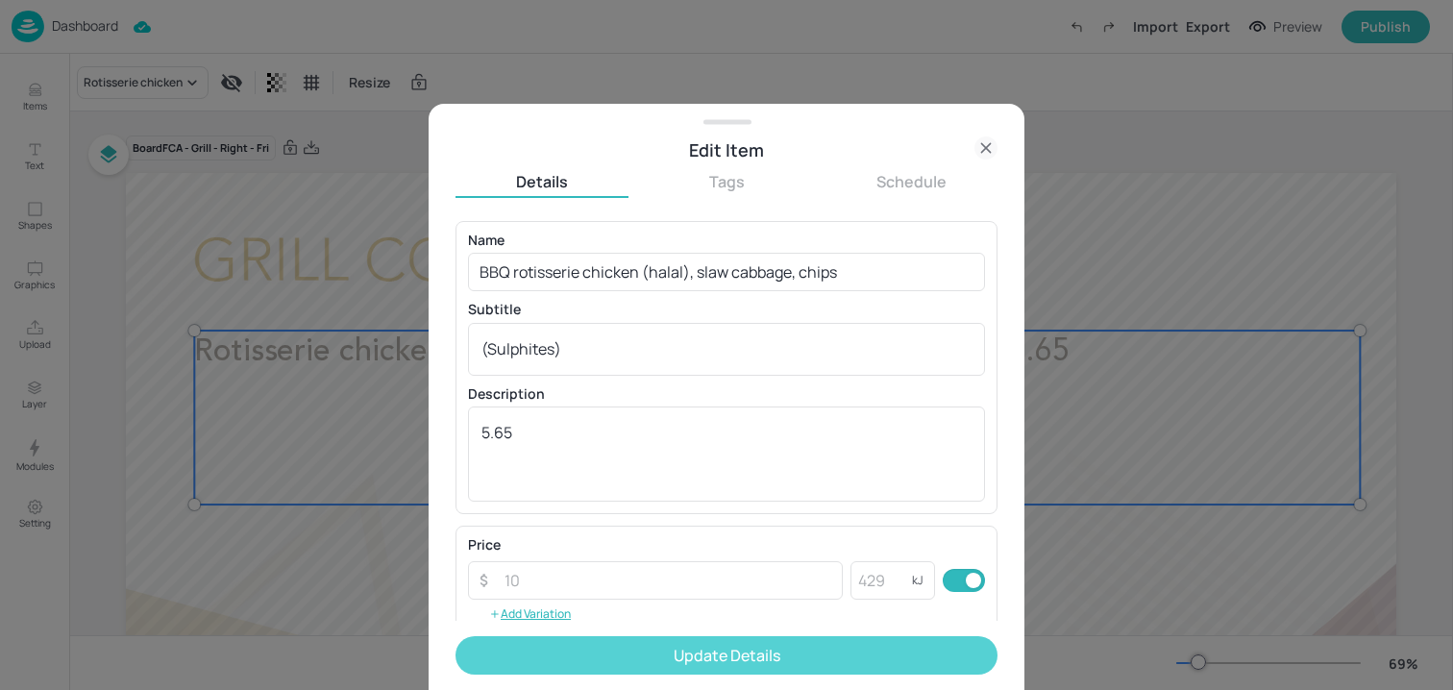
click at [622, 646] on button "Update Details" at bounding box center [727, 655] width 542 height 38
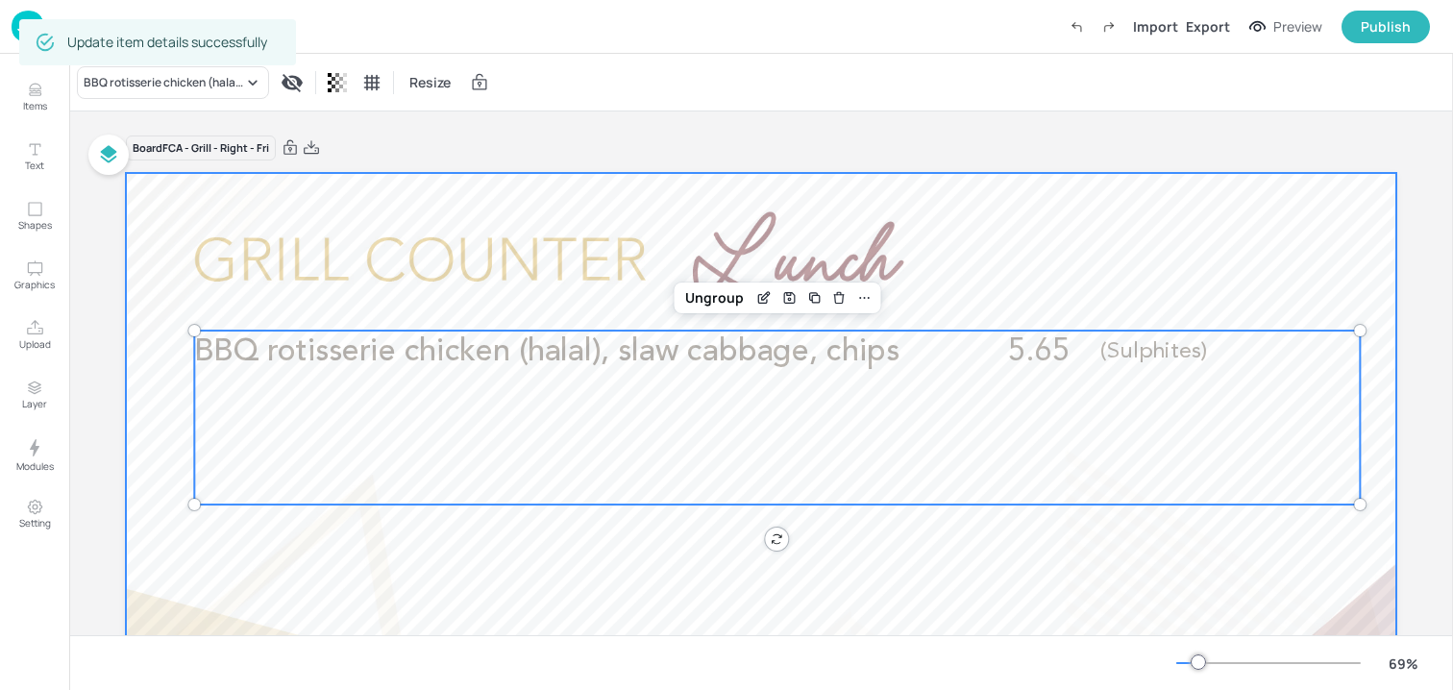
click at [554, 188] on div at bounding box center [761, 530] width 1271 height 715
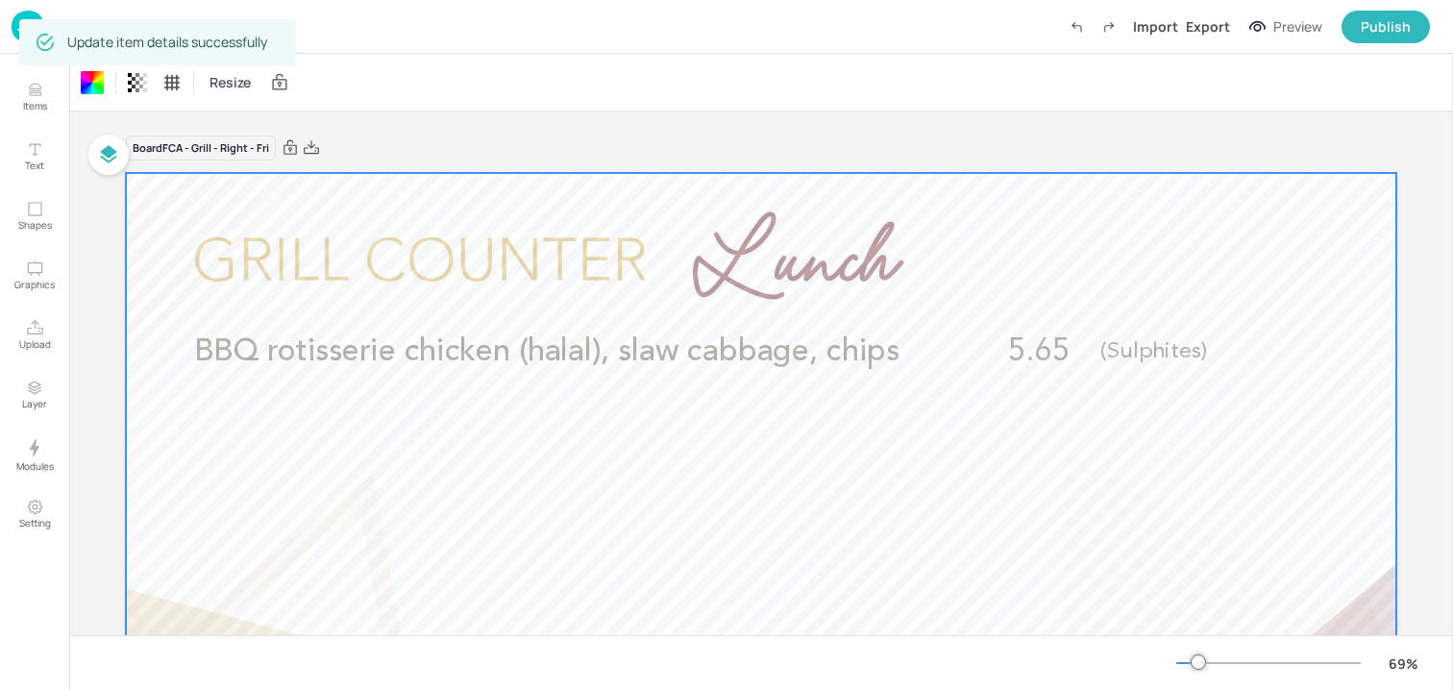
click at [14, 29] on img at bounding box center [28, 27] width 33 height 32
click at [26, 29] on div "Update item details successfully" at bounding box center [157, 42] width 277 height 46
click at [18, 29] on img at bounding box center [28, 27] width 33 height 32
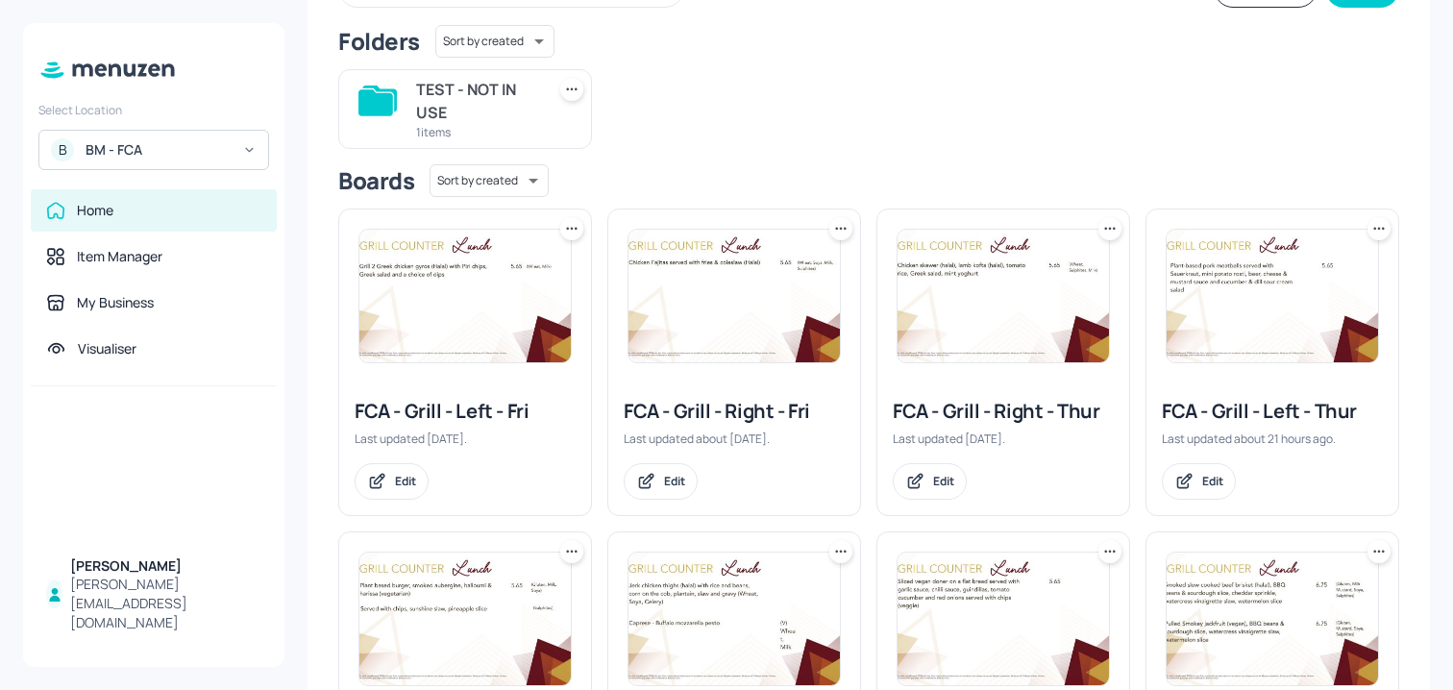
scroll to position [194, 0]
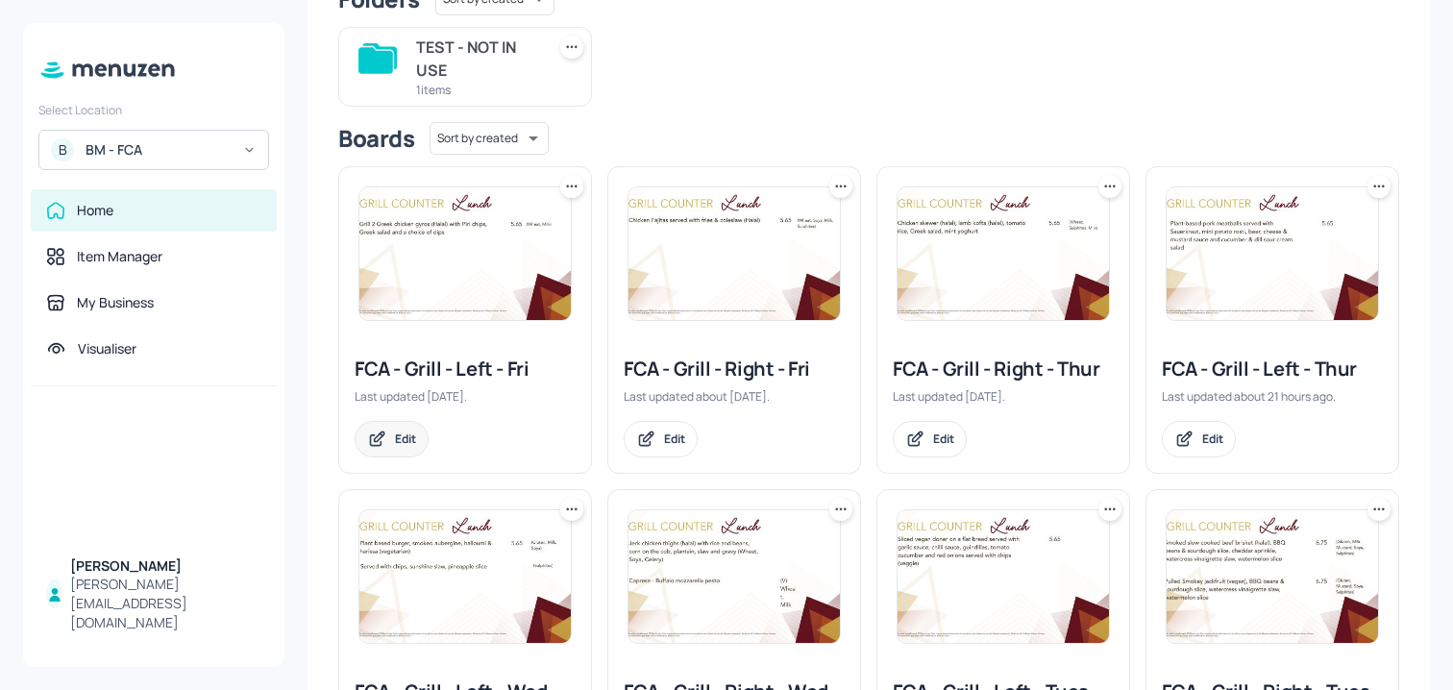
click at [401, 427] on div "Edit" at bounding box center [392, 439] width 74 height 37
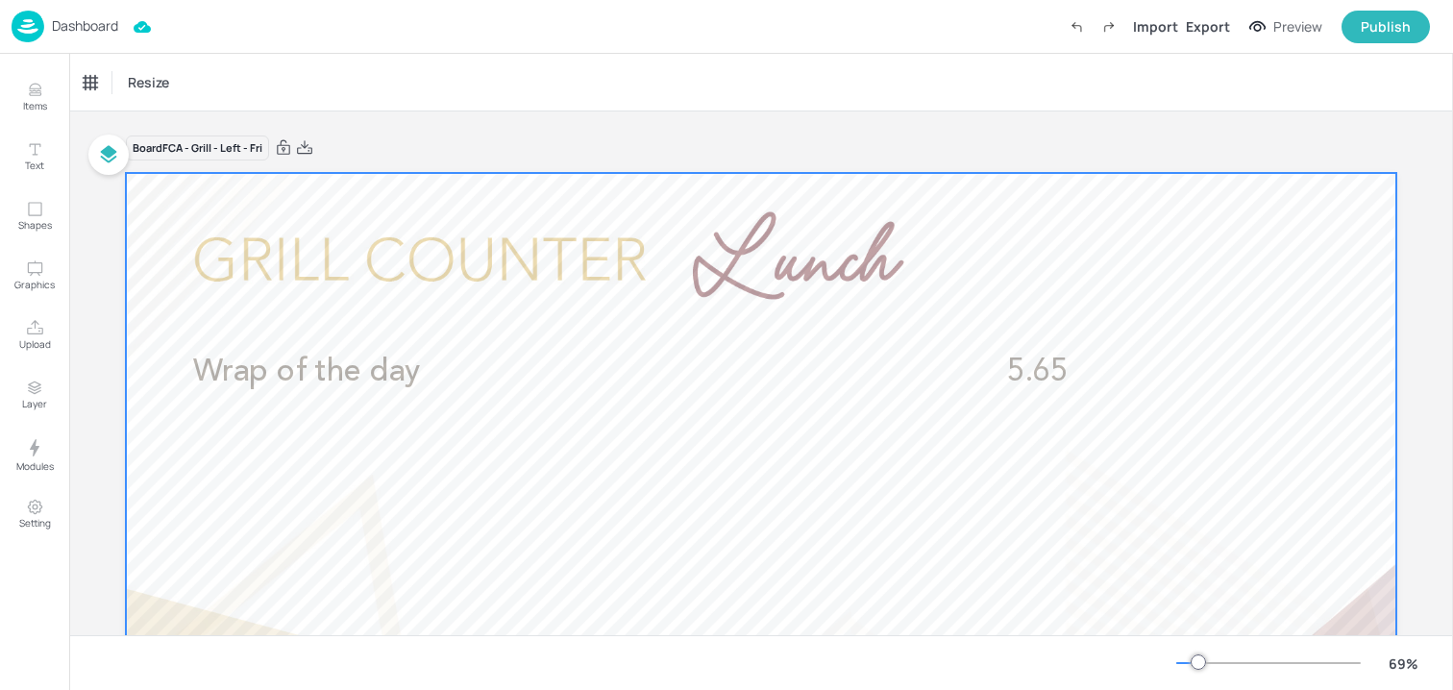
click at [609, 378] on p "Wrap of the day" at bounding box center [552, 372] width 719 height 43
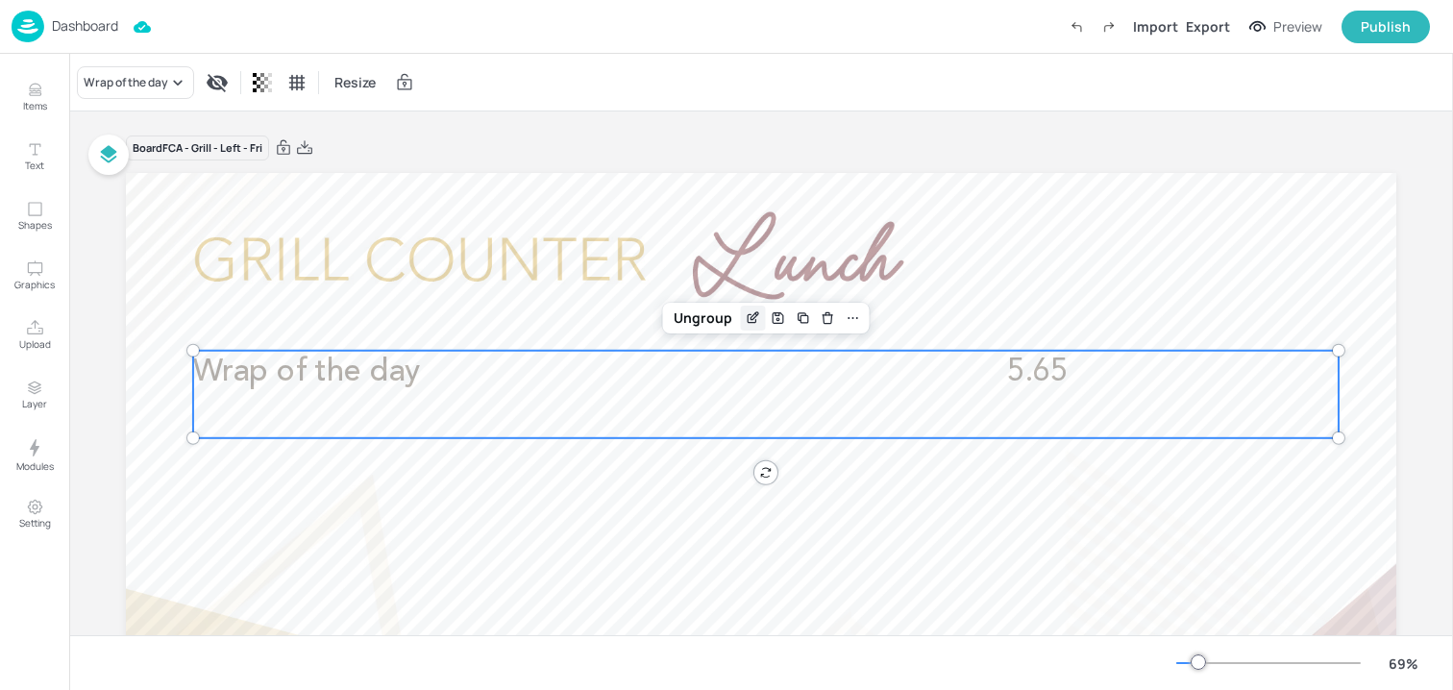
click at [749, 313] on icon "Edit Item" at bounding box center [753, 317] width 16 height 15
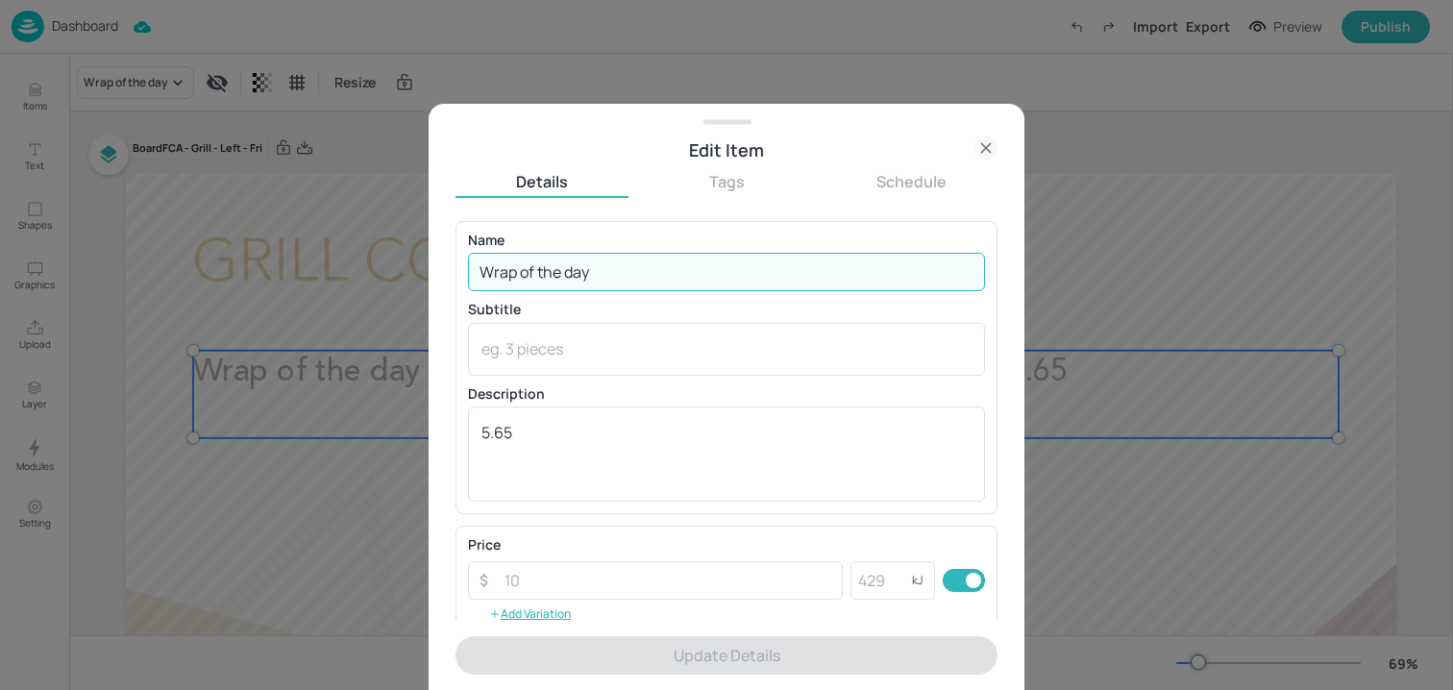
click at [617, 261] on input "Wrap of the day" at bounding box center [726, 272] width 517 height 38
paste input "Chicken (halal) burrito, slaw cabbage, chips (Wheat, Milk, Sulphites)"
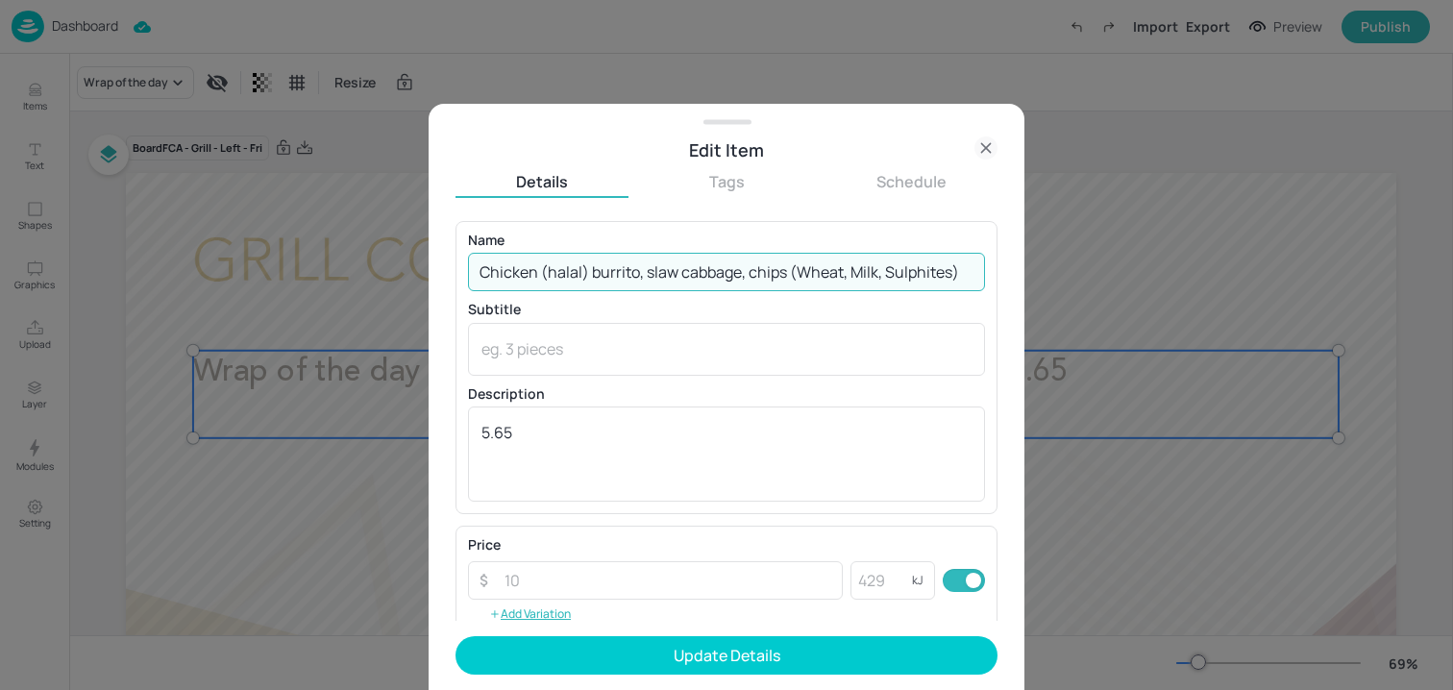
drag, startPoint x: 793, startPoint y: 275, endPoint x: 1068, endPoint y: 275, distance: 274.9
click at [1068, 275] on div "Edit Item Details Tags Schedule Name Chicken (halal) burrito, slaw cabbage, chi…" at bounding box center [726, 345] width 1453 height 690
type input "Chicken (halal) burrito, slaw cabbage, chips"
click at [587, 340] on textarea at bounding box center [727, 348] width 490 height 21
paste textarea "(Wheat, Milk, Sulphites)"
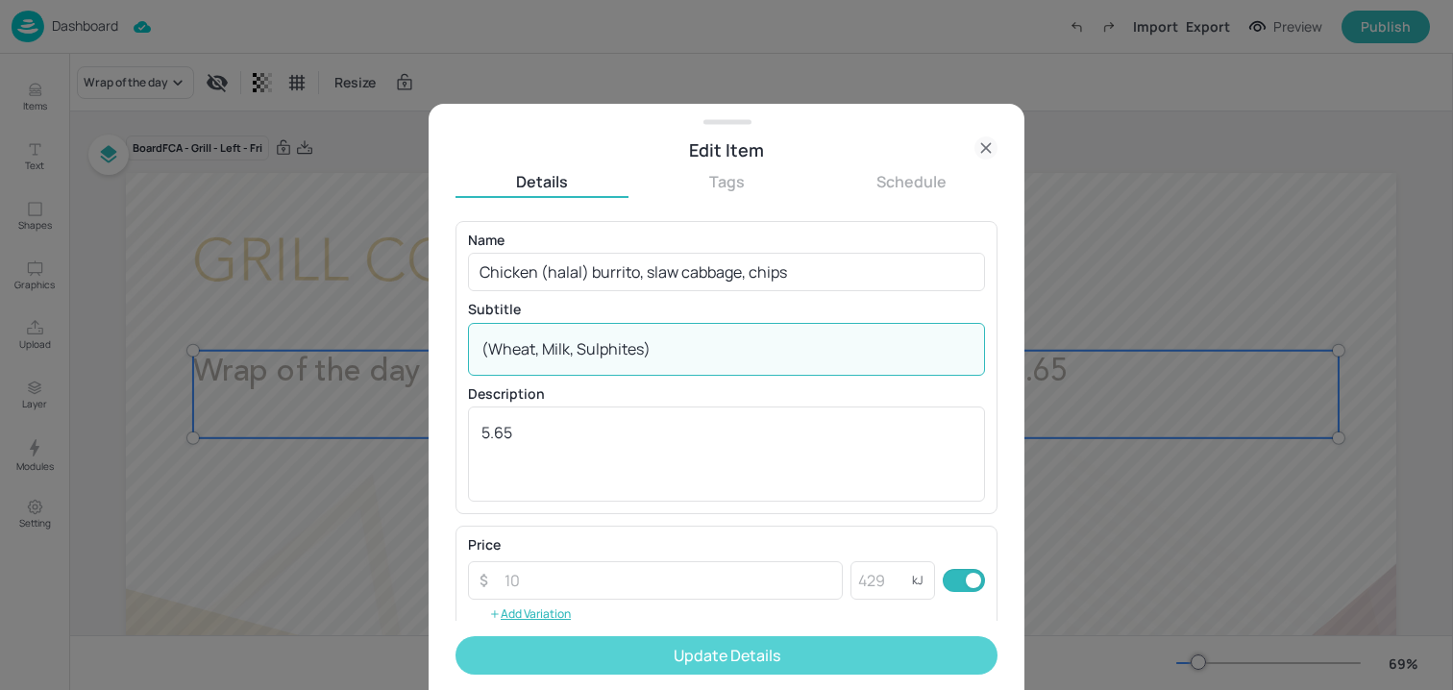
type textarea "(Wheat, Milk, Sulphites)"
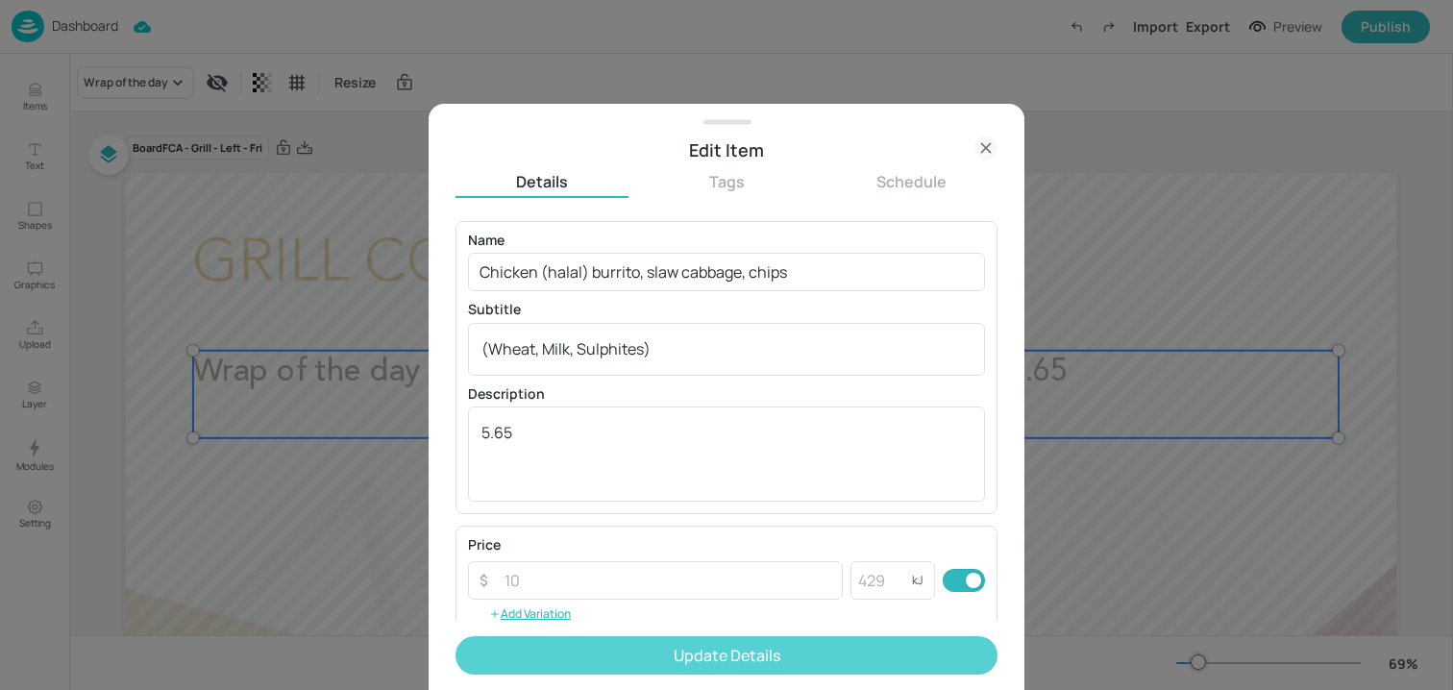
click at [569, 663] on button "Update Details" at bounding box center [727, 655] width 542 height 38
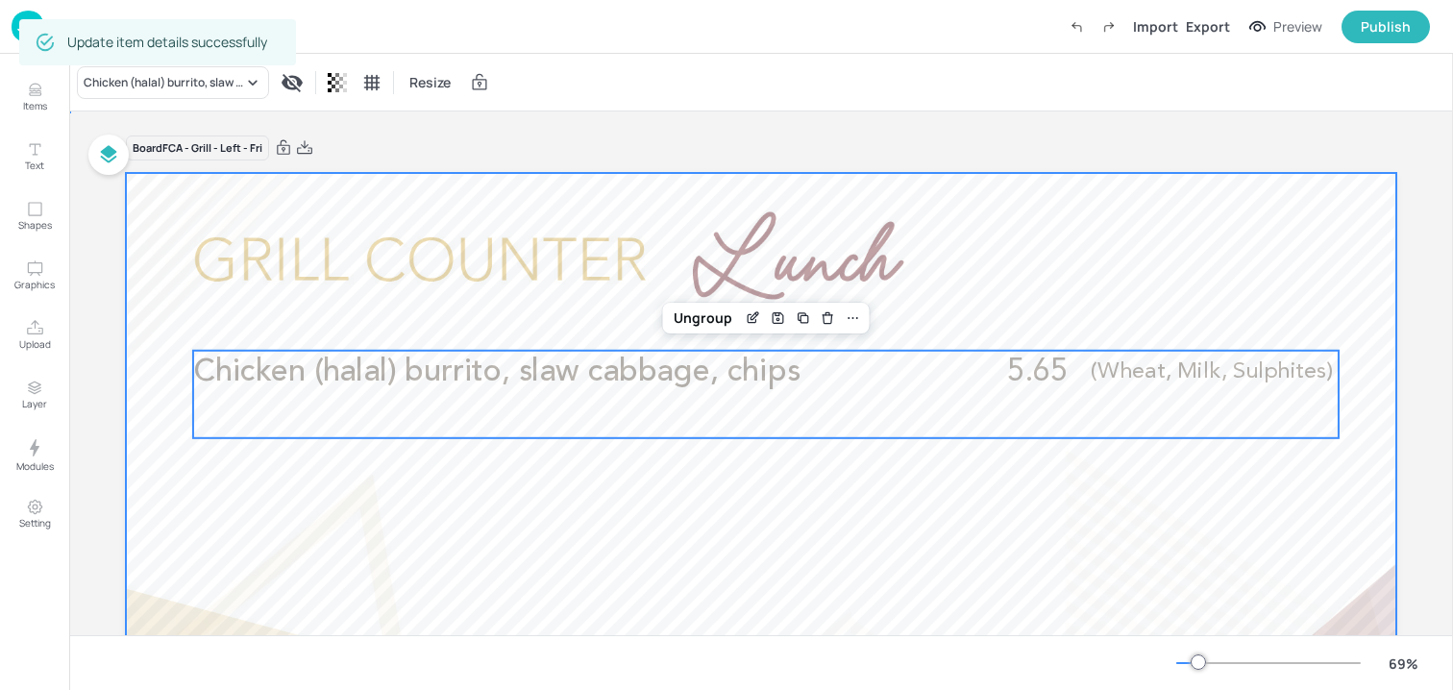
click at [690, 247] on div at bounding box center [761, 530] width 1271 height 715
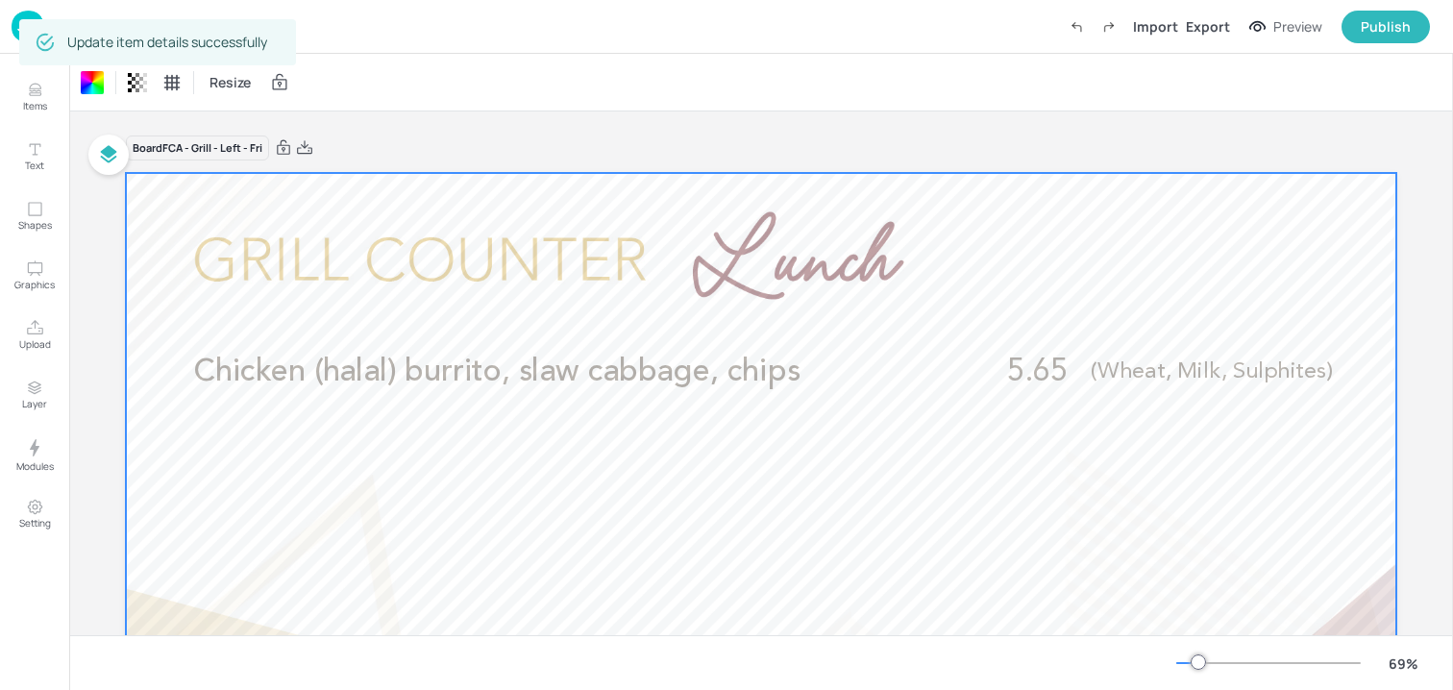
click at [434, 117] on div "Board FCA - Grill - Left - Fri Chicken (halal) burrito, slaw cabbage, chips 5.6…" at bounding box center [761, 524] width 1271 height 825
click at [73, 21] on p "Dashboard" at bounding box center [85, 25] width 66 height 13
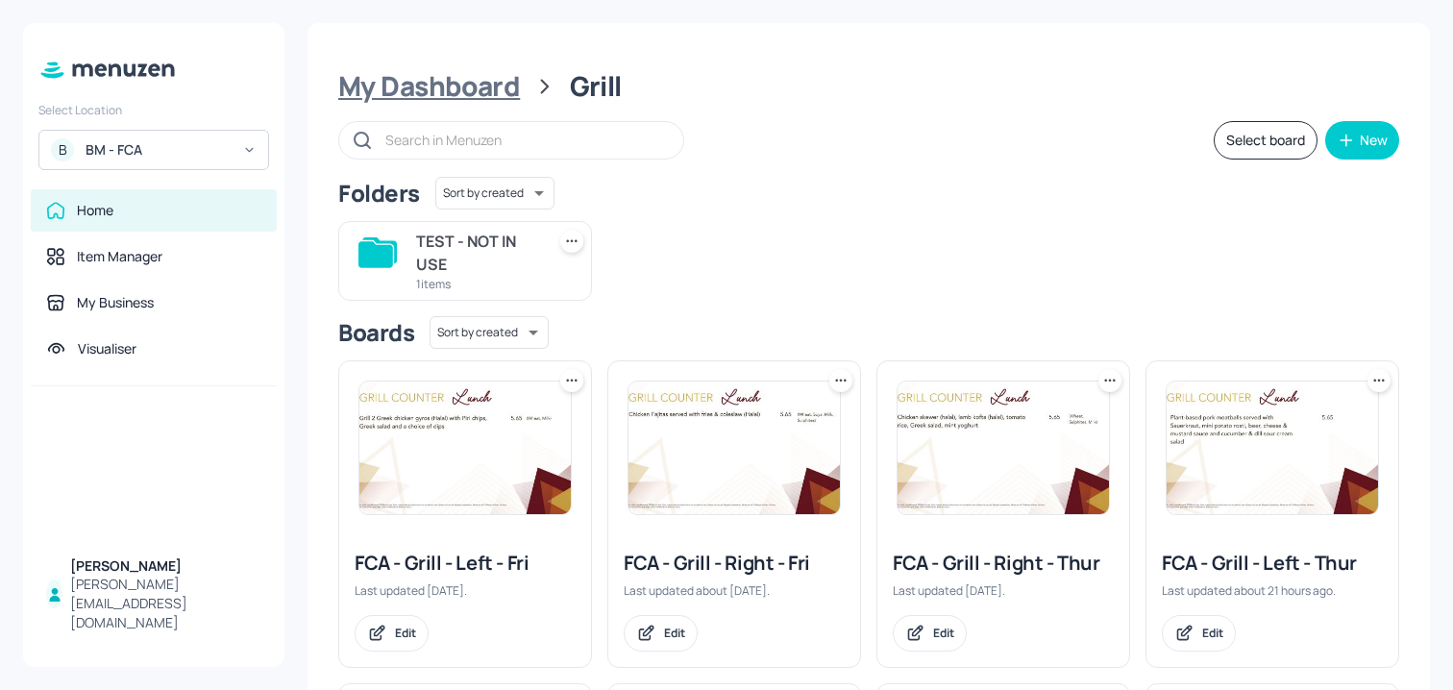
click at [450, 94] on div "My Dashboard" at bounding box center [429, 86] width 182 height 35
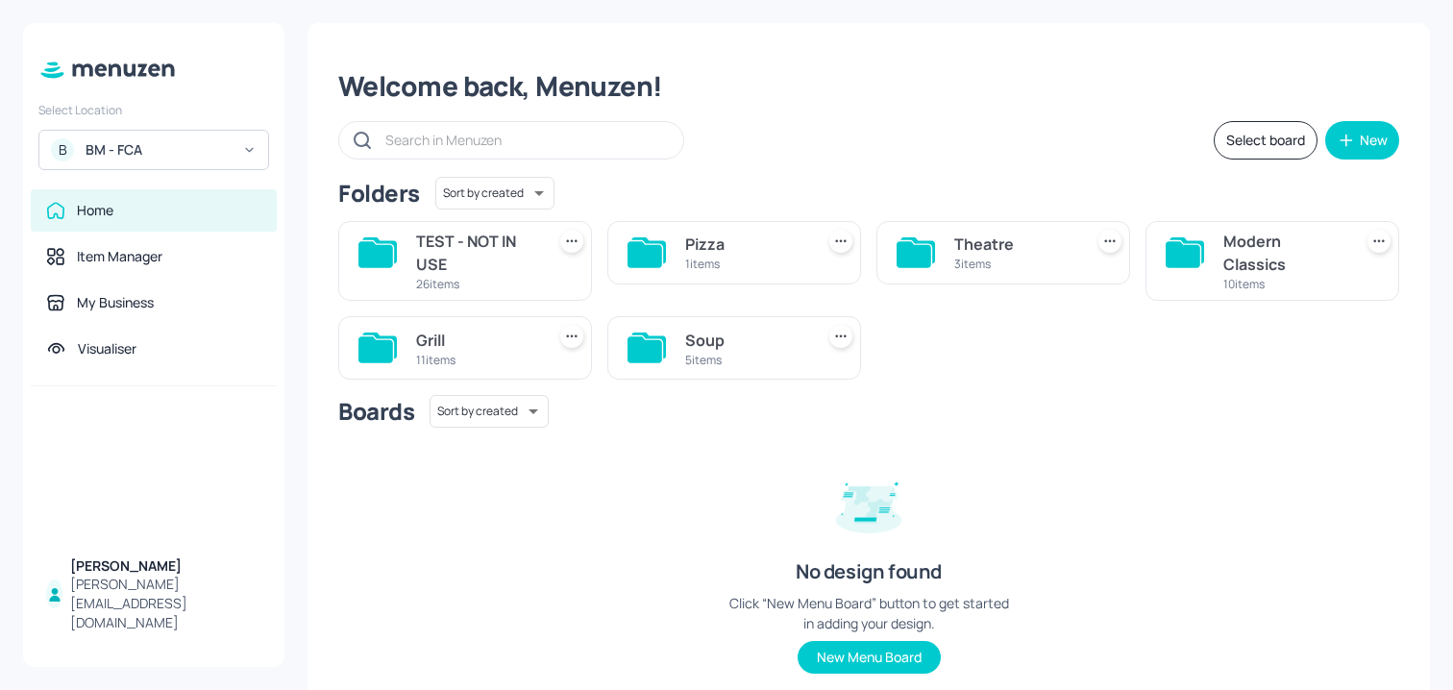
scroll to position [61, 0]
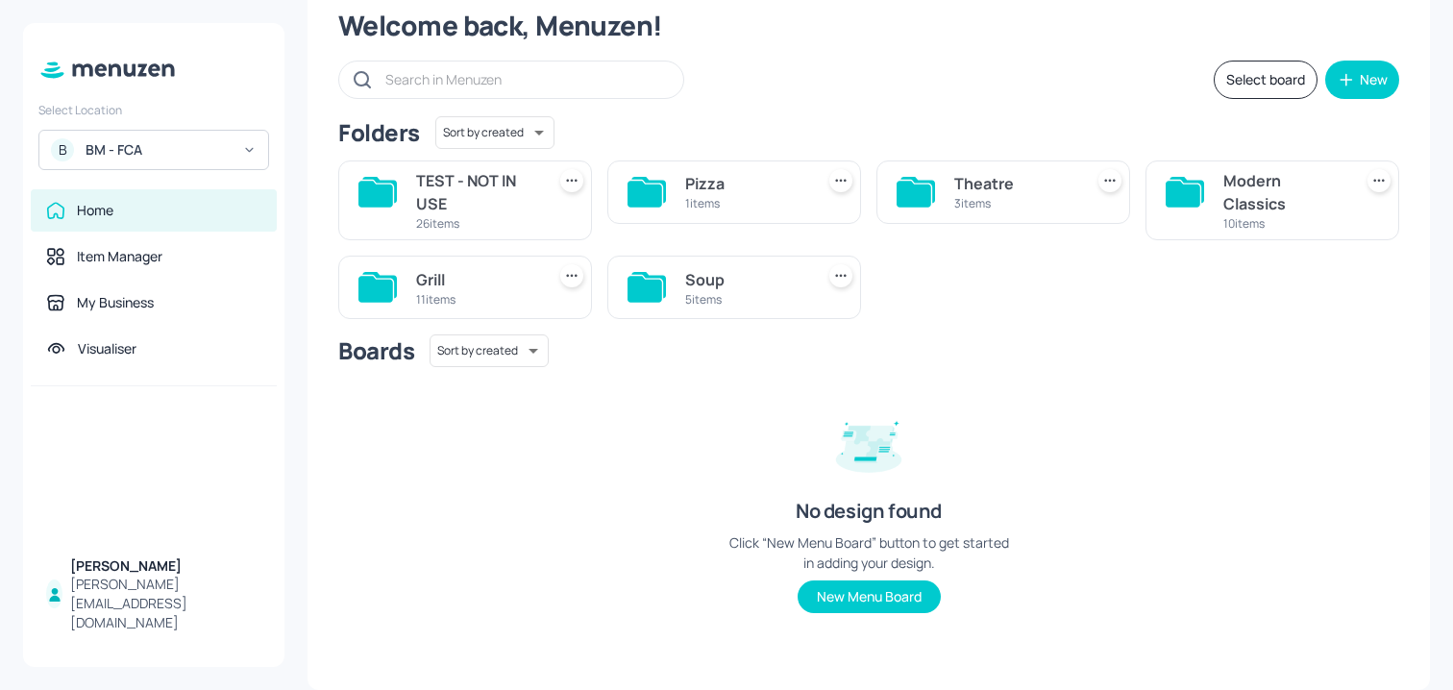
click at [1062, 193] on div "Theatre" at bounding box center [1014, 183] width 121 height 23
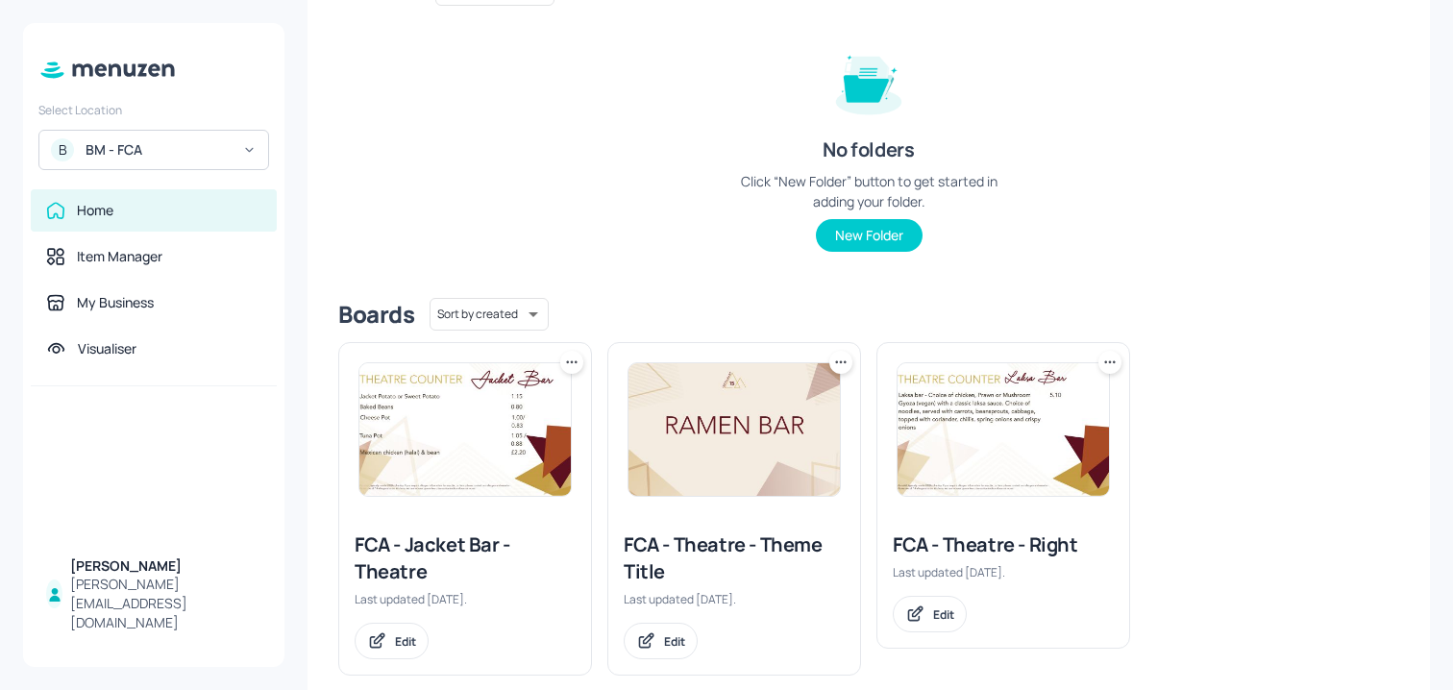
scroll to position [235, 0]
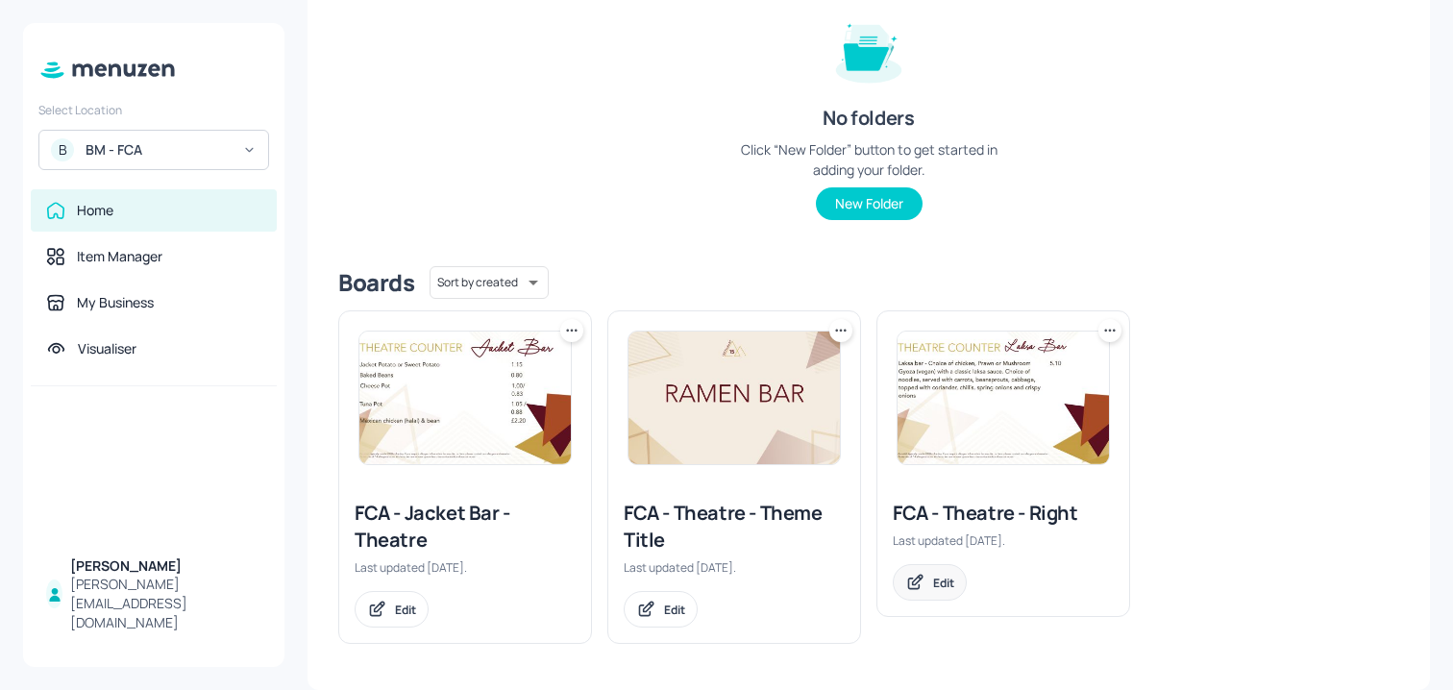
click at [921, 578] on icon at bounding box center [915, 582] width 20 height 19
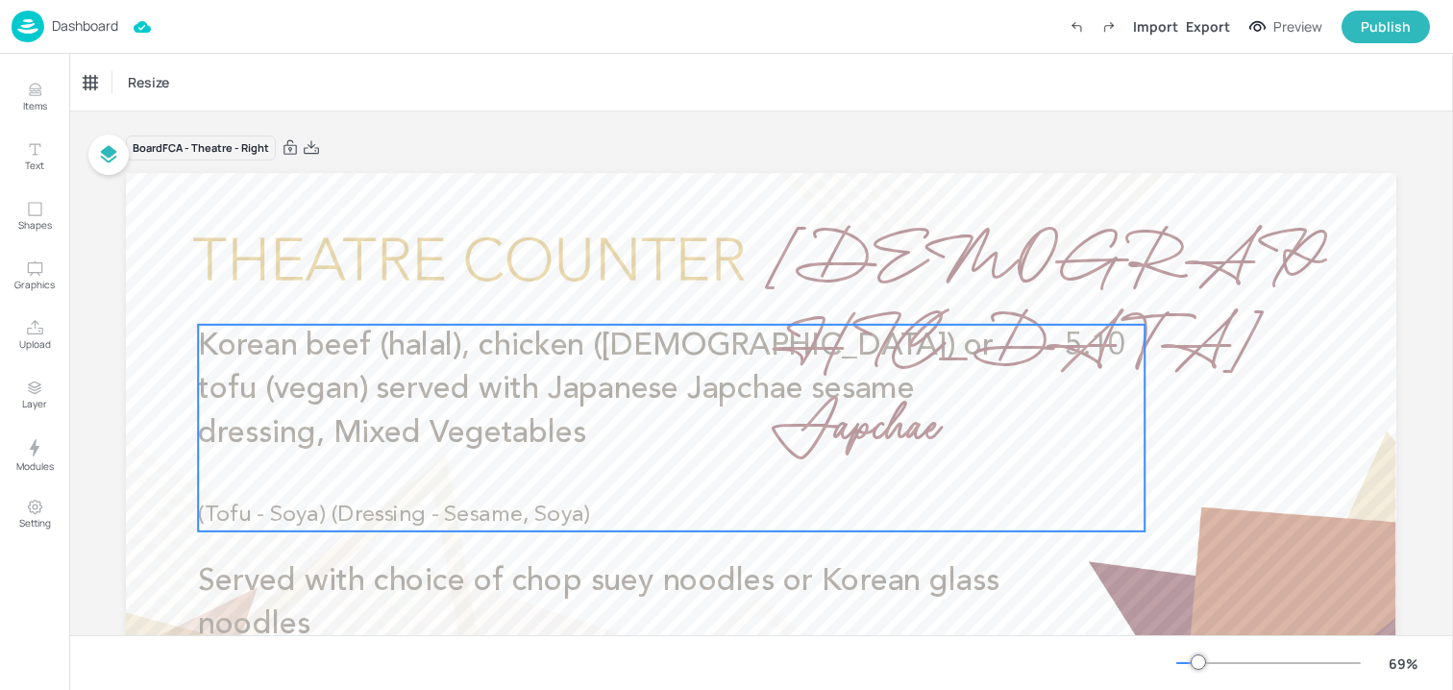
click at [905, 500] on p "(Tofu - Soya) (Dressing - Sesame, Soya)" at bounding box center [555, 516] width 715 height 32
click at [652, 282] on div "Edit Item" at bounding box center [658, 292] width 25 height 25
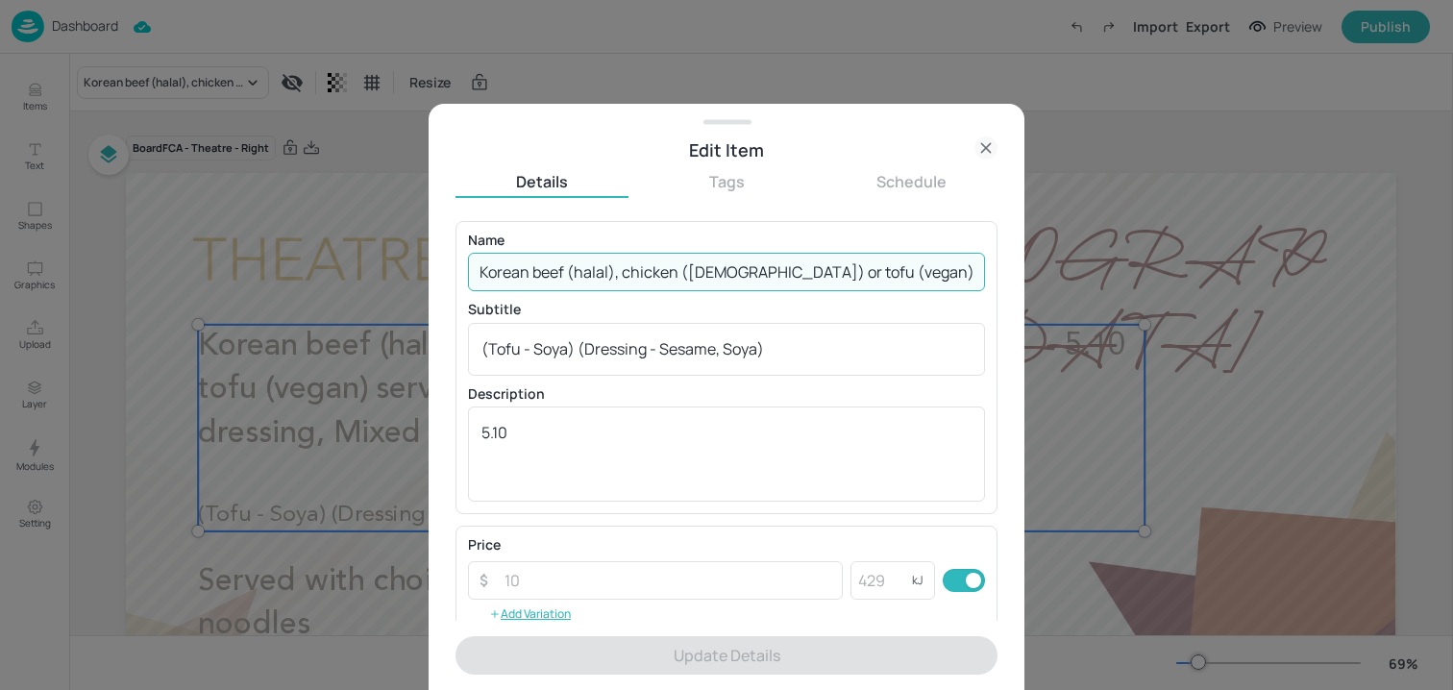
drag, startPoint x: 629, startPoint y: 276, endPoint x: 378, endPoint y: 277, distance: 250.9
click at [378, 277] on div "Edit Item Details Tags Schedule Name Korean beef (halal), chicken (halal) or to…" at bounding box center [726, 345] width 1453 height 690
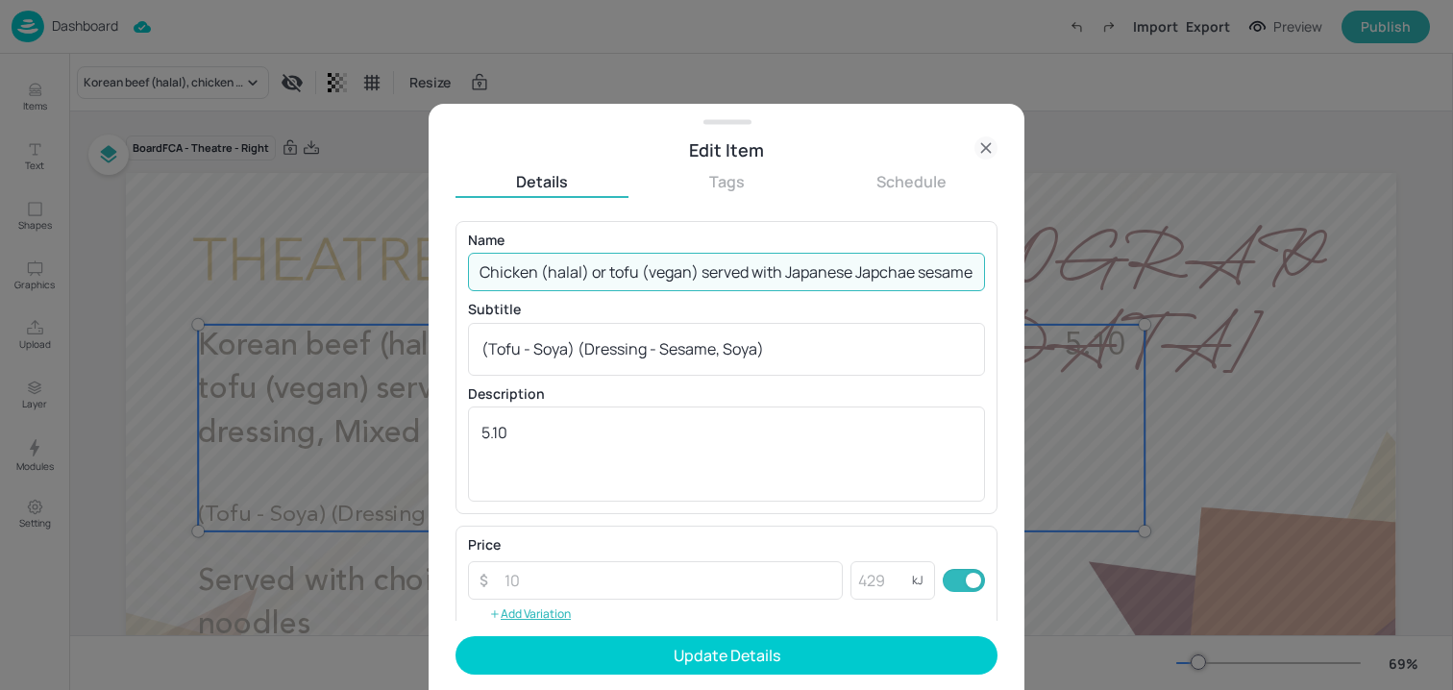
click at [699, 269] on input "Chicken (halal) or tofu (vegan) served with Japanese Japchae sesame dressing, M…" at bounding box center [726, 272] width 517 height 38
drag, startPoint x: 704, startPoint y: 270, endPoint x: 1169, endPoint y: 269, distance: 465.2
click at [1169, 269] on div "Edit Item Details Tags Schedule Name Chicken (halal) or tofu (vegan) served wit…" at bounding box center [726, 345] width 1453 height 690
paste input "Japanese Japchae sesame dressing"
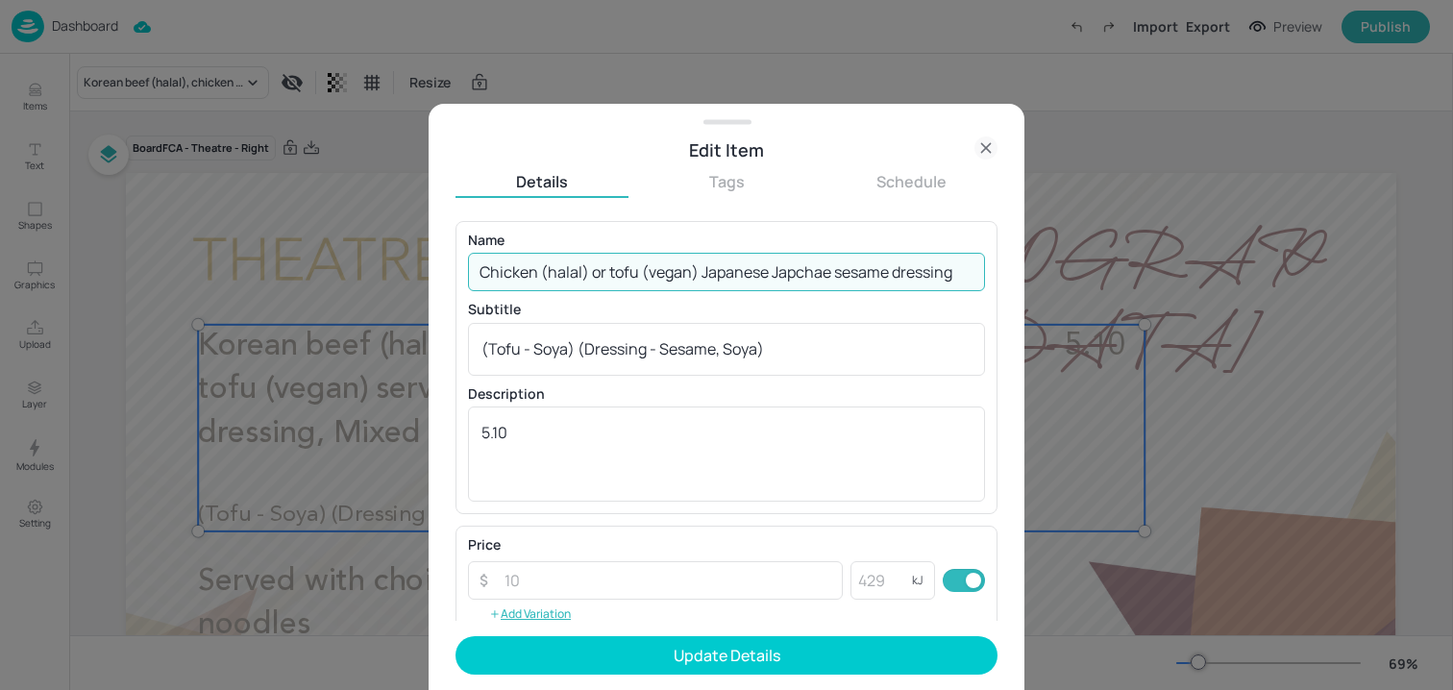
scroll to position [0, 0]
paste input "Mixed Vegetables"
click at [856, 277] on input "Chicken (halal) or tofu (vegan) Japanese Japchae sesame dressing, Mixed Vegetab…" at bounding box center [726, 272] width 517 height 38
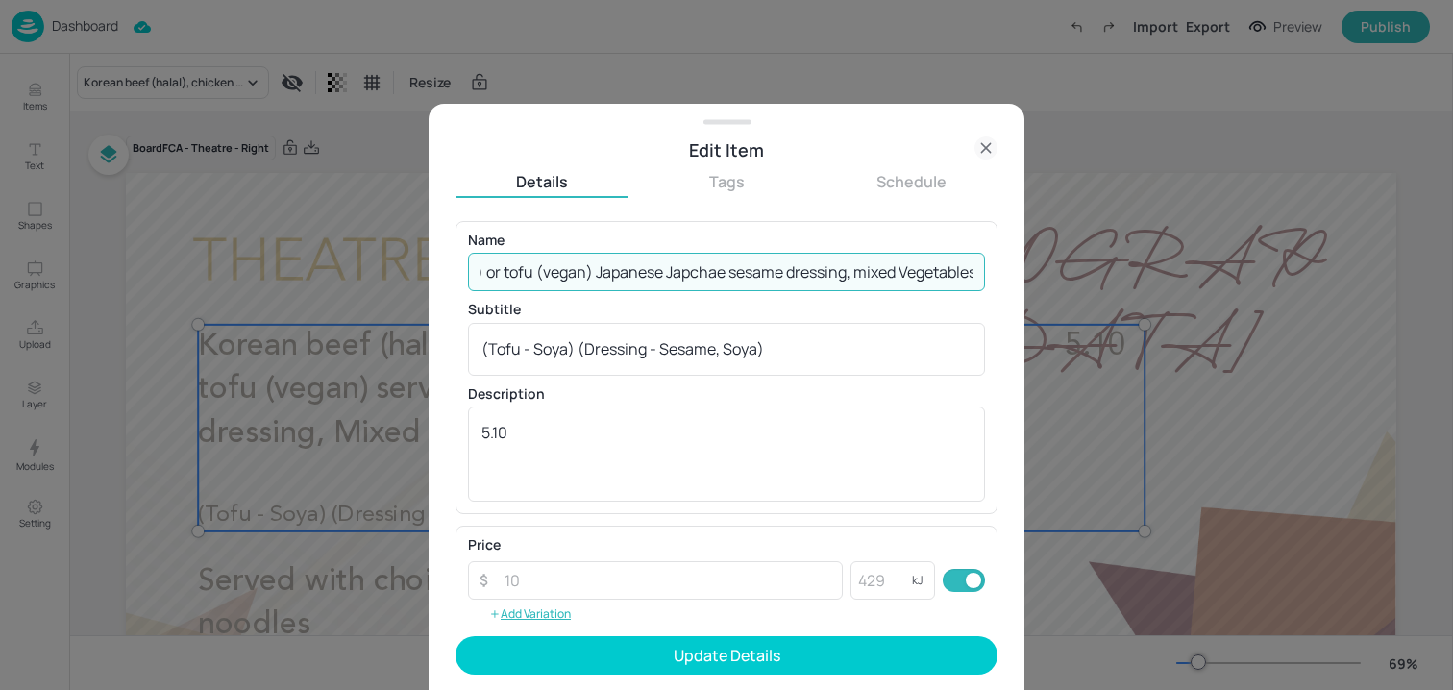
click at [909, 274] on input "Chicken (halal) or tofu (vegan) Japanese Japchae sesame dressing, mixed Vegetab…" at bounding box center [726, 272] width 517 height 38
click at [926, 274] on input "Chicken (halal) or tofu (vegan) Japanese Japchae sesame dressing, mixed vegetab…" at bounding box center [726, 272] width 517 height 38
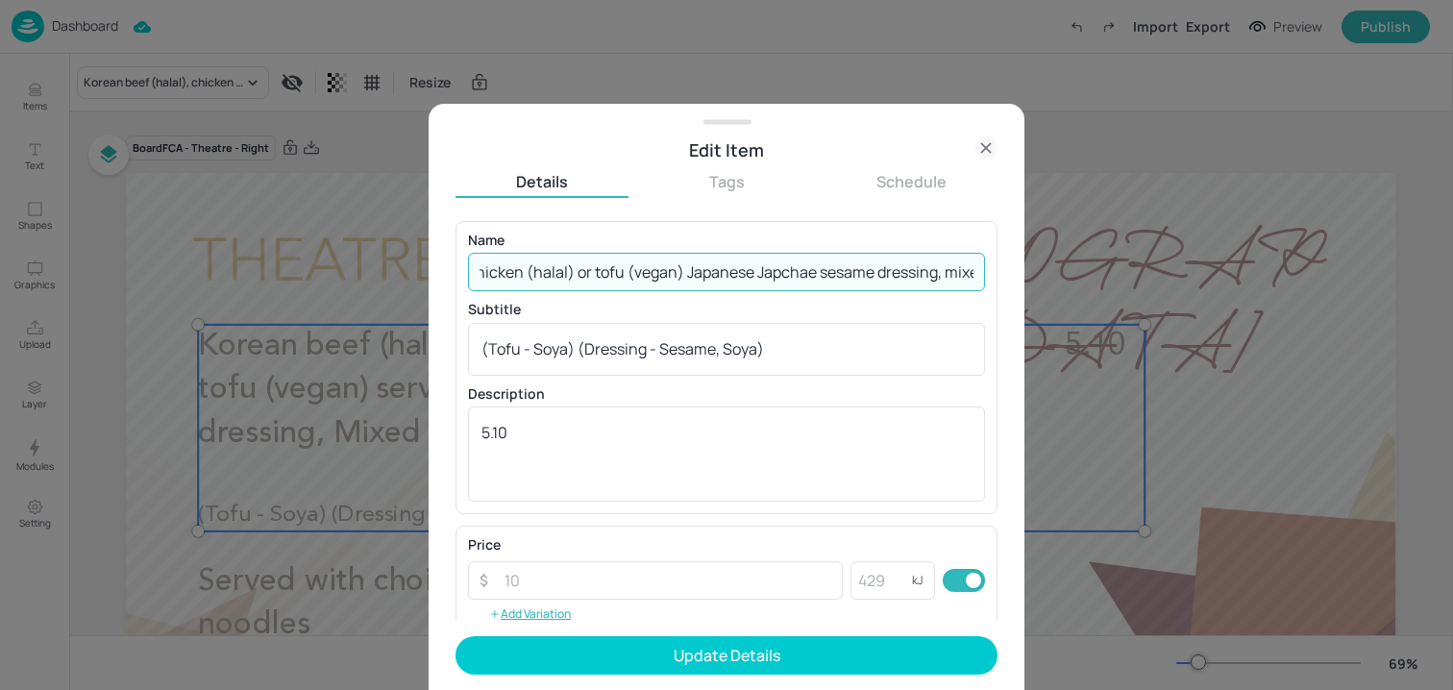
click at [959, 280] on input "Chicken (halal) or tofu (vegan) Japanese Japchae sesame dressing, mixed vegetab…" at bounding box center [726, 272] width 517 height 38
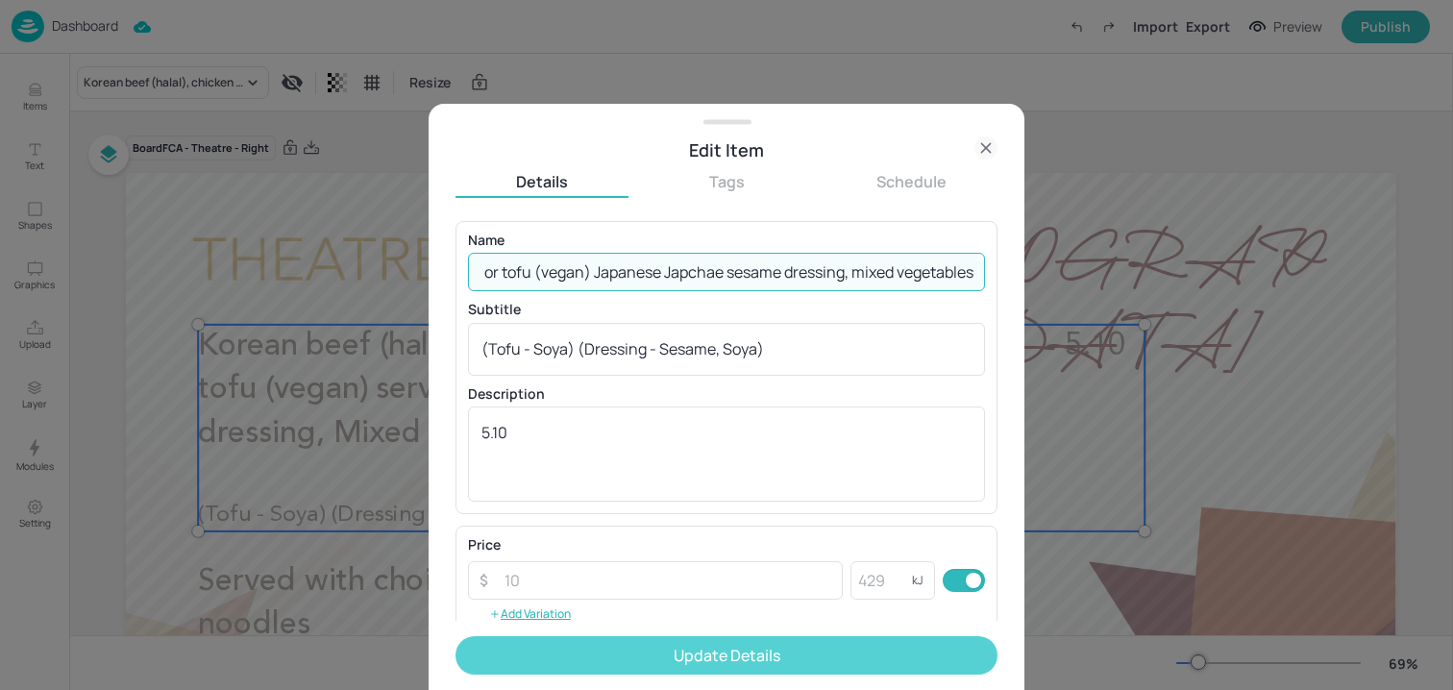
type input "Chicken (halal) or tofu (vegan) Japanese Japchae sesame dressing, mixed vegetab…"
click at [759, 657] on button "Update Details" at bounding box center [727, 655] width 542 height 38
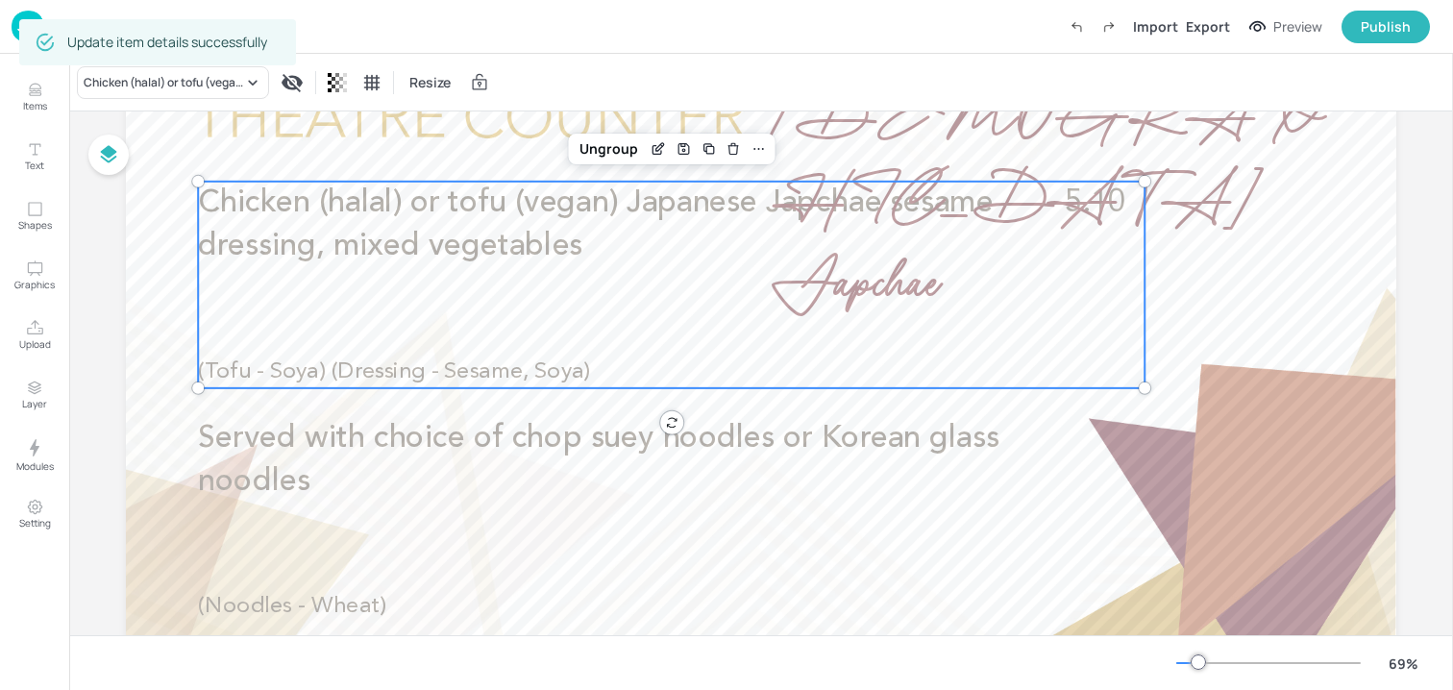
scroll to position [185, 0]
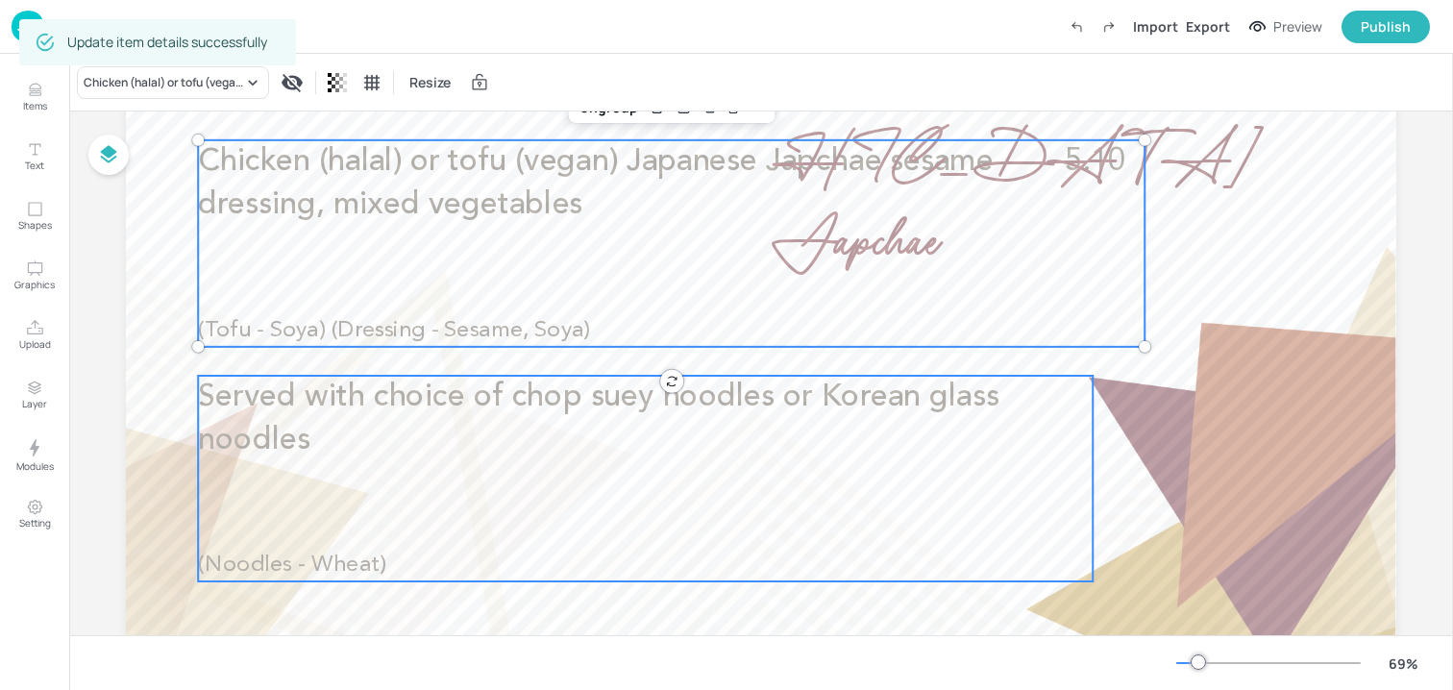
click at [404, 475] on div "Served with choice of chop suey noodles or Korean glass noodles (Noodles - Whea…" at bounding box center [645, 479] width 895 height 206
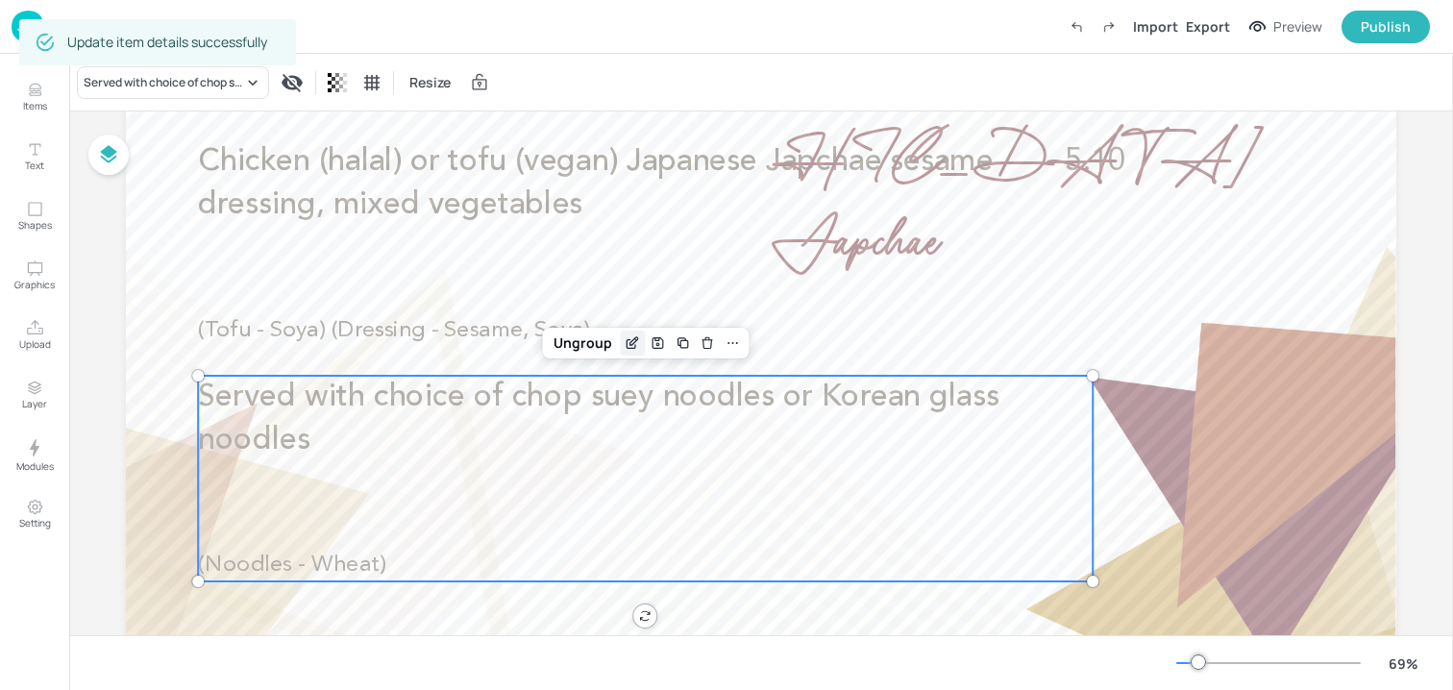
click at [627, 346] on icon "Edit Item" at bounding box center [633, 342] width 16 height 15
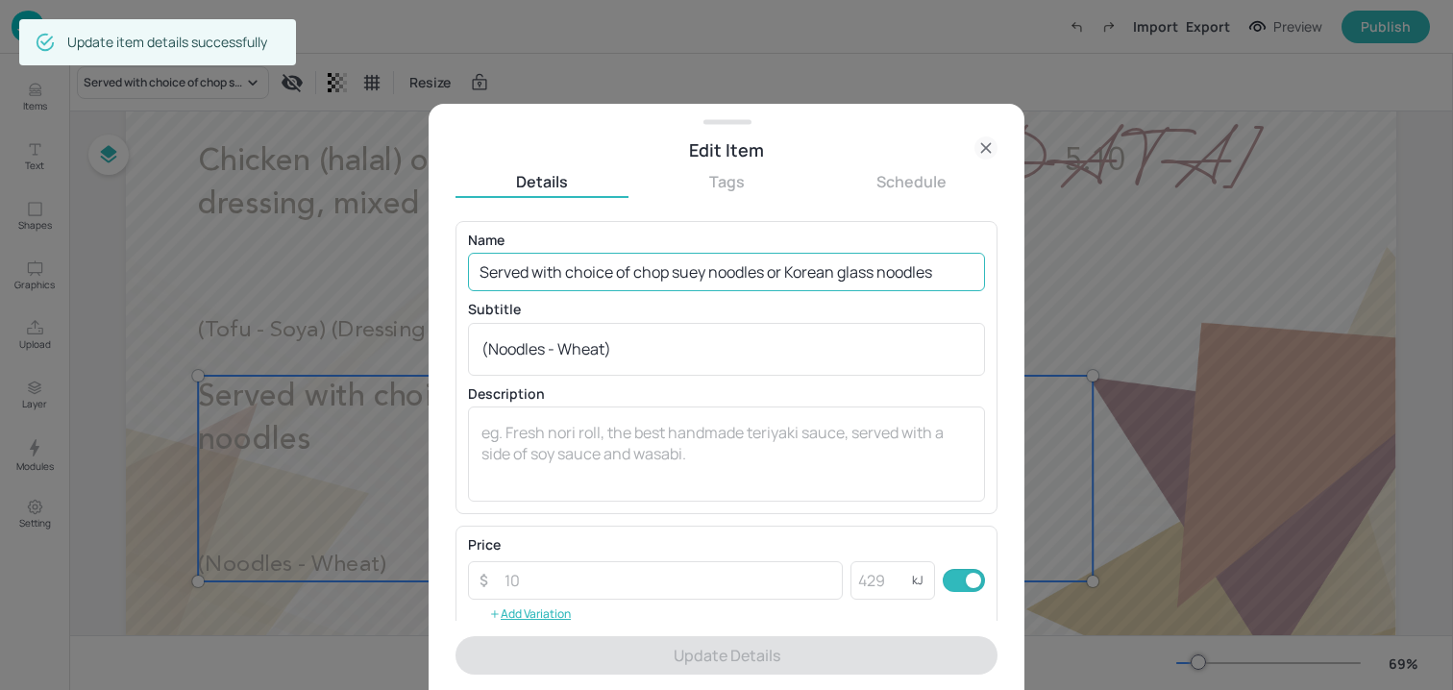
click at [573, 274] on input "Served with choice of chop suey noodles or Korean glass noodles" at bounding box center [726, 272] width 517 height 38
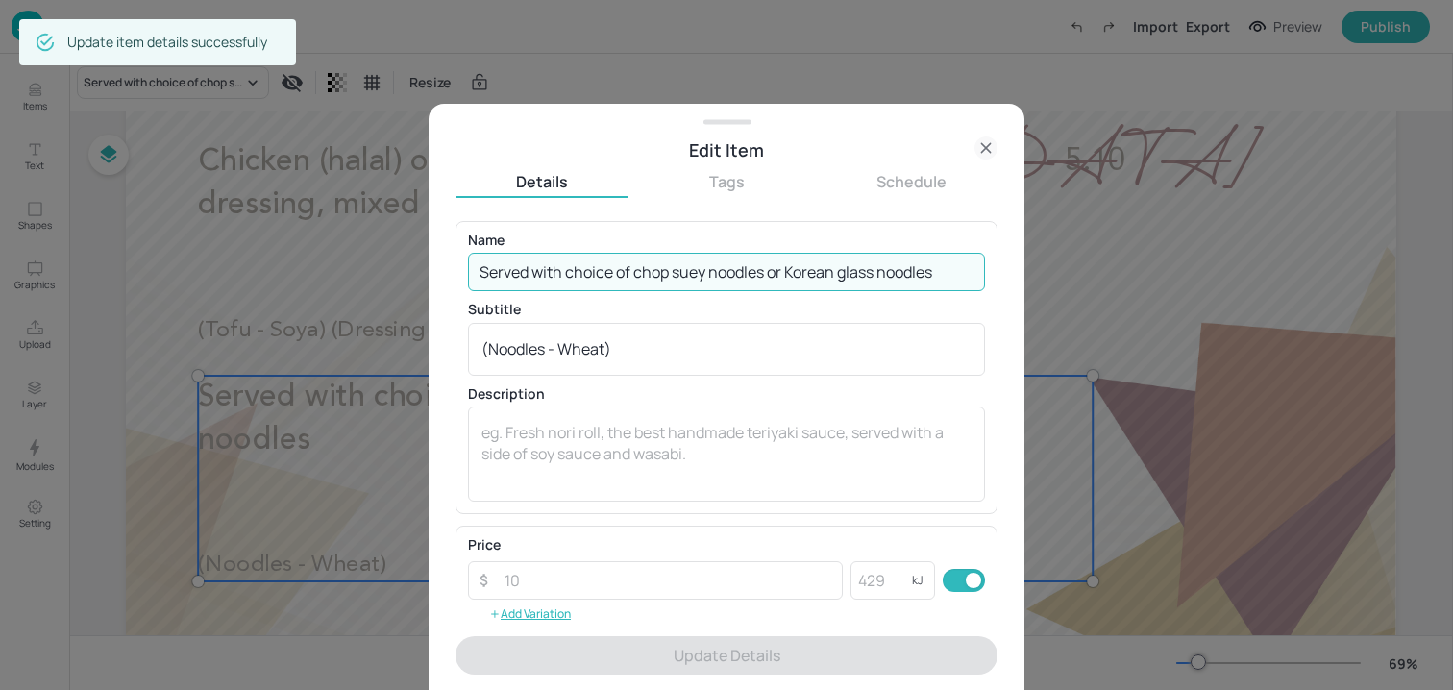
click at [573, 274] on input "Served with choice of chop suey noodles or Korean glass noodles" at bounding box center [726, 272] width 517 height 38
paste input "Served with choice of chop suey noodles (Wheat) or rice"
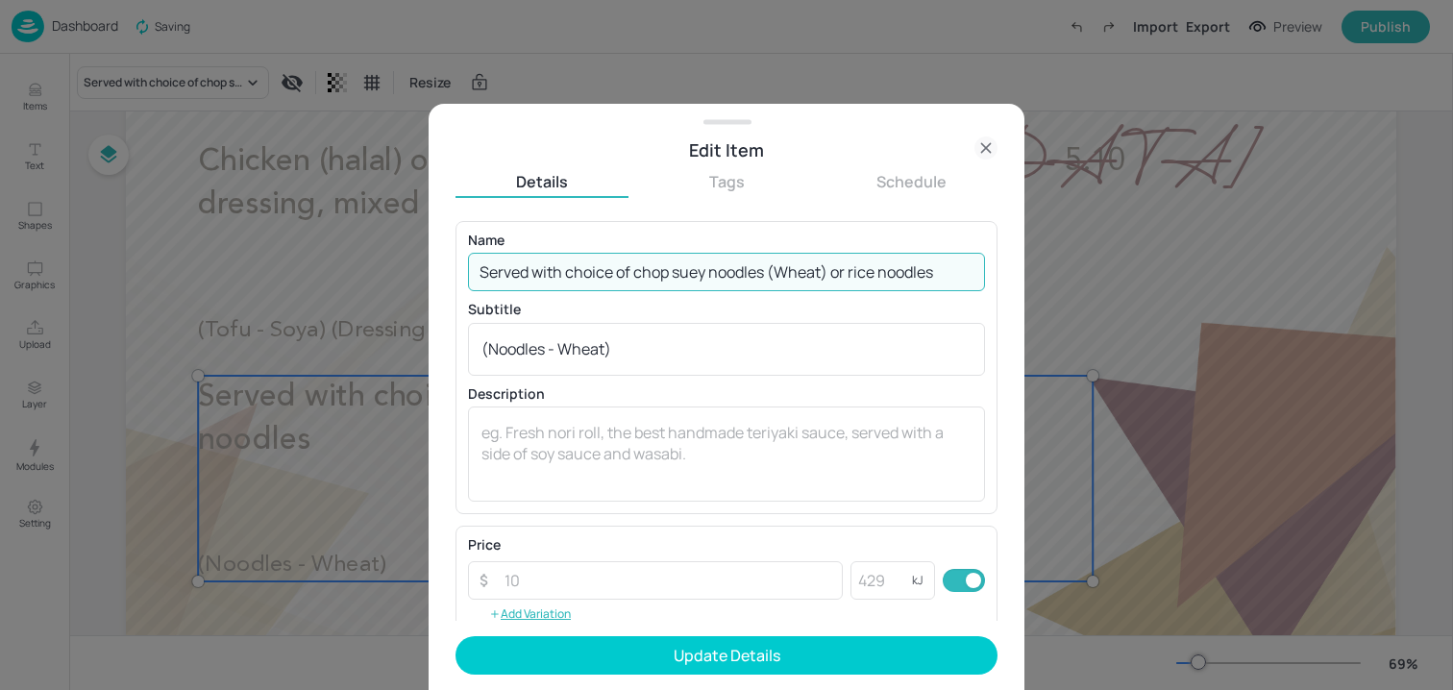
drag, startPoint x: 832, startPoint y: 273, endPoint x: 768, endPoint y: 273, distance: 64.4
click at [768, 273] on input "Served with choice of chop suey noodles (Wheat) or rice noodles" at bounding box center [726, 272] width 517 height 38
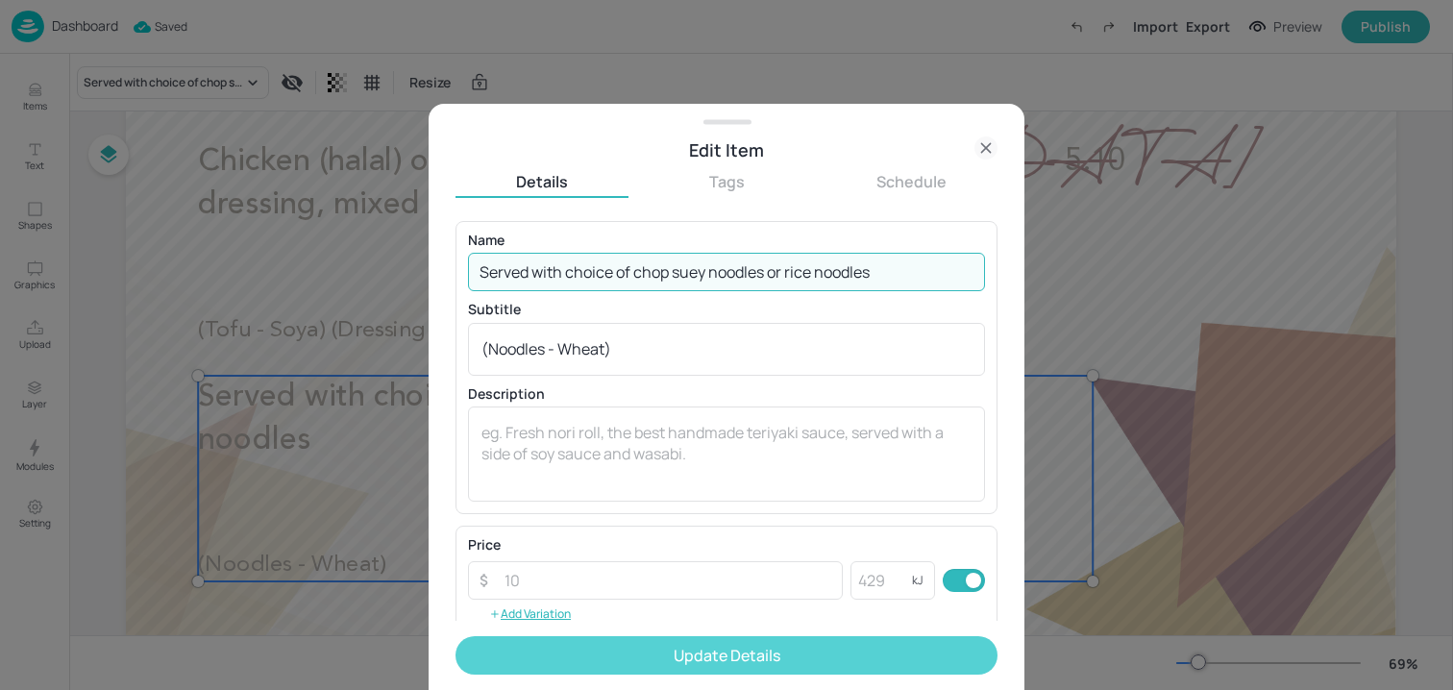
type input "Served with choice of chop suey noodles or rice noodles"
click at [727, 658] on button "Update Details" at bounding box center [727, 655] width 542 height 38
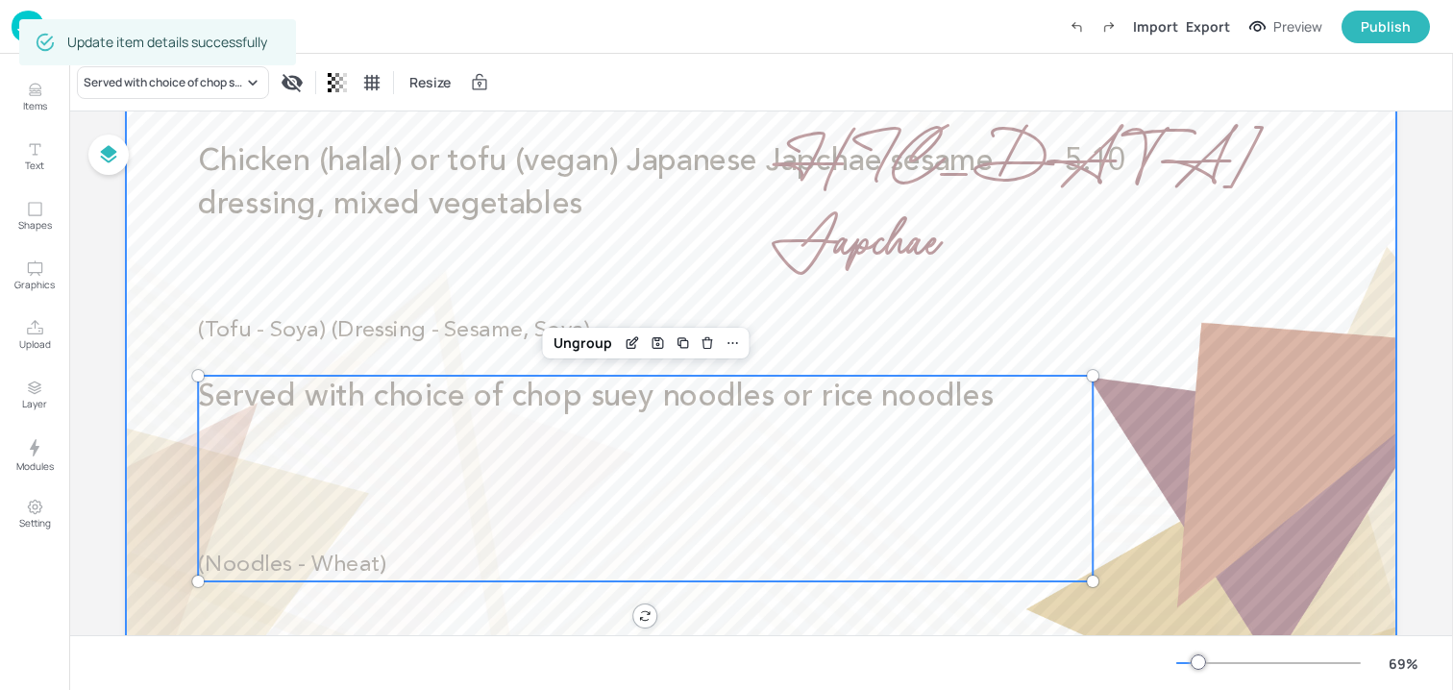
click at [139, 315] on div at bounding box center [761, 345] width 1271 height 715
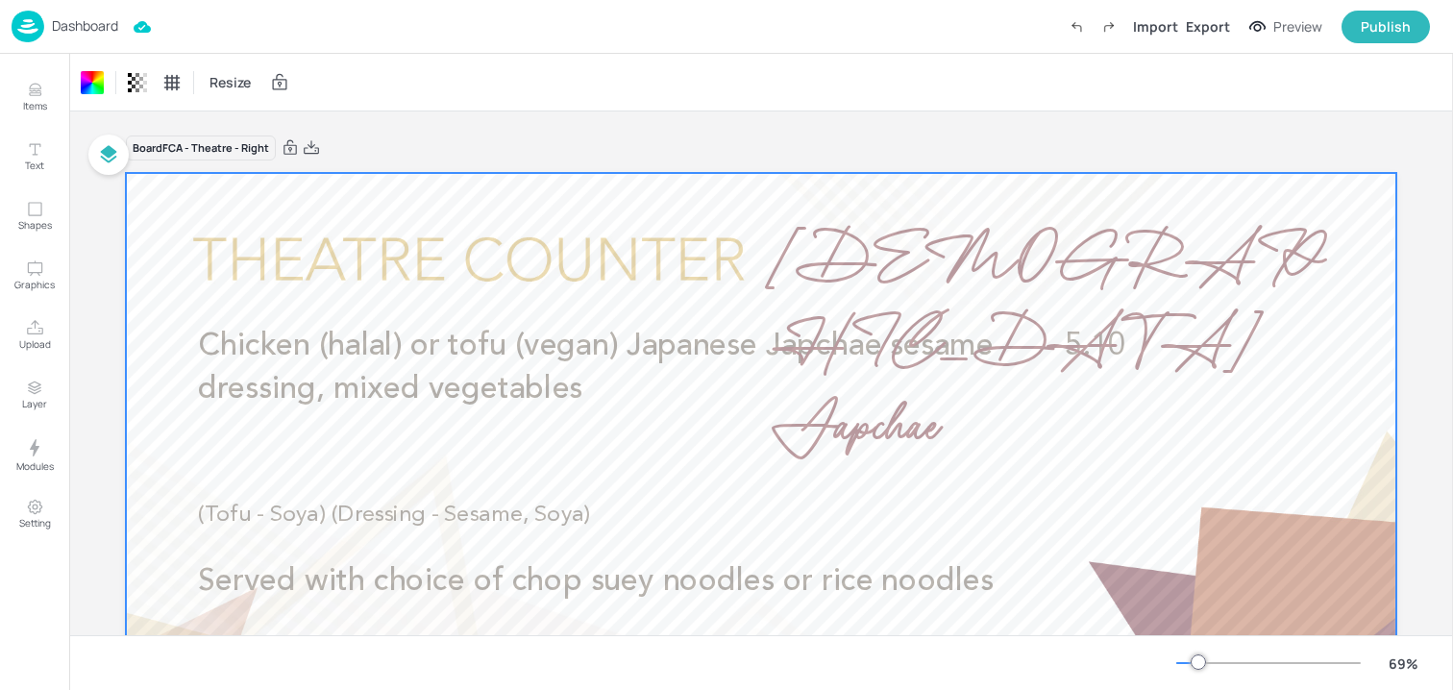
click at [102, 25] on p "Dashboard" at bounding box center [85, 25] width 66 height 13
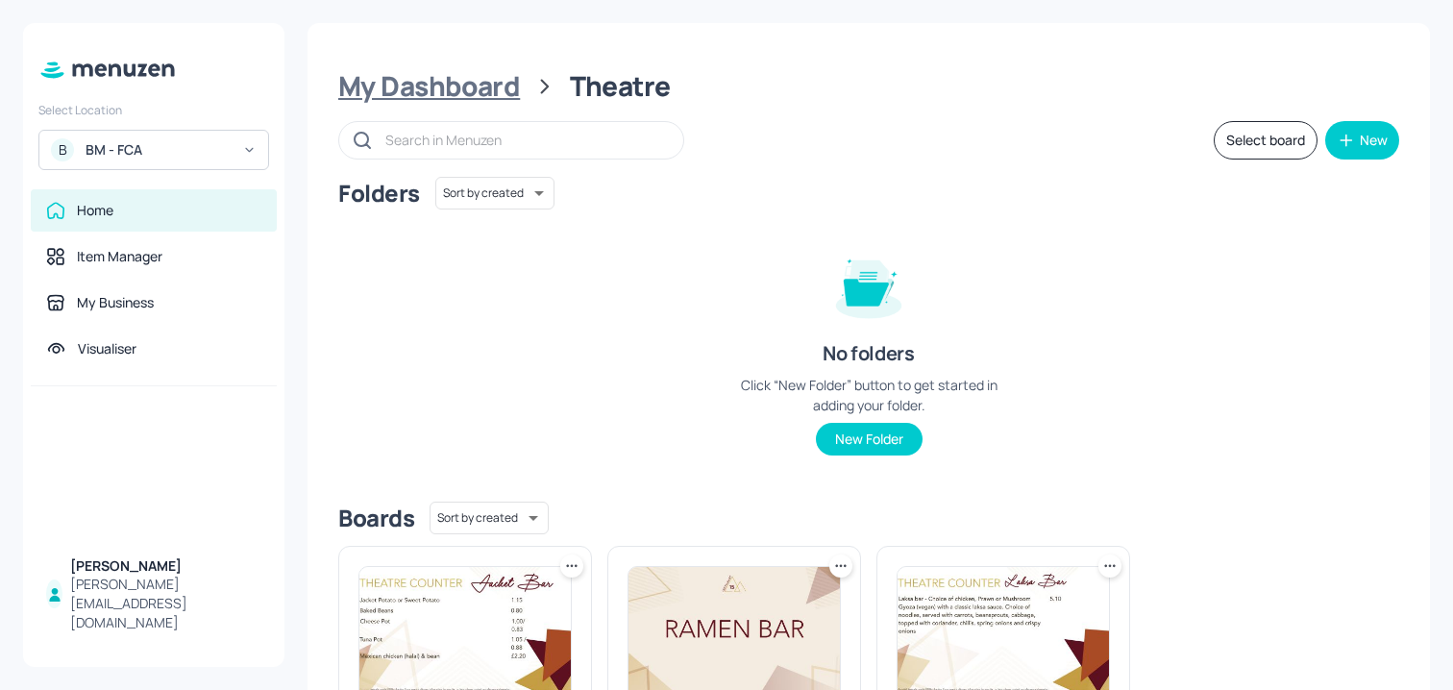
click at [501, 94] on div "My Dashboard" at bounding box center [429, 86] width 182 height 35
